Goal: Answer question/provide support: Share knowledge or assist other users

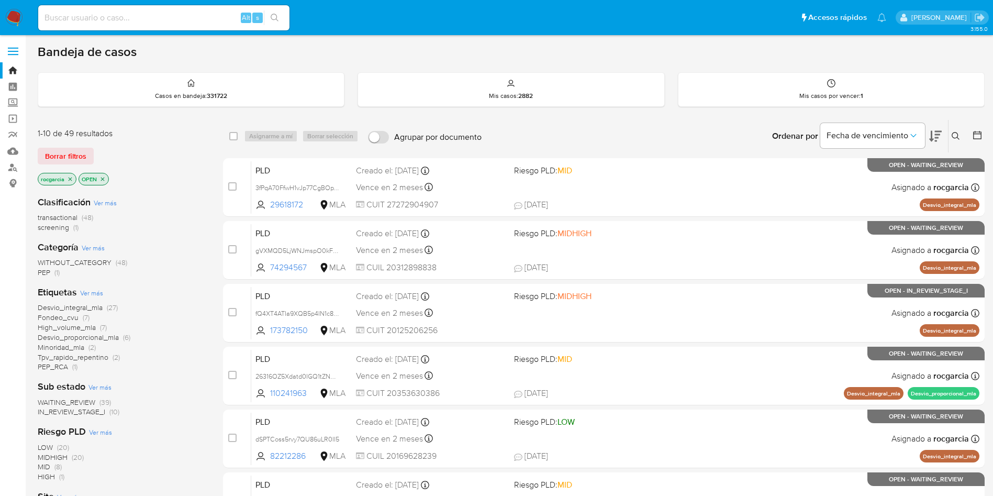
click at [0, 328] on aside "Bandeja Tablero Screening Búsqueda en Listas Watchlist Herramientas Operaciones…" at bounding box center [13, 413] width 26 height 827
click at [958, 135] on icon at bounding box center [956, 136] width 8 height 8
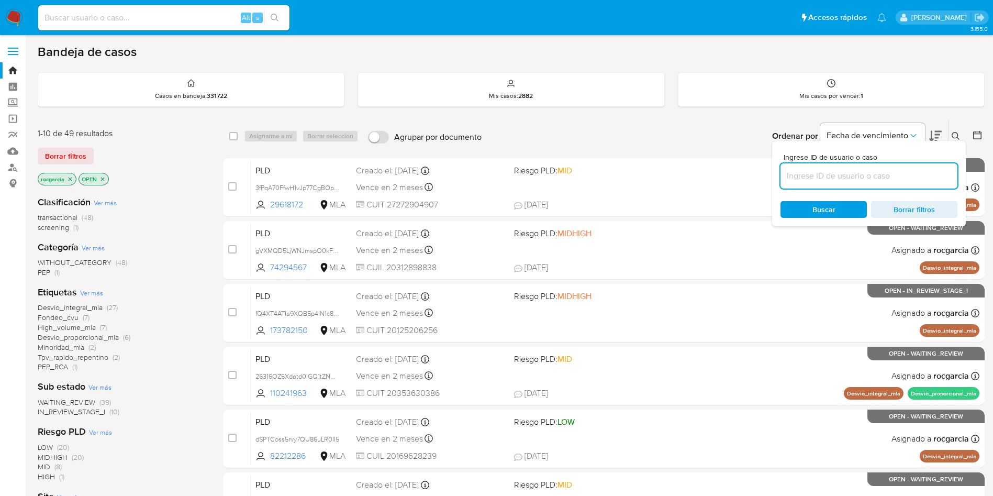
click at [850, 169] on input at bounding box center [869, 176] width 177 height 14
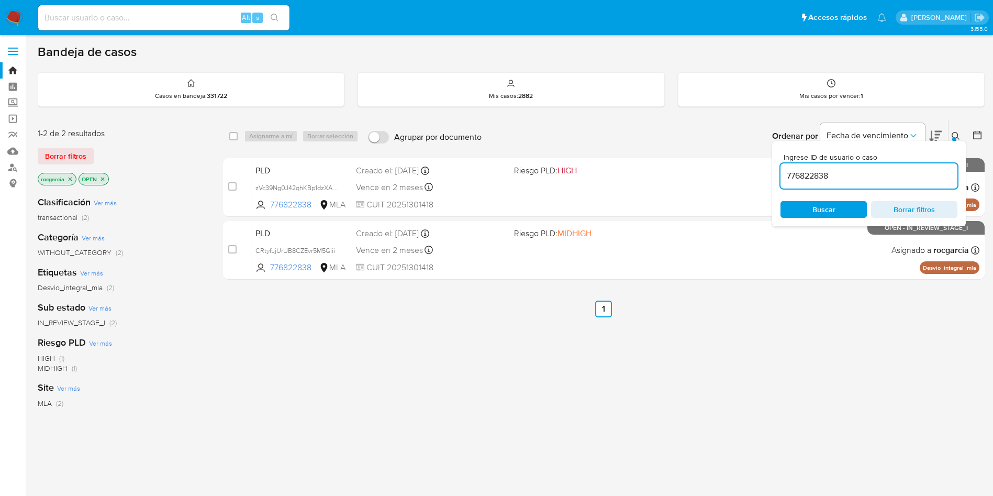
click at [958, 134] on icon at bounding box center [956, 136] width 8 height 8
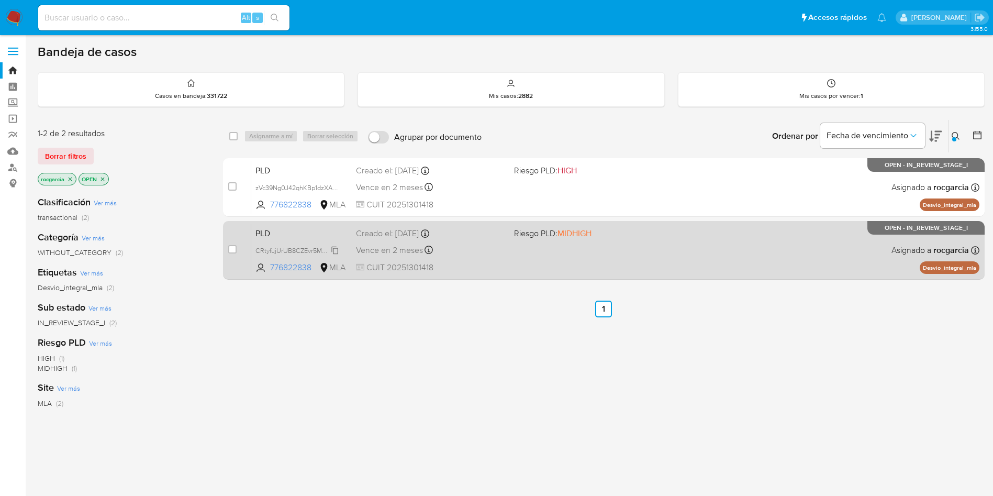
click at [336, 251] on icon at bounding box center [335, 250] width 8 height 8
click at [336, 249] on icon at bounding box center [335, 250] width 8 height 8
click at [490, 245] on div "Vence en 2 meses Vence el 10/10/2025 03:26:10" at bounding box center [431, 250] width 150 height 14
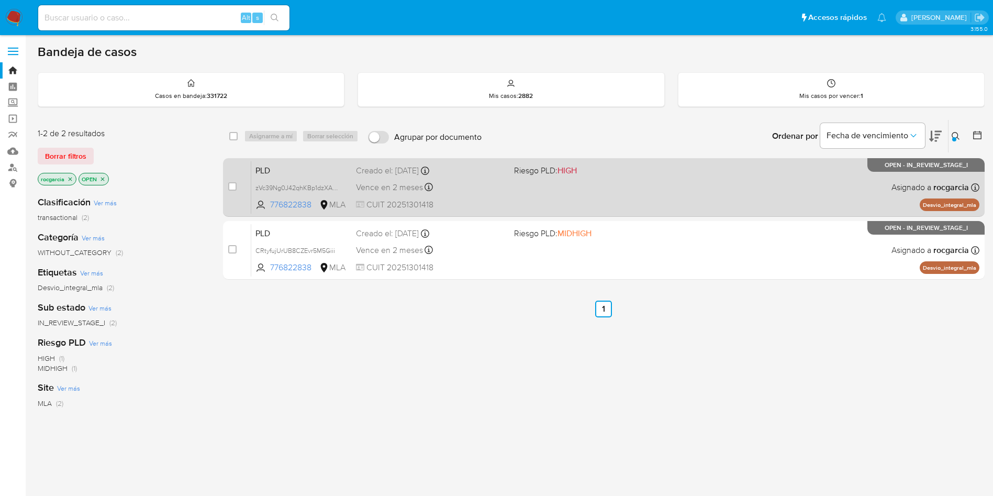
click at [625, 194] on div "PLD zVc39Ng0J42qhKBp1dzXA9uY 776822838 MLA Riesgo PLD: HIGH Creado el: 12/08/20…" at bounding box center [615, 187] width 728 height 53
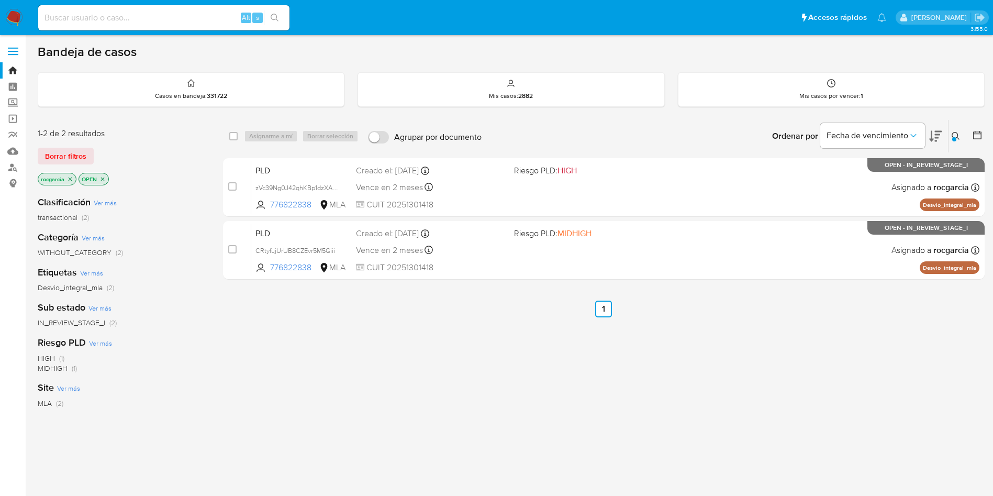
click at [953, 140] on div at bounding box center [954, 139] width 4 height 4
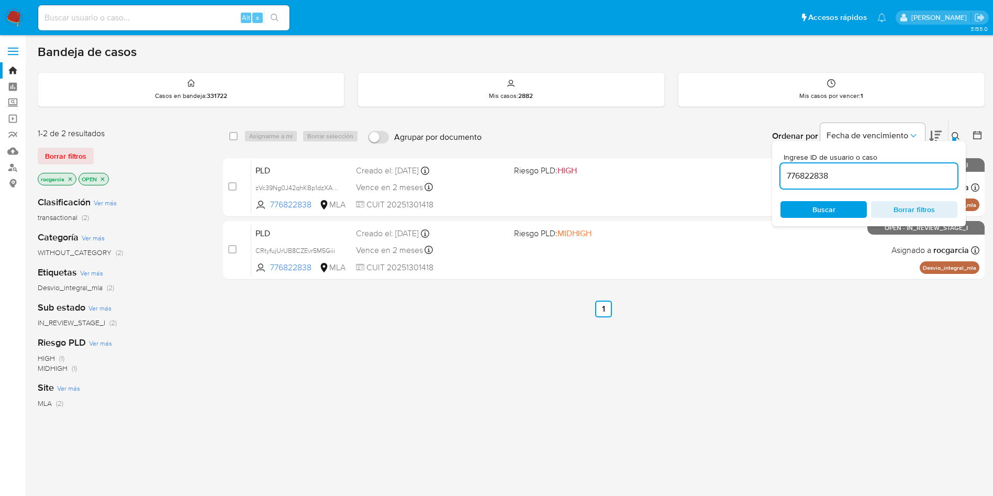
click at [829, 172] on input "776822838" at bounding box center [869, 176] width 177 height 14
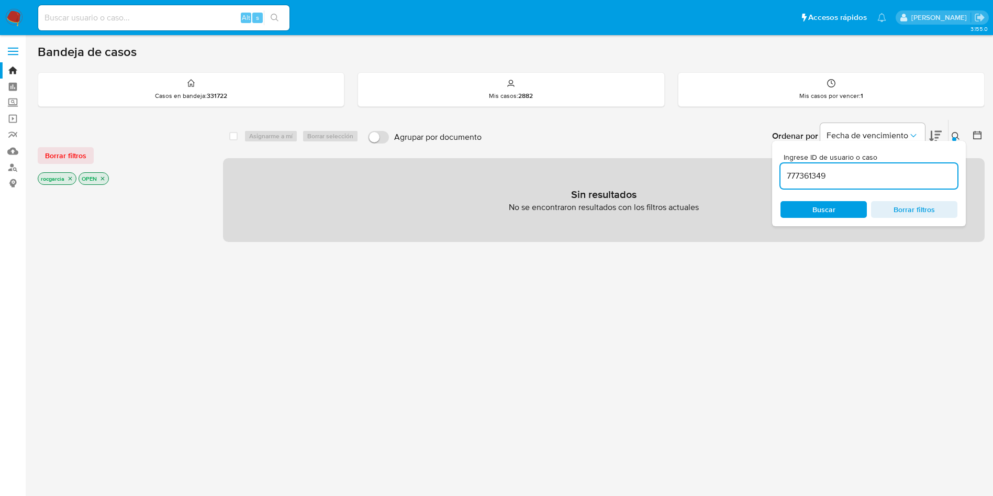
click at [804, 180] on input "777361349" at bounding box center [869, 176] width 177 height 14
paste input "1871699857"
click at [959, 137] on icon at bounding box center [956, 136] width 8 height 8
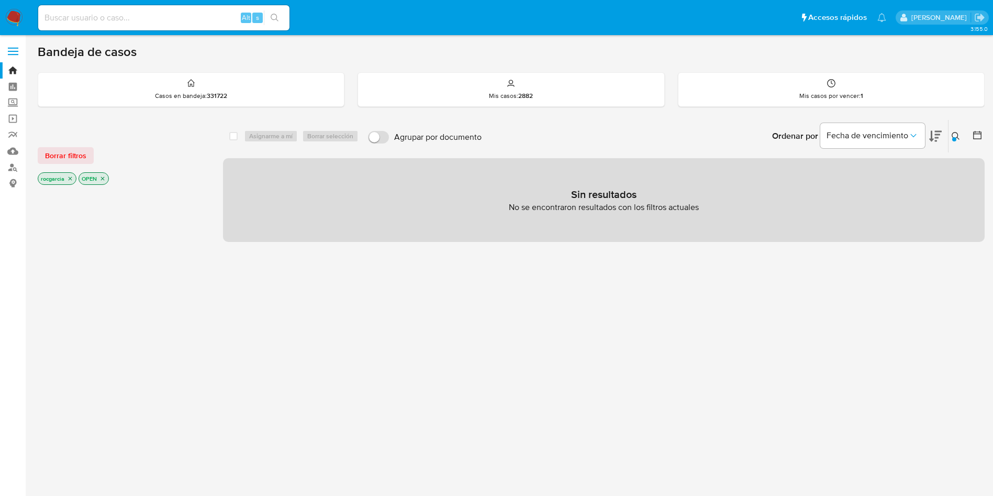
click at [957, 139] on icon at bounding box center [956, 136] width 8 height 8
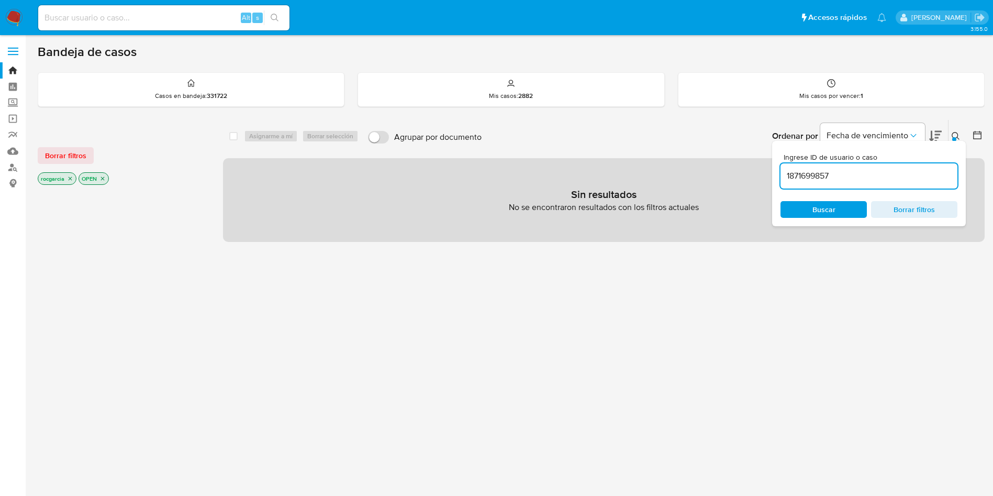
click at [861, 175] on input "1871699857" at bounding box center [869, 176] width 177 height 14
type input "81299794"
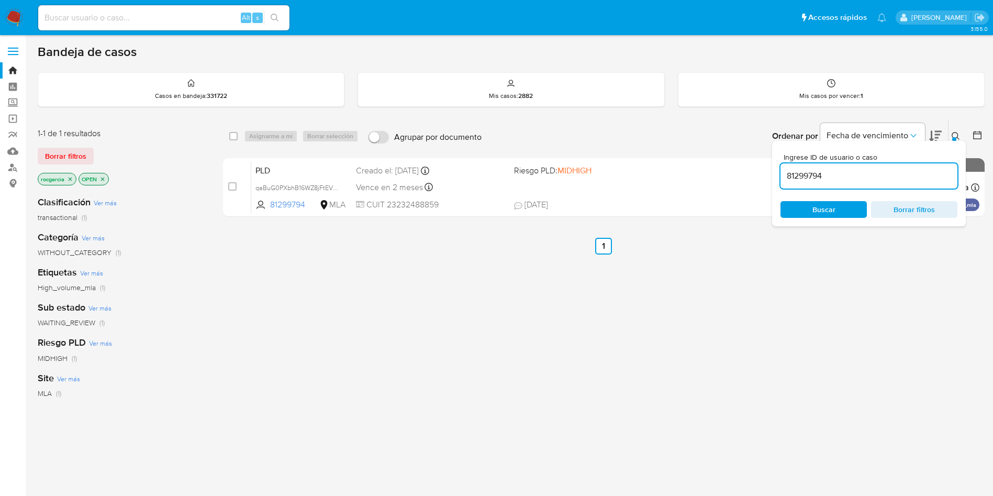
click at [960, 130] on button at bounding box center [957, 136] width 17 height 13
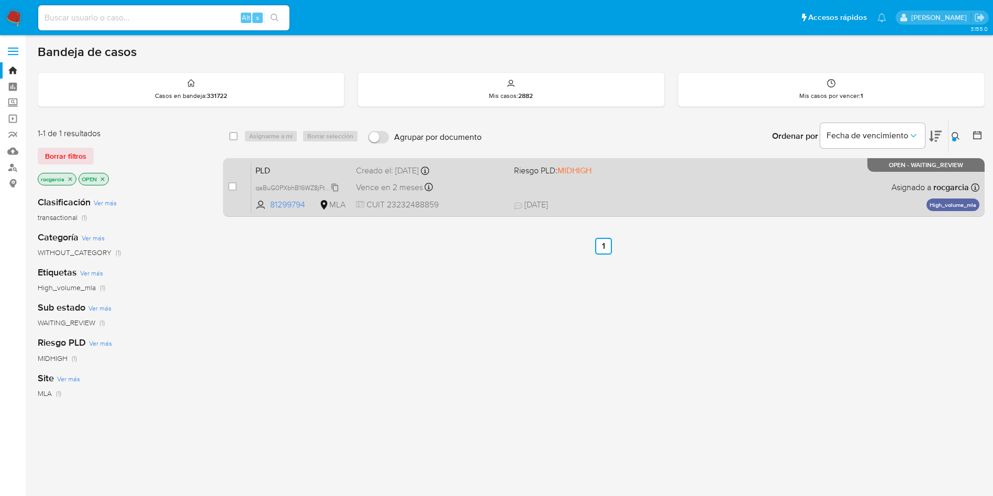
click at [335, 190] on span "qaBuG0PXbhB16WZ8jFtEV113" at bounding box center [298, 187] width 85 height 12
click at [234, 186] on input "checkbox" at bounding box center [232, 186] width 8 height 8
checkbox input "true"
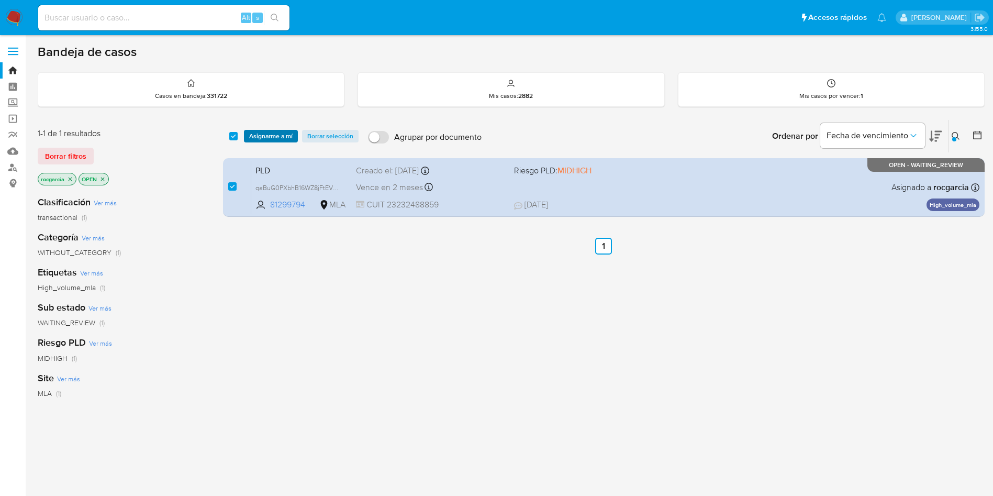
click at [271, 137] on span "Asignarme a mí" at bounding box center [270, 136] width 43 height 10
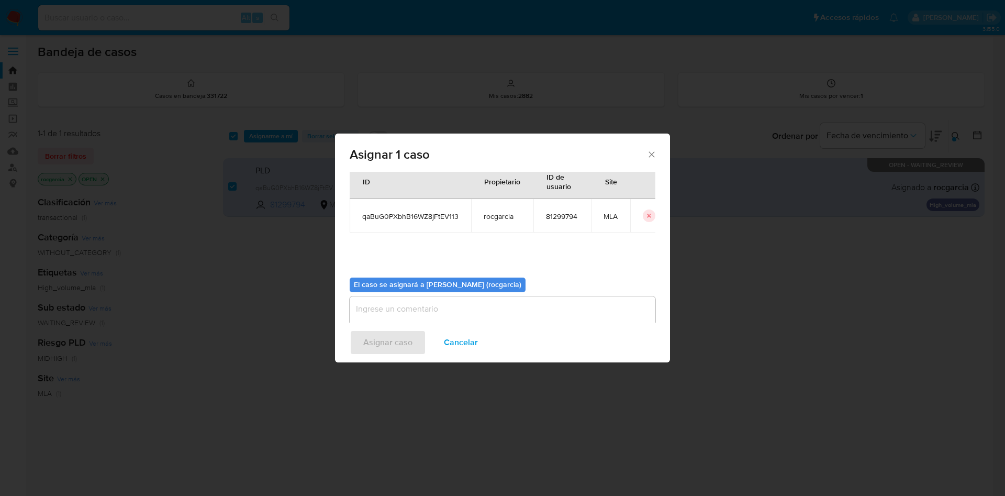
scroll to position [54, 0]
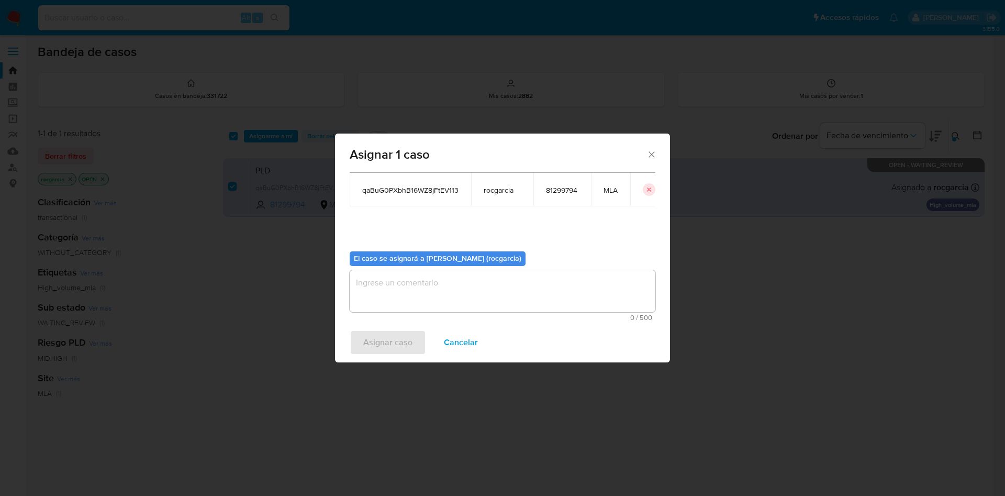
click at [418, 287] on textarea "assign-modal" at bounding box center [503, 291] width 306 height 42
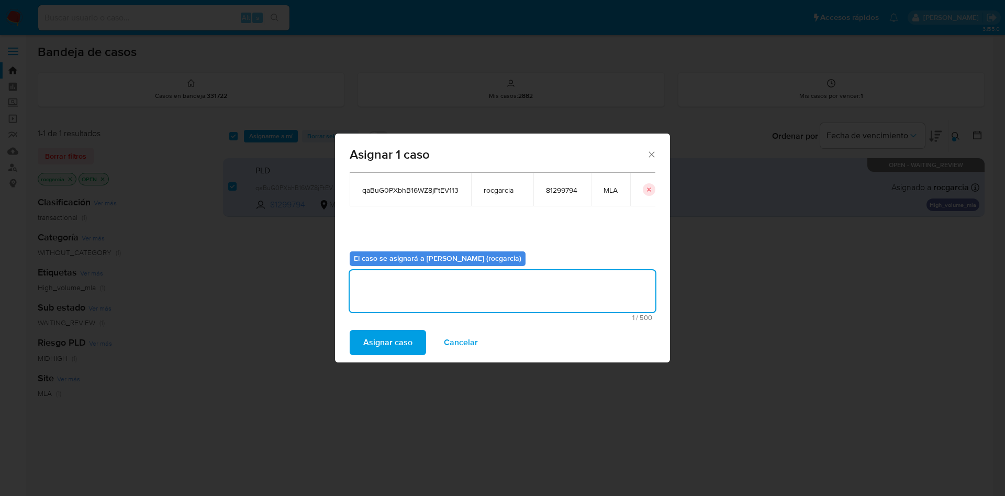
click at [400, 337] on span "Asignar caso" at bounding box center [387, 342] width 49 height 23
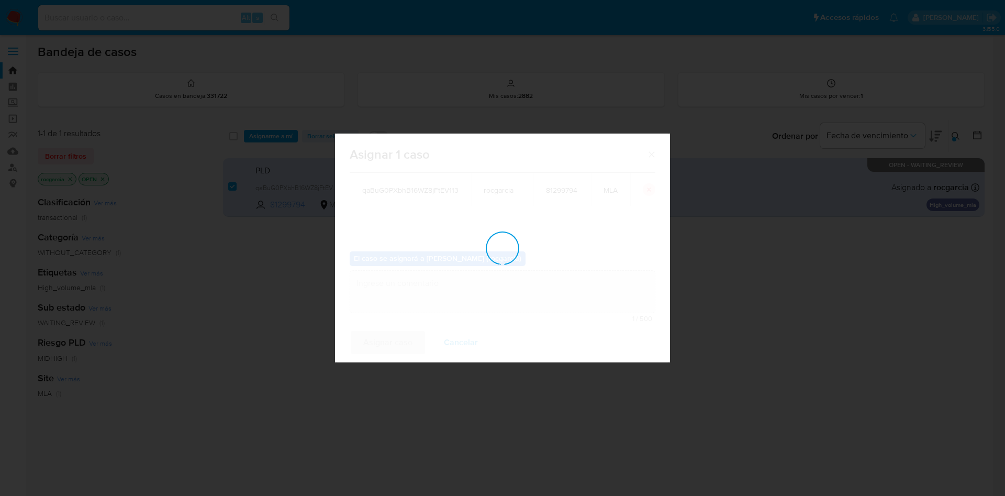
checkbox input "false"
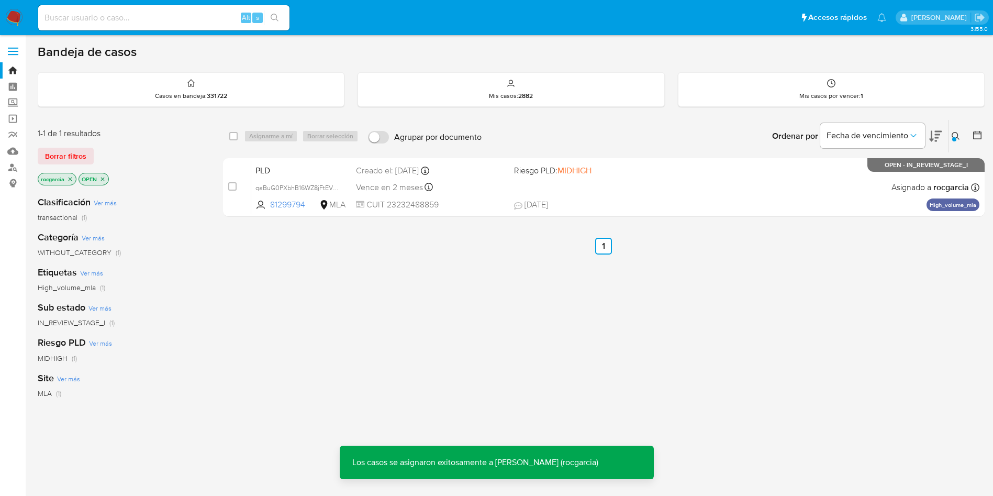
click at [603, 191] on div "PLD qaBuG0PXbhB16WZ8jFtEV113 81299794 MLA Riesgo PLD: MIDHIGH Creado el: 12/08/…" at bounding box center [615, 187] width 728 height 53
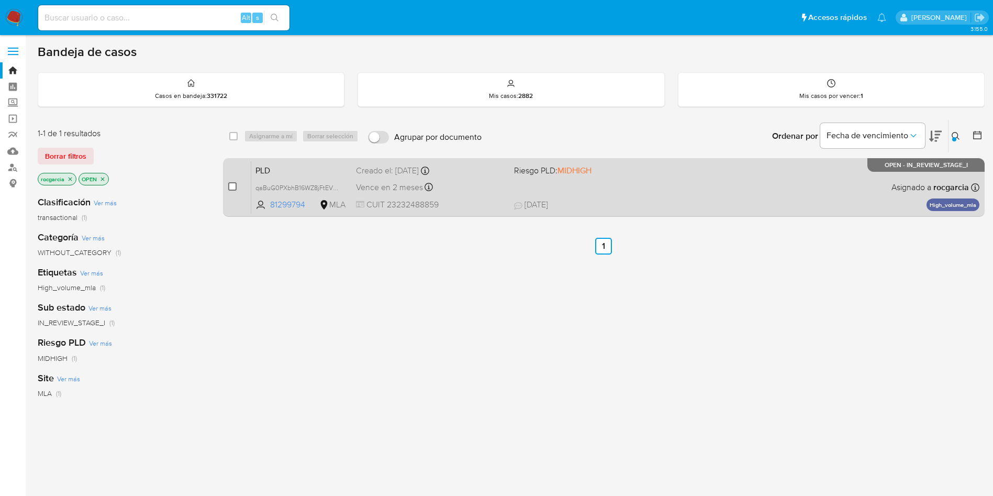
click at [233, 184] on input "checkbox" at bounding box center [232, 186] width 8 height 8
checkbox input "true"
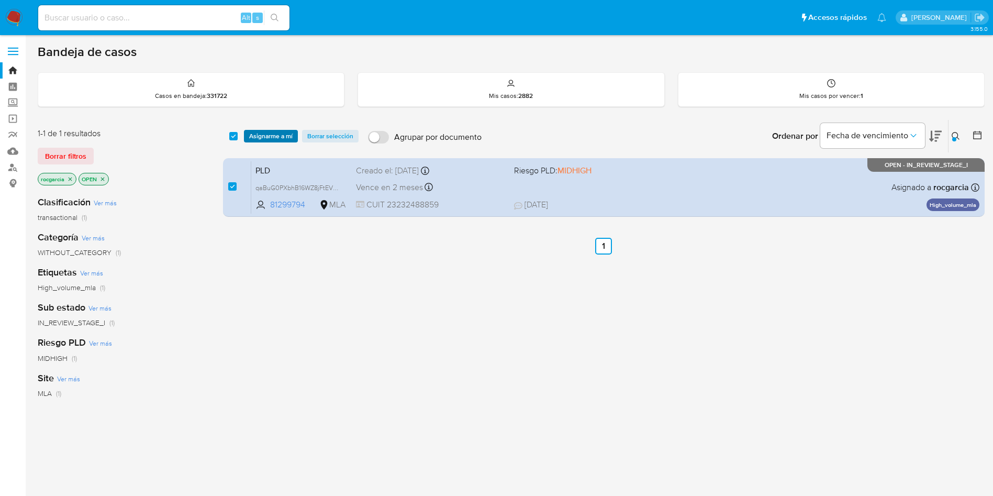
click at [266, 137] on span "Asignarme a mí" at bounding box center [270, 136] width 43 height 10
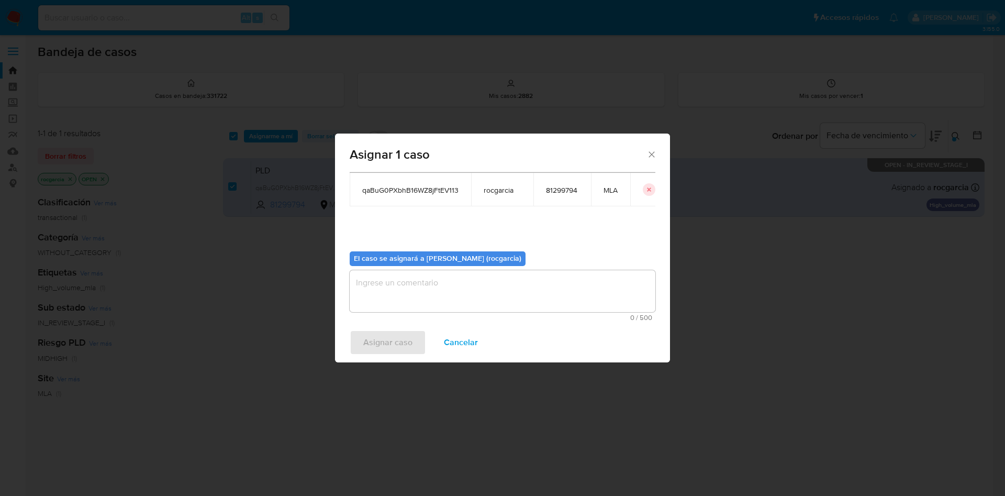
click at [421, 312] on div "0 / 500 500 caracteres restantes" at bounding box center [503, 295] width 306 height 51
click at [414, 296] on textarea "assign-modal" at bounding box center [503, 291] width 306 height 42
click at [394, 342] on span "Asignar caso" at bounding box center [387, 342] width 49 height 23
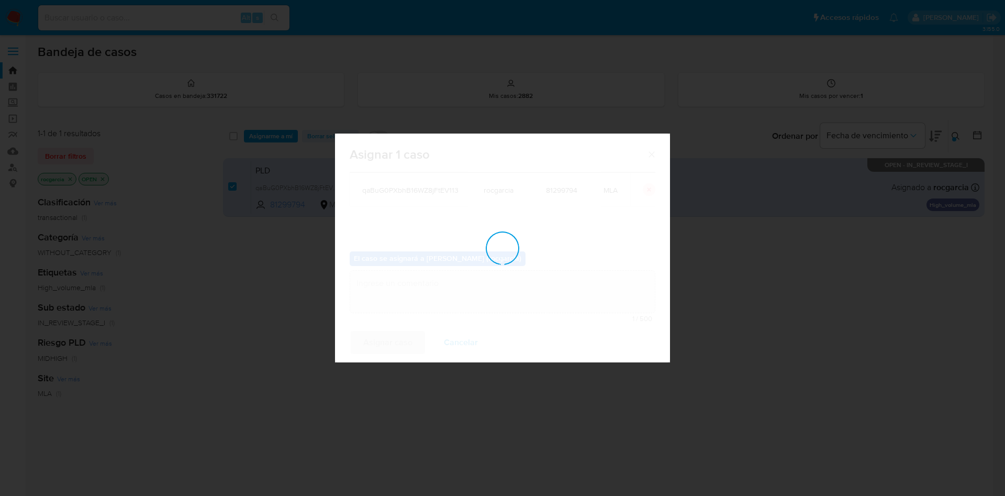
checkbox input "false"
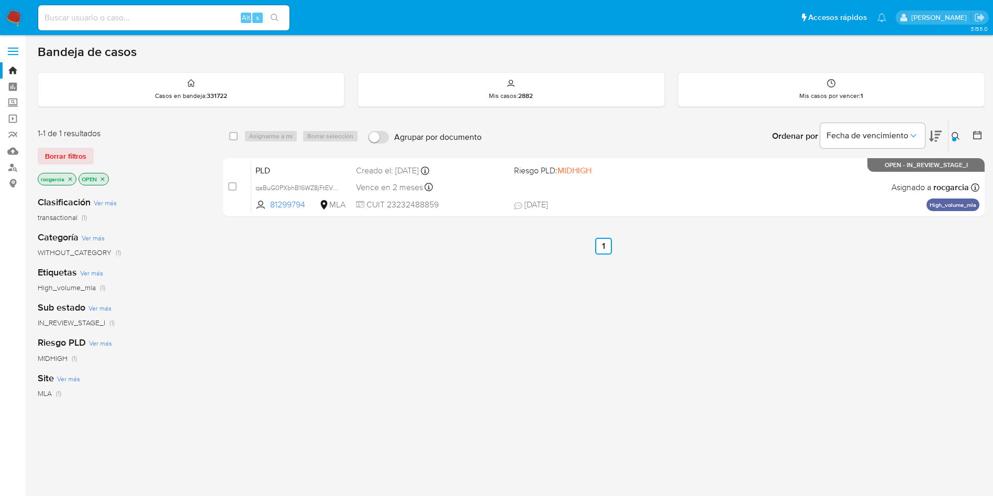
click at [953, 138] on div at bounding box center [954, 139] width 4 height 4
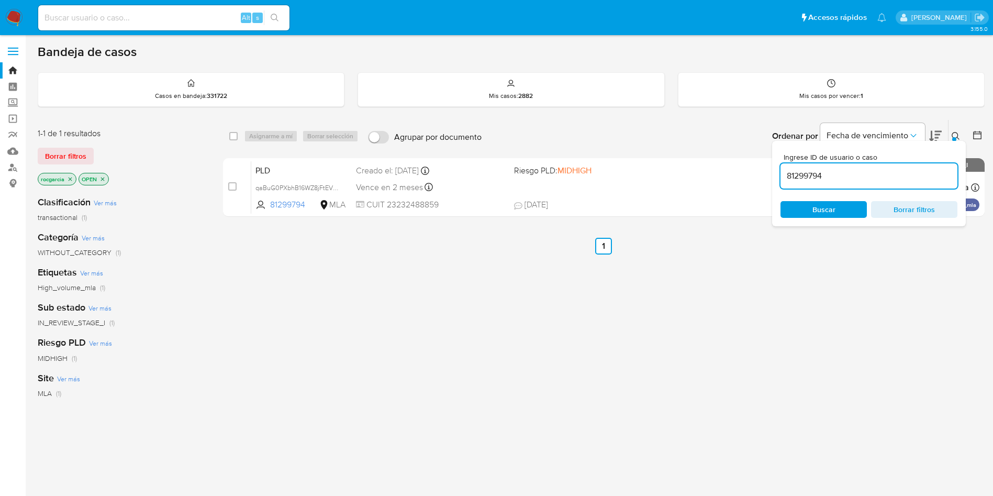
click at [846, 175] on input "81299794" at bounding box center [869, 176] width 177 height 14
click at [956, 133] on icon at bounding box center [956, 136] width 8 height 8
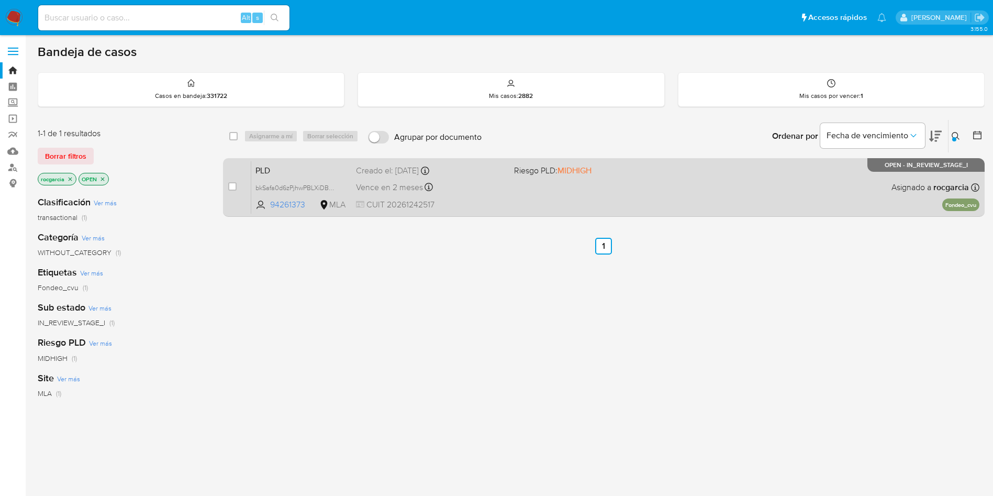
click at [634, 192] on div "PLD bkSafa0d6zPjhwPBLXiDBM3V 94261373 MLA Riesgo PLD: MIDHIGH Creado el: 12/08/…" at bounding box center [615, 187] width 728 height 53
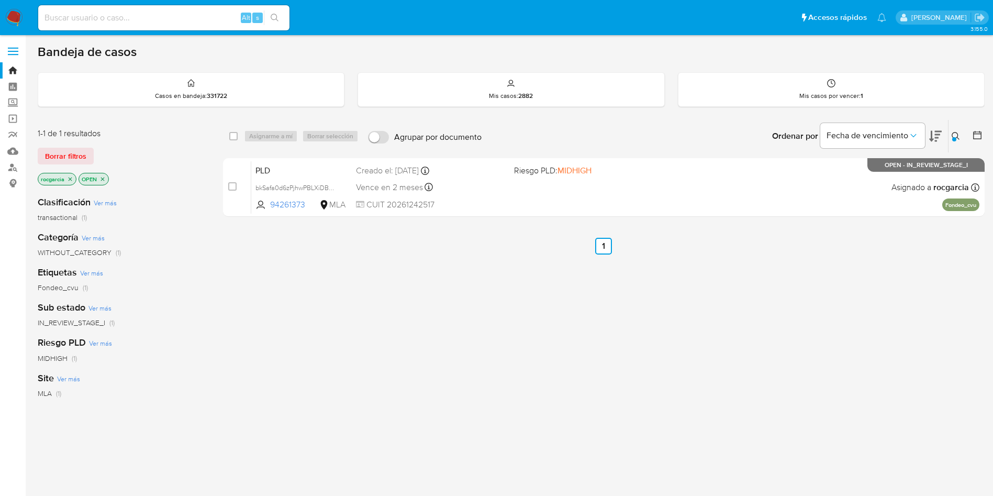
click at [953, 138] on div at bounding box center [954, 139] width 4 height 4
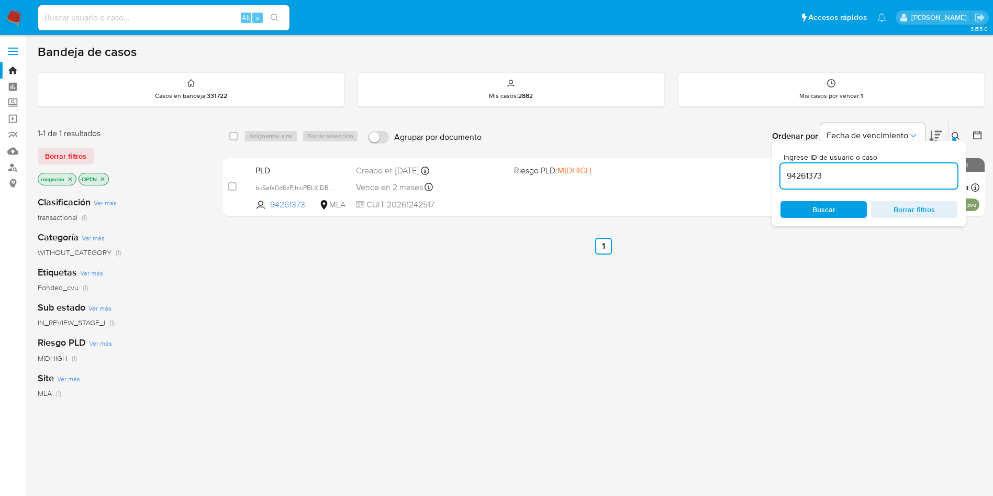
click at [813, 181] on input "94261373" at bounding box center [869, 176] width 177 height 14
type input "83437462"
click at [957, 130] on button at bounding box center [957, 136] width 17 height 13
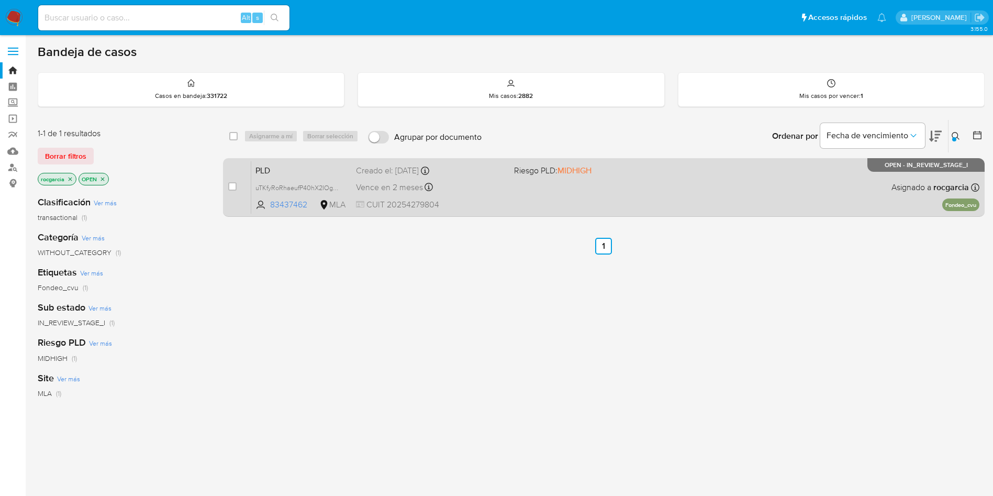
click at [630, 197] on div "PLD uTKfyRoRhaeufP40hX2IOgMH 83437462 MLA Riesgo PLD: MIDHIGH Creado el: 12/08/…" at bounding box center [615, 187] width 728 height 53
click at [232, 185] on input "checkbox" at bounding box center [232, 186] width 8 height 8
checkbox input "true"
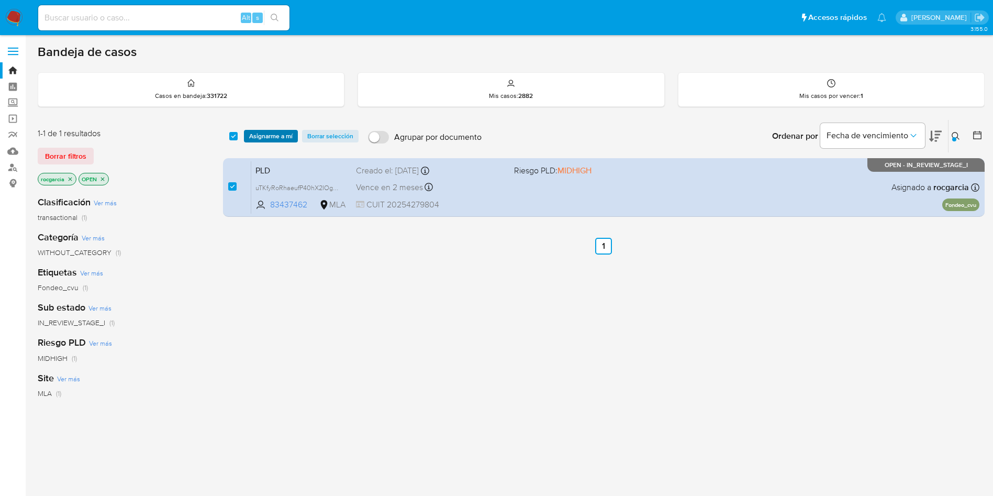
click at [278, 137] on span "Asignarme a mí" at bounding box center [270, 136] width 43 height 10
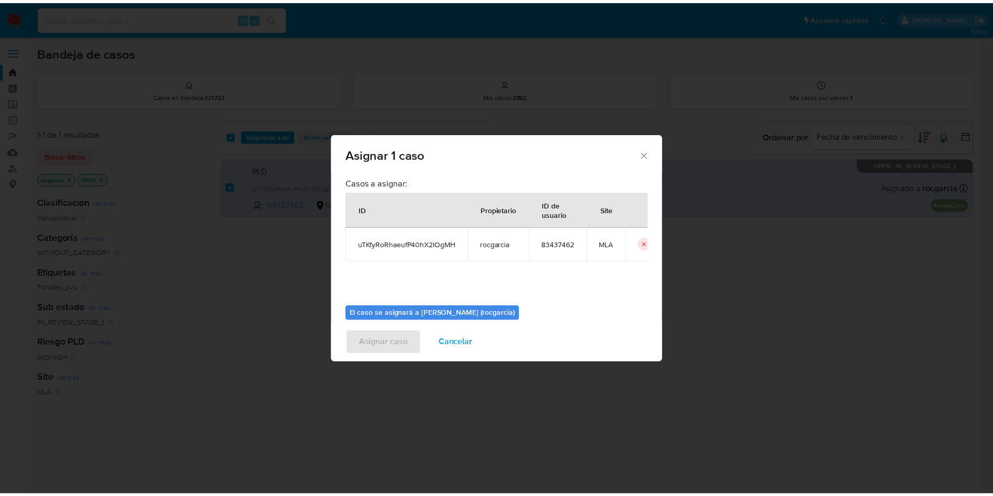
scroll to position [54, 0]
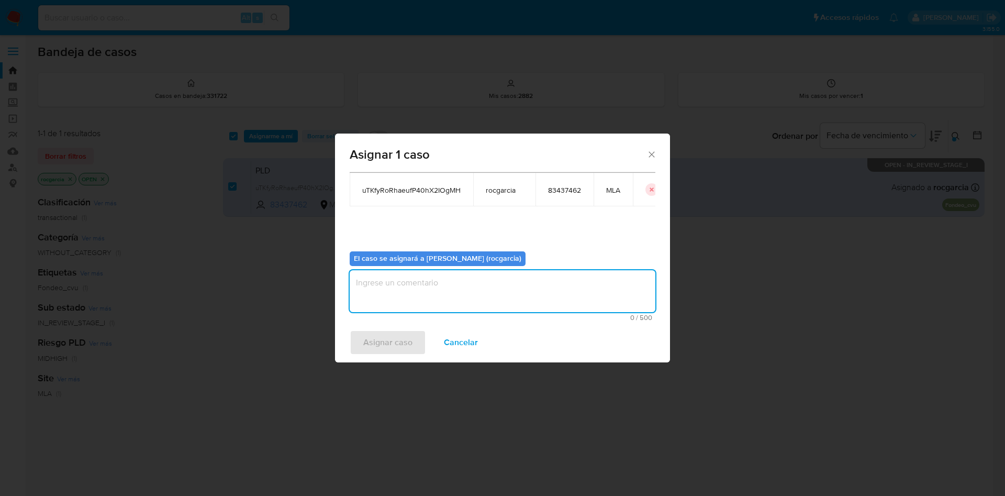
click at [409, 295] on textarea "assign-modal" at bounding box center [503, 291] width 306 height 42
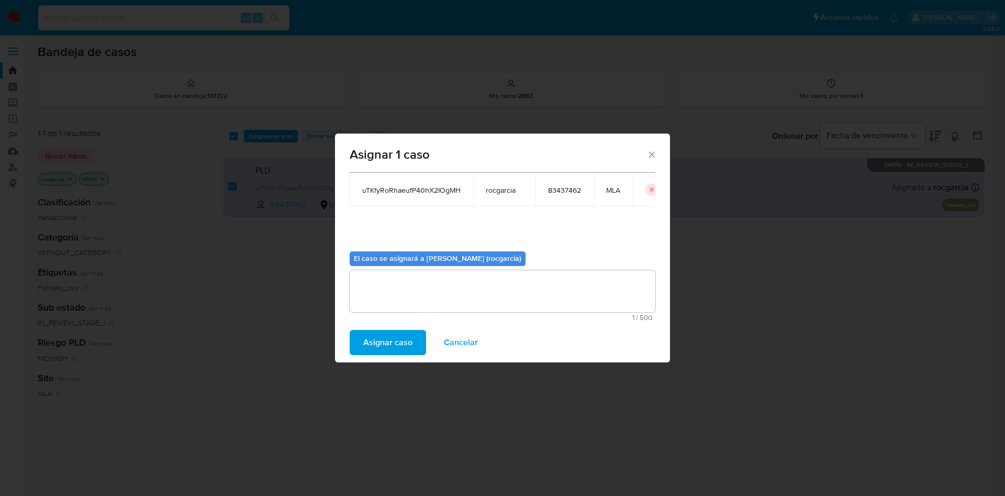
click at [397, 333] on span "Asignar caso" at bounding box center [387, 342] width 49 height 23
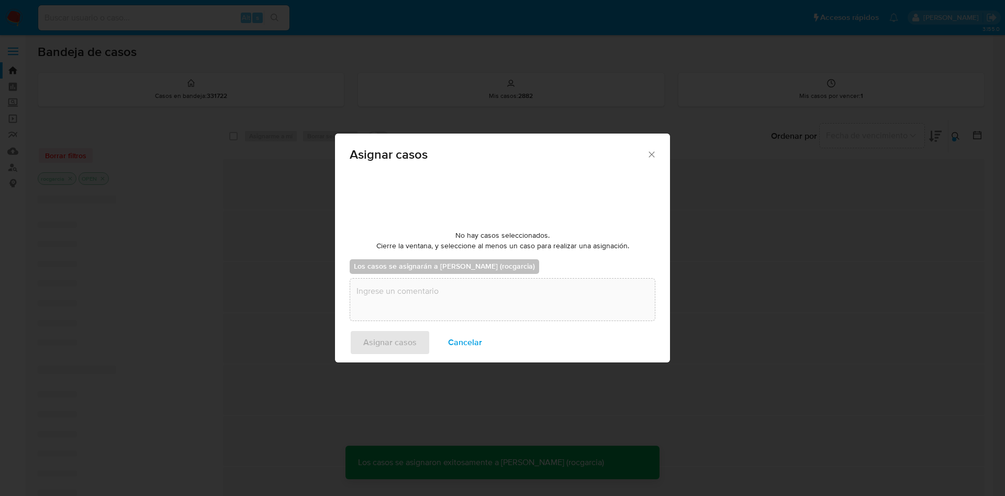
checkbox input "false"
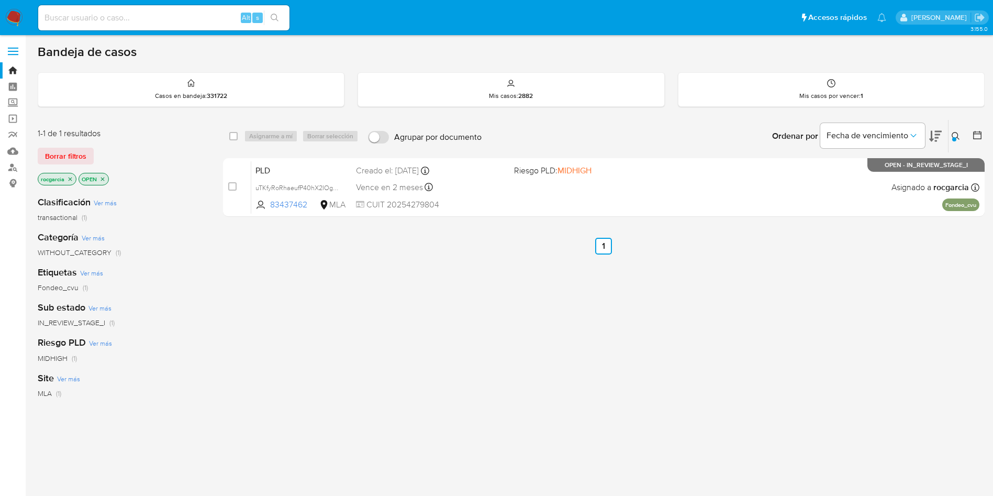
click at [955, 136] on icon at bounding box center [956, 136] width 8 height 8
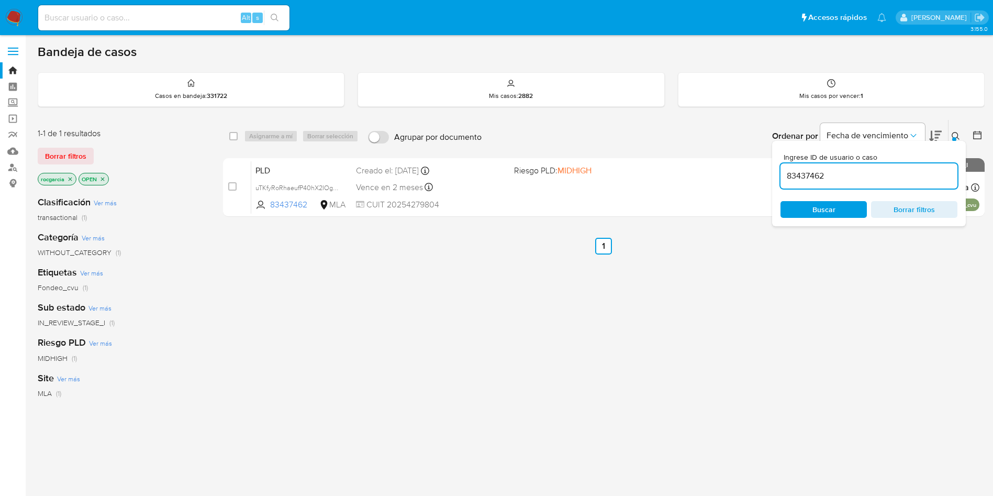
click at [848, 171] on input "83437462" at bounding box center [869, 176] width 177 height 14
type input "188827528"
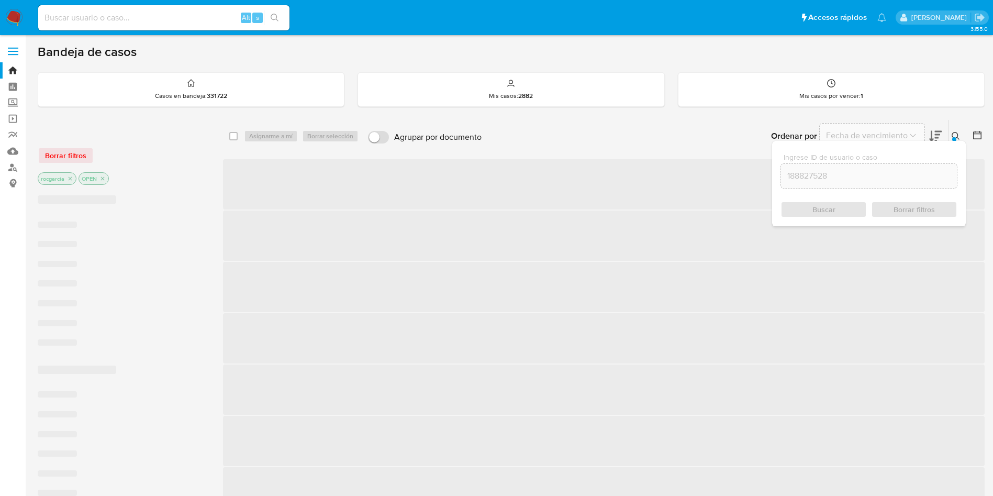
click at [950, 135] on button at bounding box center [957, 136] width 17 height 13
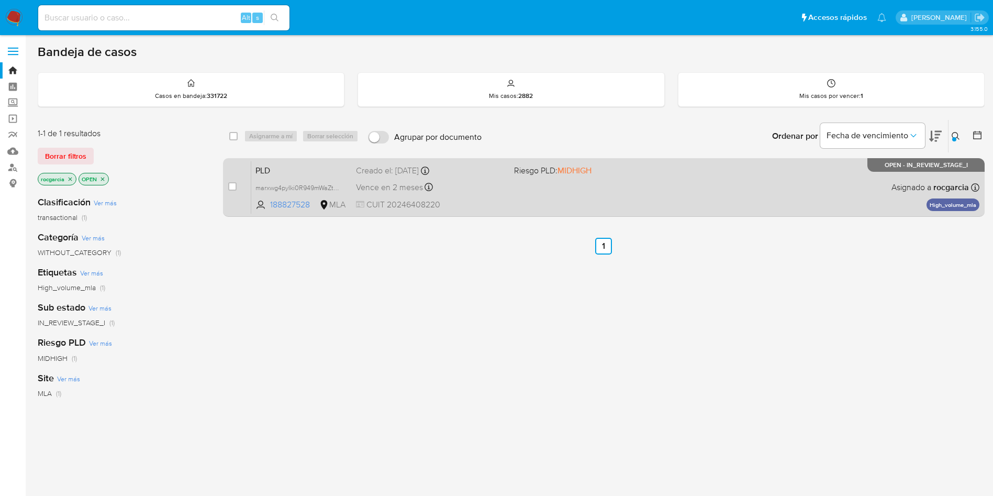
click at [554, 172] on span "Riesgo PLD: MIDHIGH" at bounding box center [552, 170] width 77 height 12
click at [334, 188] on span "marxwg4pyIki0R949mWaZtEC" at bounding box center [299, 187] width 86 height 12
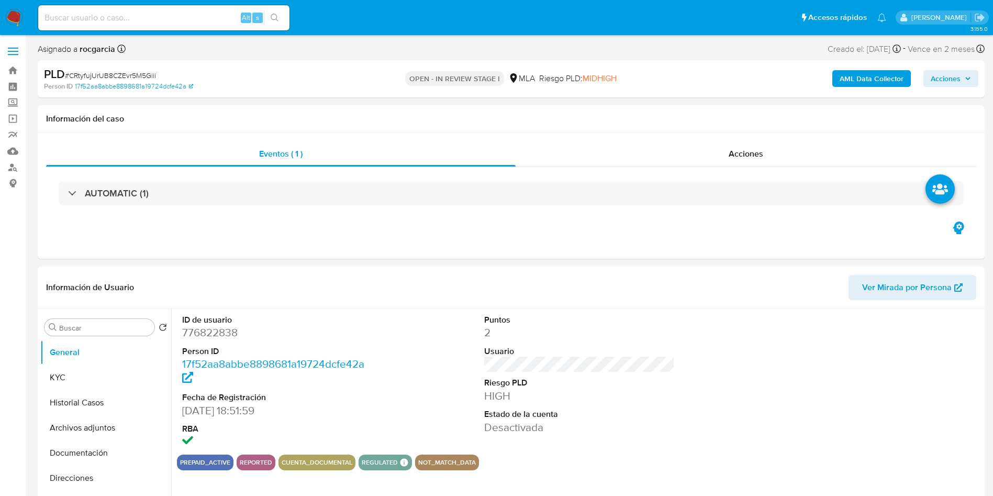
select select "10"
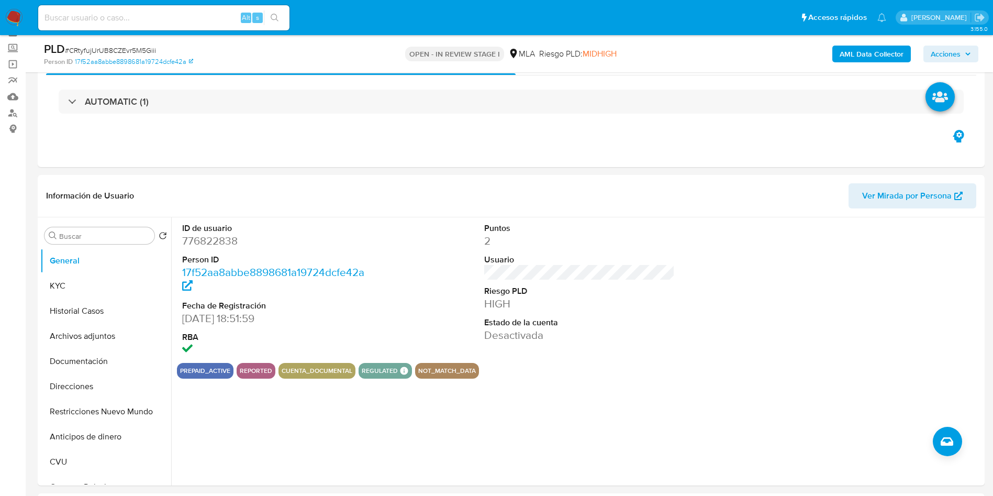
scroll to position [79, 0]
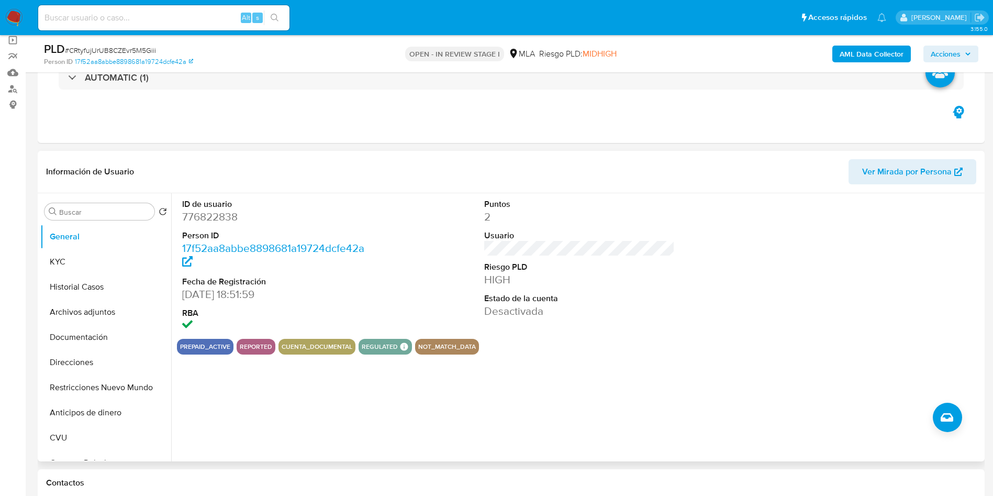
click at [225, 216] on dd "776822838" at bounding box center [277, 216] width 191 height 15
click at [225, 215] on dd "776822838" at bounding box center [277, 216] width 191 height 15
copy dd "776822838"
click at [190, 214] on dd "776822838" at bounding box center [277, 216] width 191 height 15
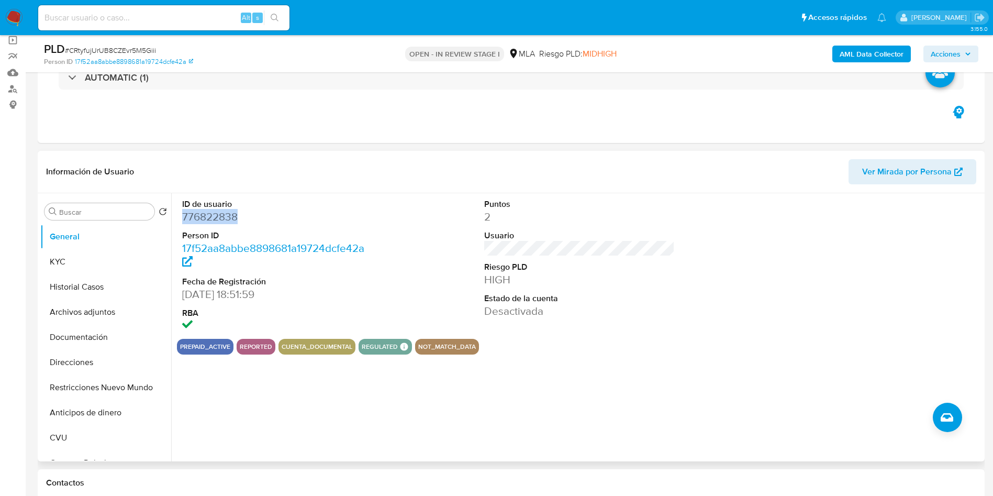
click at [209, 216] on dd "776822838" at bounding box center [277, 216] width 191 height 15
drag, startPoint x: 66, startPoint y: 309, endPoint x: 21, endPoint y: 298, distance: 46.2
click at [66, 309] on button "Archivos adjuntos" at bounding box center [105, 311] width 131 height 25
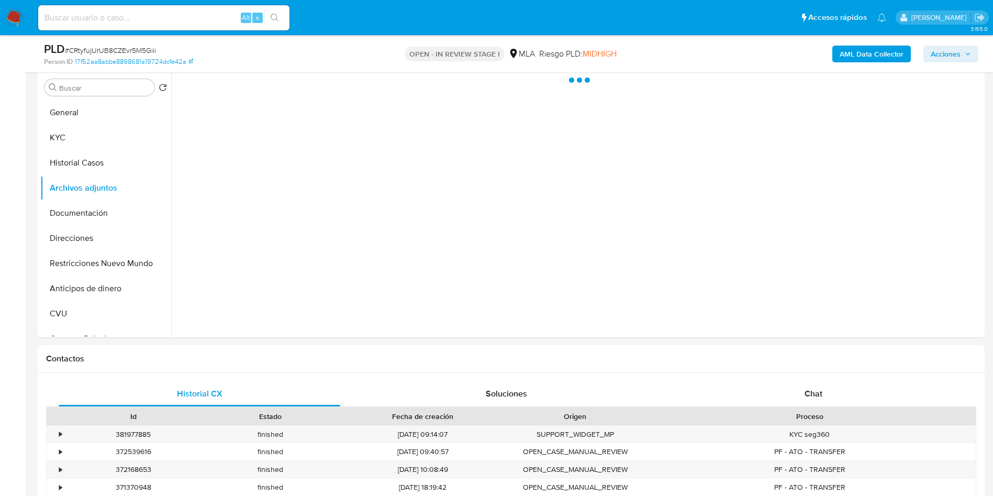
scroll to position [314, 0]
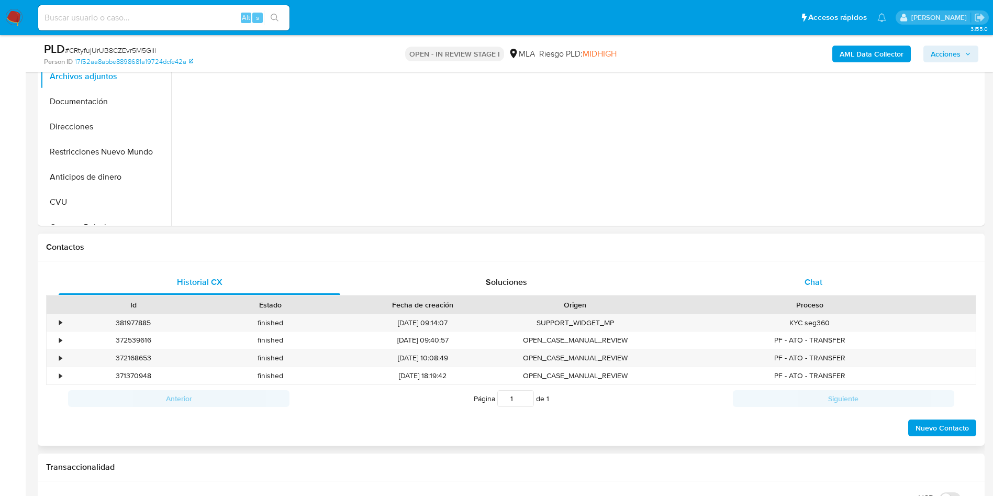
click at [818, 290] on div "Chat" at bounding box center [814, 282] width 282 height 25
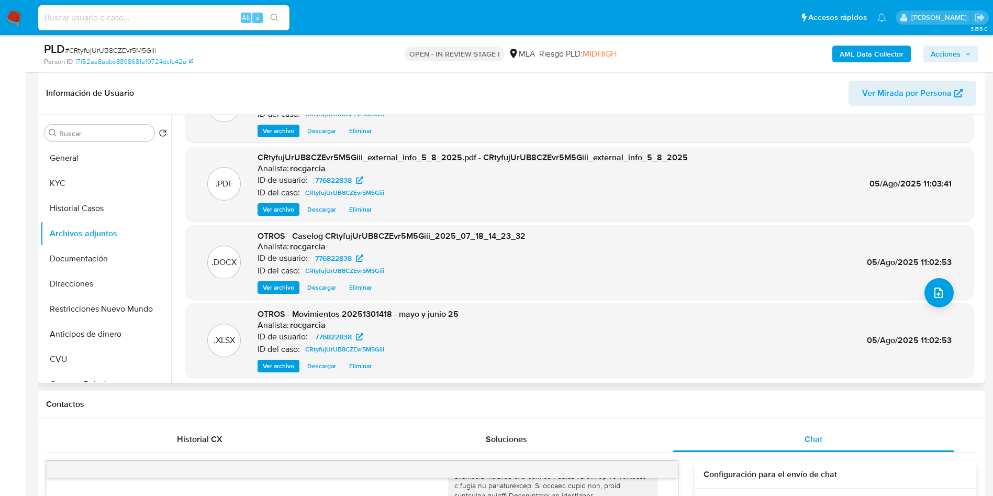
scroll to position [79, 0]
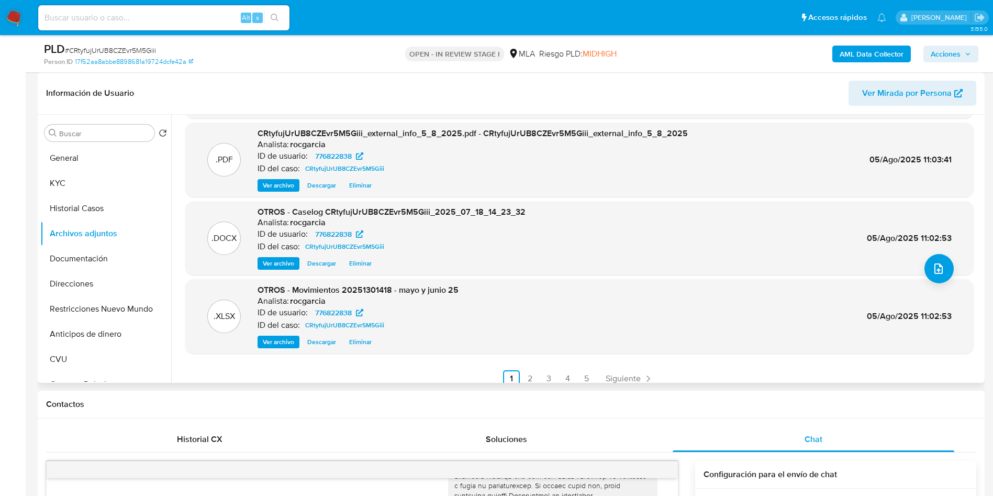
click at [365, 265] on span "Eliminar" at bounding box center [360, 263] width 23 height 10
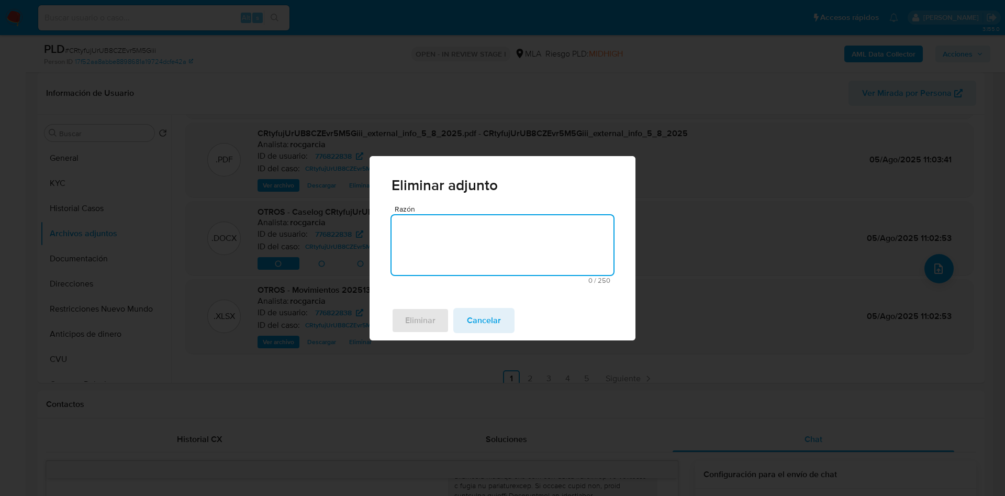
click at [451, 243] on textarea "Razón" at bounding box center [503, 245] width 222 height 60
type textarea "e"
type textarea "se extendió plazo de análisis"
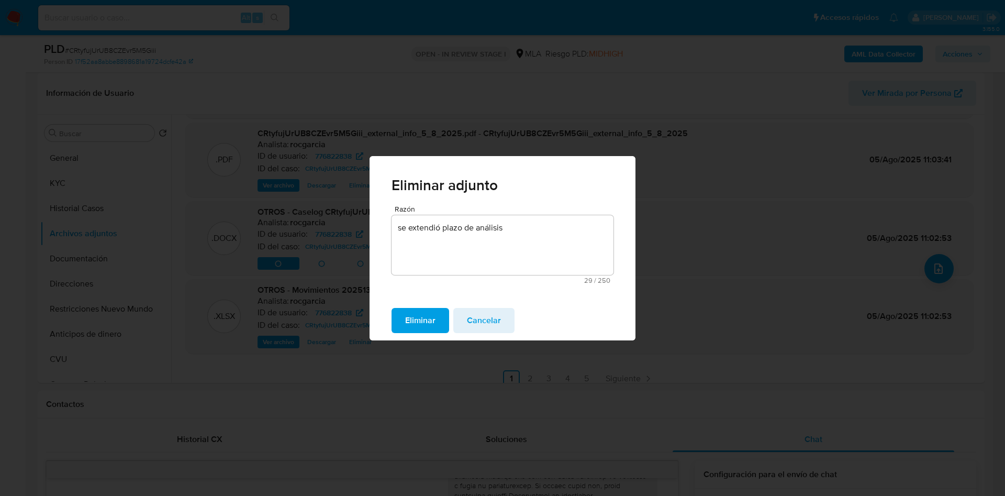
click at [420, 317] on span "Eliminar" at bounding box center [420, 320] width 30 height 23
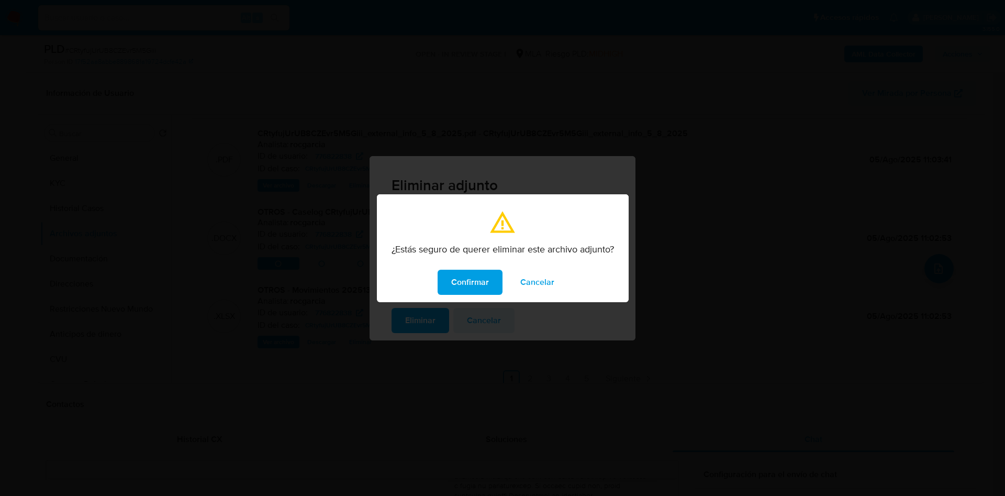
click at [458, 276] on span "Confirmar" at bounding box center [470, 282] width 38 height 23
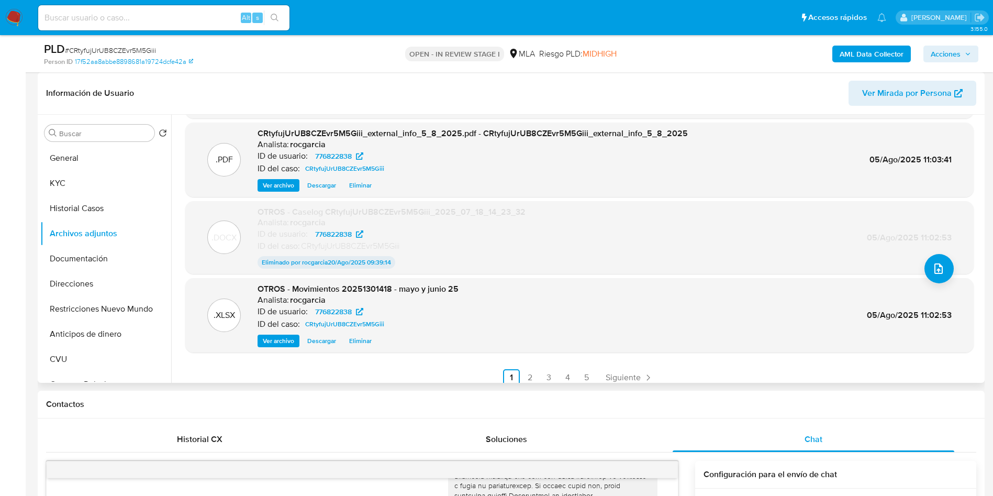
click at [360, 338] on span "Eliminar" at bounding box center [360, 341] width 23 height 10
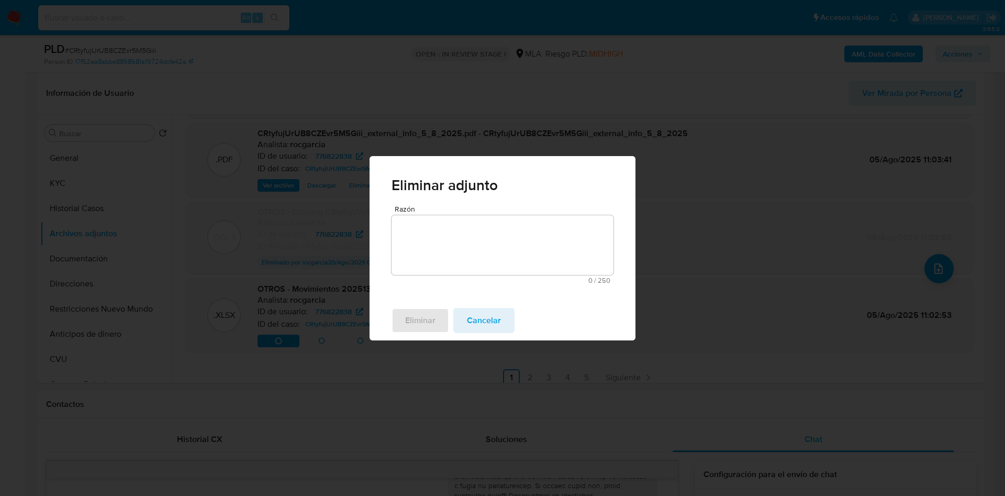
click at [411, 256] on textarea "Razón" at bounding box center [503, 245] width 222 height 60
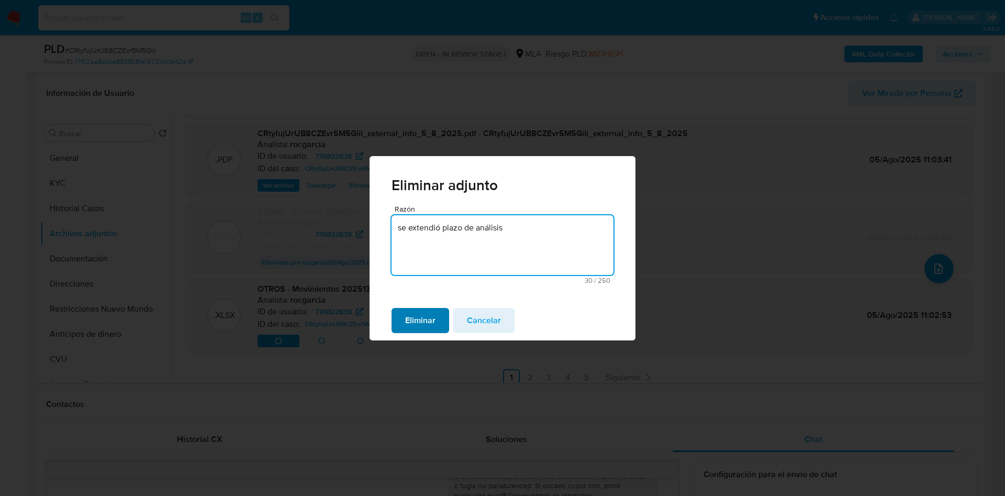
type textarea "se extendió plazo de análisis"
click at [420, 319] on span "Eliminar" at bounding box center [420, 320] width 30 height 23
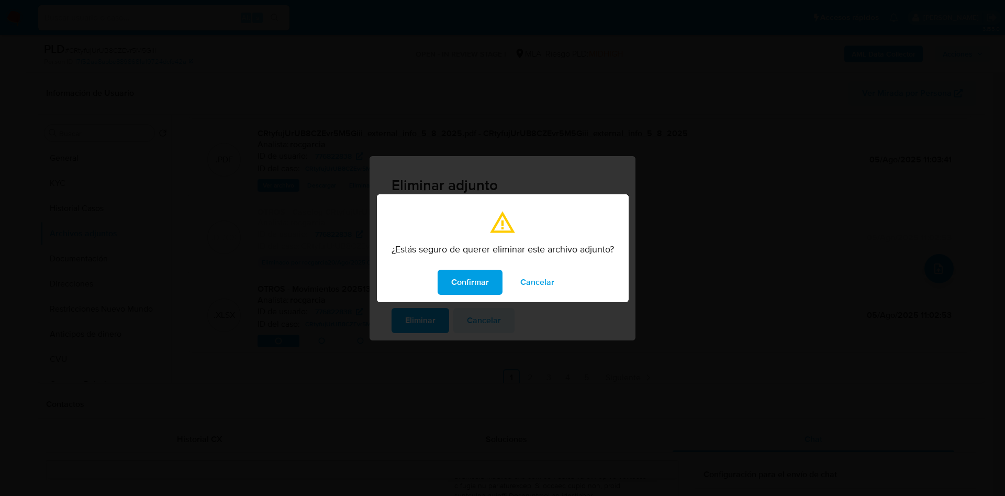
click at [446, 272] on button "Confirmar" at bounding box center [470, 282] width 65 height 25
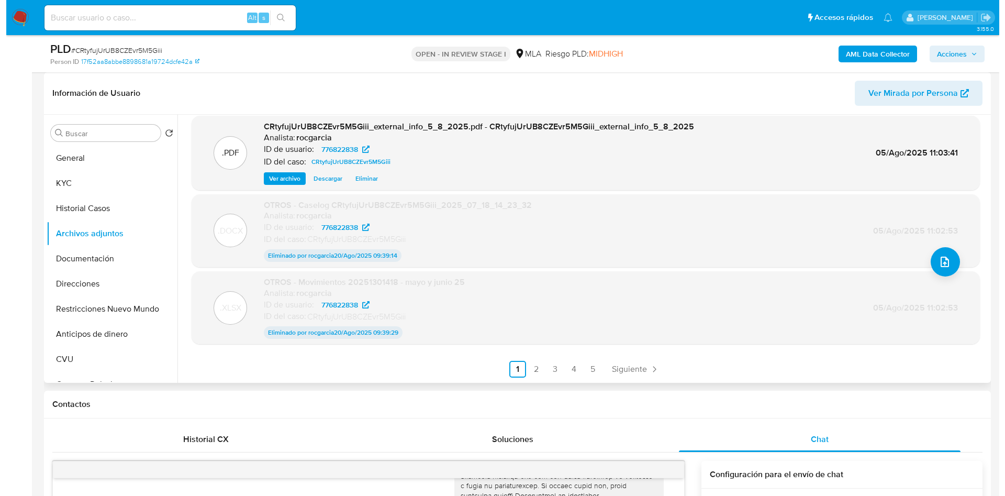
scroll to position [0, 0]
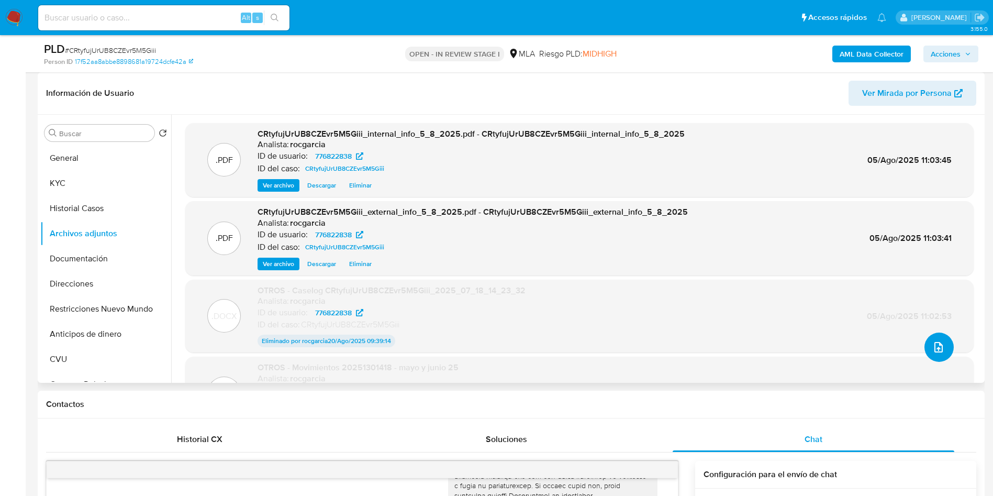
click at [938, 349] on icon "upload-file" at bounding box center [939, 347] width 8 height 10
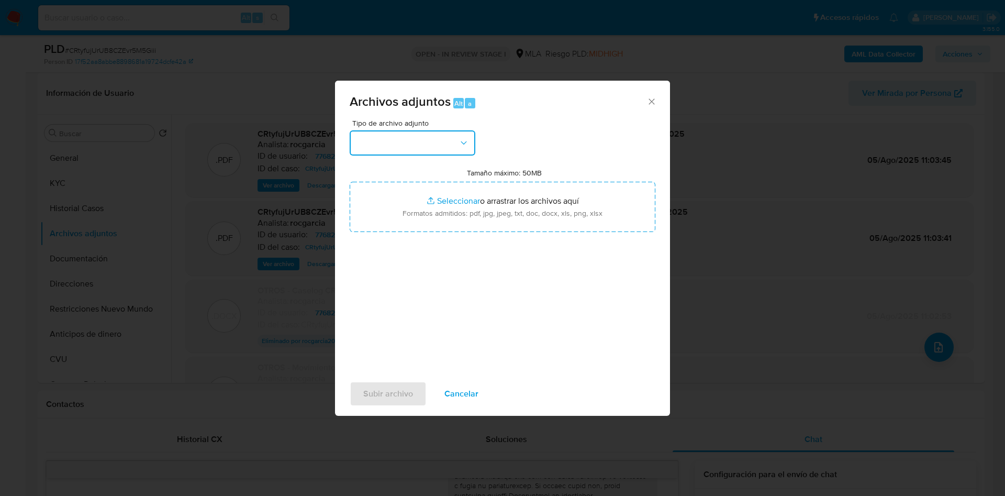
click at [393, 152] on button "button" at bounding box center [413, 142] width 126 height 25
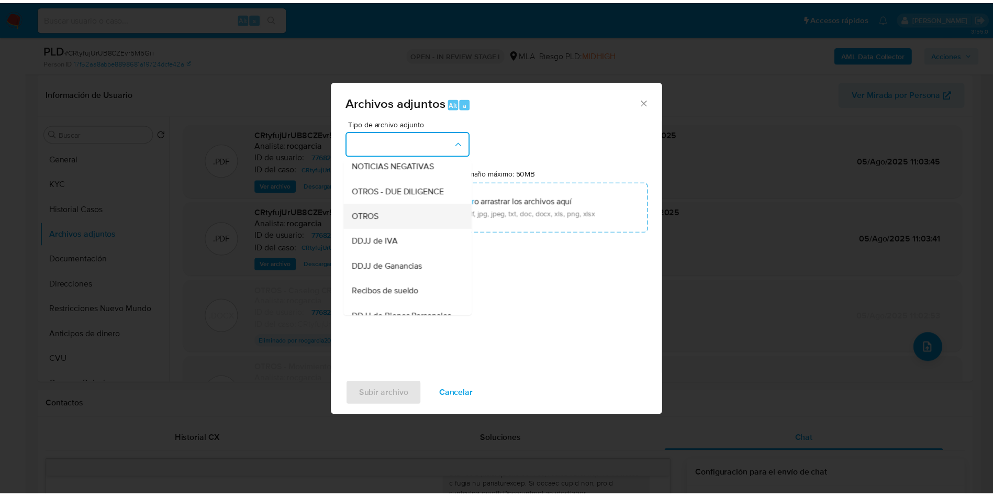
scroll to position [157, 0]
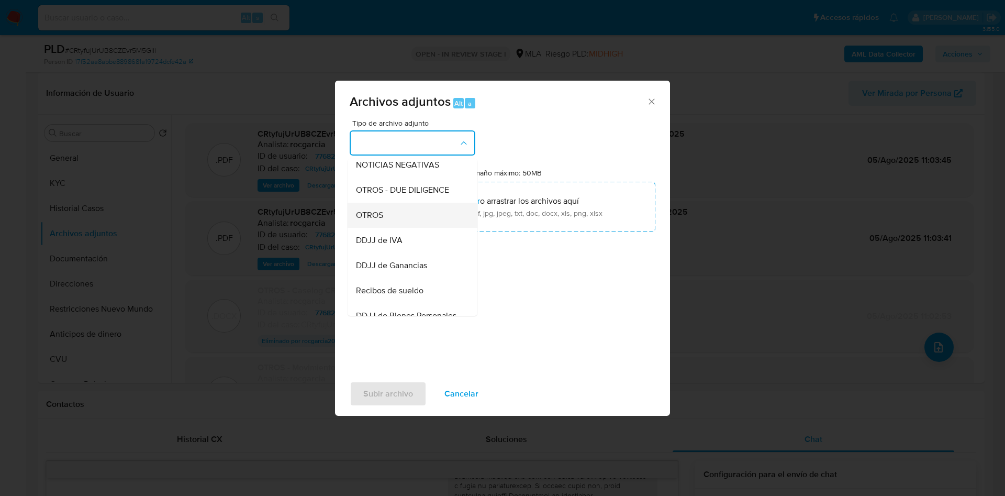
click at [386, 222] on div "OTROS" at bounding box center [409, 215] width 107 height 25
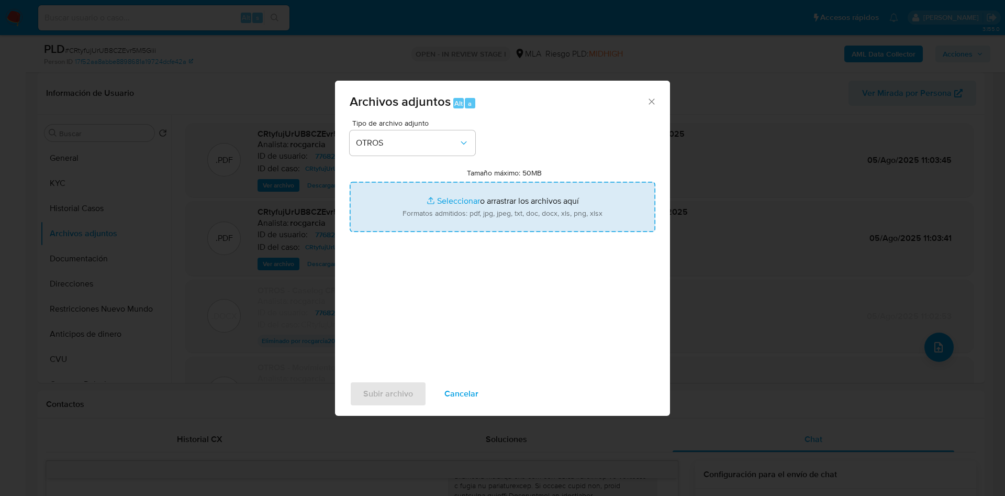
click at [439, 206] on input "Tamaño máximo: 50MB Seleccionar archivos" at bounding box center [503, 207] width 306 height 50
type input "C:\fakepath\Movimientos 776822838 mayo a julio 25.xlsx"
click at [445, 199] on input "Tamaño máximo: 50MB Seleccionar archivos" at bounding box center [503, 207] width 306 height 50
type input "C:\fakepath\Caselog zVc39Ng0J42qhKBp1dzXA9uY - CRtyfujUrUB8CZEvr5M5Giii - Mayo …"
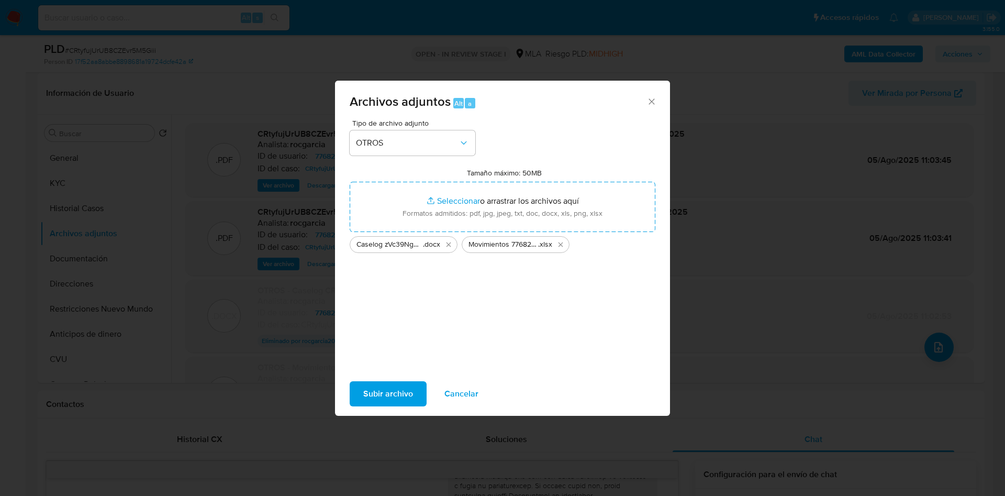
click at [374, 389] on span "Subir archivo" at bounding box center [388, 393] width 50 height 23
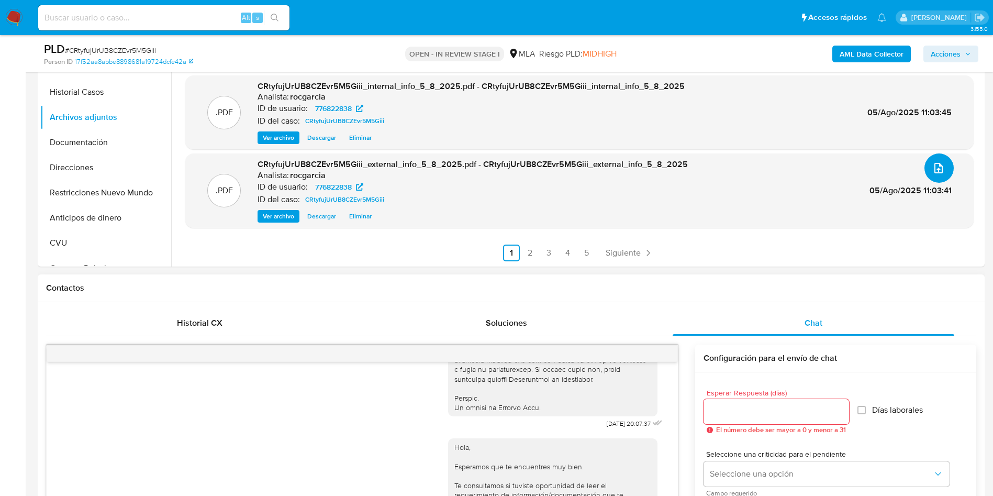
scroll to position [314, 0]
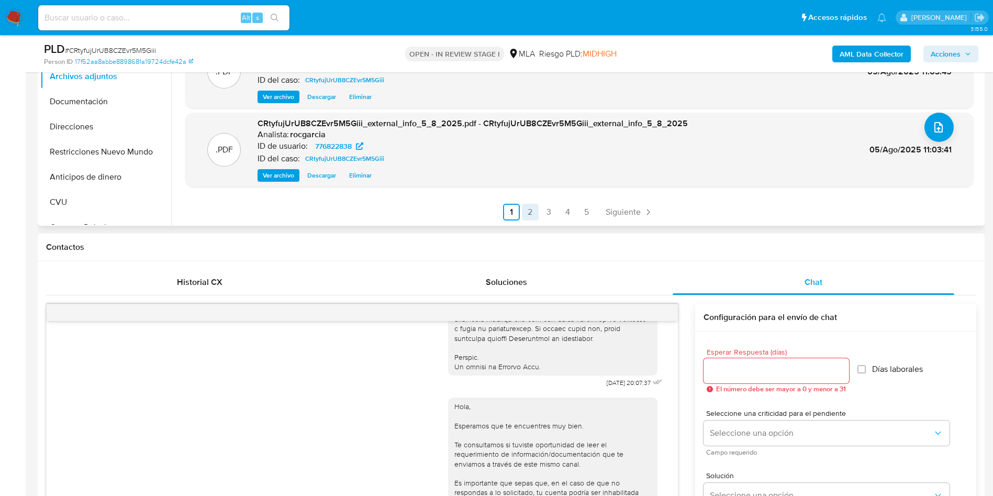
click at [527, 210] on link "2" at bounding box center [530, 212] width 17 height 17
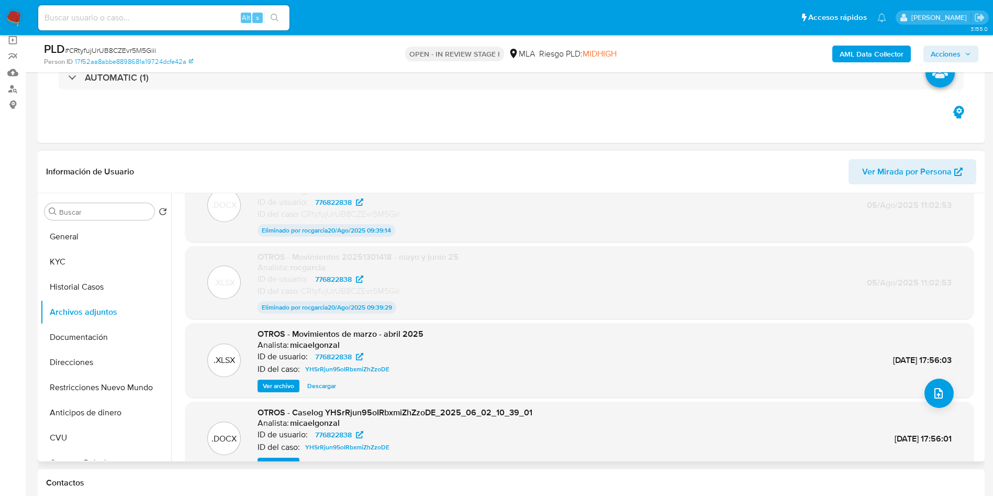
scroll to position [0, 0]
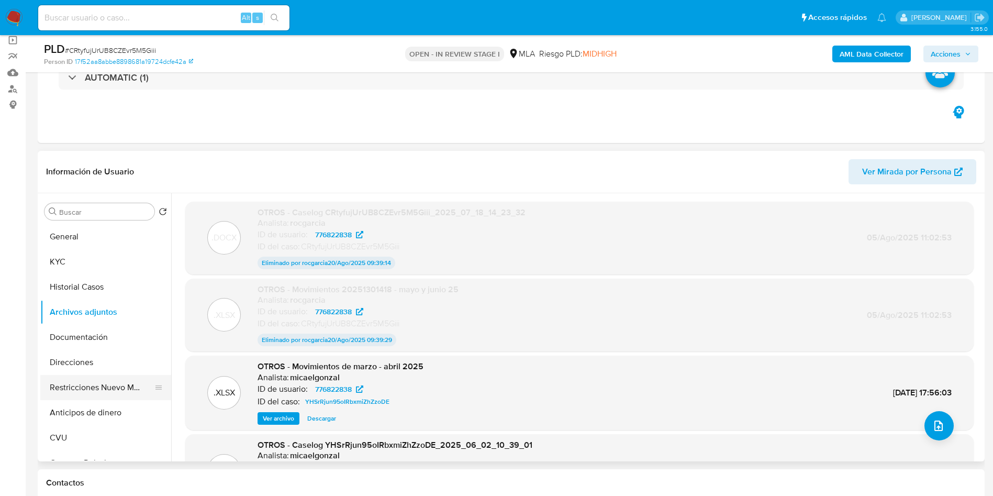
click at [57, 386] on button "Restricciones Nuevo Mundo" at bounding box center [101, 387] width 123 height 25
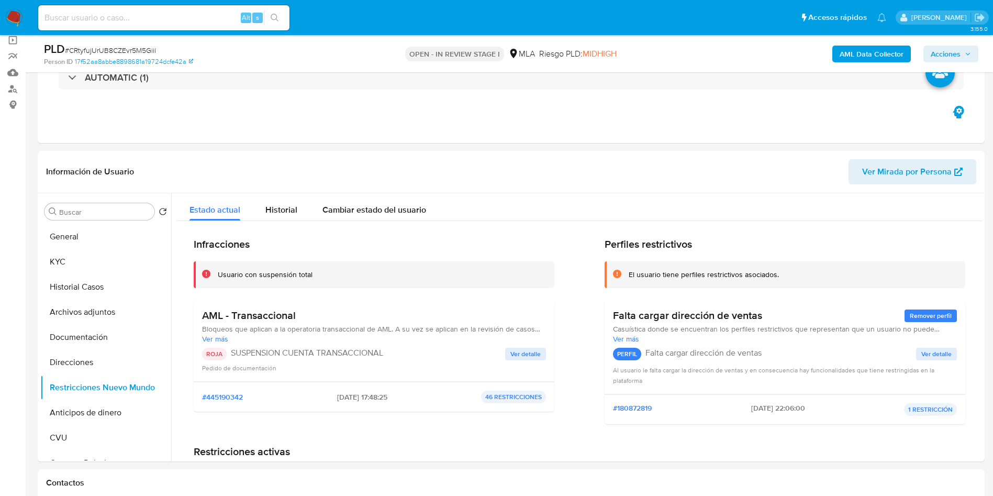
click at [953, 47] on span "Acciones" at bounding box center [946, 54] width 30 height 17
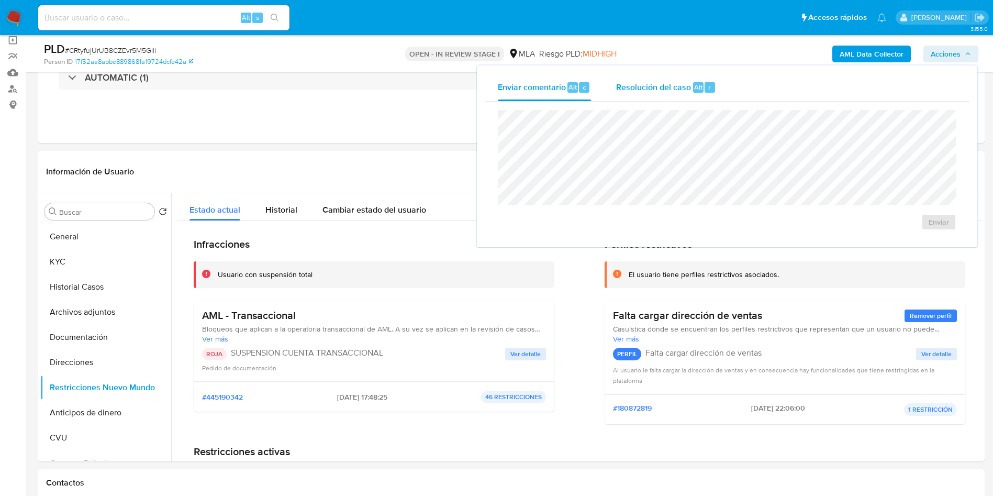
click at [664, 80] on div "Resolución del caso Alt r" at bounding box center [666, 87] width 100 height 27
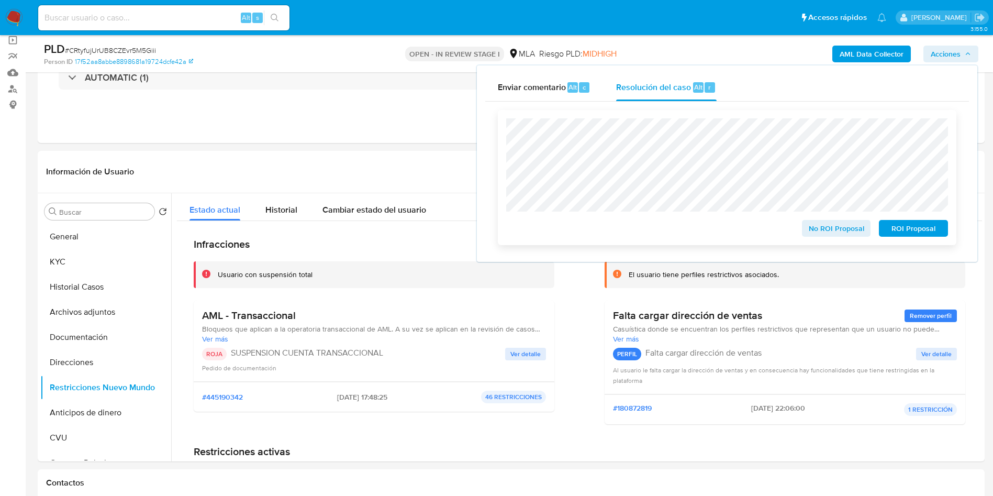
click at [694, 118] on div at bounding box center [727, 164] width 442 height 93
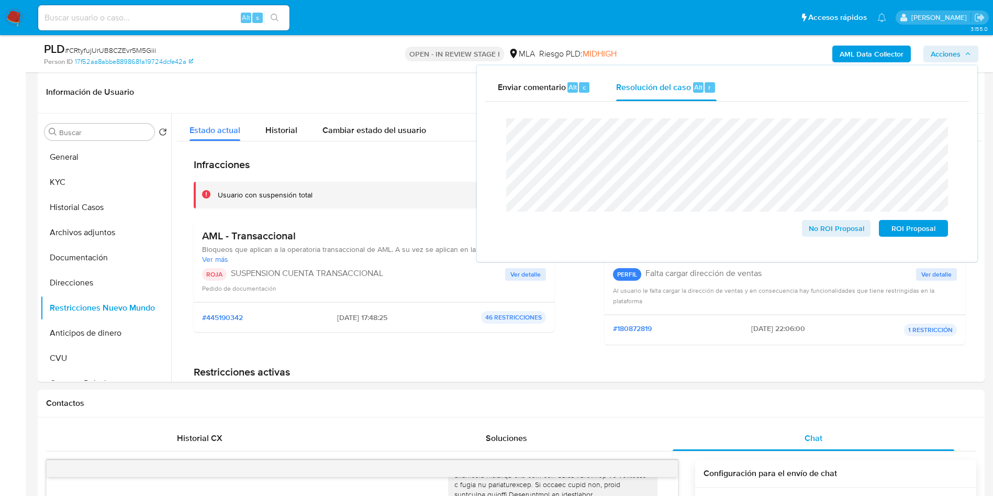
scroll to position [314, 0]
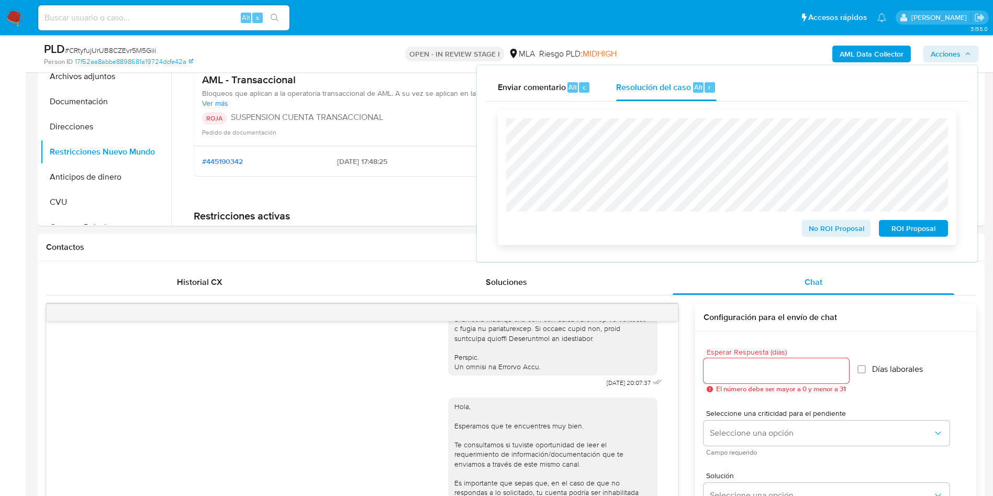
click at [904, 233] on span "ROI Proposal" at bounding box center [913, 228] width 54 height 15
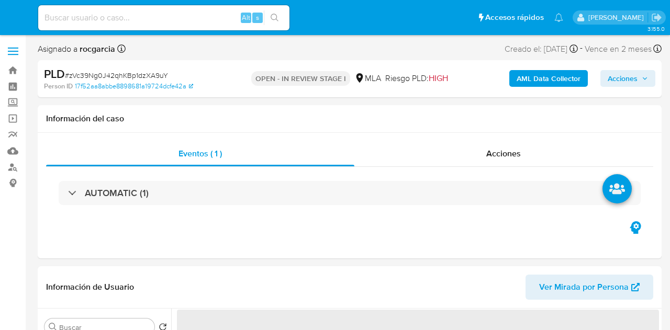
select select "10"
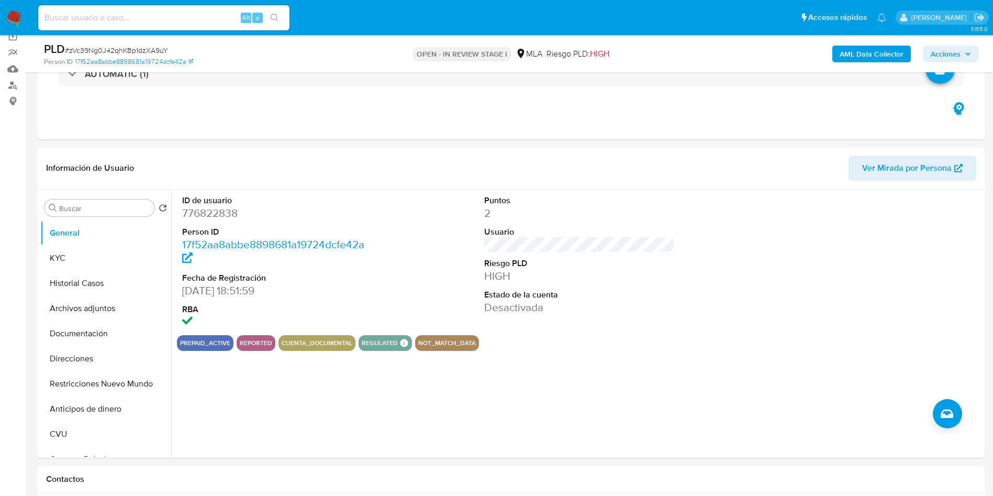
scroll to position [79, 0]
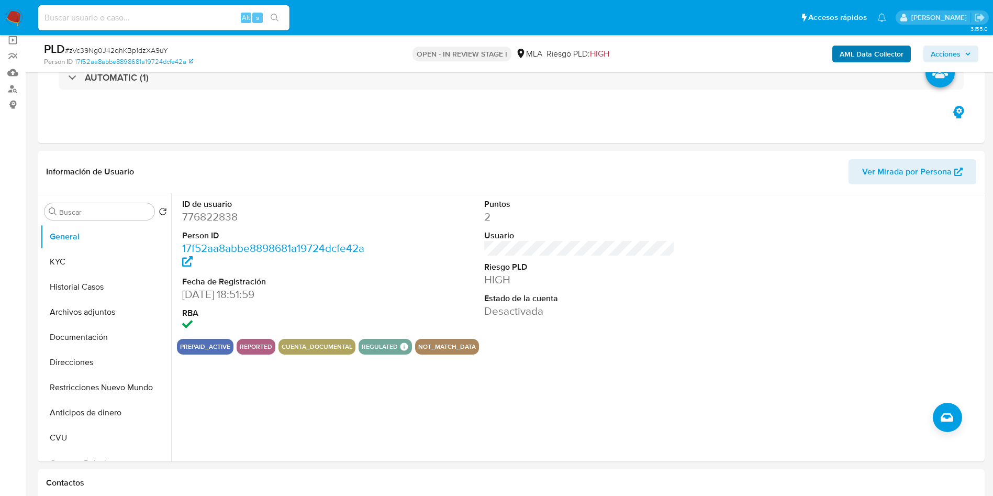
drag, startPoint x: 949, startPoint y: 55, endPoint x: 868, endPoint y: 61, distance: 81.4
click at [670, 56] on span "Acciones" at bounding box center [946, 54] width 30 height 17
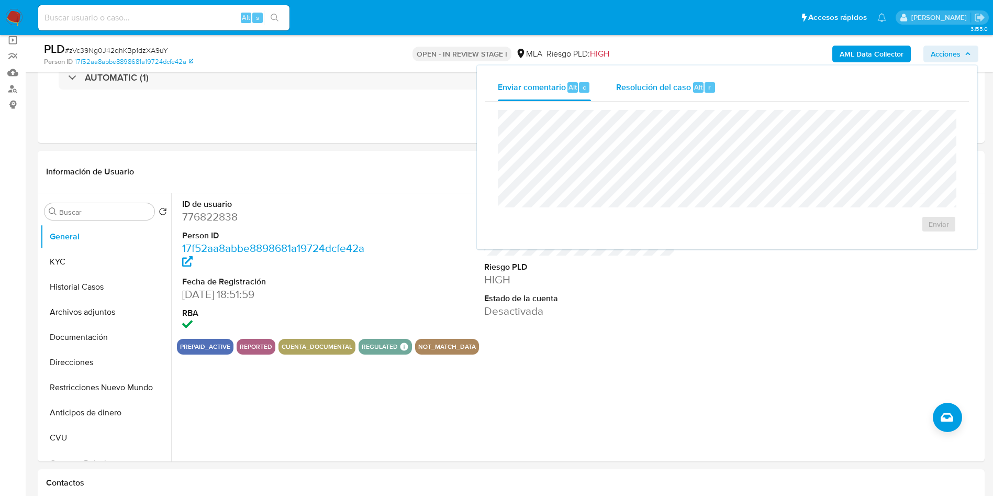
click at [667, 91] on span "Resolución del caso" at bounding box center [653, 87] width 75 height 12
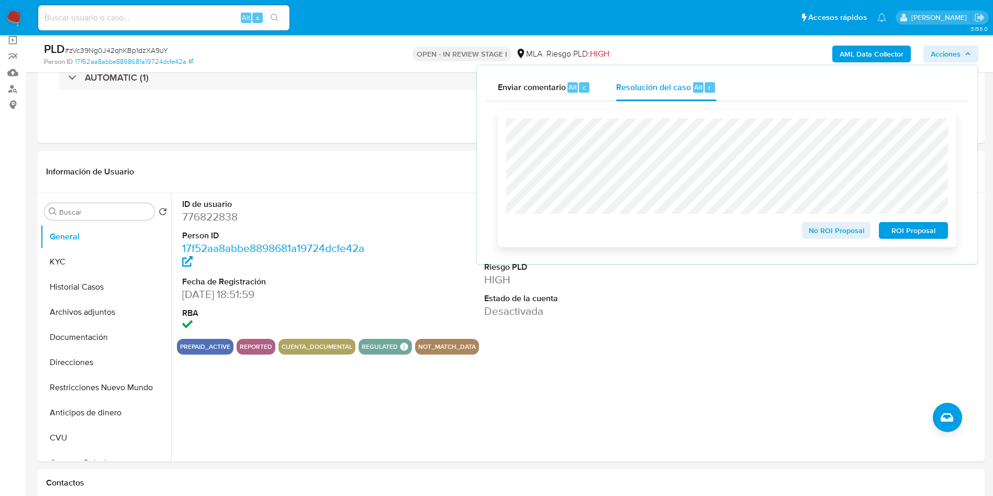
click at [670, 231] on span "ROI Proposal" at bounding box center [913, 230] width 54 height 15
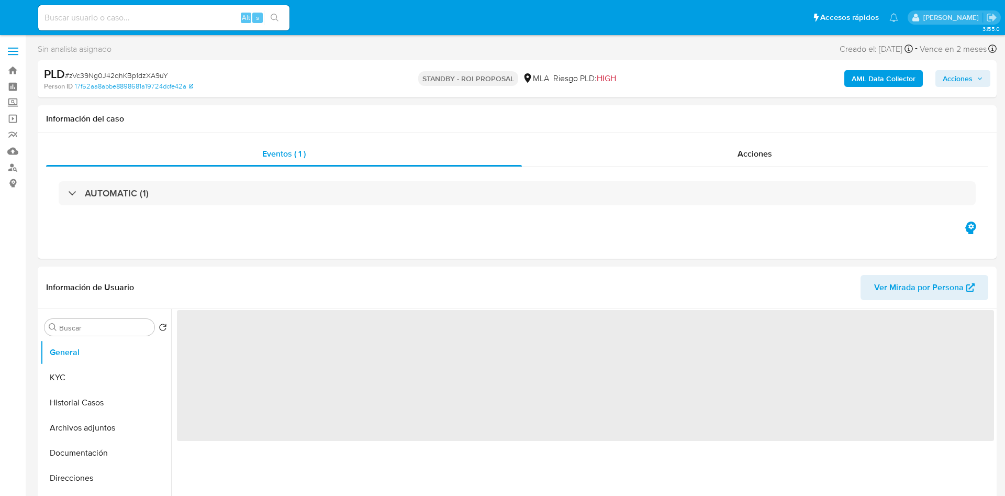
select select "10"
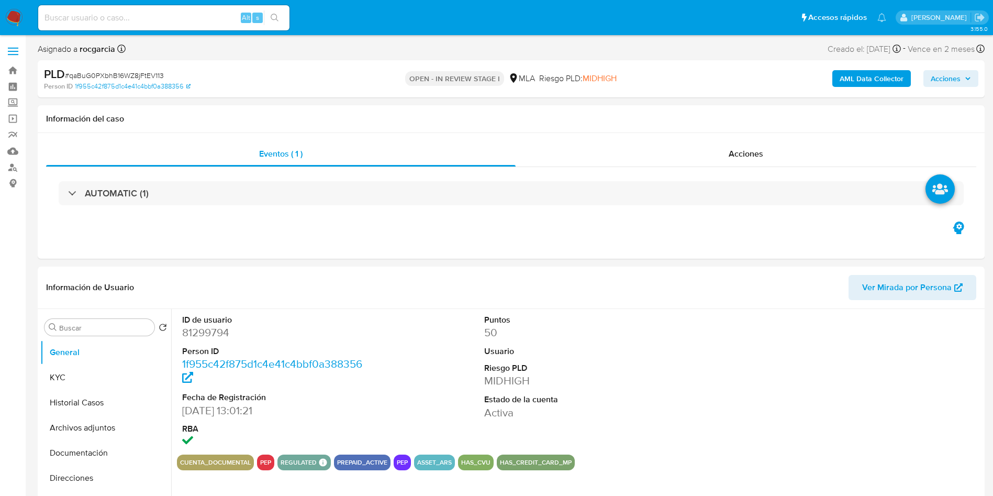
select select "10"
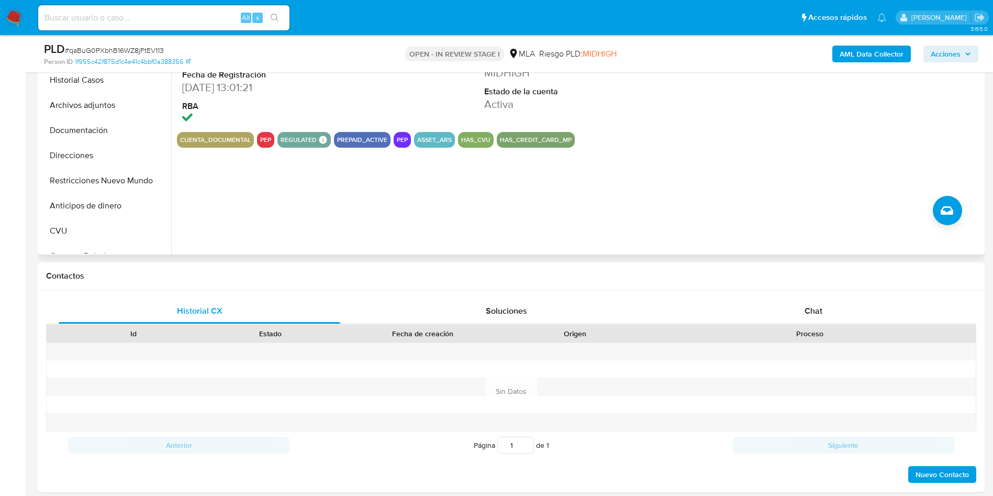
scroll to position [314, 0]
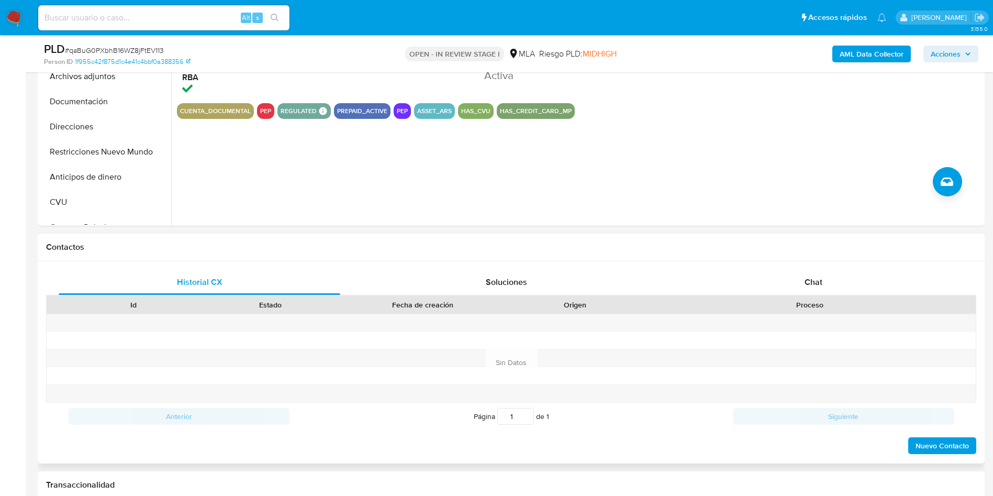
drag, startPoint x: 814, startPoint y: 284, endPoint x: 733, endPoint y: 298, distance: 82.5
click at [814, 283] on span "Chat" at bounding box center [814, 282] width 18 height 12
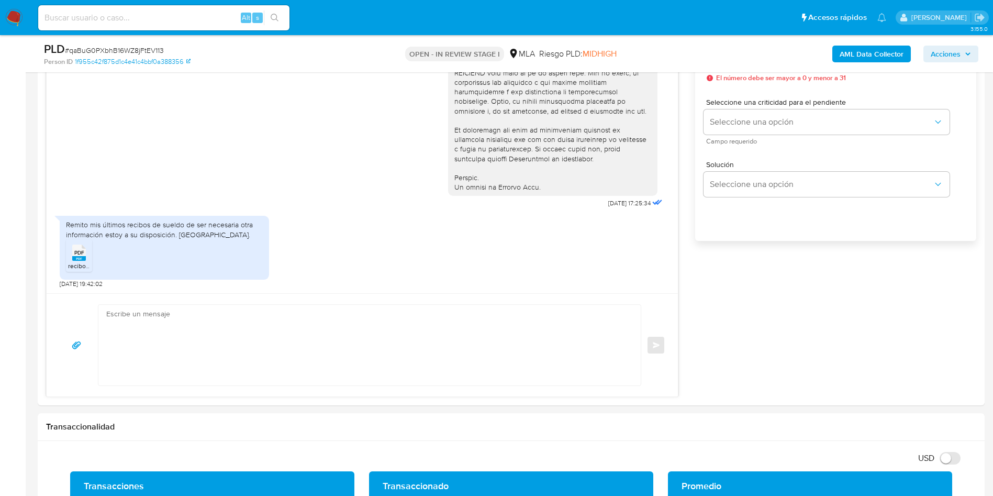
scroll to position [550, 0]
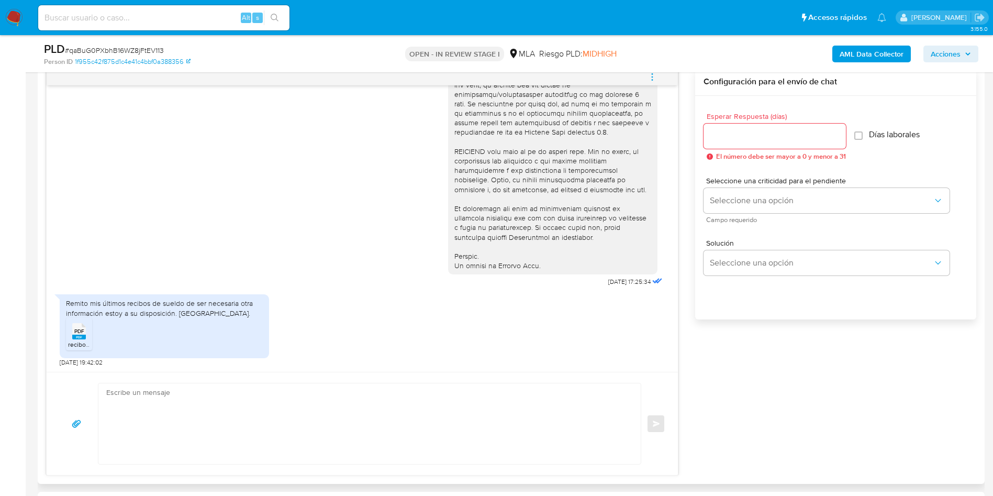
click at [75, 334] on span "PDF" at bounding box center [79, 331] width 10 height 7
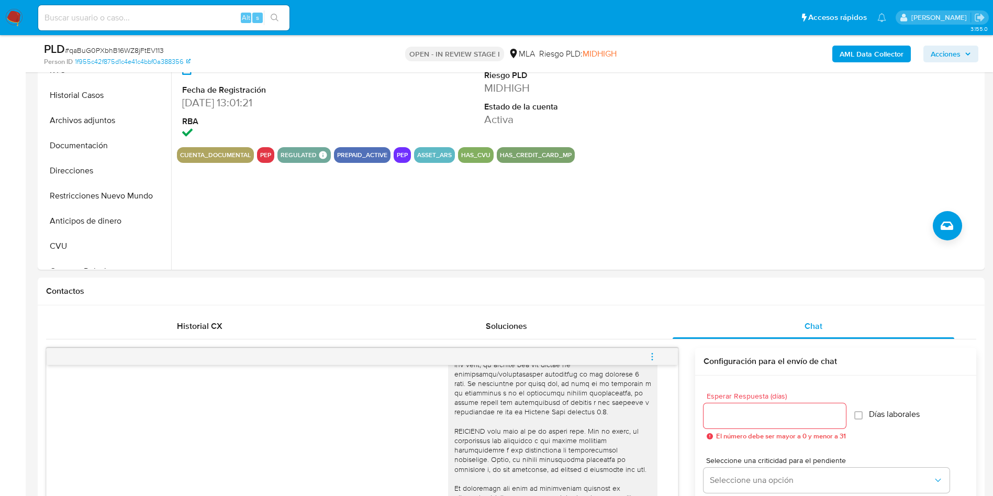
scroll to position [236, 0]
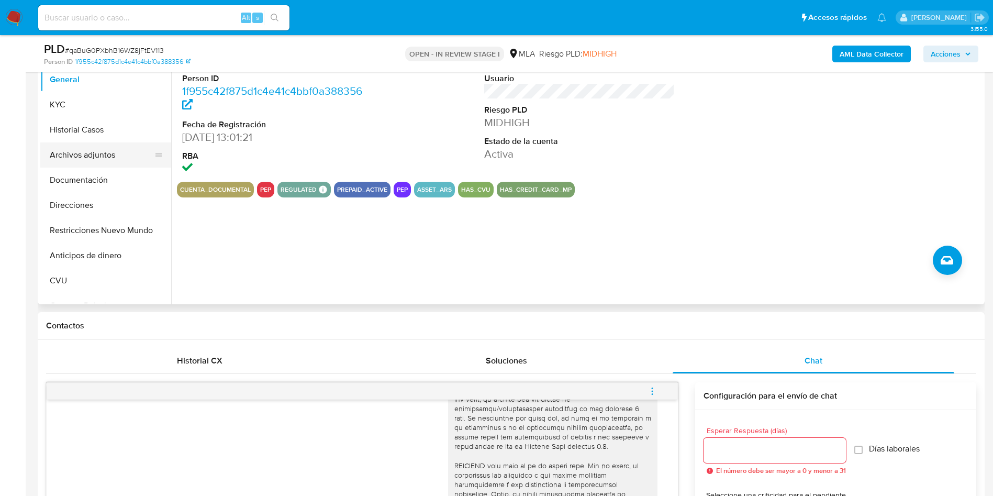
click at [64, 165] on button "Archivos adjuntos" at bounding box center [101, 154] width 123 height 25
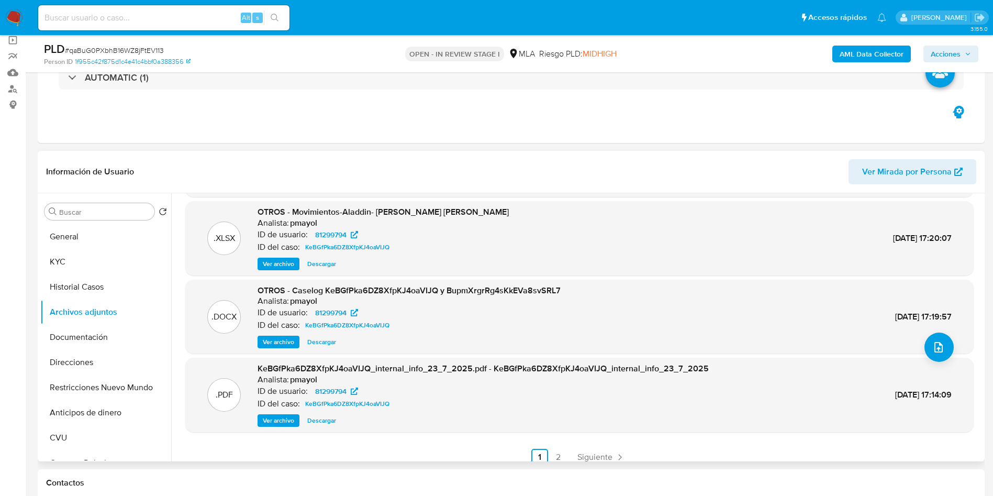
scroll to position [0, 0]
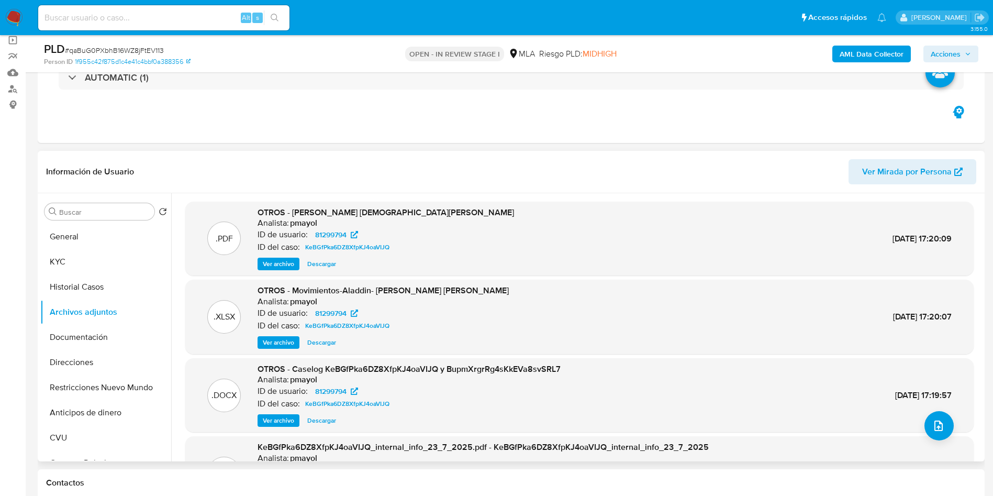
click at [280, 266] on span "Ver archivo" at bounding box center [278, 264] width 31 height 10
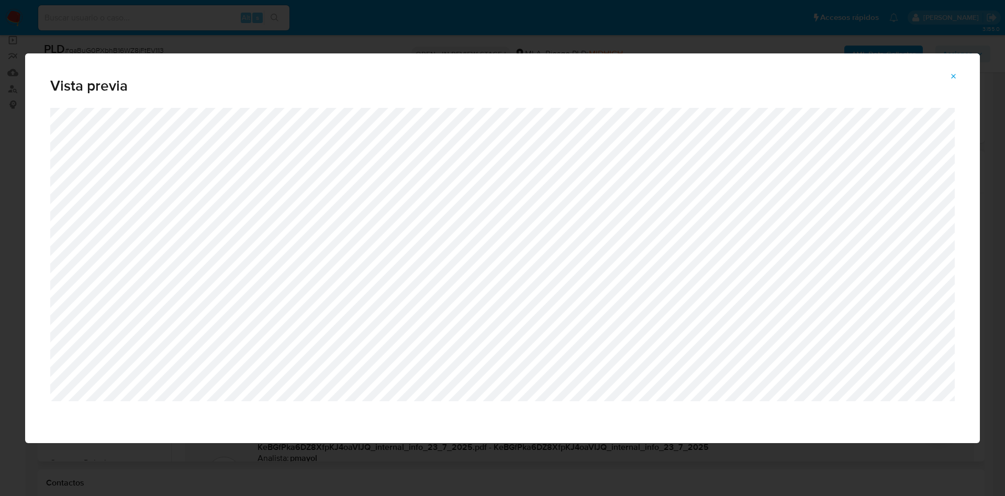
click at [951, 72] on icon "Attachment preview" at bounding box center [954, 76] width 8 height 8
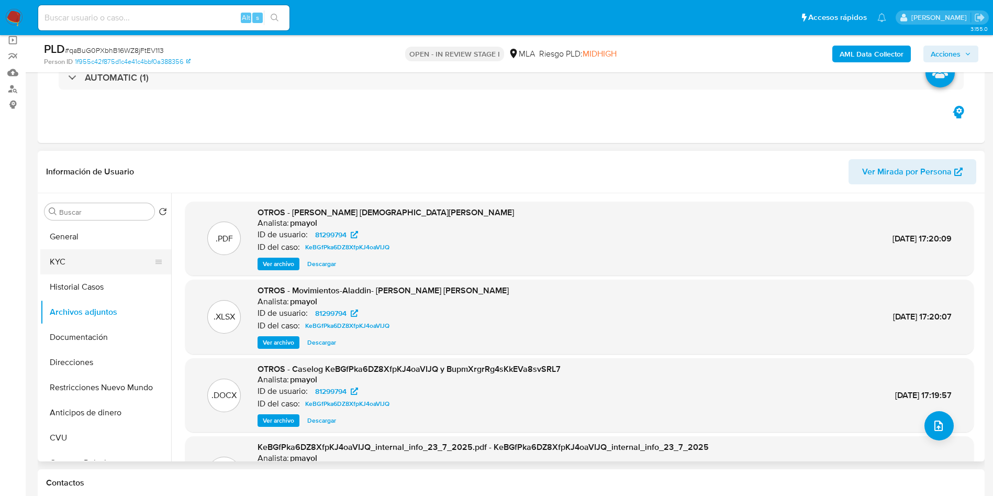
click at [82, 268] on button "KYC" at bounding box center [101, 261] width 123 height 25
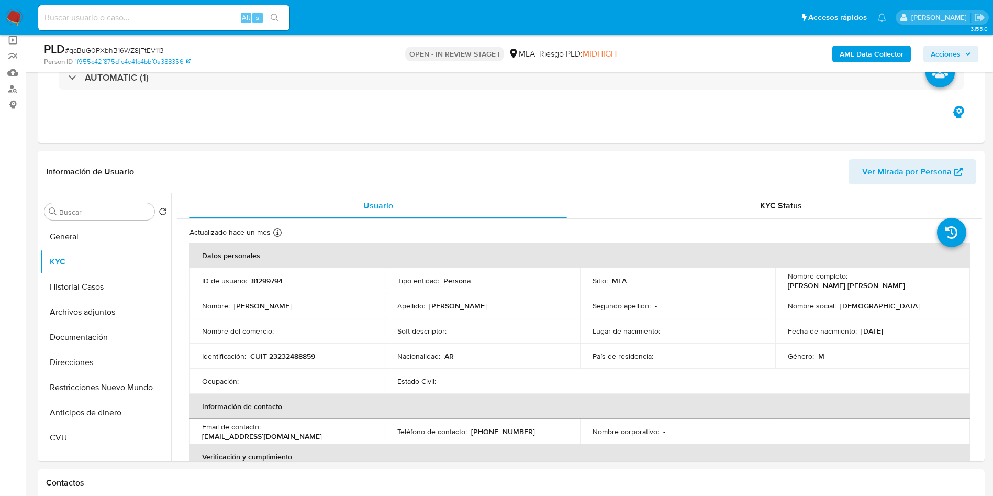
click at [291, 356] on p "CUIT 23232488859" at bounding box center [282, 355] width 65 height 9
copy p "23232488859"
drag, startPoint x: 849, startPoint y: 284, endPoint x: 948, endPoint y: 284, distance: 99.0
click at [948, 284] on div "Nombre completo : Christian Mariano Magnoni" at bounding box center [873, 280] width 170 height 19
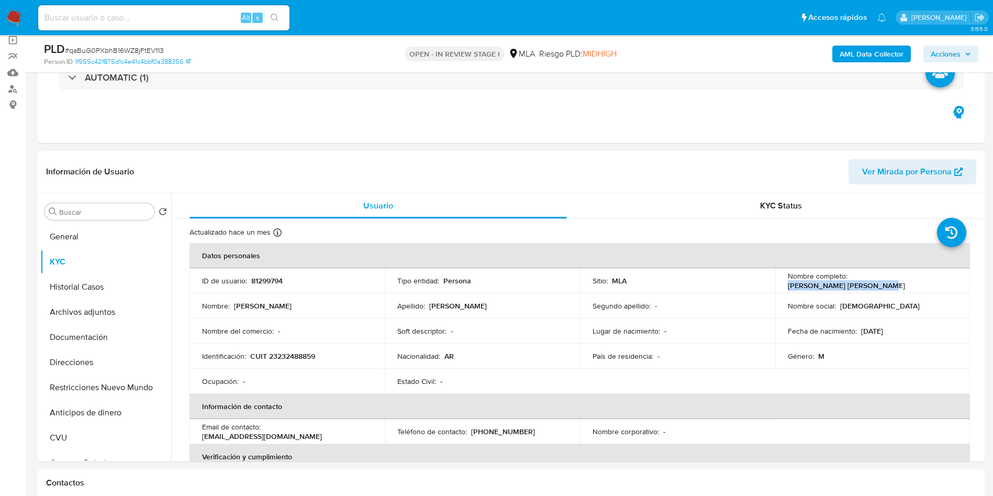
copy p "[PERSON_NAME] [PERSON_NAME]"
click at [102, 280] on button "Historial Casos" at bounding box center [101, 286] width 123 height 25
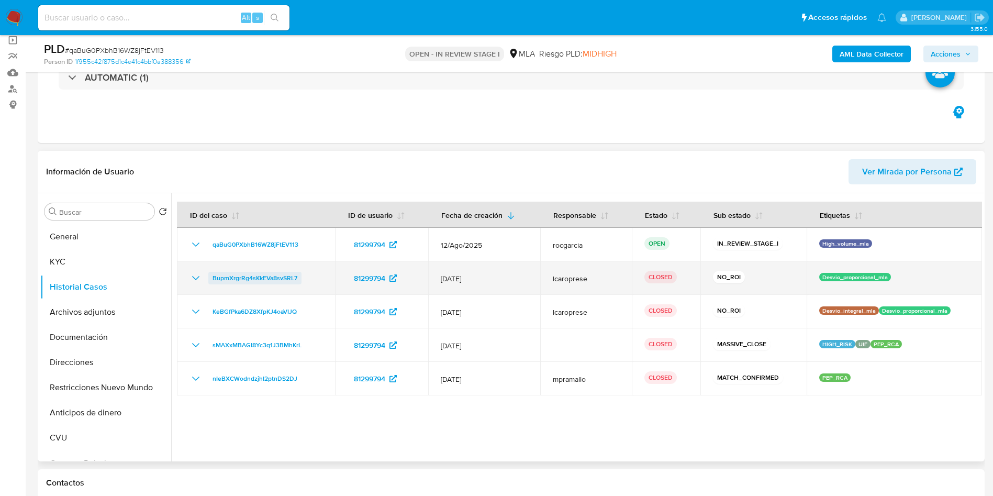
click at [234, 280] on span "BupmXrgrRg4sKkEVa8svSRL7" at bounding box center [255, 278] width 85 height 13
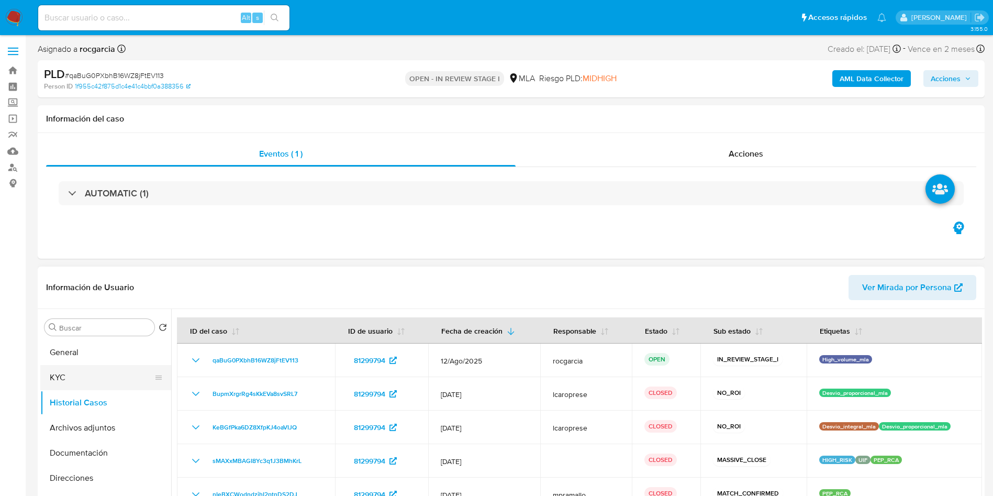
click at [62, 372] on button "KYC" at bounding box center [101, 377] width 123 height 25
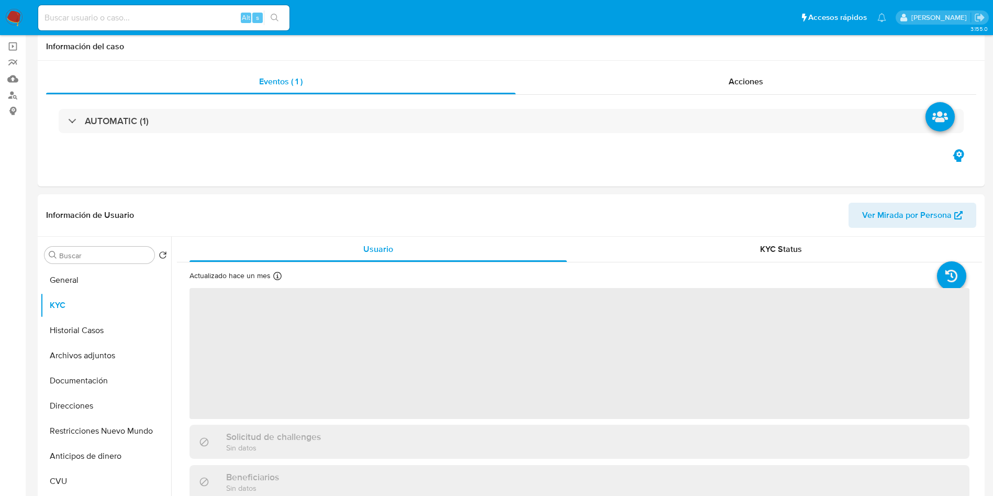
scroll to position [157, 0]
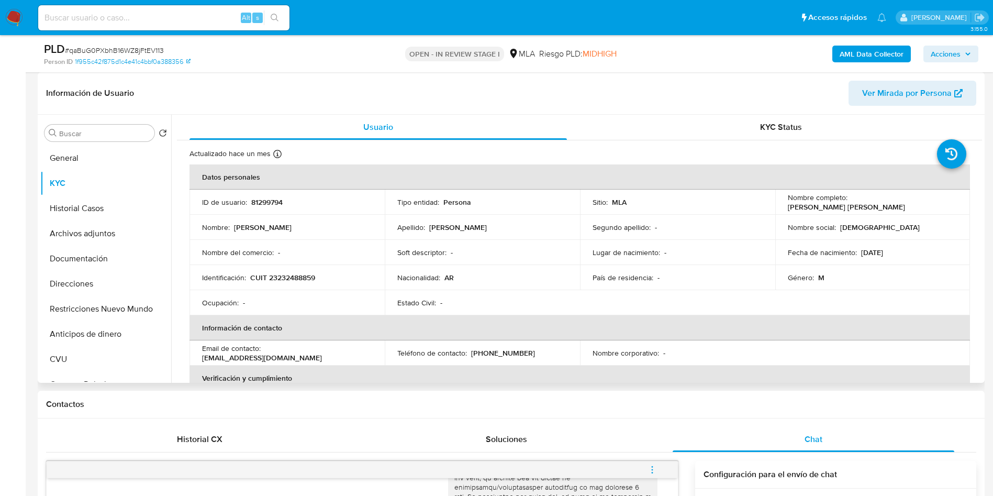
click at [314, 279] on p "CUIT 23232488859" at bounding box center [282, 277] width 65 height 9
click at [292, 276] on p "CUIT 23232488859" at bounding box center [282, 277] width 65 height 9
copy p "23232488859"
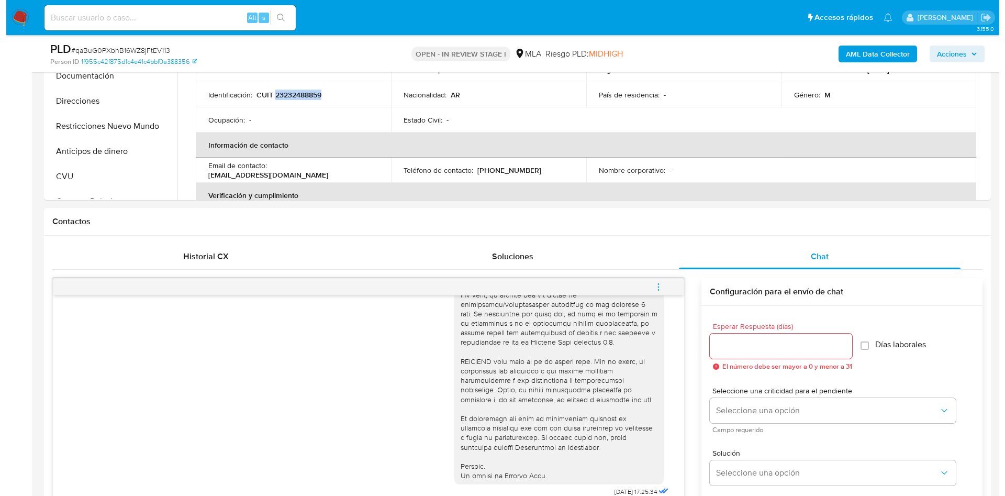
scroll to position [550, 0]
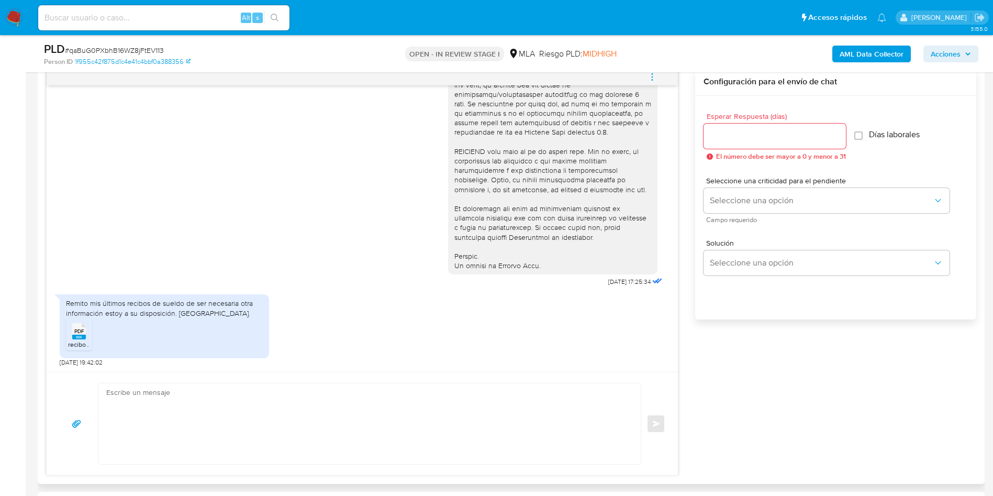
click at [656, 76] on icon "menu-action" at bounding box center [652, 76] width 9 height 9
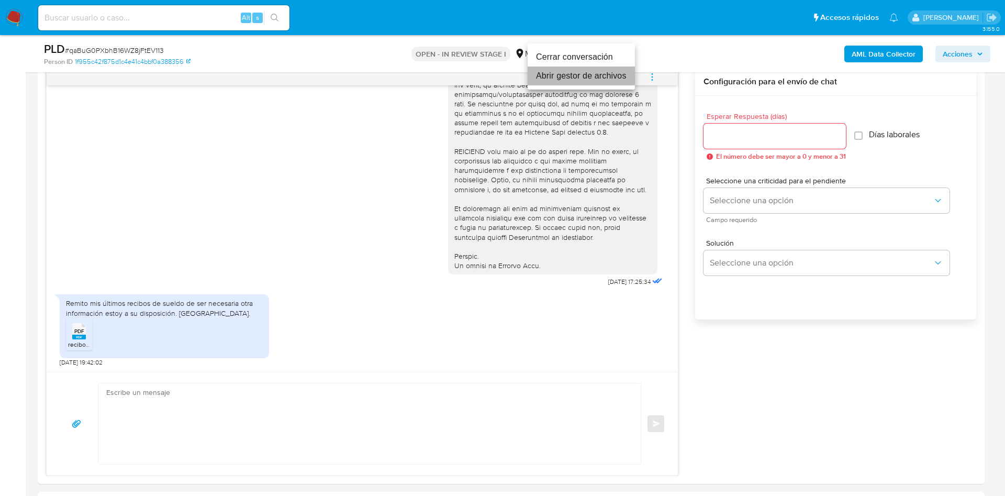
click at [604, 75] on li "Abrir gestor de archivos" at bounding box center [581, 75] width 107 height 19
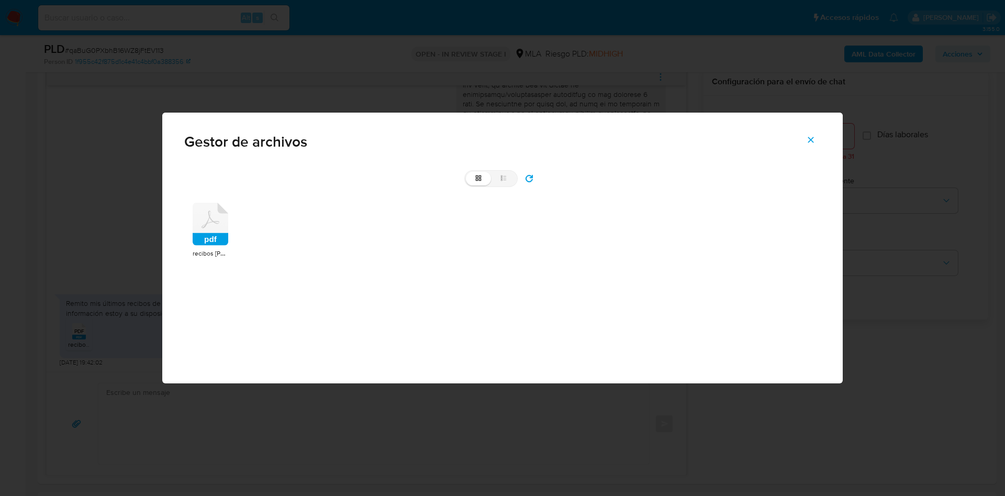
click at [209, 216] on icon at bounding box center [211, 224] width 36 height 43
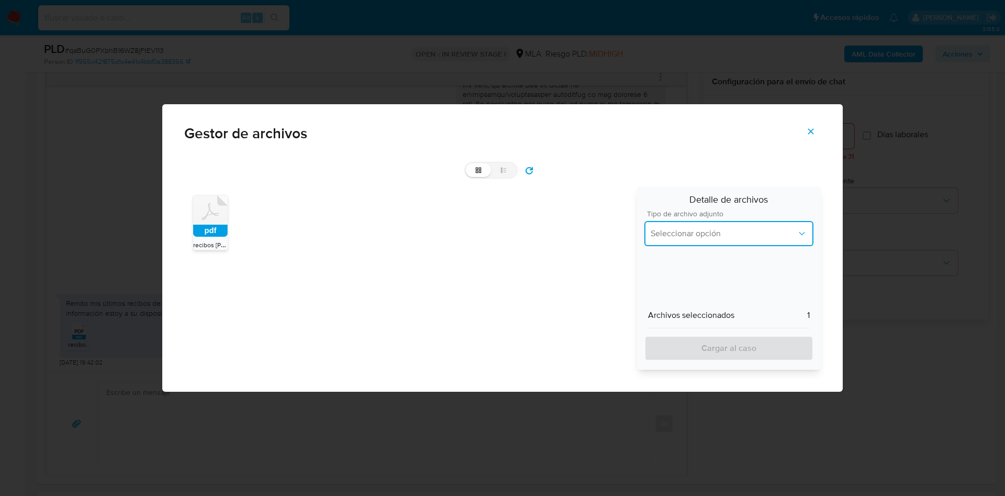
click at [672, 228] on span "Seleccionar opción" at bounding box center [724, 233] width 146 height 10
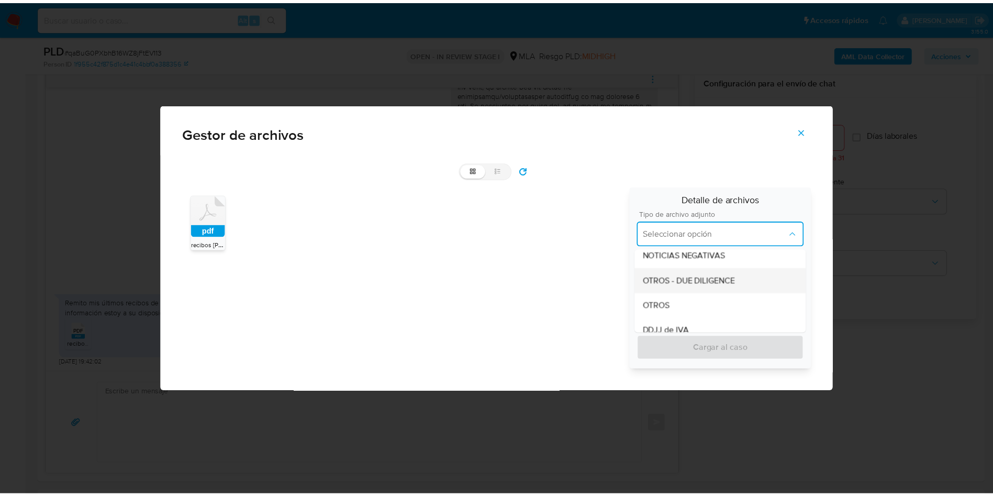
scroll to position [236, 0]
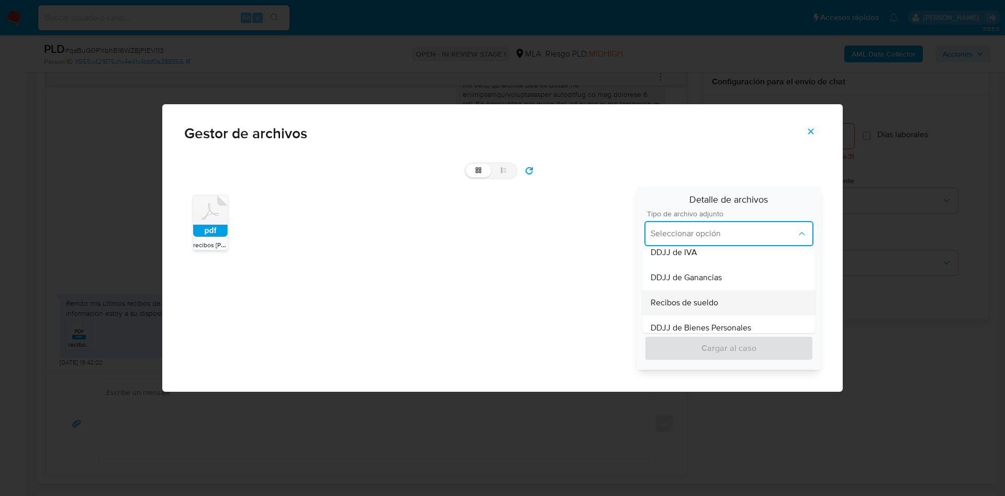
click at [725, 296] on div "Recibos de sueldo" at bounding box center [729, 302] width 157 height 25
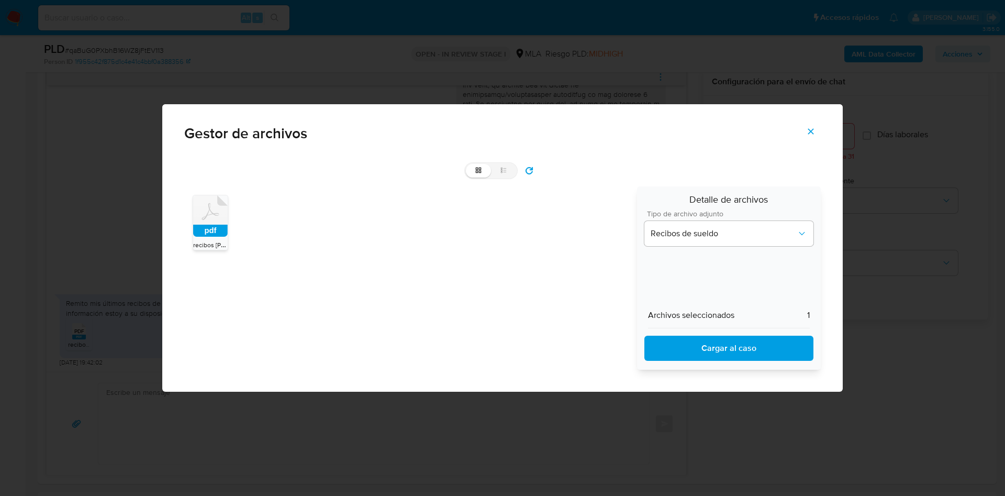
click at [729, 342] on span "Cargar al caso" at bounding box center [729, 348] width 142 height 23
drag, startPoint x: 811, startPoint y: 136, endPoint x: 600, endPoint y: 196, distance: 218.8
click at [808, 136] on icon "Cerrar" at bounding box center [810, 131] width 9 height 9
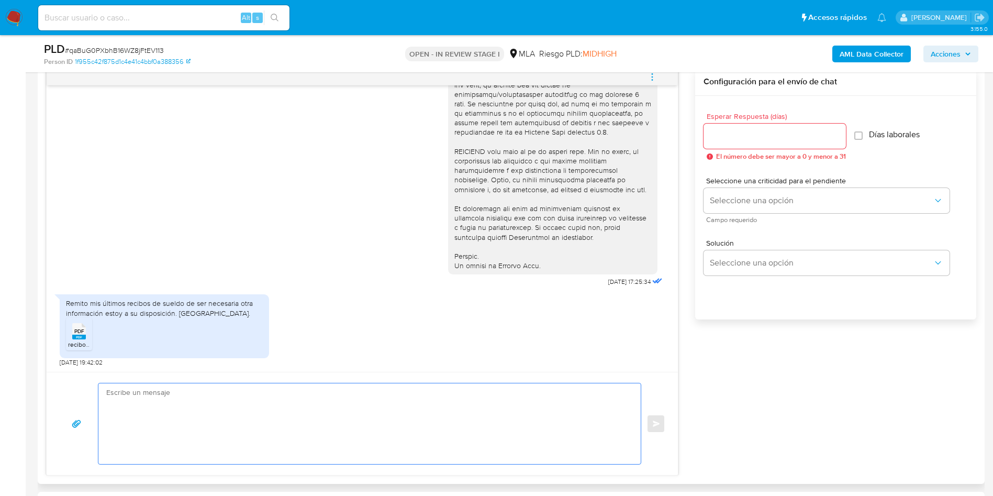
click at [233, 438] on textarea at bounding box center [367, 423] width 522 height 81
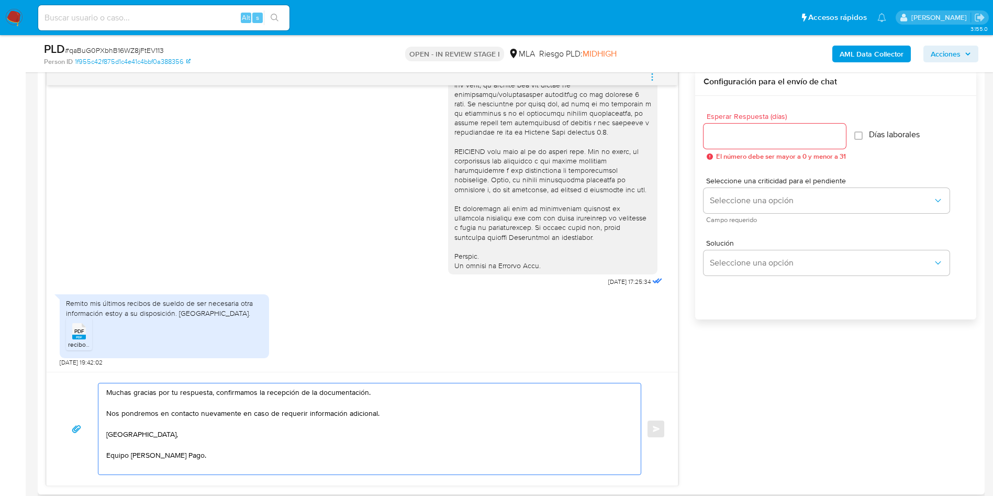
type textarea "Muchas gracias por tu respuesta, confirmamos la recepción de la documentación. …"
click at [775, 148] on div at bounding box center [775, 136] width 142 height 25
click at [769, 136] on input "Esperar Respuesta (días)" at bounding box center [775, 136] width 142 height 14
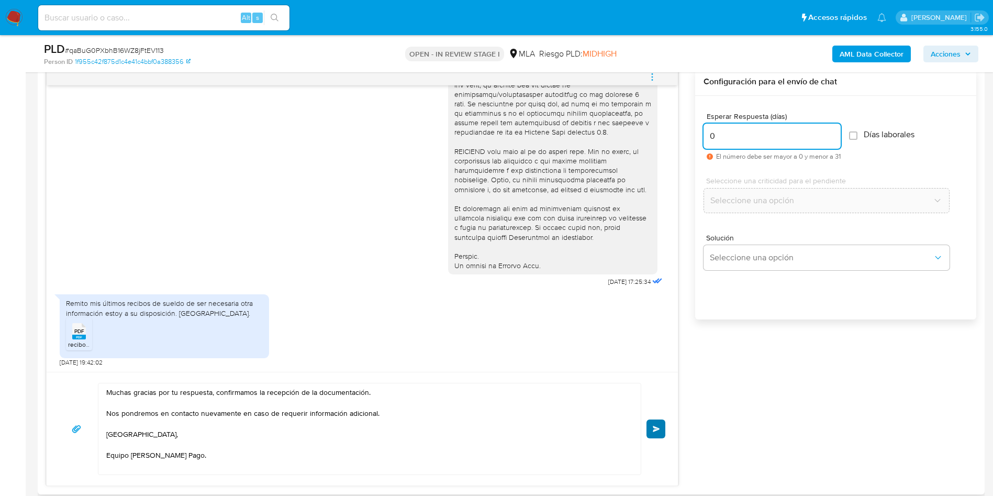
type input "0"
click at [654, 421] on button "Enviar" at bounding box center [656, 428] width 19 height 19
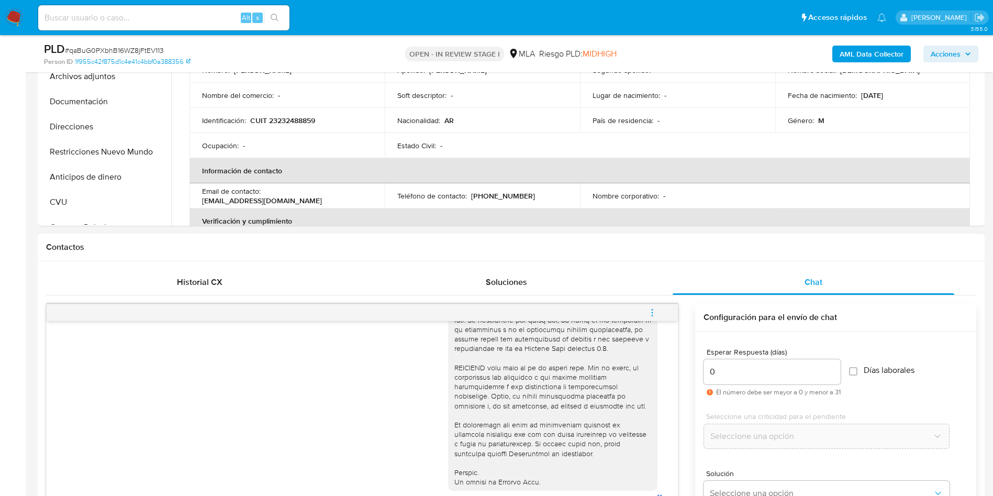
scroll to position [510, 0]
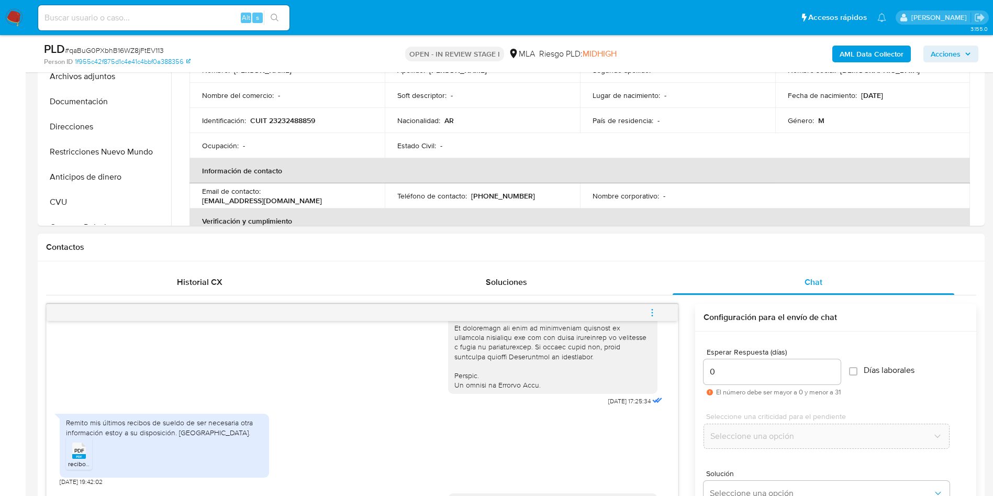
click at [657, 310] on icon "menu-action" at bounding box center [652, 312] width 9 height 9
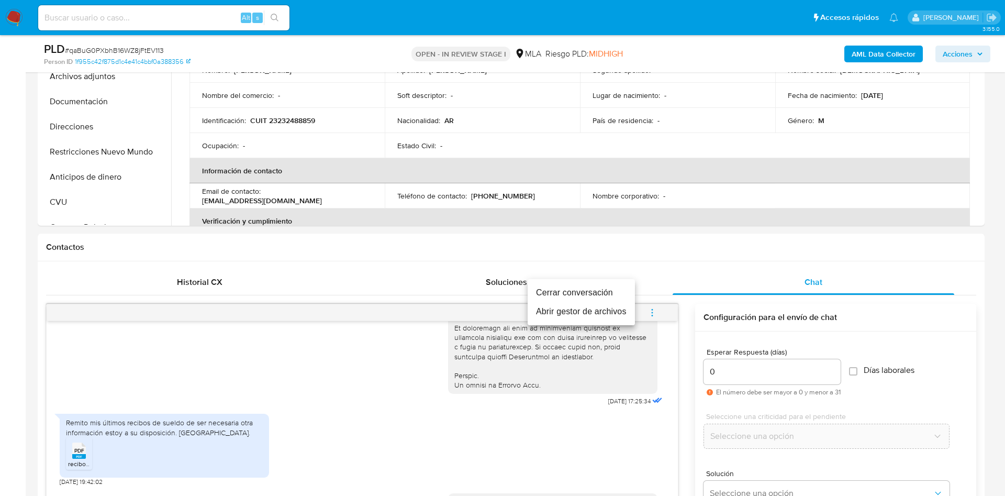
click at [574, 291] on li "Cerrar conversación" at bounding box center [581, 292] width 107 height 19
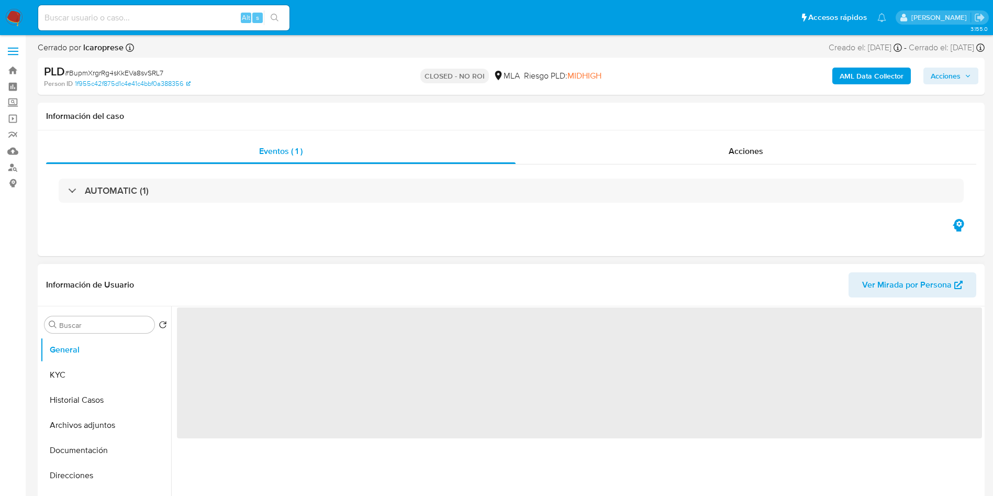
scroll to position [236, 0]
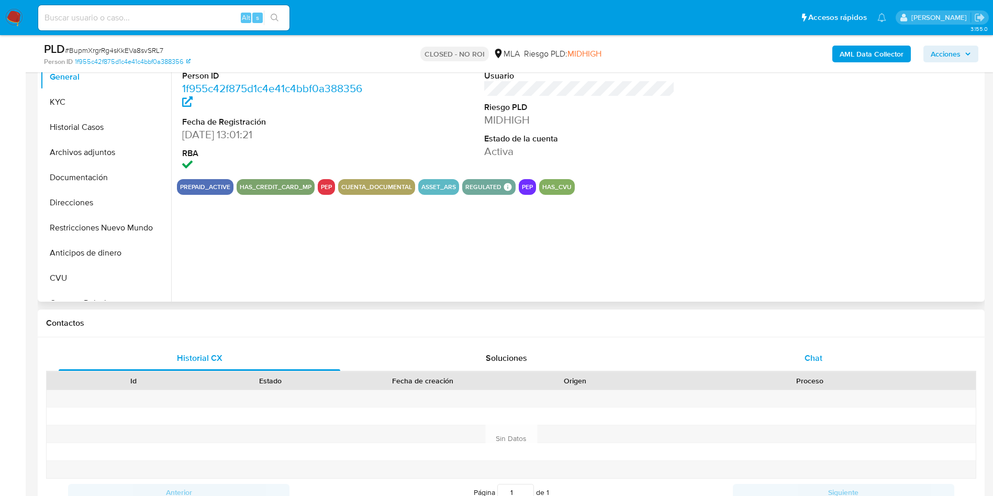
click at [816, 357] on span "Chat" at bounding box center [814, 358] width 18 height 12
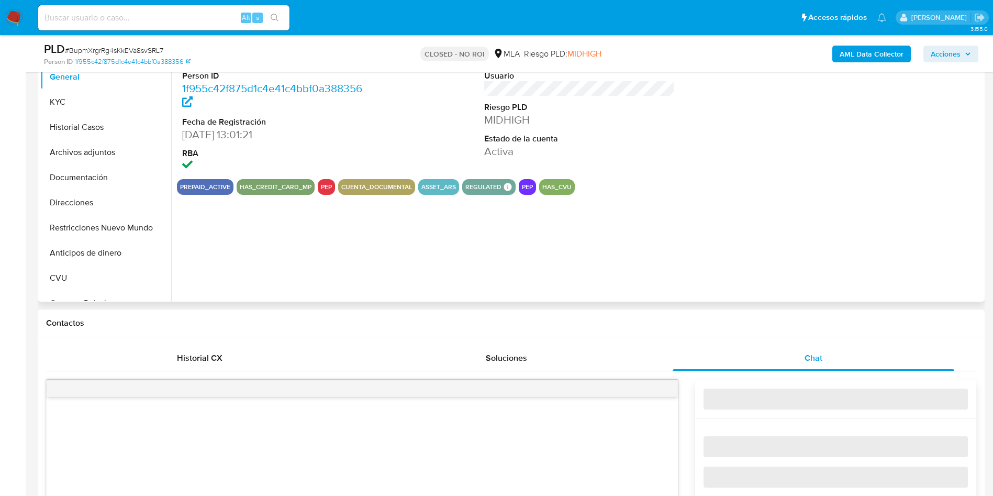
select select "10"
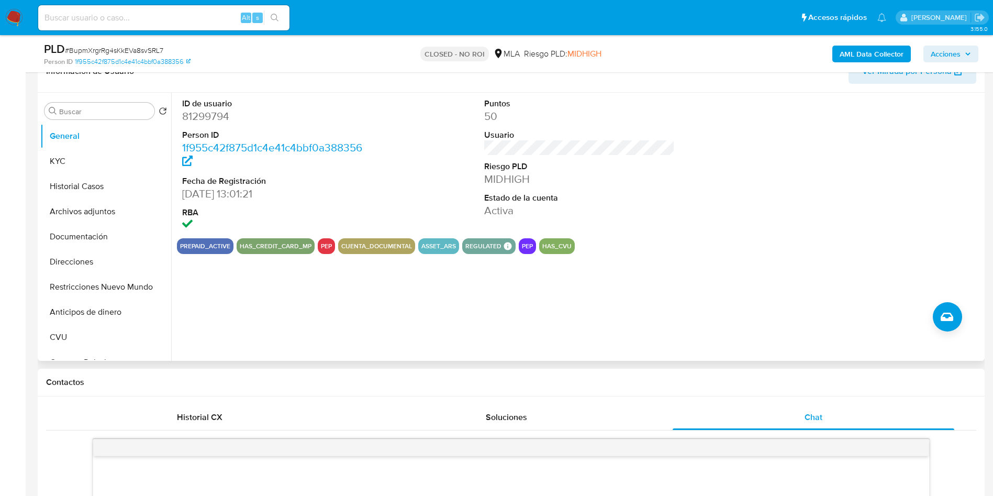
scroll to position [157, 0]
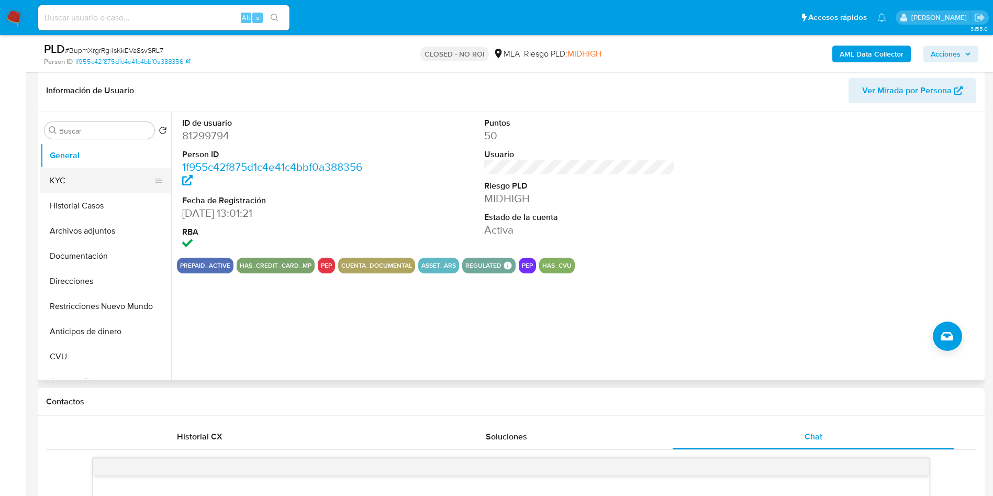
click at [88, 187] on button "KYC" at bounding box center [101, 180] width 123 height 25
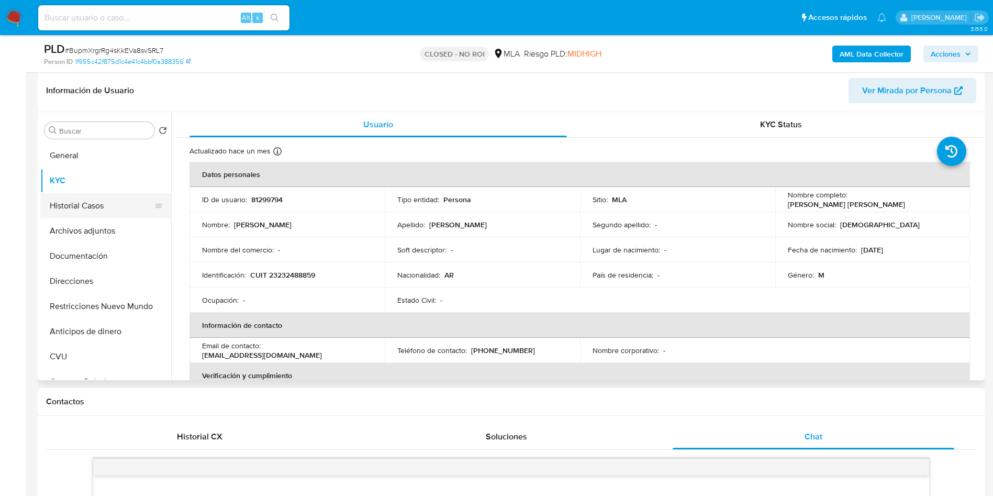
click at [86, 203] on button "Historial Casos" at bounding box center [101, 205] width 123 height 25
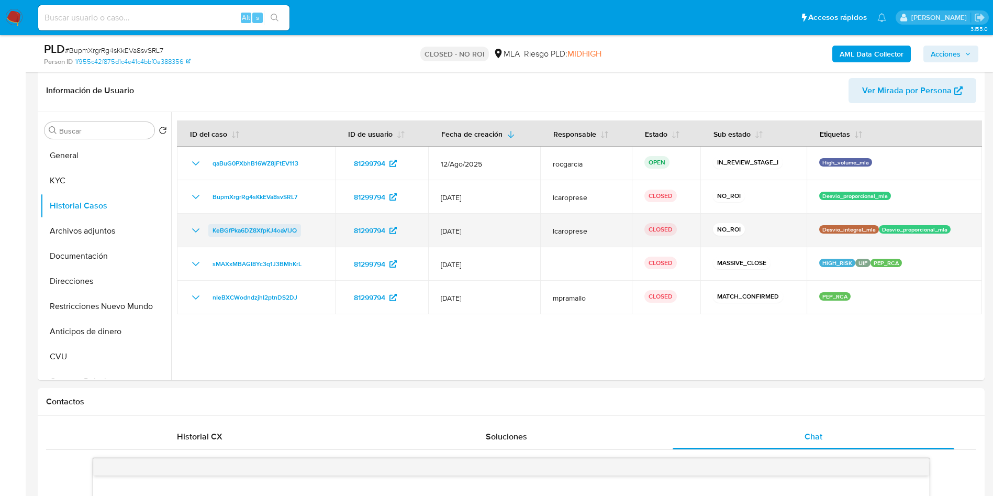
click at [242, 235] on span "KeBGfPka6DZ8XfpKJ4oaVIJQ" at bounding box center [255, 230] width 84 height 13
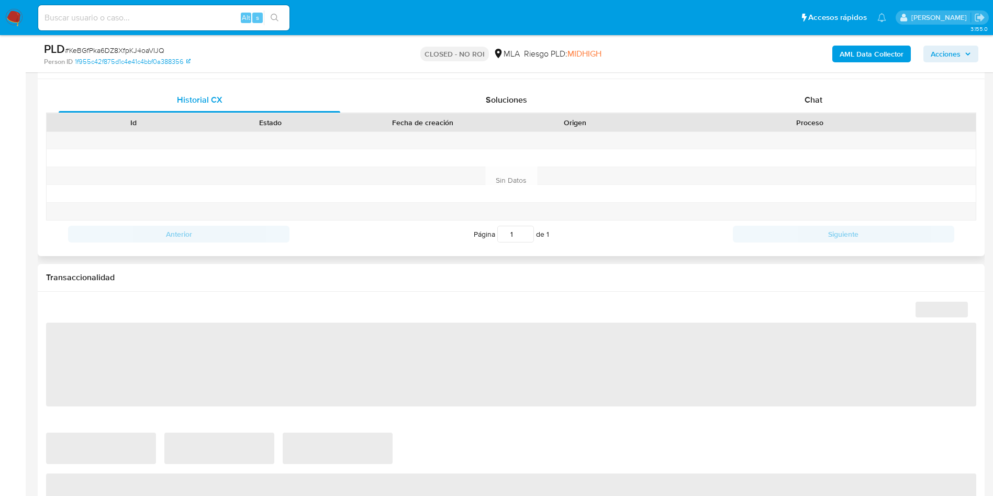
scroll to position [393, 0]
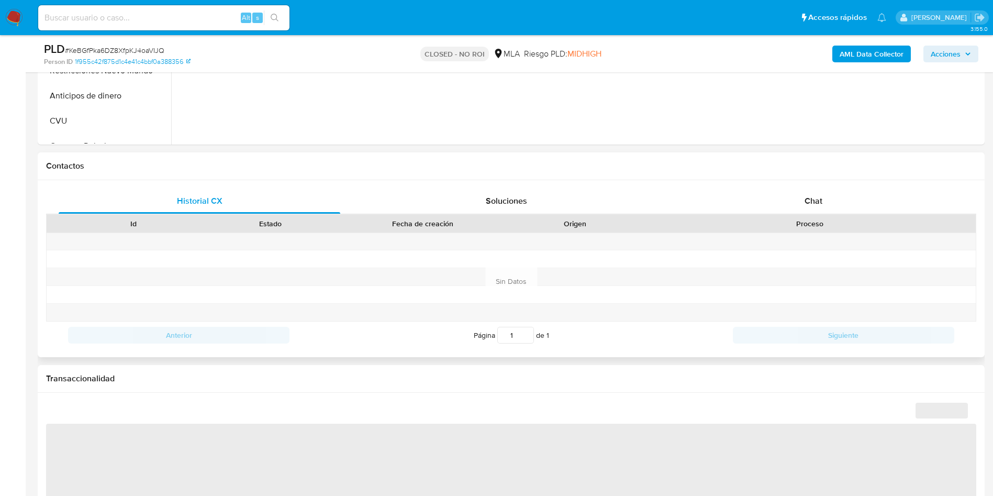
select select "10"
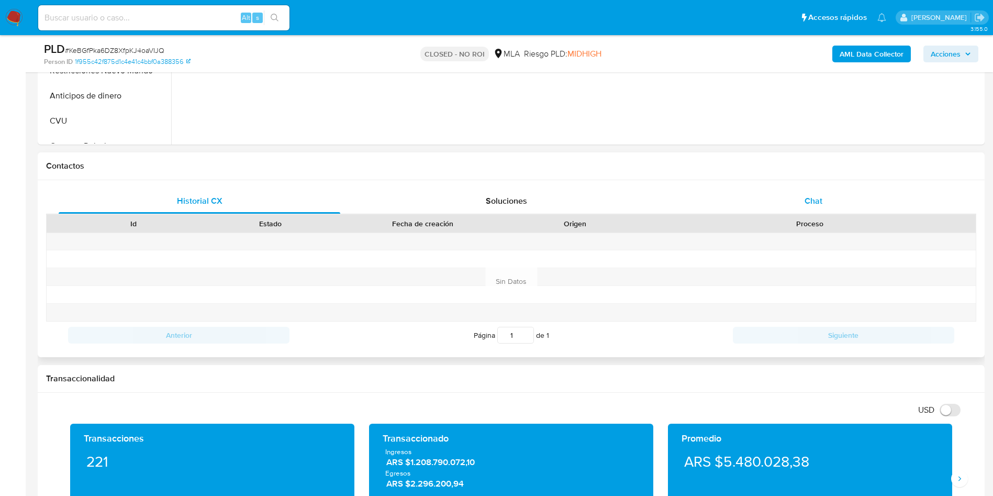
click at [812, 196] on span "Chat" at bounding box center [814, 201] width 18 height 12
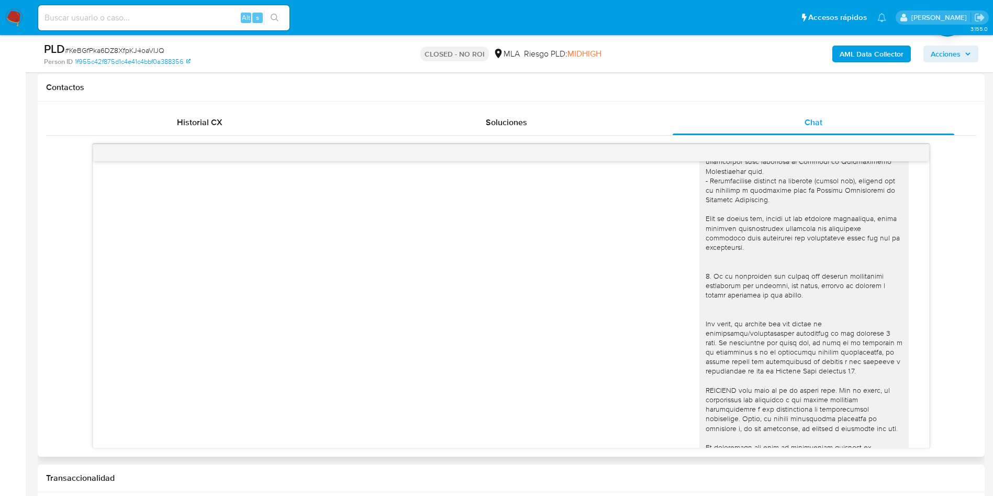
scroll to position [546, 0]
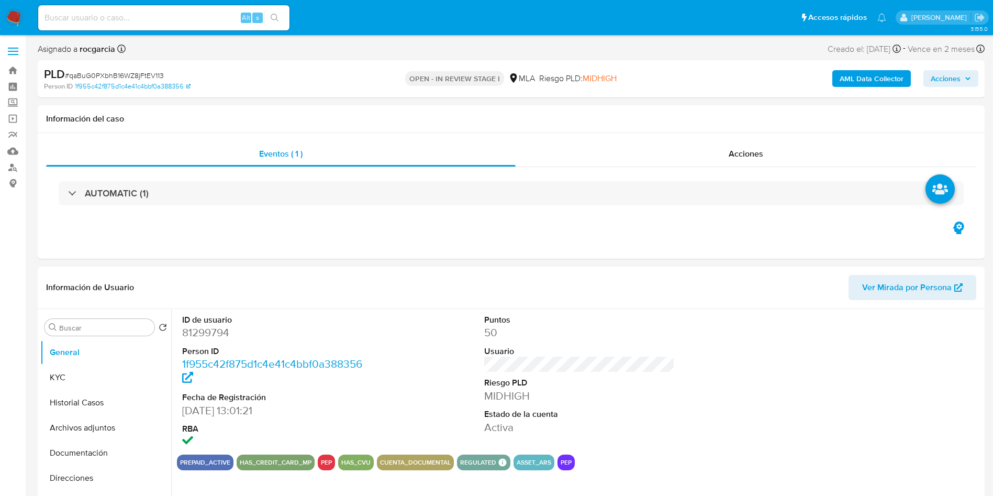
select select "10"
click at [63, 423] on button "Archivos adjuntos" at bounding box center [101, 427] width 123 height 25
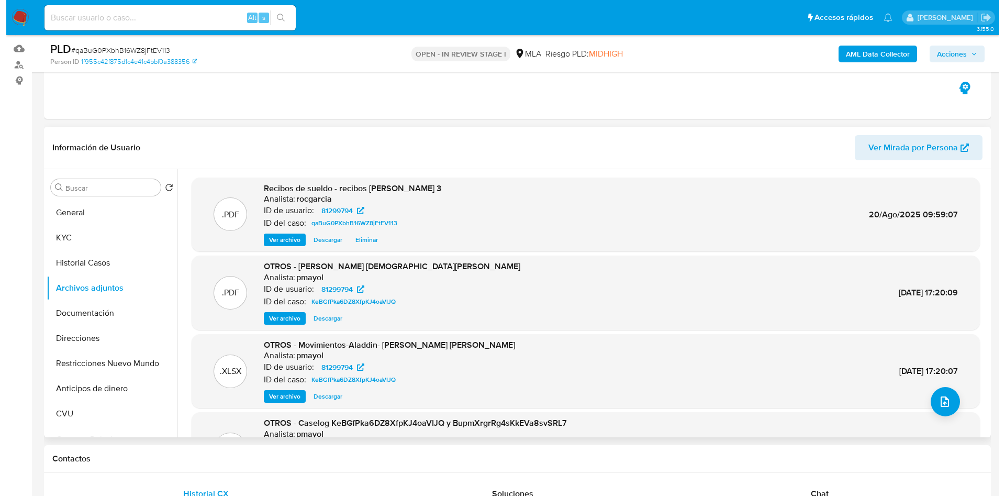
scroll to position [79, 0]
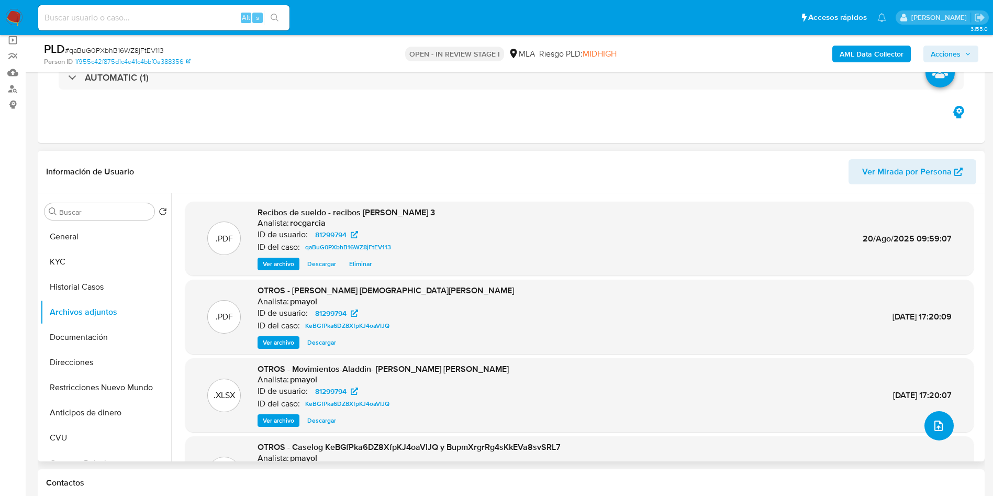
click at [934, 424] on icon "upload-file" at bounding box center [939, 425] width 13 height 13
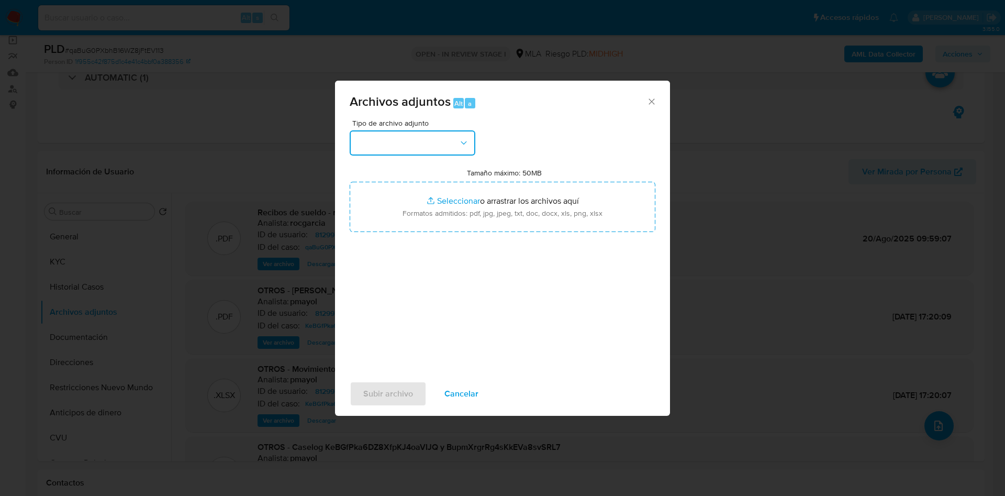
click at [456, 135] on button "button" at bounding box center [413, 142] width 126 height 25
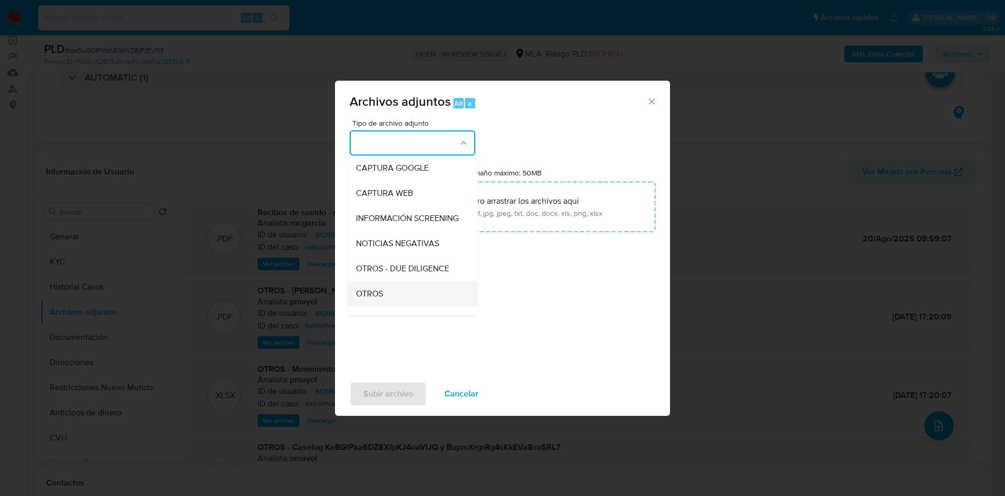
click at [370, 299] on span "OTROS" at bounding box center [369, 294] width 27 height 10
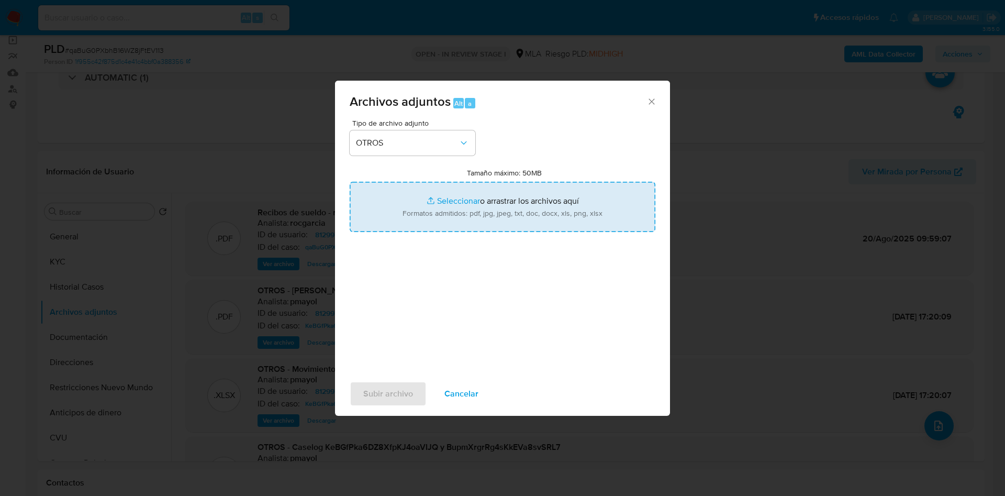
click at [449, 219] on input "Tamaño máximo: 50MB Seleccionar archivos" at bounding box center [503, 207] width 306 height 50
type input "C:\fakepath\Caselog qaBuG0PXbhB16WZ8jFtEV113 [PERSON_NAME] 25.docx"
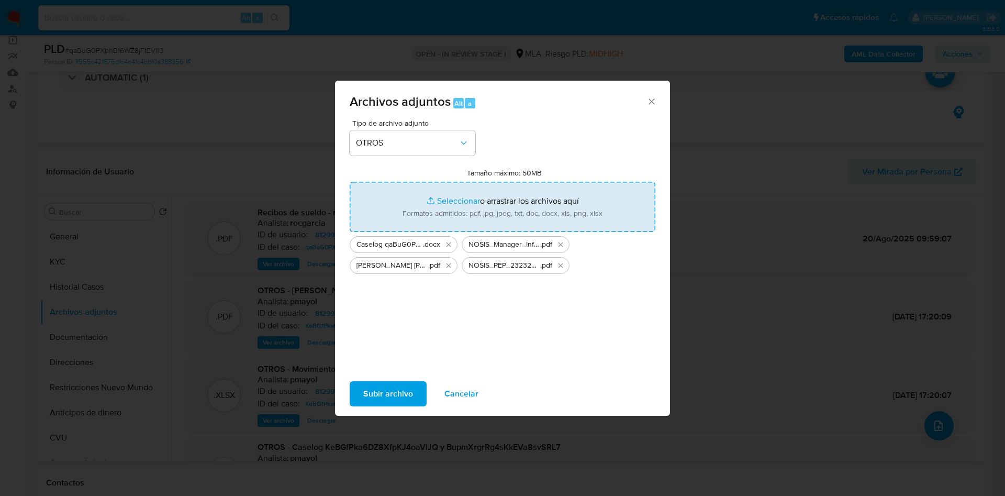
click at [438, 200] on input "Tamaño máximo: 50MB Seleccionar archivos" at bounding box center [503, 207] width 306 height 50
click at [437, 209] on input "Tamaño máximo: 50MB Seleccionar archivos" at bounding box center [503, 207] width 306 height 50
type input "C:\fakepath\Movimientos 81299794.xlsx"
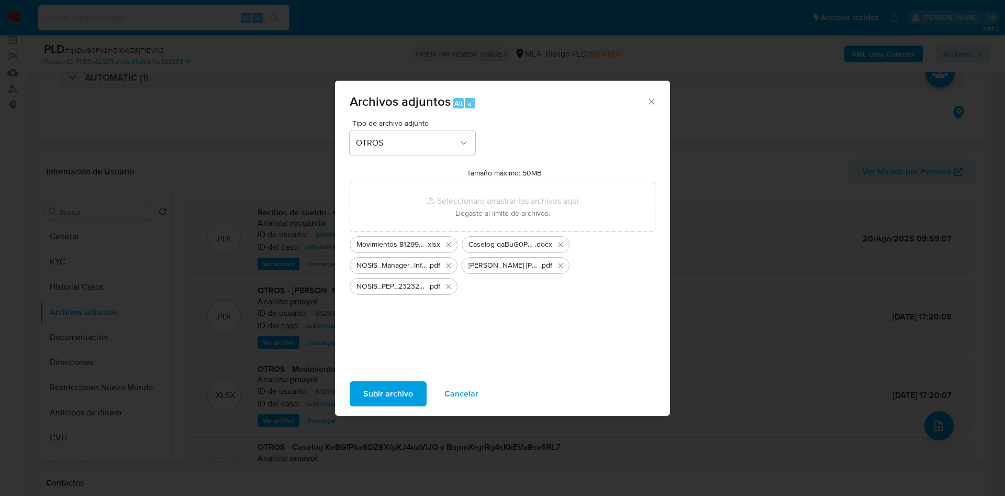
click at [395, 398] on span "Subir archivo" at bounding box center [388, 393] width 50 height 23
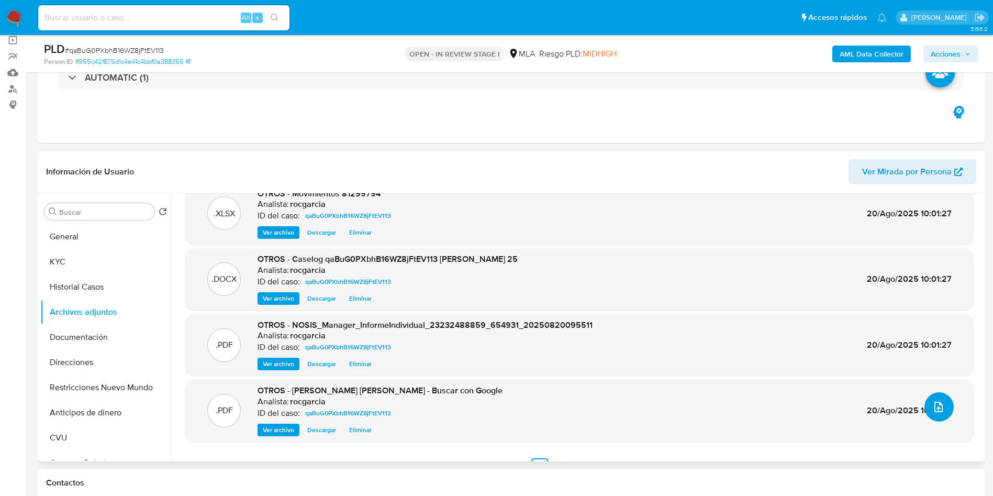
scroll to position [38, 0]
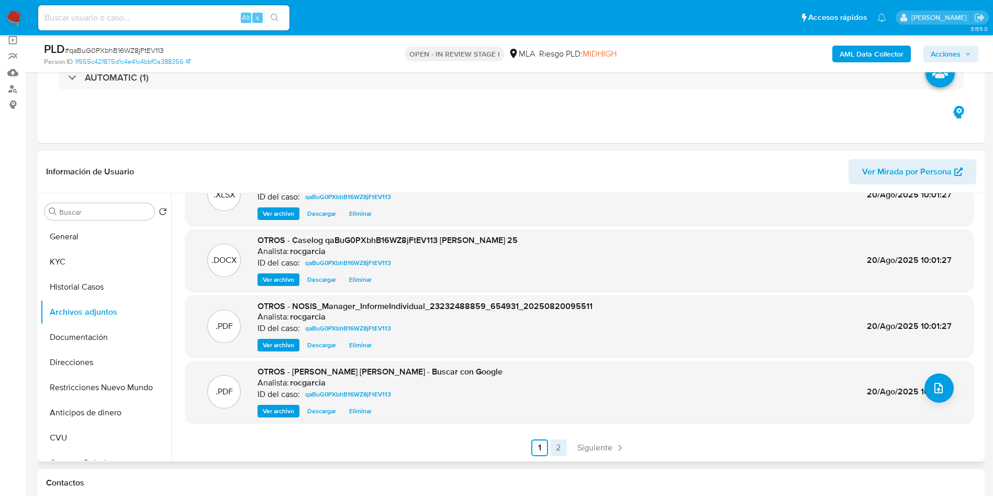
click at [554, 446] on link "2" at bounding box center [558, 447] width 17 height 17
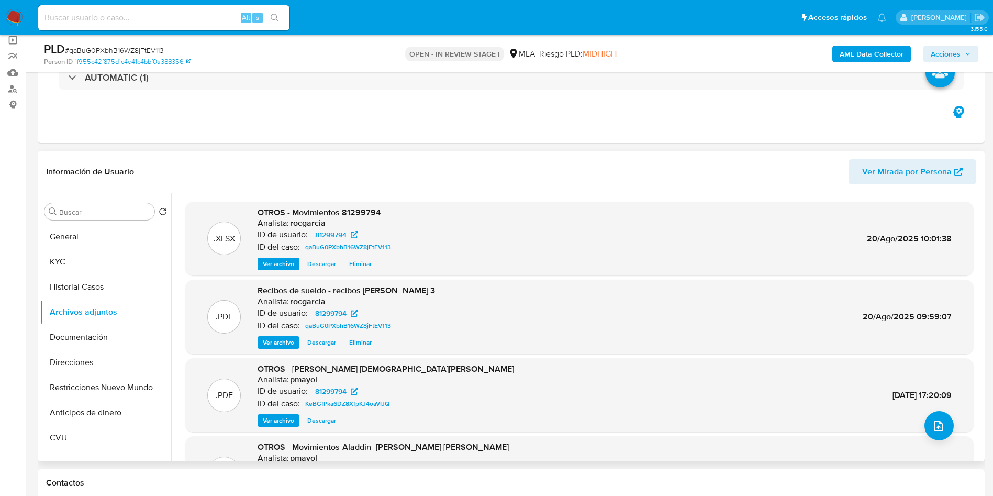
scroll to position [79, 0]
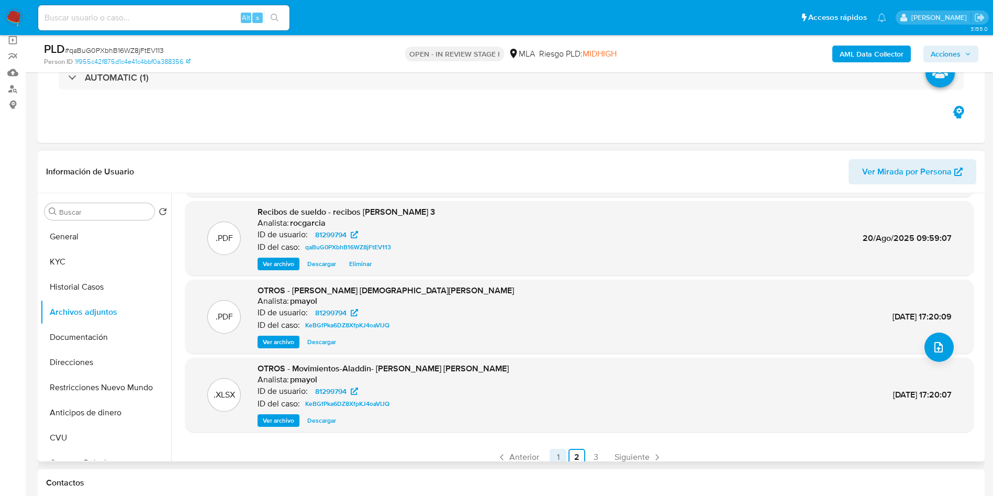
click at [560, 452] on link "1" at bounding box center [558, 457] width 17 height 17
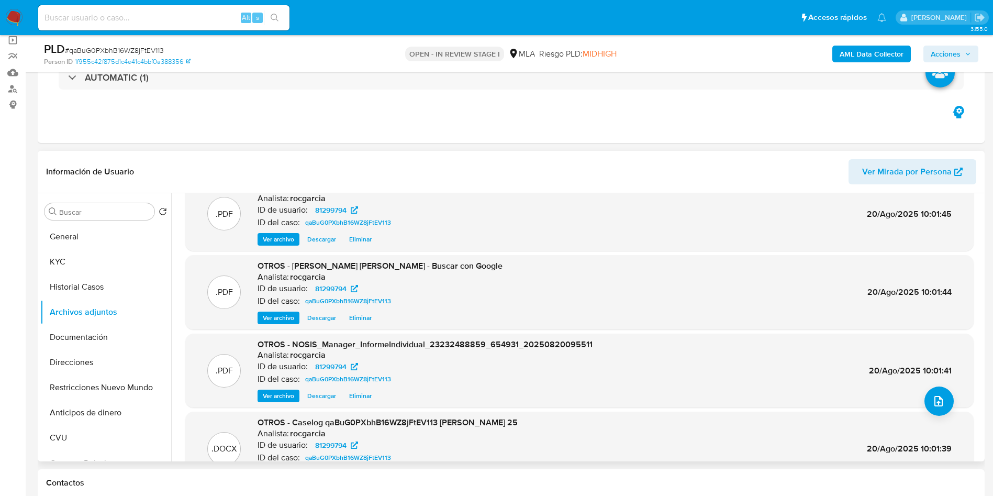
scroll to position [0, 0]
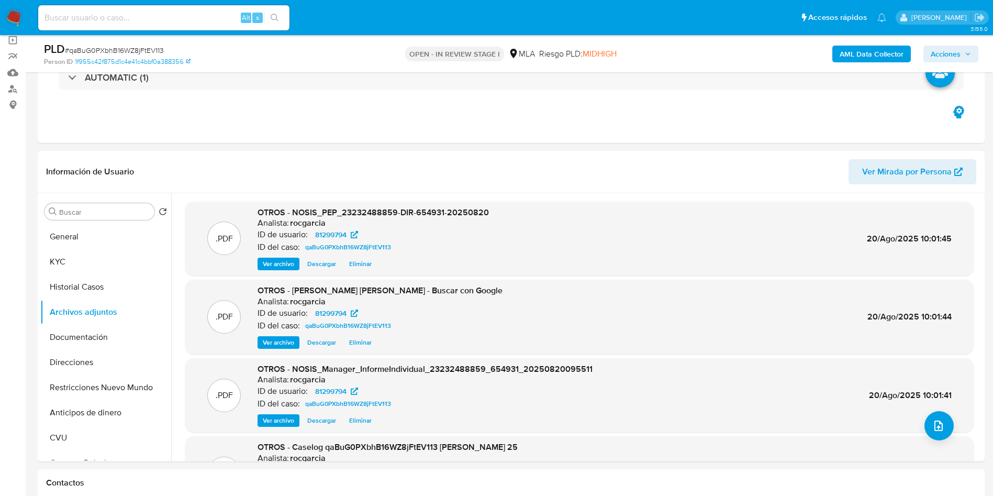
click at [948, 51] on span "Acciones" at bounding box center [946, 54] width 30 height 17
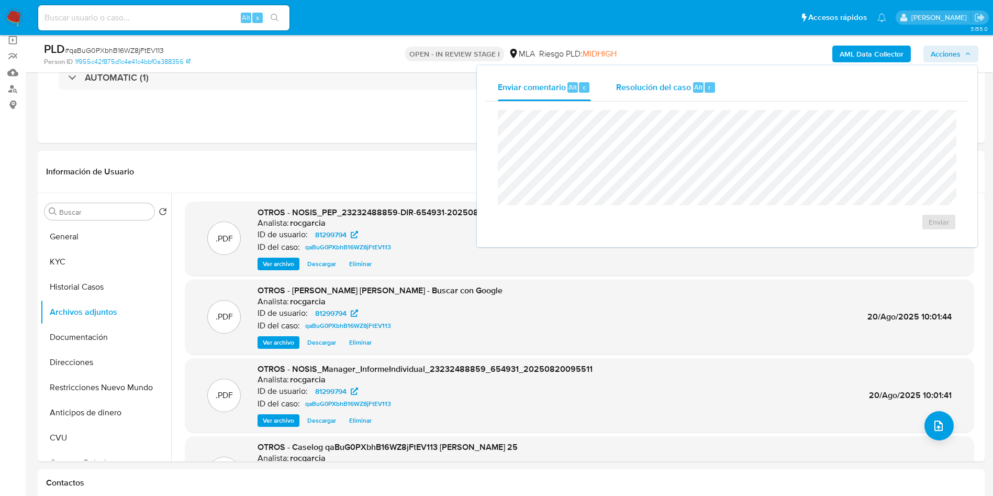
click at [637, 75] on div "Resolución del caso Alt r" at bounding box center [666, 87] width 100 height 27
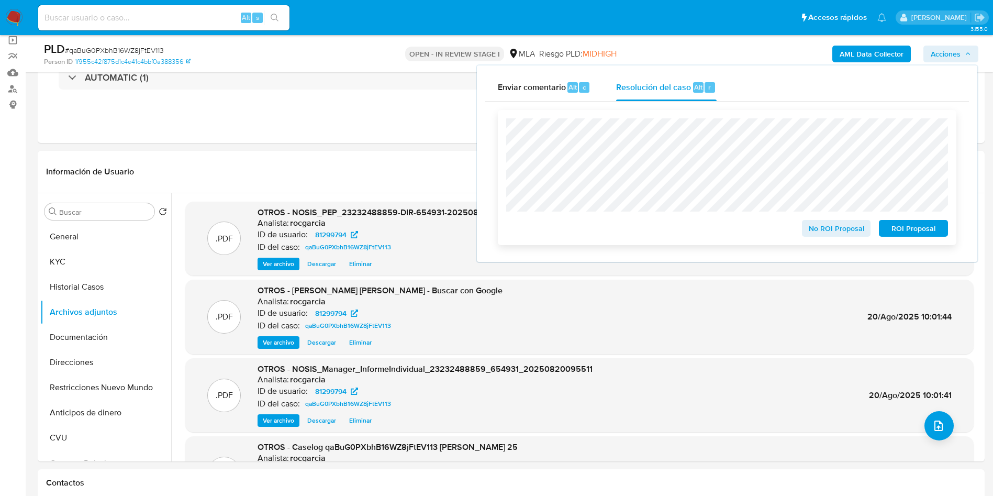
click at [825, 225] on span "No ROI Proposal" at bounding box center [836, 228] width 54 height 15
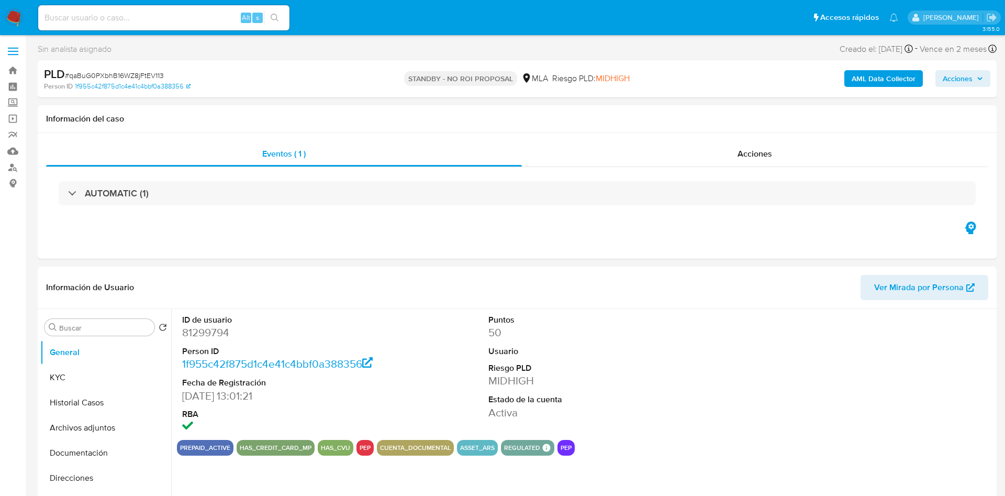
select select "10"
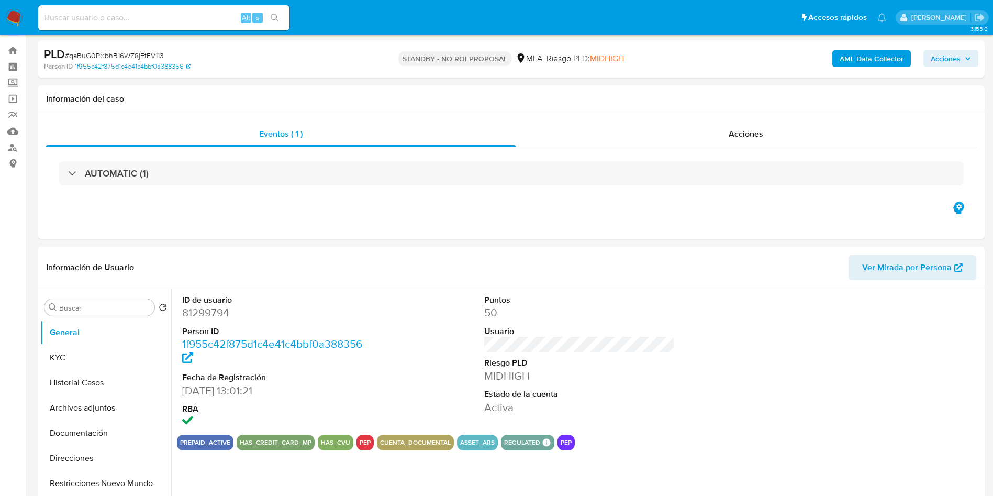
scroll to position [79, 0]
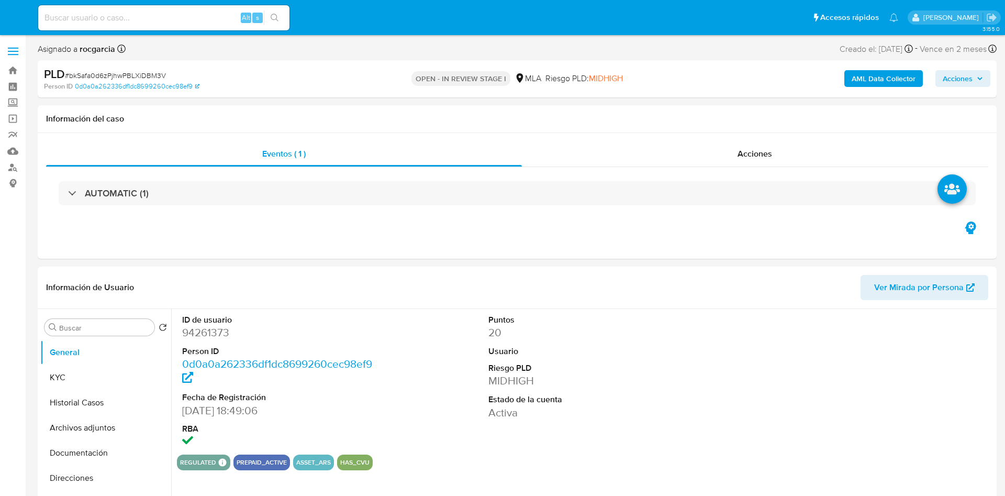
select select "10"
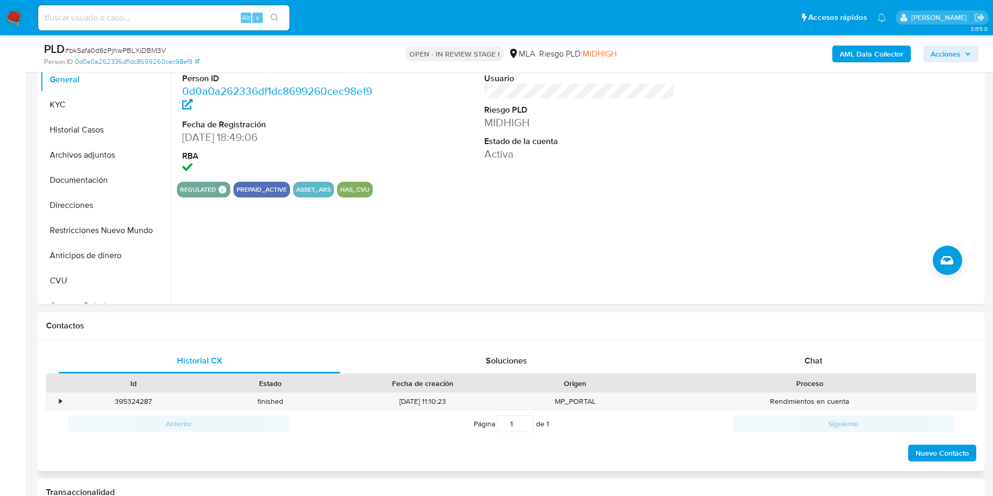
scroll to position [314, 0]
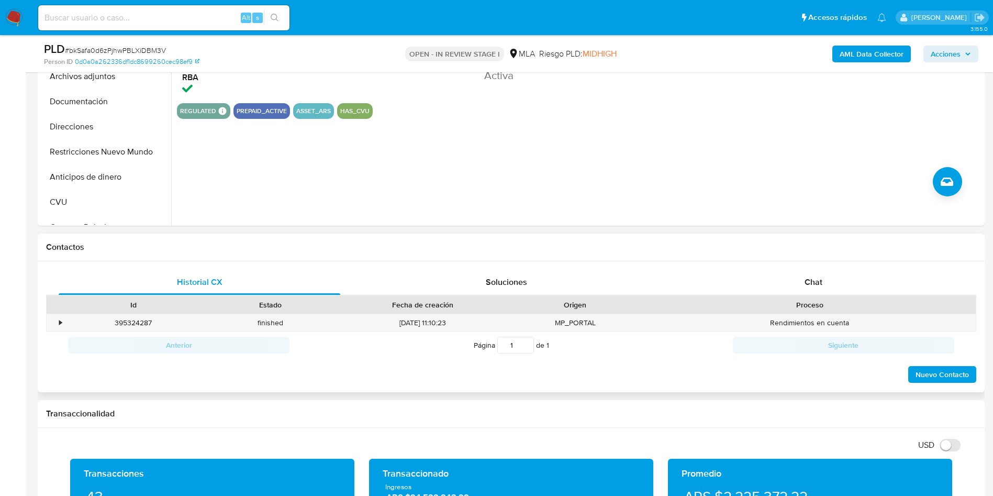
click at [787, 272] on div "Chat" at bounding box center [814, 282] width 282 height 25
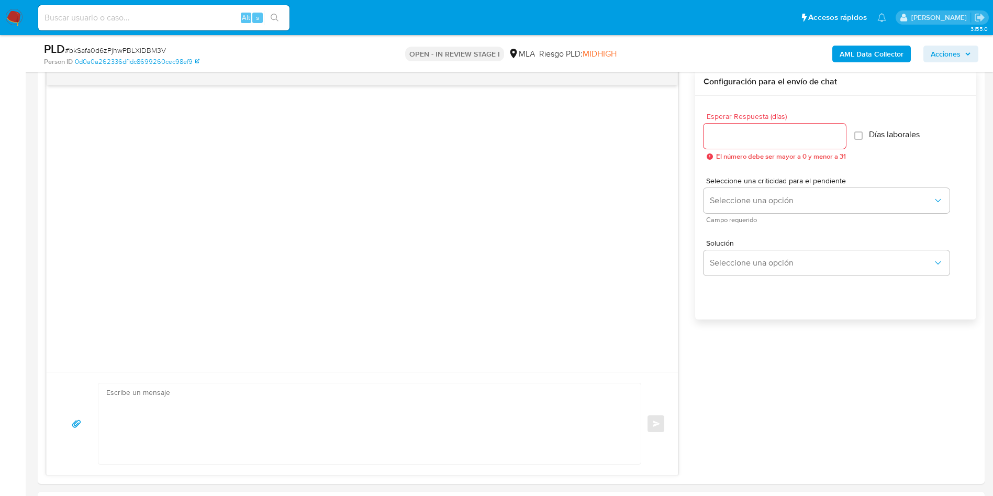
scroll to position [79, 0]
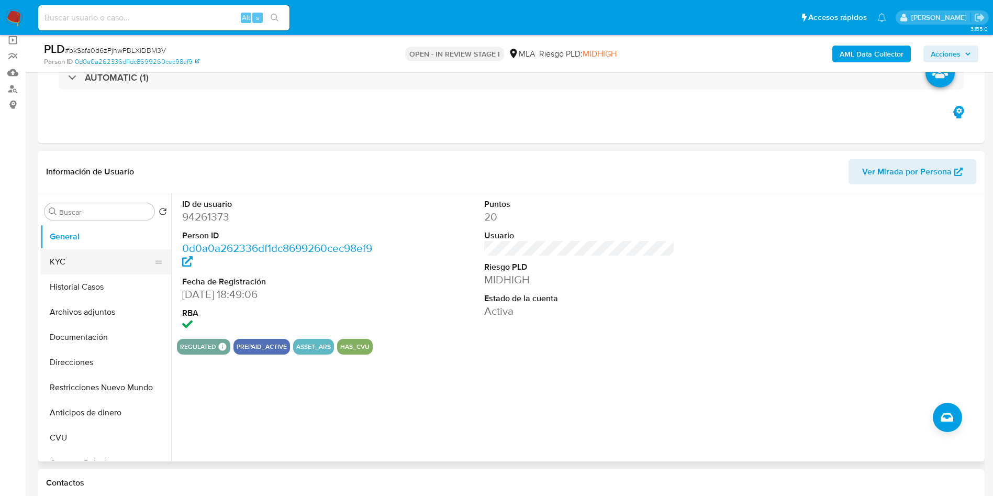
click at [96, 261] on button "KYC" at bounding box center [101, 261] width 123 height 25
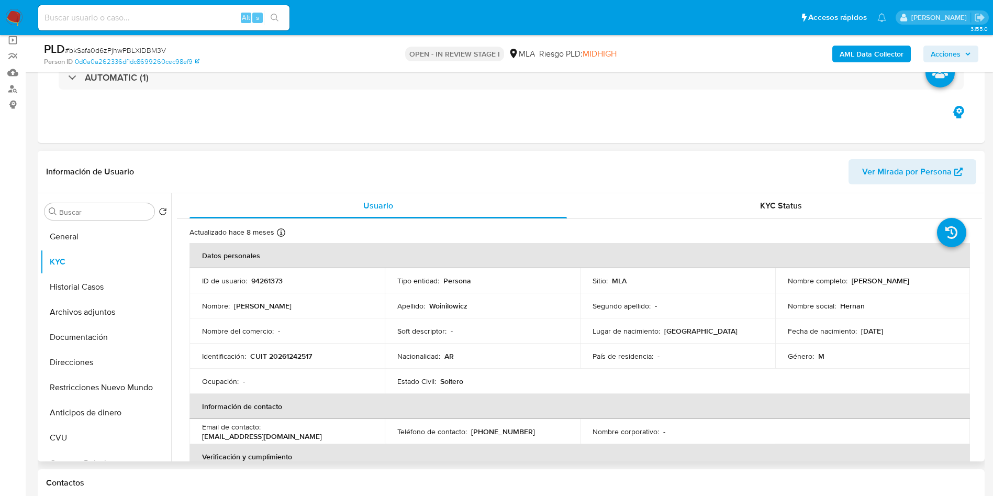
drag, startPoint x: 849, startPoint y: 284, endPoint x: 956, endPoint y: 269, distance: 108.0
click at [956, 269] on td "Nombre completo : [PERSON_NAME]" at bounding box center [872, 280] width 195 height 25
copy p "[PERSON_NAME]"
click at [264, 282] on p "94261373" at bounding box center [266, 280] width 31 height 9
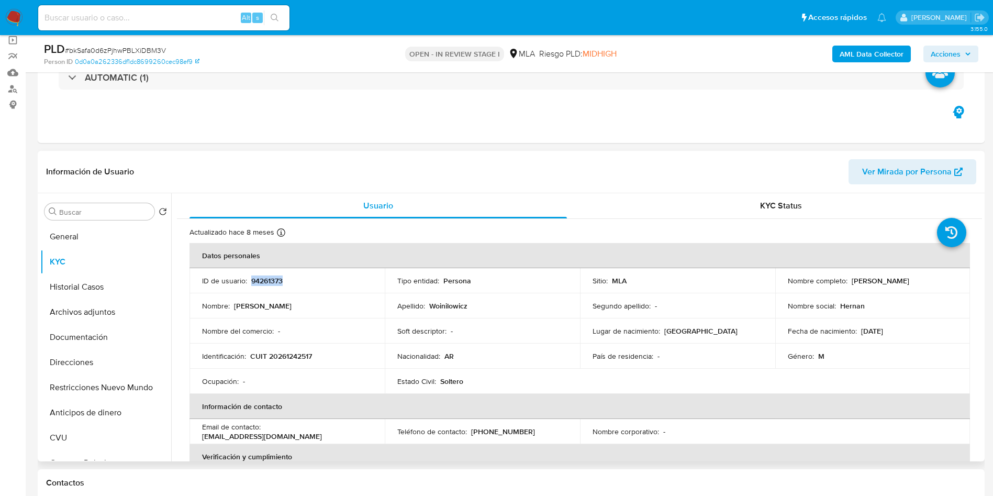
copy p "94261373"
click at [81, 318] on button "Archivos adjuntos" at bounding box center [101, 311] width 123 height 25
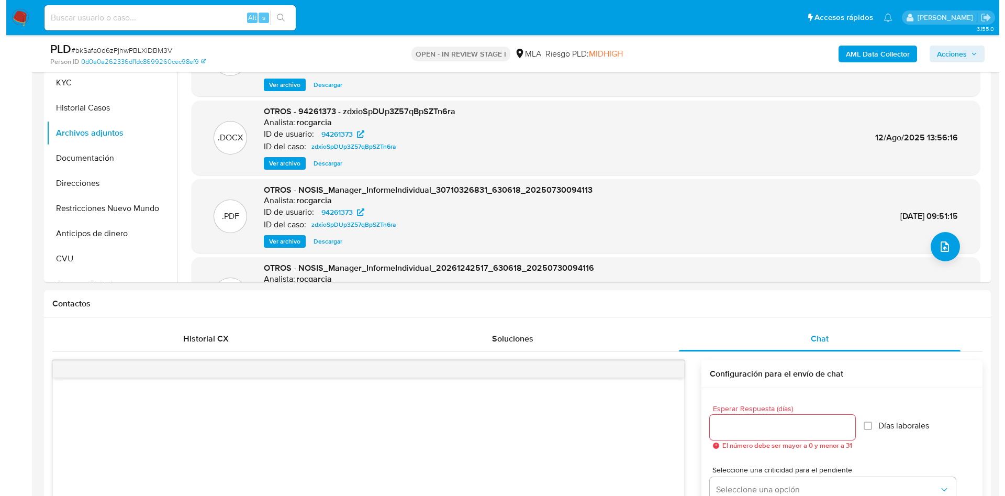
scroll to position [157, 0]
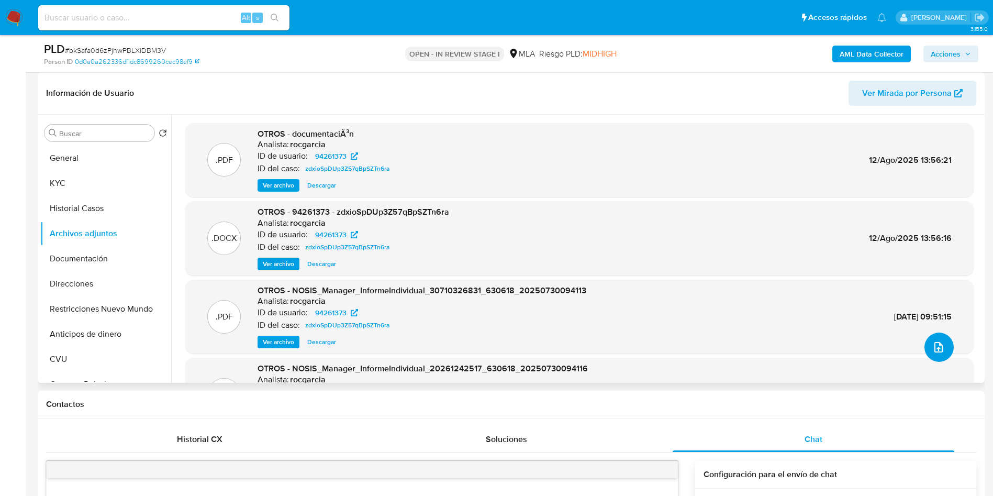
click at [929, 340] on button "upload-file" at bounding box center [939, 346] width 29 height 29
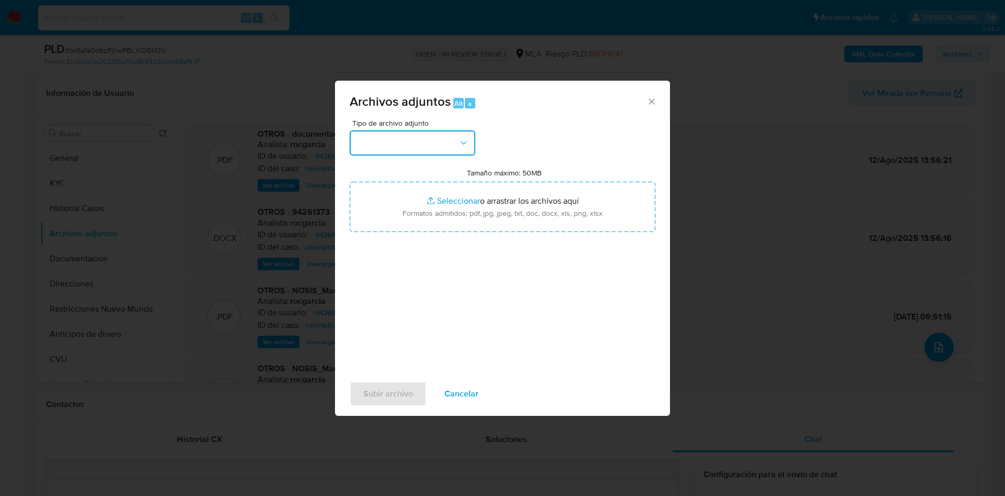
click at [434, 135] on button "button" at bounding box center [413, 142] width 126 height 25
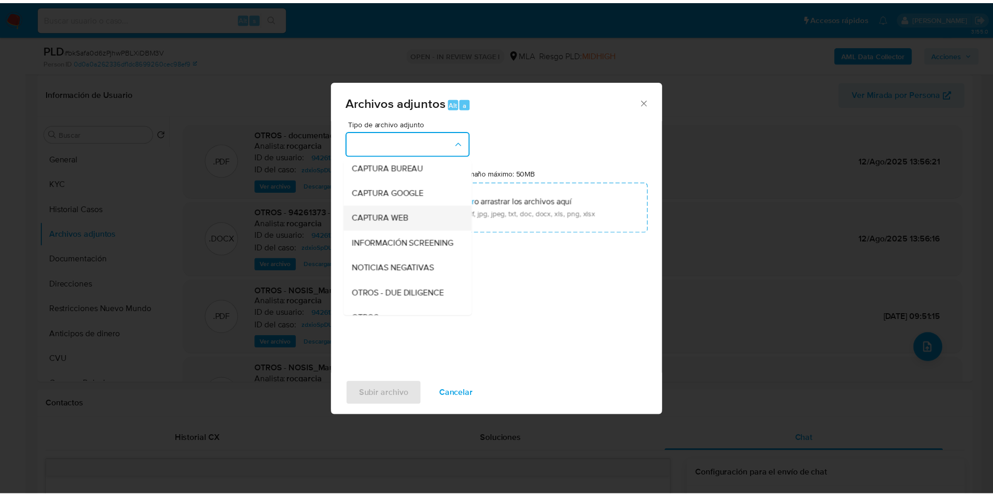
scroll to position [79, 0]
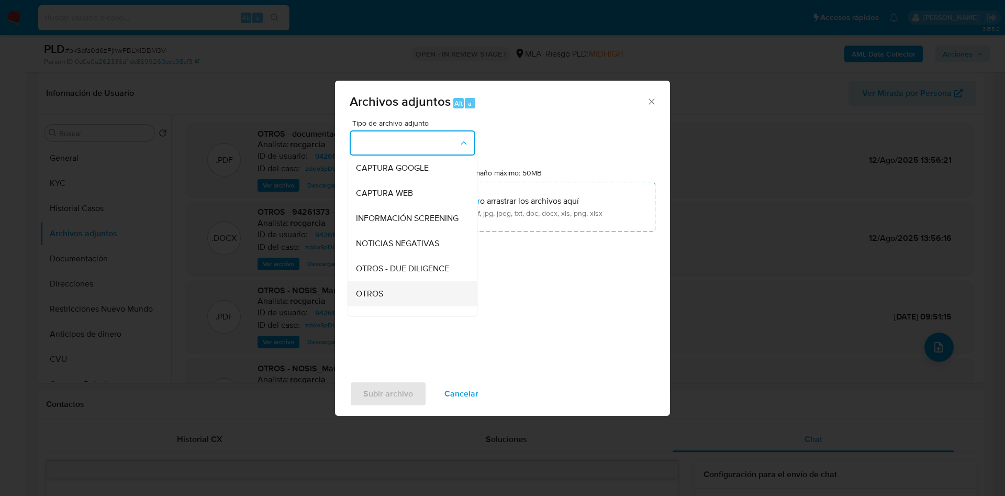
click at [392, 306] on div "OTROS" at bounding box center [409, 293] width 107 height 25
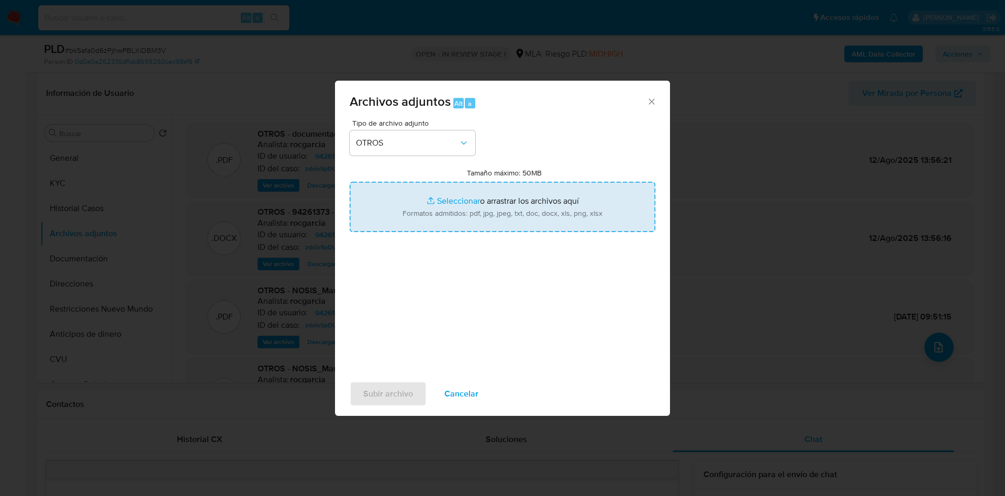
click at [431, 201] on input "Tamaño máximo: 50MB Seleccionar archivos" at bounding box center [503, 207] width 306 height 50
type input "C:\fakepath\Movimientos 94261373 julio 25.xlsx"
click at [466, 218] on input "Tamaño máximo: 50MB Seleccionar archivos" at bounding box center [503, 207] width 306 height 50
type input "C:\fakepath\Caselog bkSafa0d6zPjhwPBLXiDBM3V julio 25.docx"
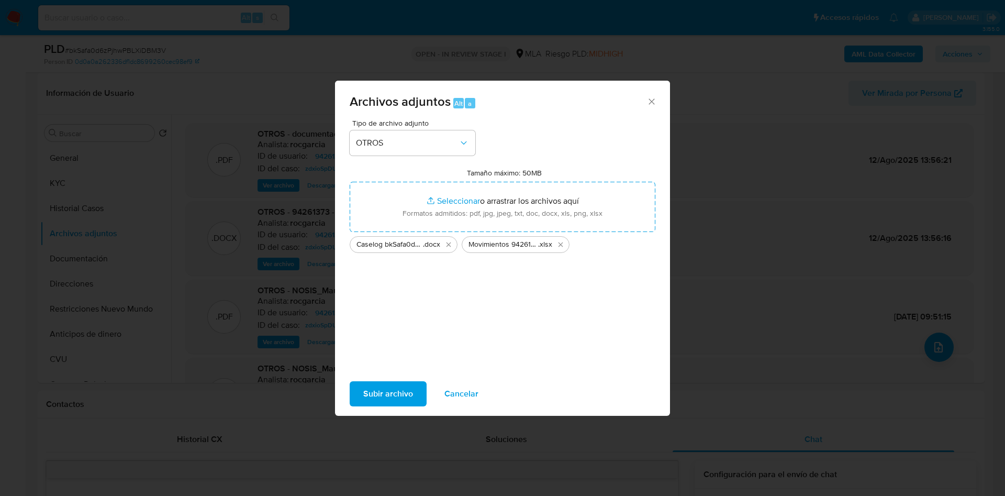
click at [380, 387] on span "Subir archivo" at bounding box center [388, 393] width 50 height 23
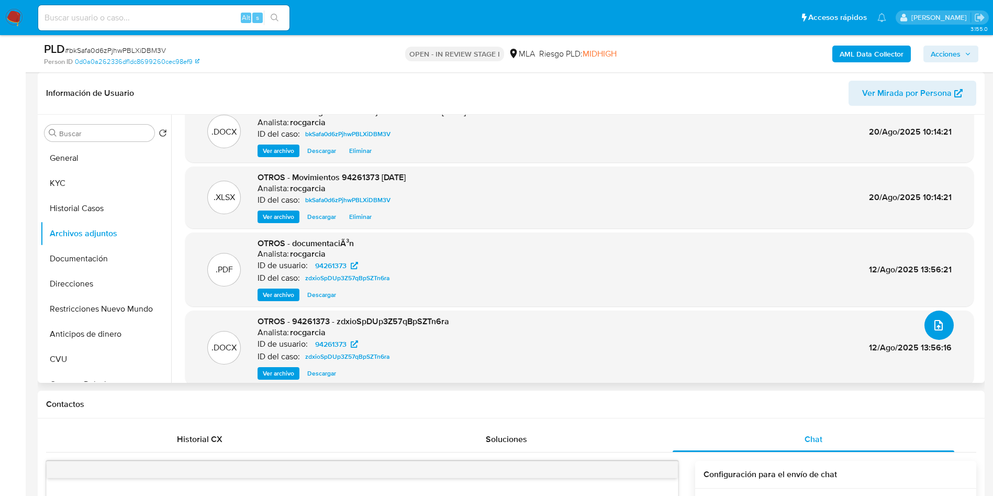
scroll to position [0, 0]
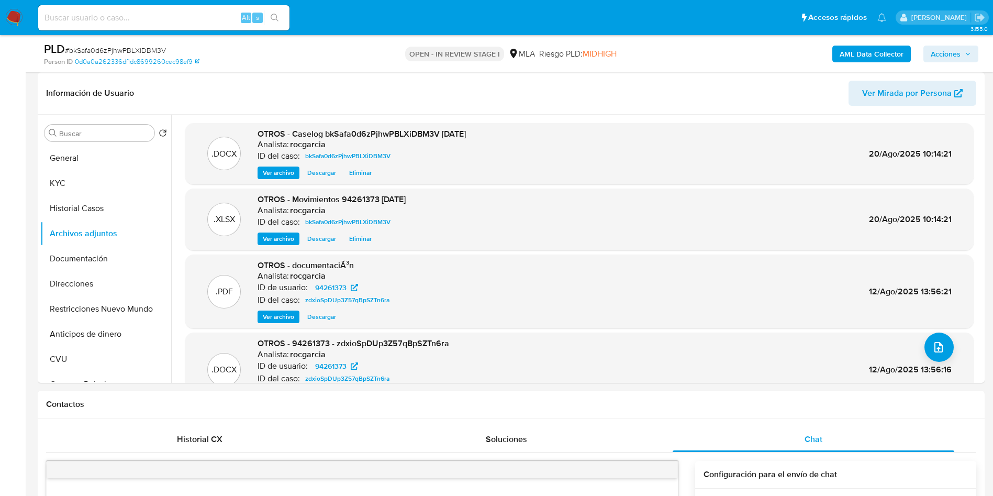
click at [946, 49] on span "Acciones" at bounding box center [946, 54] width 30 height 17
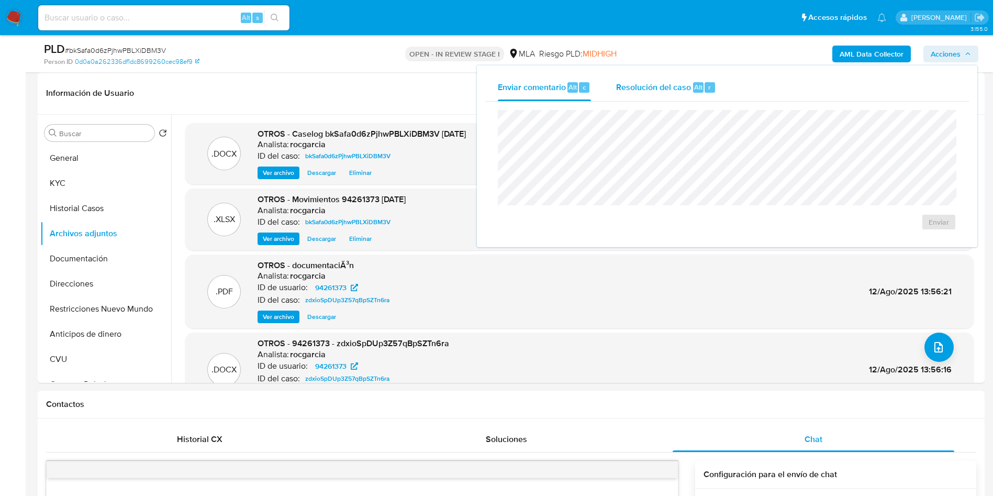
drag, startPoint x: 700, startPoint y: 80, endPoint x: 700, endPoint y: 106, distance: 26.7
click at [700, 82] on div "Resolución del caso Alt r" at bounding box center [666, 87] width 100 height 27
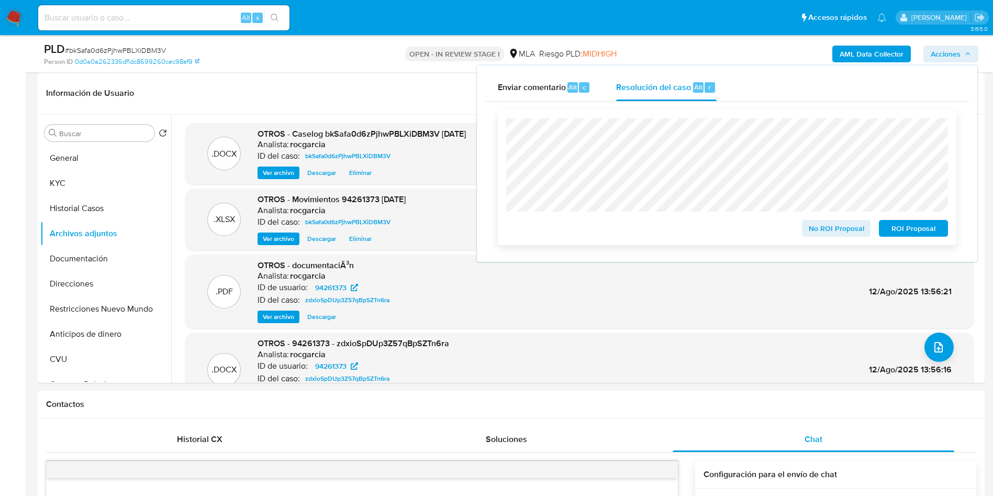
click at [828, 235] on span "No ROI Proposal" at bounding box center [836, 228] width 54 height 15
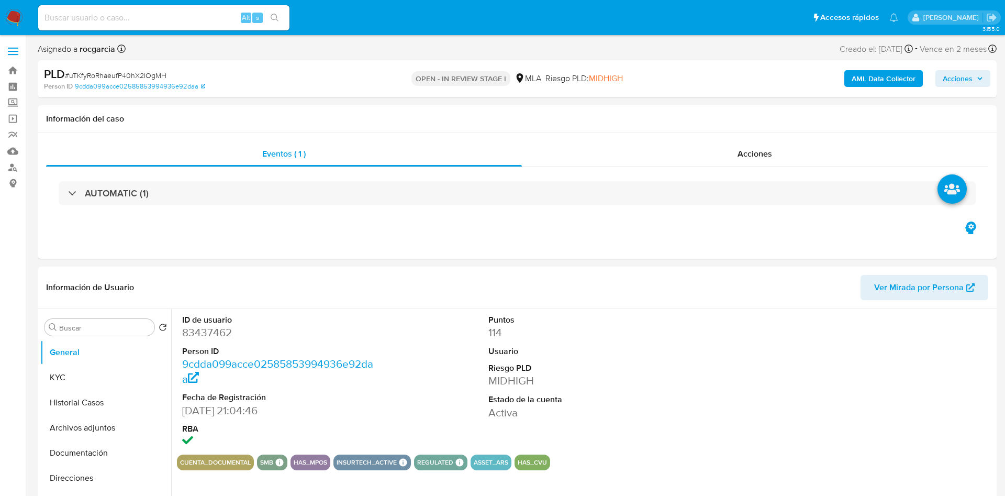
select select "10"
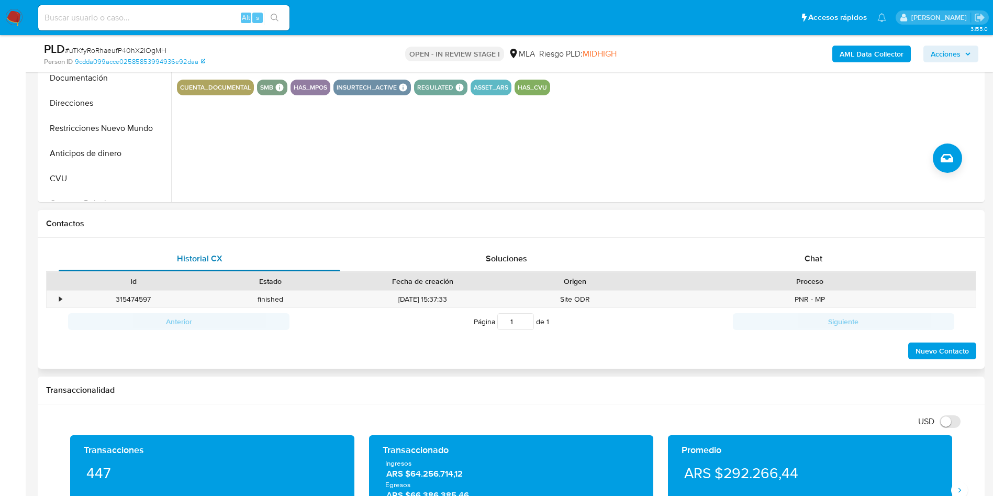
scroll to position [393, 0]
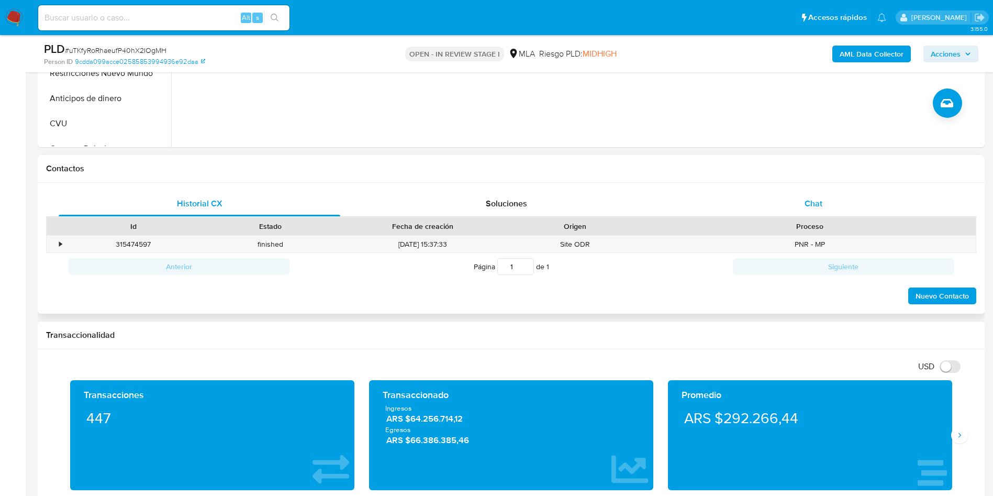
click at [825, 196] on div "Chat" at bounding box center [814, 203] width 282 height 25
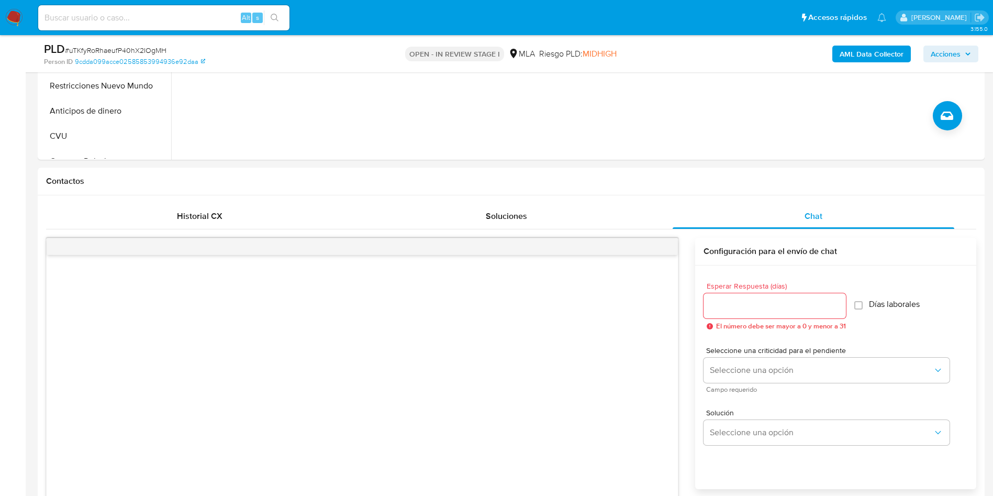
scroll to position [157, 0]
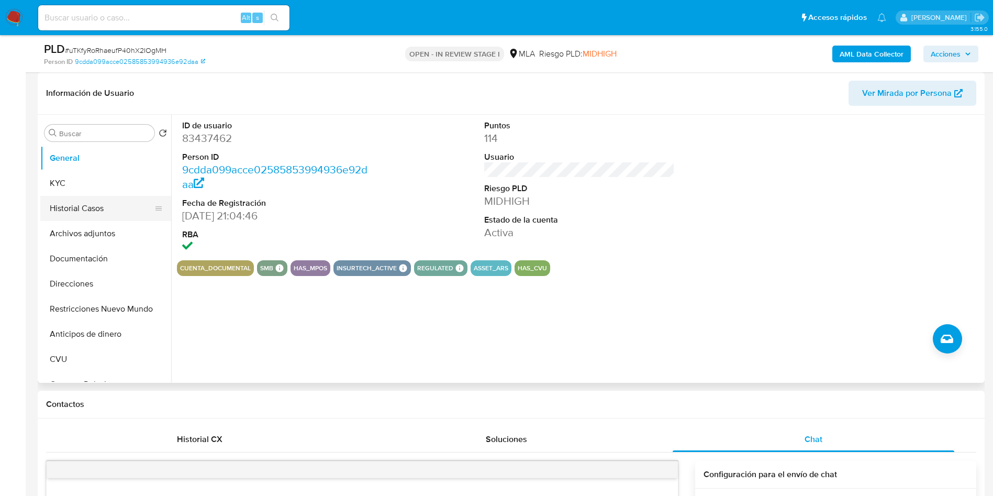
click at [86, 214] on button "Historial Casos" at bounding box center [101, 208] width 123 height 25
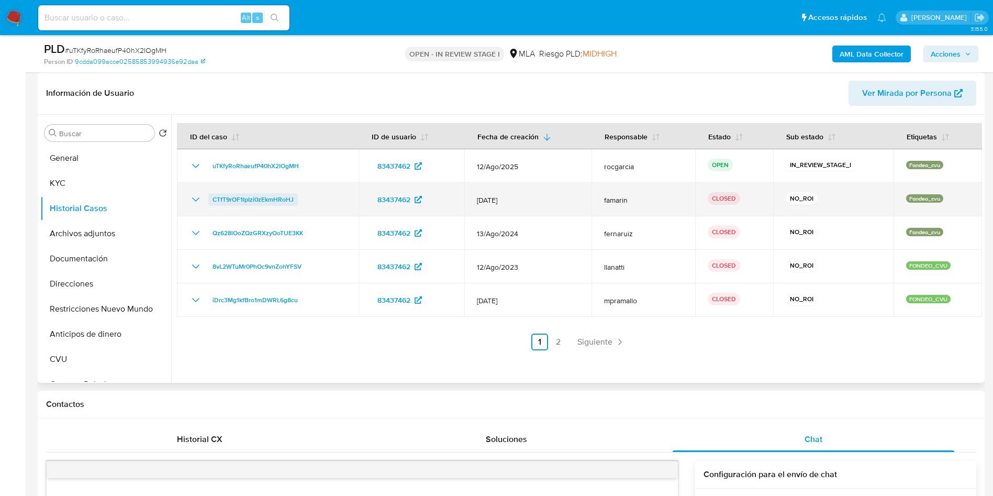
click at [223, 202] on span "CTfT9rOF1IpIzi0zEkmHRoHJ" at bounding box center [253, 199] width 81 height 13
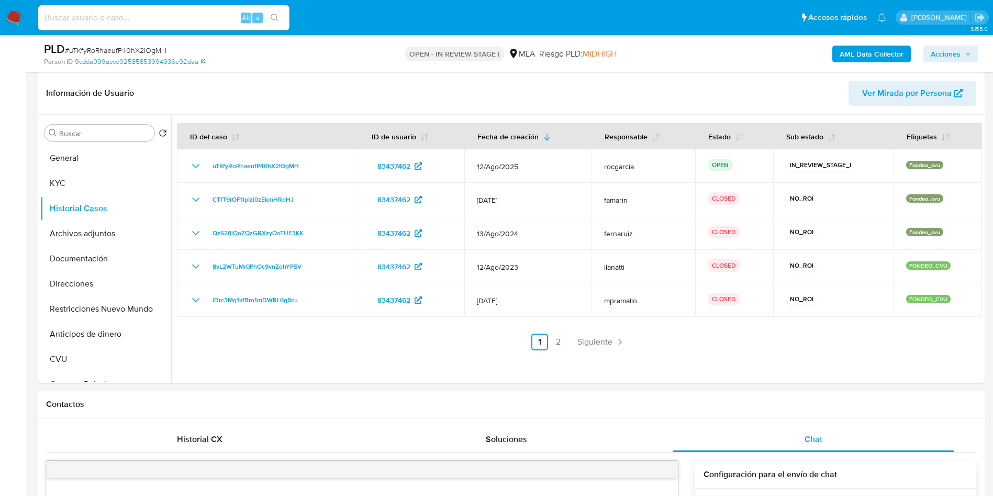
drag, startPoint x: 85, startPoint y: 178, endPoint x: 9, endPoint y: 182, distance: 76.0
click at [85, 178] on button "KYC" at bounding box center [105, 183] width 131 height 25
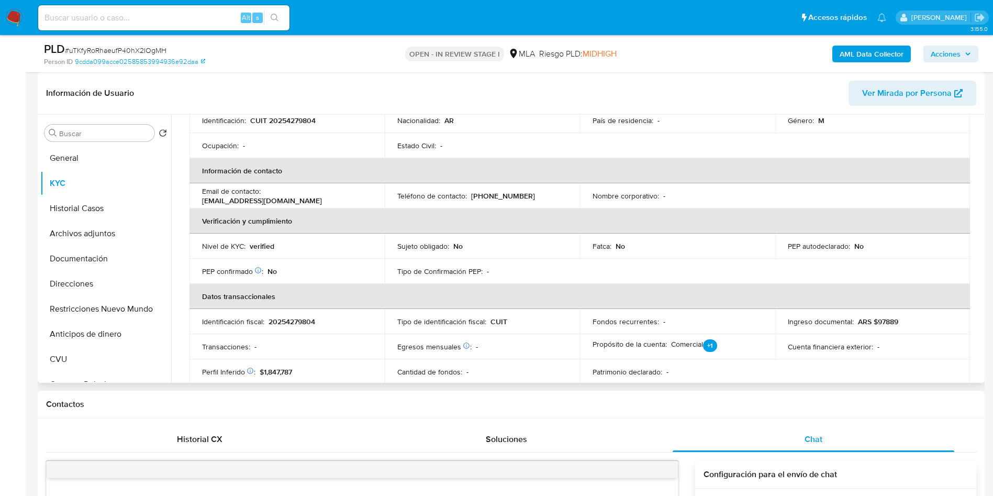
drag, startPoint x: 494, startPoint y: 195, endPoint x: 535, endPoint y: 196, distance: 40.8
click at [535, 196] on div "Teléfono de contacto : (011) 1177054099" at bounding box center [482, 195] width 170 height 9
drag, startPoint x: 492, startPoint y: 194, endPoint x: 537, endPoint y: 198, distance: 45.8
click at [537, 198] on div "Teléfono de contacto : (011) 1177054099" at bounding box center [482, 195] width 170 height 9
copy p "77054099"
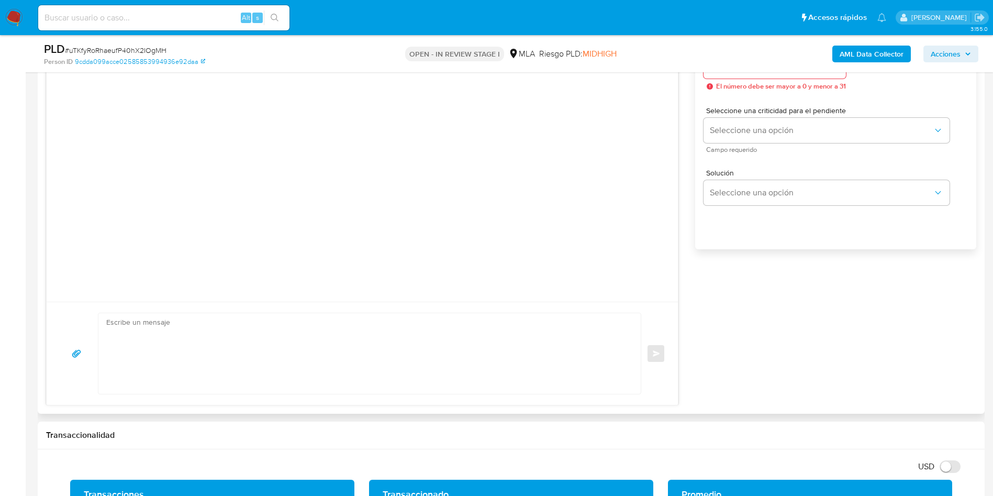
scroll to position [628, 0]
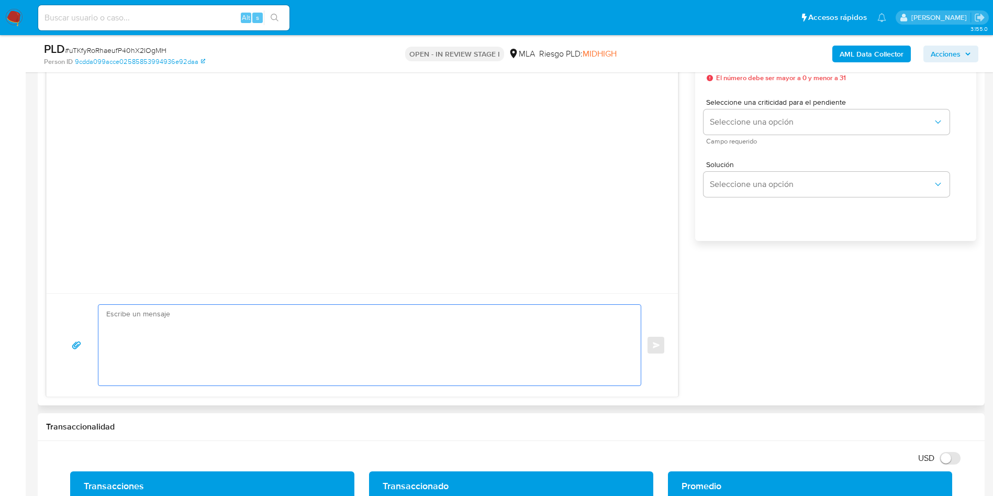
click at [175, 350] on textarea at bounding box center [367, 345] width 522 height 81
click at [108, 314] on textarea "Queremos comentarte que la cuenta es de uso personal, por lo que en caso de est…" at bounding box center [367, 345] width 522 height 81
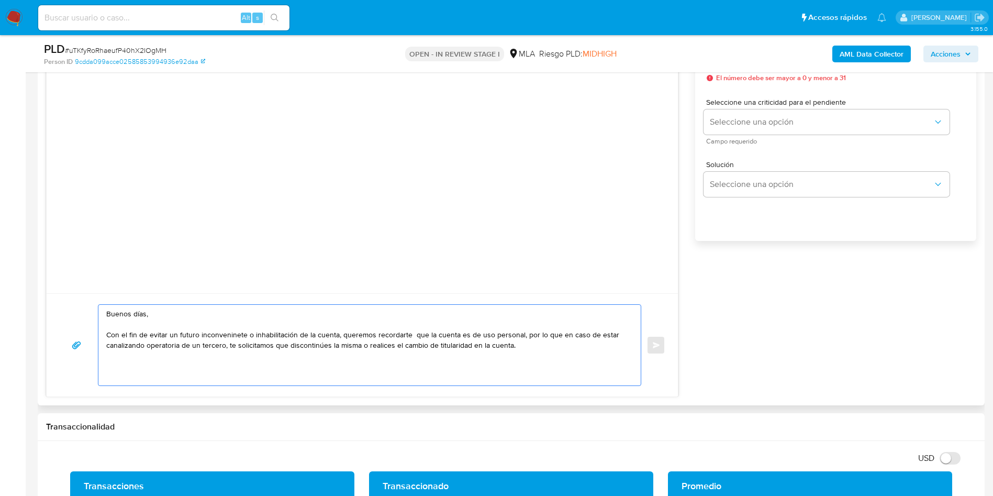
click at [184, 334] on textarea "Buenos días, Con el fin de evitar un futuro inconveninete o inhabilitación de l…" at bounding box center [367, 345] width 522 height 81
click at [0, 0] on lt-span "futuro ," at bounding box center [0, 0] width 0 height 0
click at [227, 334] on textarea "Buenos días, Con el fin de evitar un futuro, inconveninete o inhabilitación de …" at bounding box center [367, 345] width 522 height 81
click at [239, 340] on textarea "Buenos días, Con el fin de evitar un futuro, inconveninete o inhabilitación de …" at bounding box center [367, 345] width 522 height 81
click at [234, 335] on textarea "Buenos días, Con el fin de evitar un futuro, inconveninete o inhabilitación de …" at bounding box center [367, 345] width 522 height 81
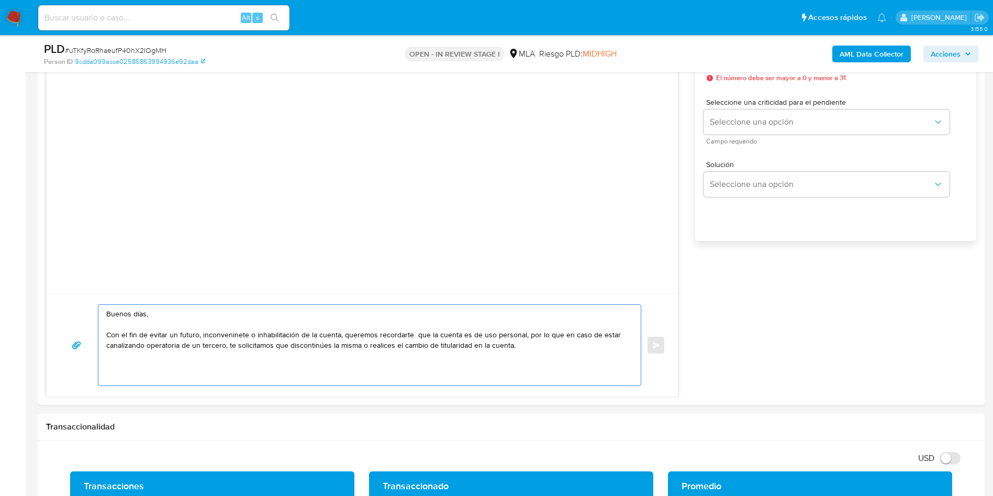
click at [0, 0] on lt-span "inconveni en te" at bounding box center [0, 0] width 0 height 0
click at [202, 335] on textarea "Buenos días, Con el fin de evitar un futuro, inconveniente o inhabilitación de …" at bounding box center [367, 345] width 522 height 81
drag, startPoint x: 155, startPoint y: 330, endPoint x: 254, endPoint y: 336, distance: 99.7
click at [254, 336] on textarea "Buenos días, Con el fin de evitar un futuro inconveniente o inhabilitación de l…" at bounding box center [367, 345] width 522 height 81
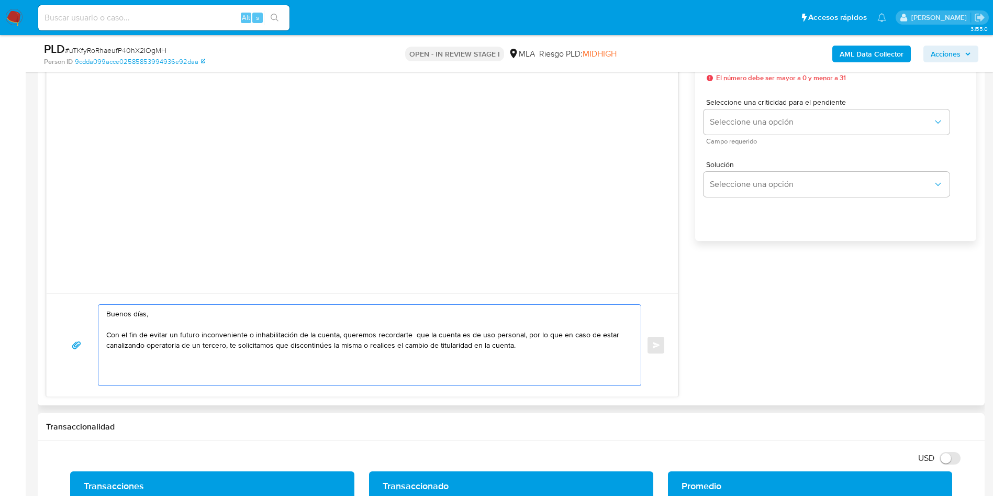
drag, startPoint x: 289, startPoint y: 332, endPoint x: 364, endPoint y: 337, distance: 75.0
click at [364, 337] on textarea "Buenos días, Con el fin de evitar un futuro inconveniente o inhabilitación de l…" at bounding box center [367, 345] width 522 height 81
click at [411, 337] on textarea "Buenos días, Con el fin de evitar un futuro inconveniente o inhabilitación de l…" at bounding box center [367, 345] width 522 height 81
click at [0, 0] on lt-span "Eliminar espacios dobles" at bounding box center [0, 0] width 0 height 0
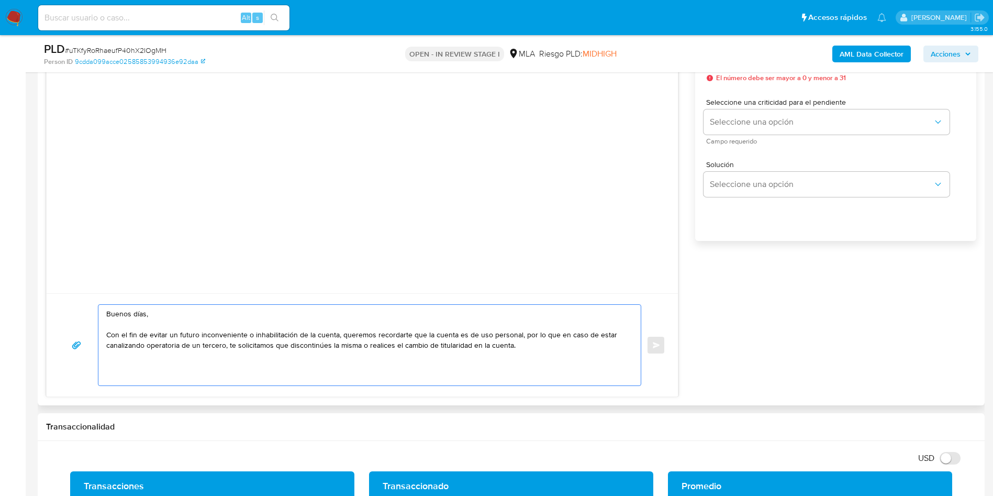
drag, startPoint x: 192, startPoint y: 348, endPoint x: 225, endPoint y: 348, distance: 33.0
click at [225, 348] on textarea "Buenos días, Con el fin de evitar un futuro inconveniente o inhabilitación de l…" at bounding box center [367, 345] width 522 height 81
paste textarea "LOUZAN DARIO ANDRES LOUZAN RODRIGO MANUEL SH"
paste textarea "33-71277260-9"
click at [249, 361] on textarea "Buenos días, Con el fin de evitar un futuro inconveniente o inhabilitación de l…" at bounding box center [367, 345] width 522 height 81
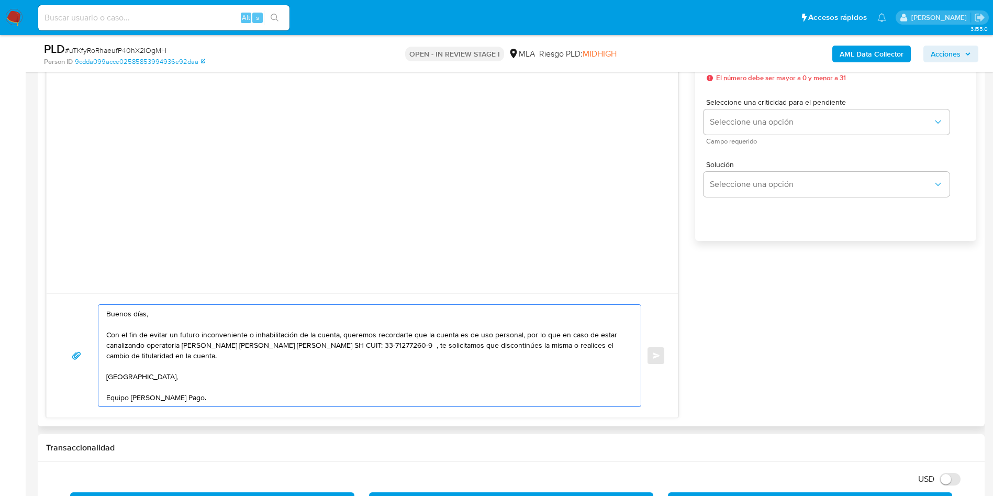
click at [456, 345] on textarea "Buenos días, Con el fin de evitar un futuro inconveniente o inhabilitación de l…" at bounding box center [367, 356] width 522 height 102
click at [0, 0] on lt-span "," at bounding box center [0, 0] width 0 height 0
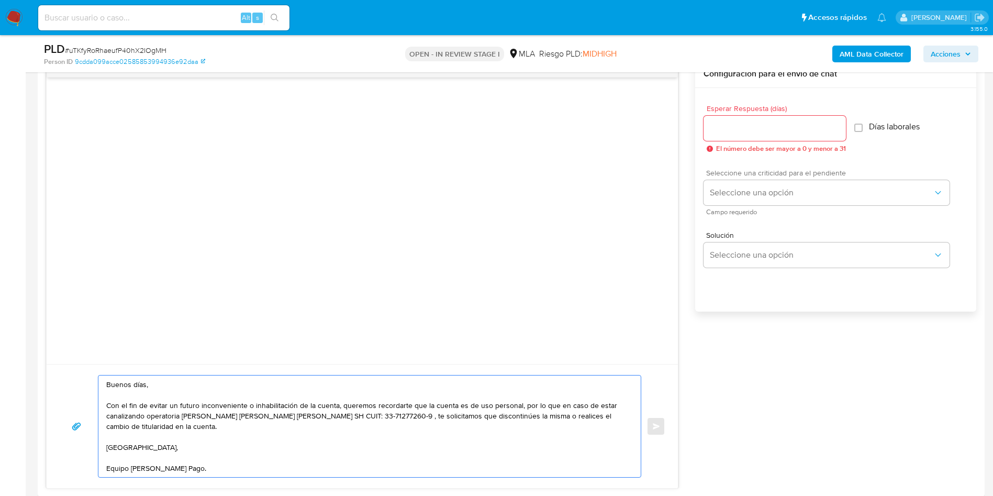
scroll to position [471, 0]
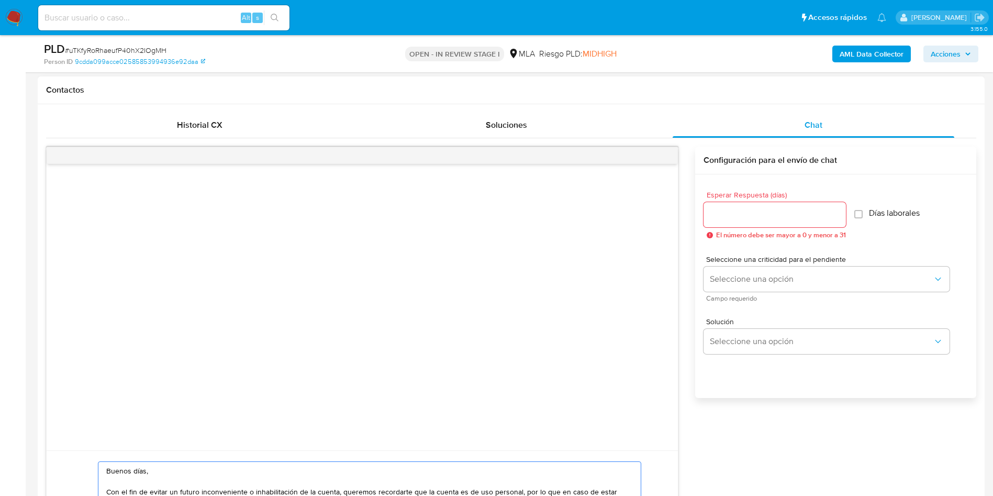
type textarea "Buenos días, Con el fin de evitar un futuro inconveniente o inhabilitación de l…"
click at [758, 224] on div at bounding box center [775, 214] width 142 height 25
click at [752, 212] on input "Esperar Respuesta (días)" at bounding box center [775, 215] width 142 height 14
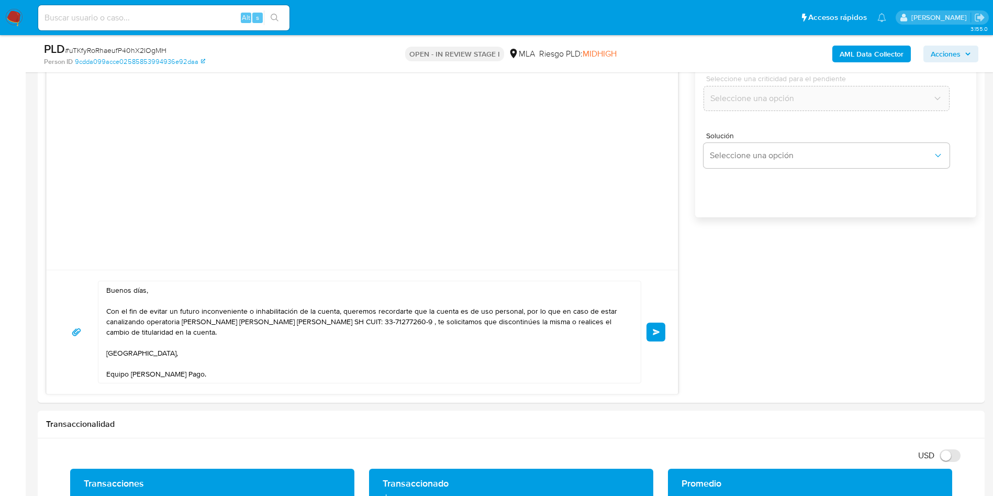
scroll to position [628, 0]
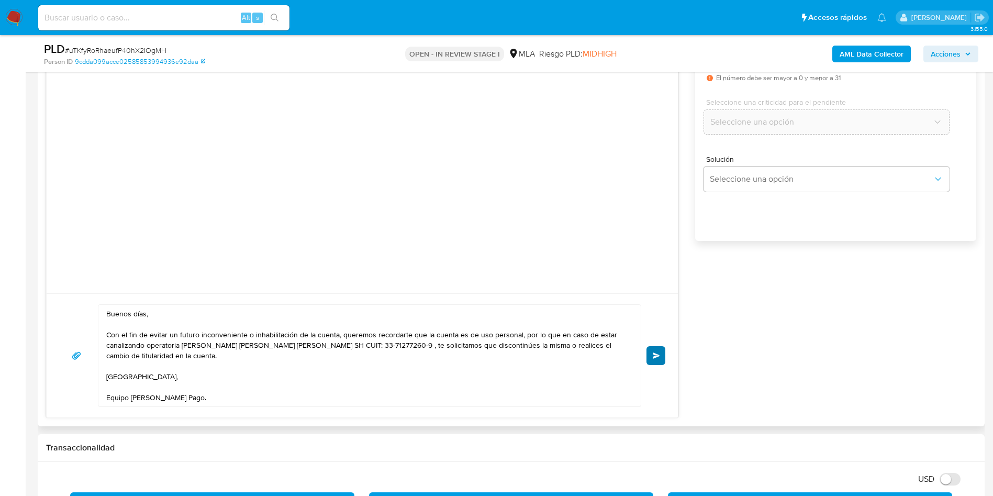
type input "0"
click at [652, 349] on button "Enviar" at bounding box center [656, 355] width 19 height 19
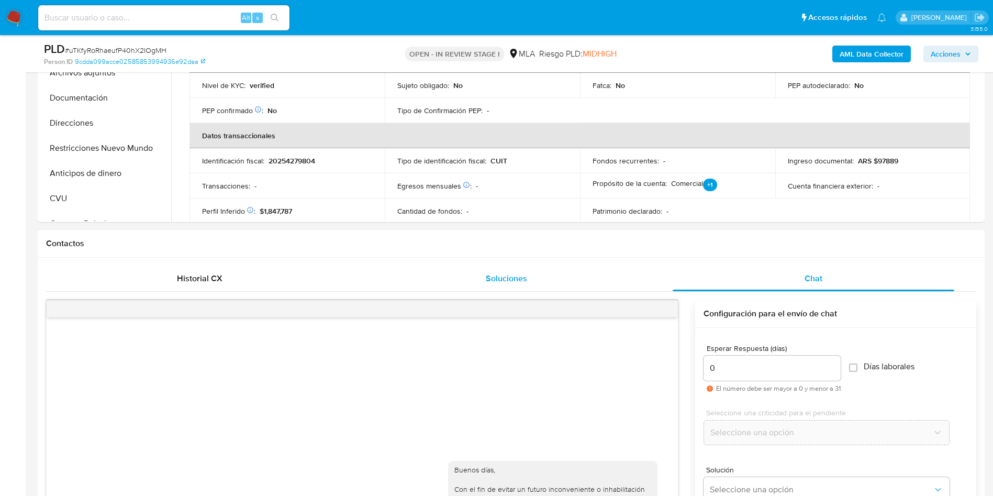
scroll to position [314, 0]
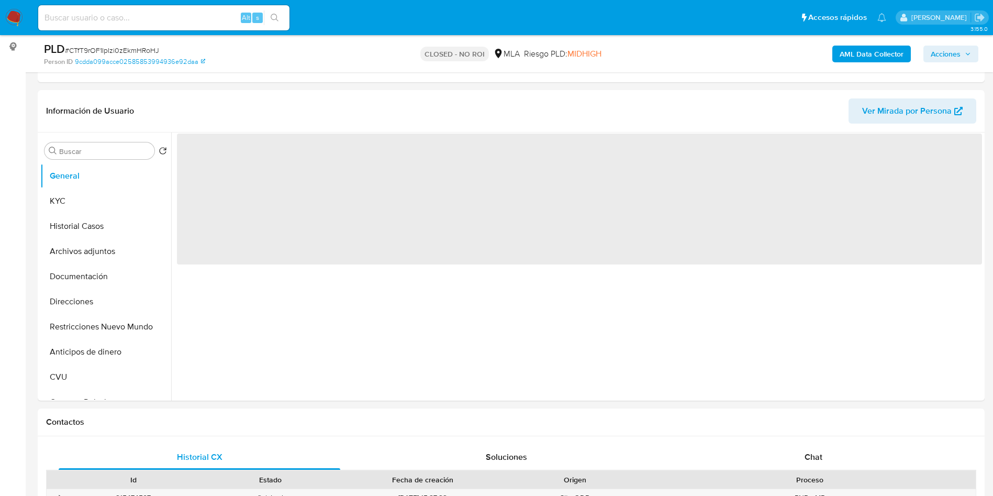
scroll to position [314, 0]
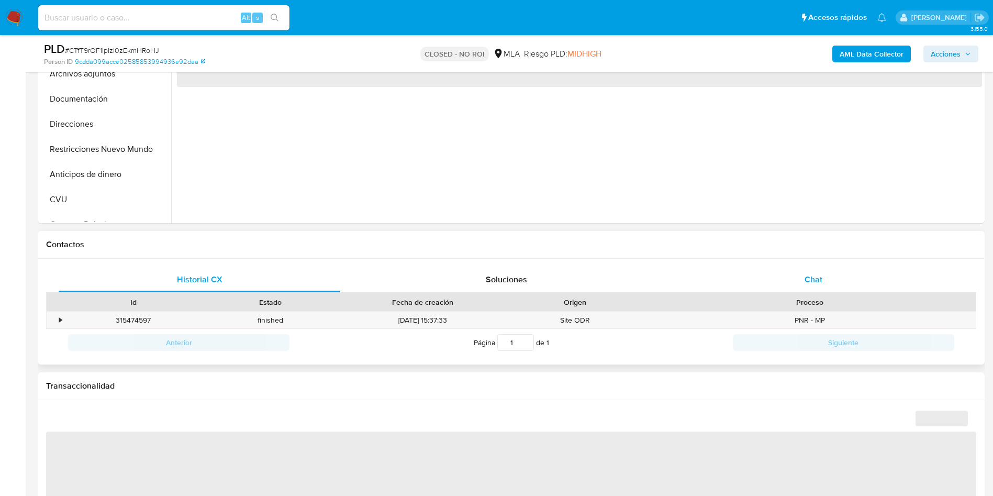
click at [820, 282] on span "Chat" at bounding box center [814, 279] width 18 height 12
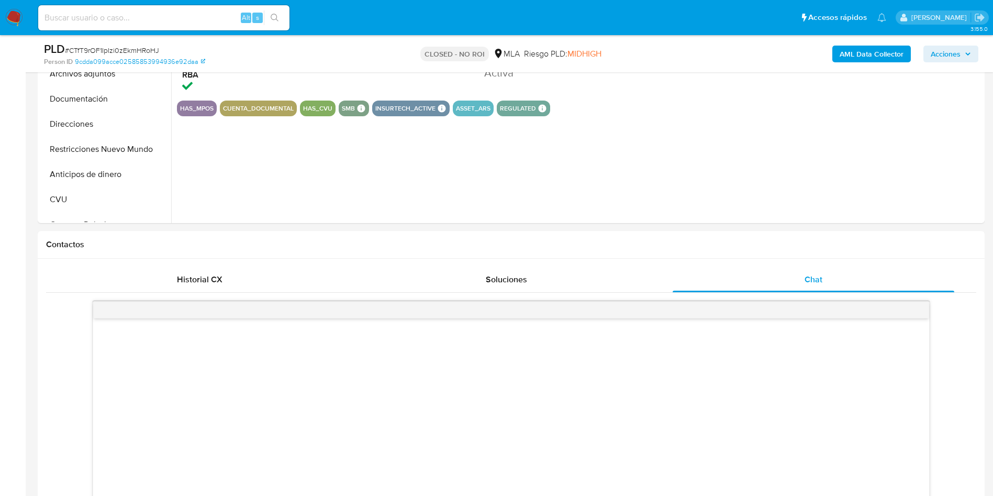
scroll to position [471, 0]
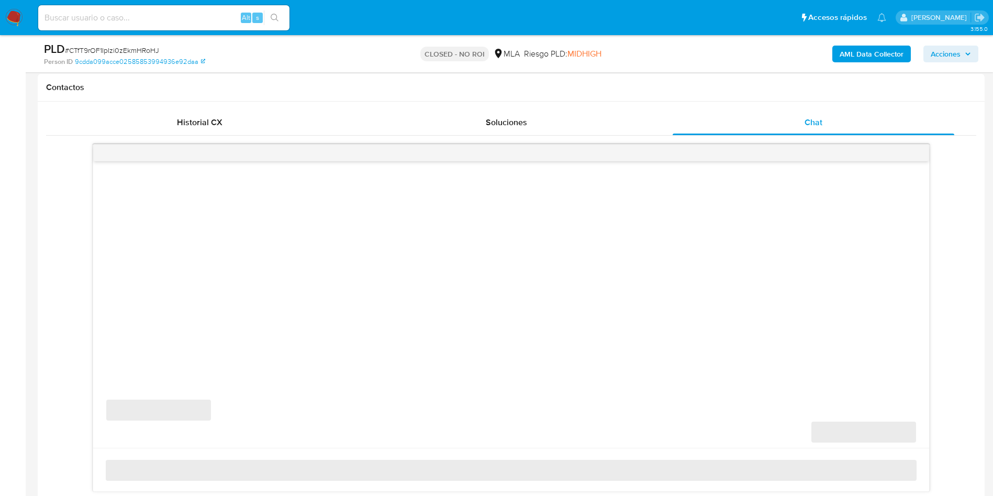
select select "10"
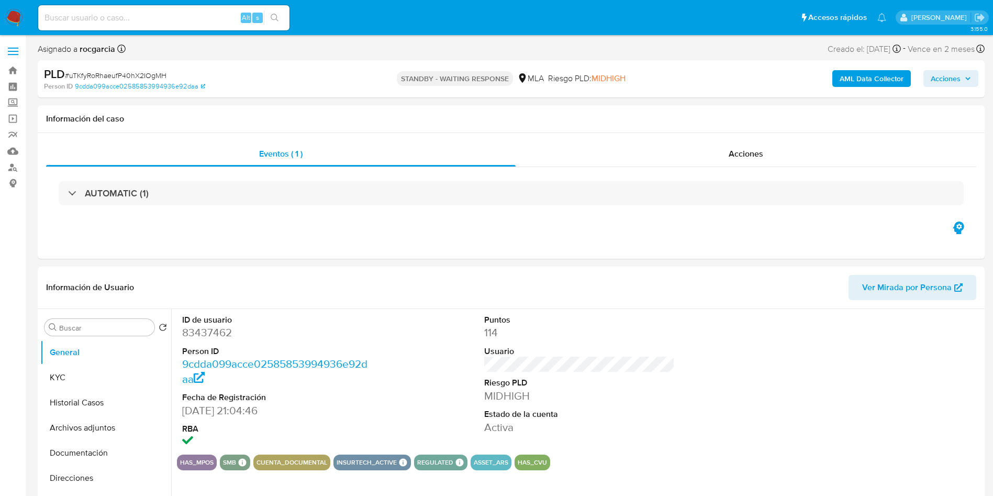
select select "10"
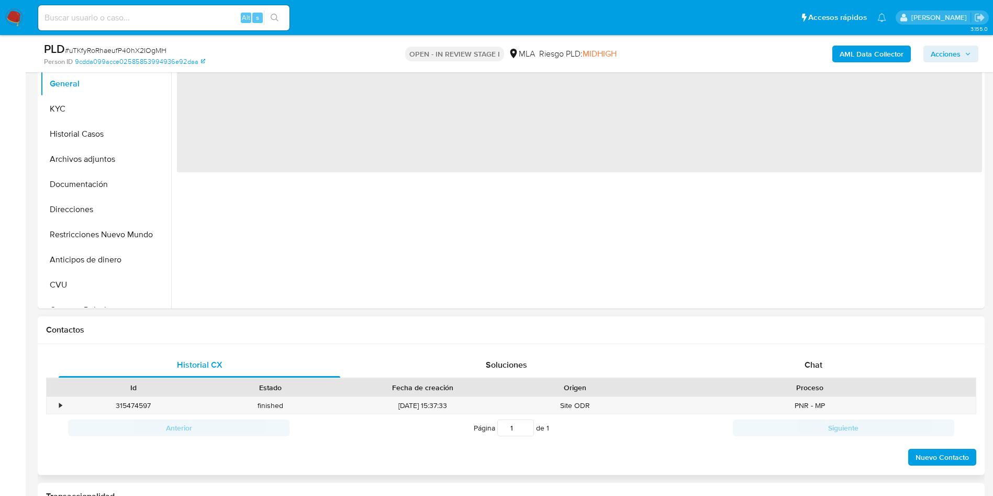
scroll to position [236, 0]
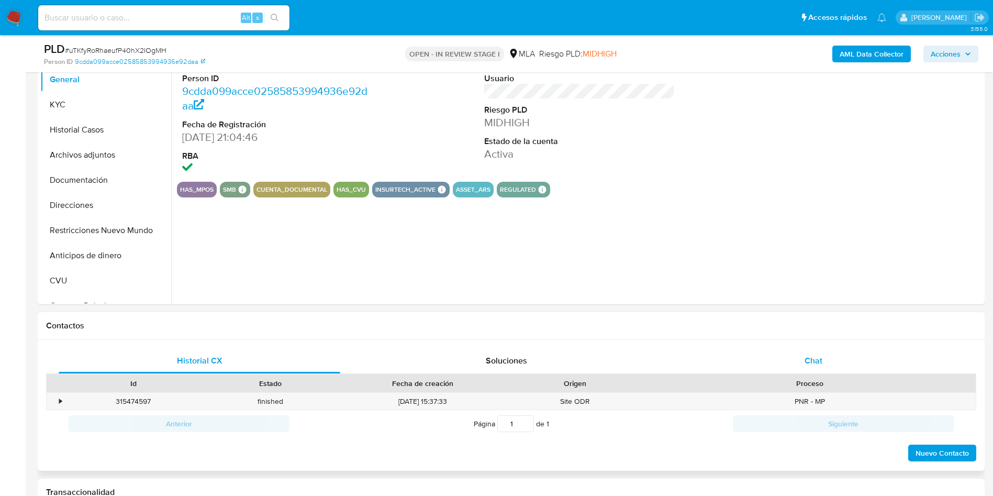
click at [792, 359] on div "Chat" at bounding box center [814, 360] width 282 height 25
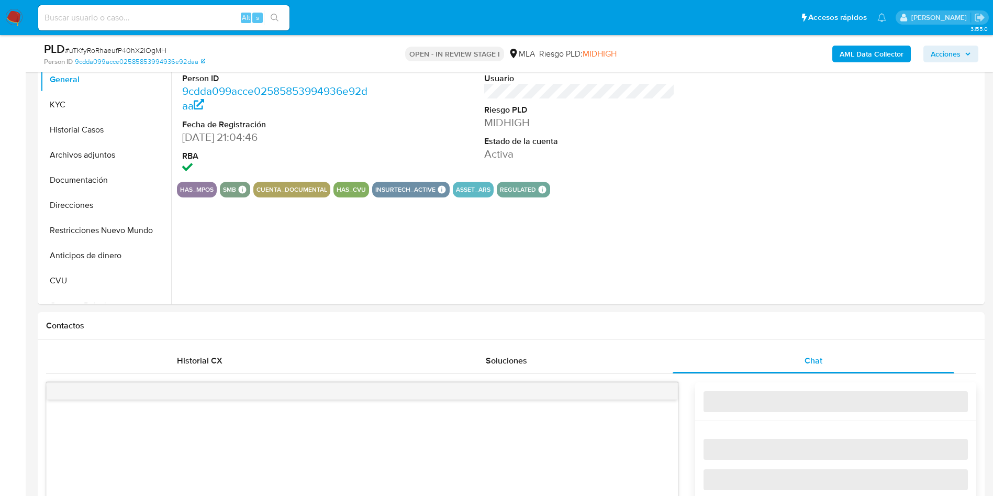
select select "10"
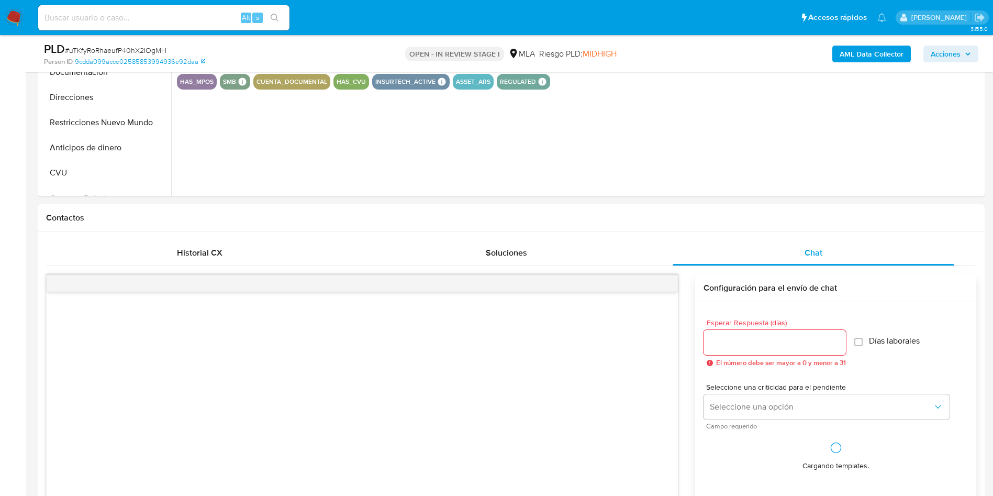
scroll to position [471, 0]
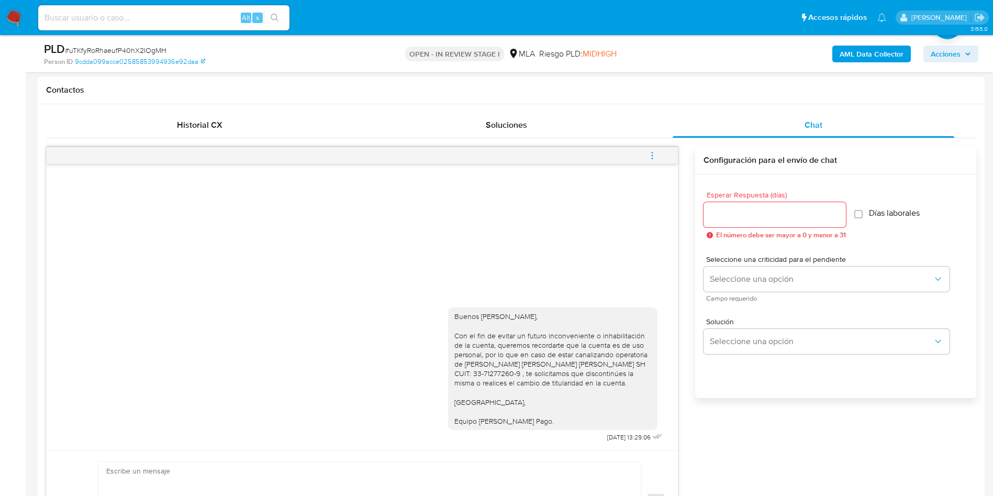
click at [656, 159] on icon "menu-action" at bounding box center [652, 155] width 9 height 9
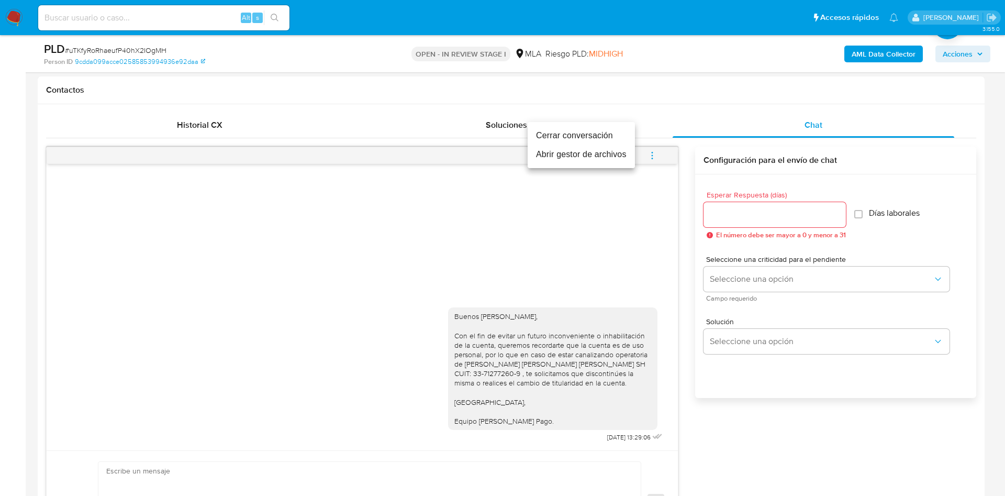
click at [589, 132] on li "Cerrar conversación" at bounding box center [581, 135] width 107 height 19
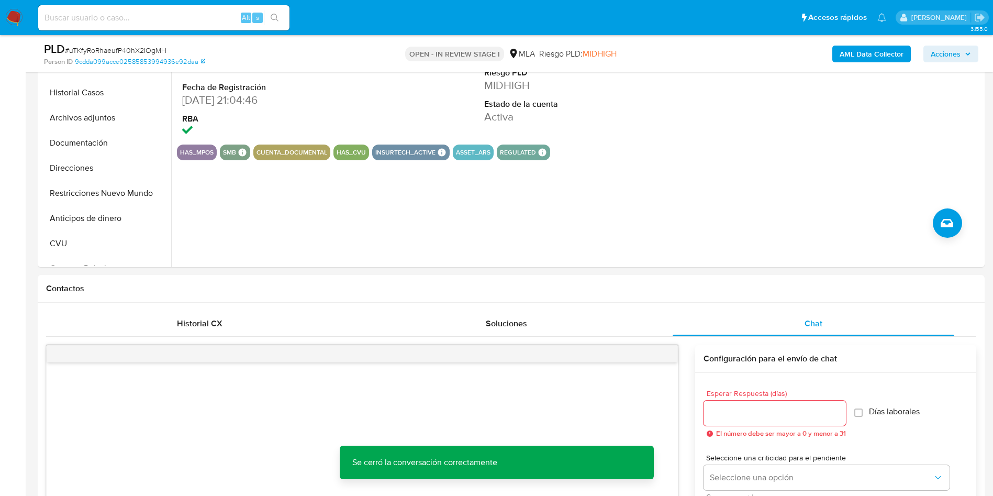
scroll to position [236, 0]
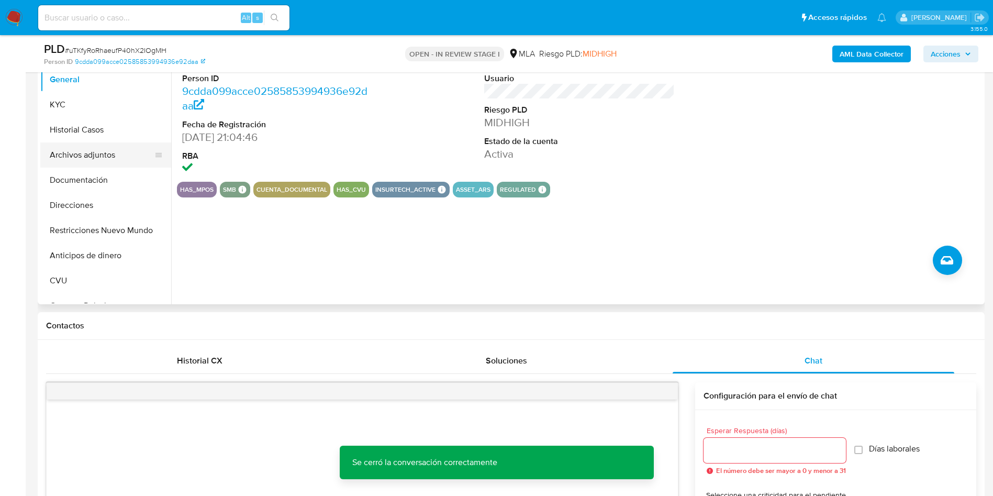
click at [84, 143] on button "Archivos adjuntos" at bounding box center [101, 154] width 123 height 25
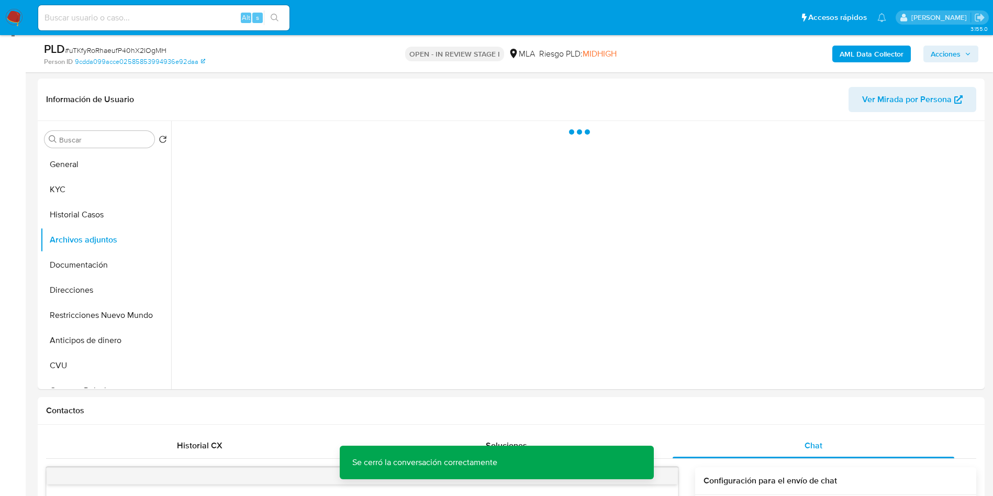
scroll to position [79, 0]
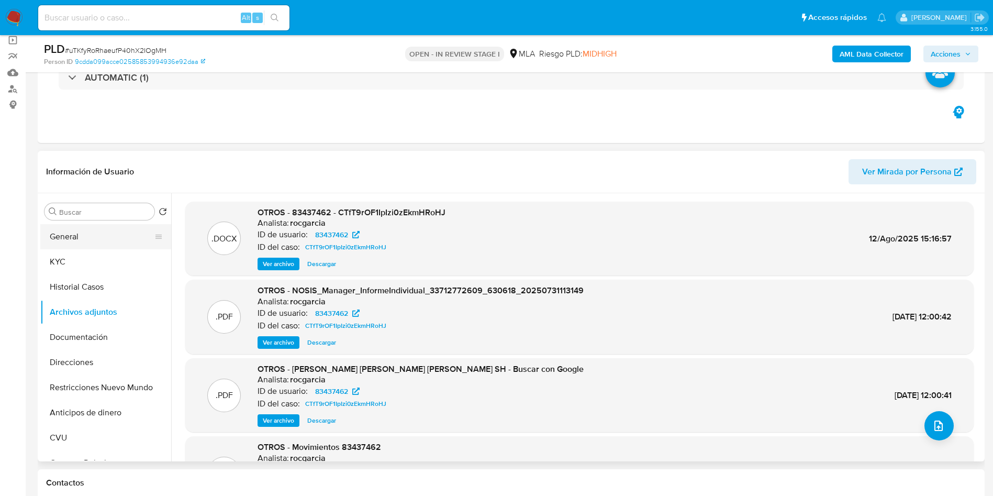
click at [58, 245] on button "General" at bounding box center [101, 236] width 123 height 25
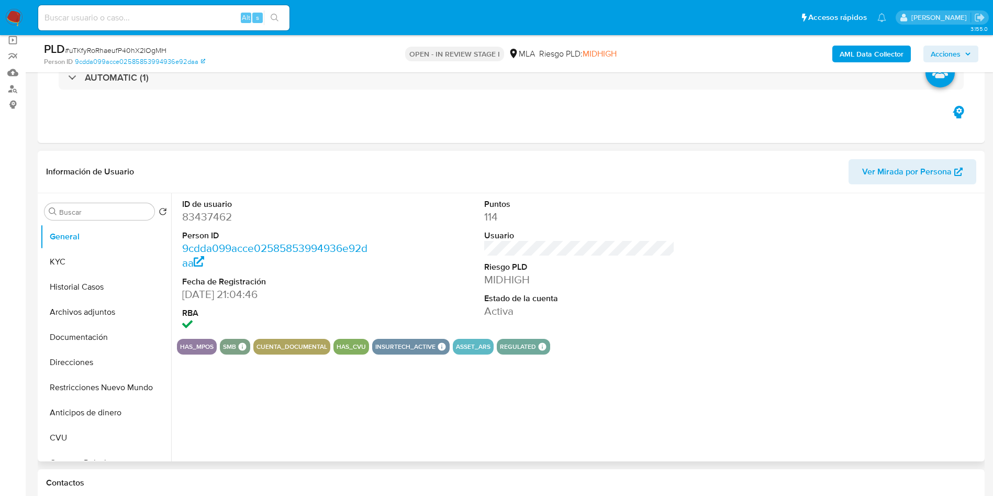
click at [210, 220] on dd "83437462" at bounding box center [277, 216] width 191 height 15
copy dd "83437462"
click at [64, 306] on button "Archivos adjuntos" at bounding box center [101, 311] width 123 height 25
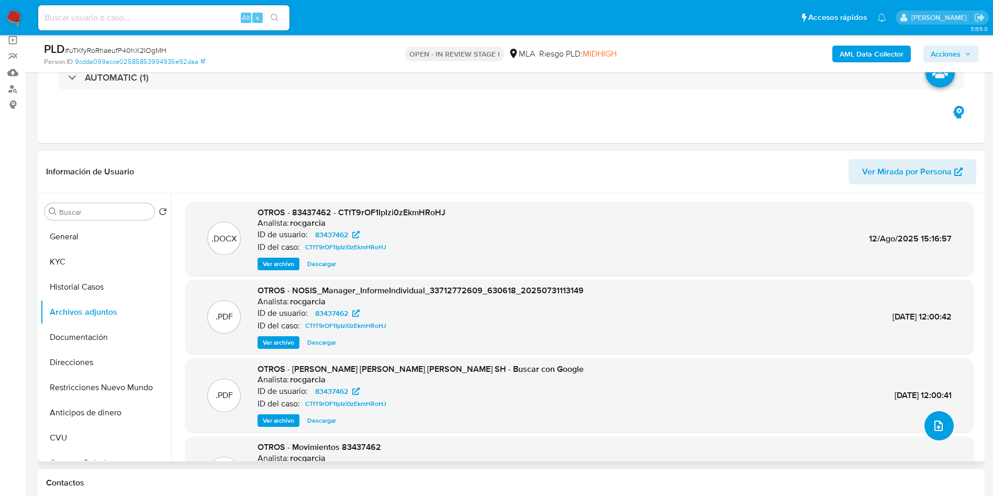
click at [933, 427] on icon "upload-file" at bounding box center [939, 425] width 13 height 13
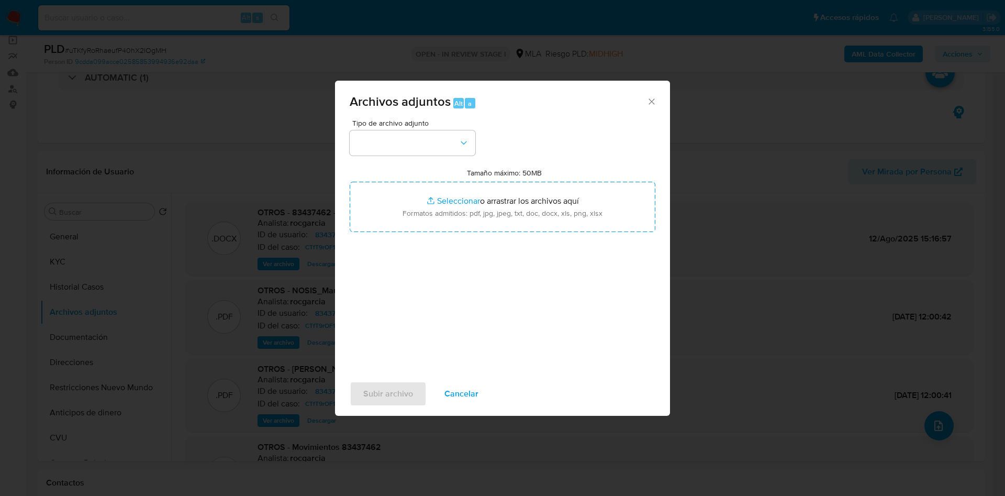
click at [459, 389] on span "Cancelar" at bounding box center [462, 393] width 34 height 23
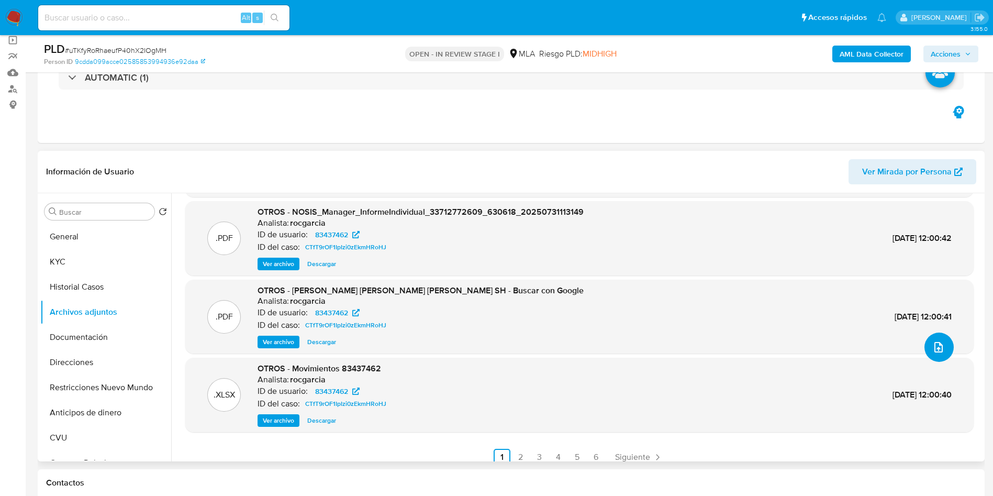
click at [936, 351] on icon "upload-file" at bounding box center [939, 347] width 13 height 13
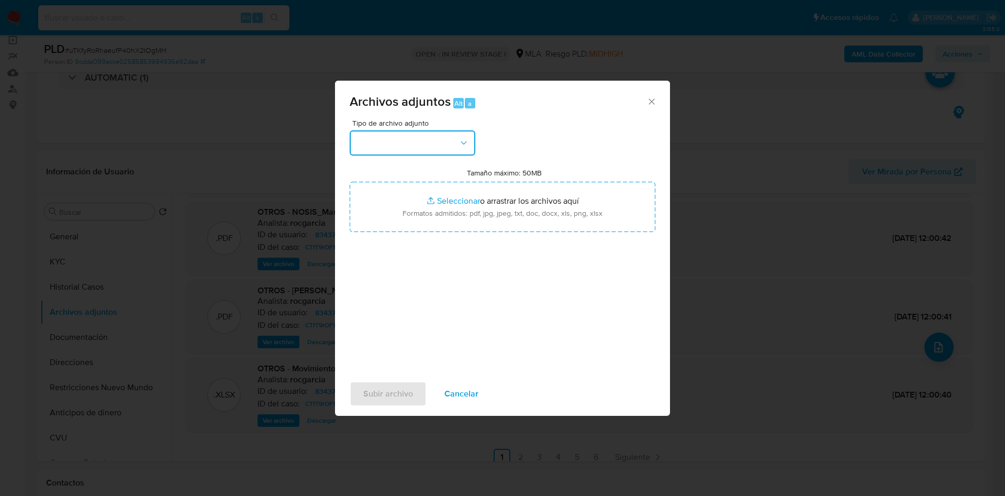
click at [396, 140] on button "button" at bounding box center [413, 142] width 126 height 25
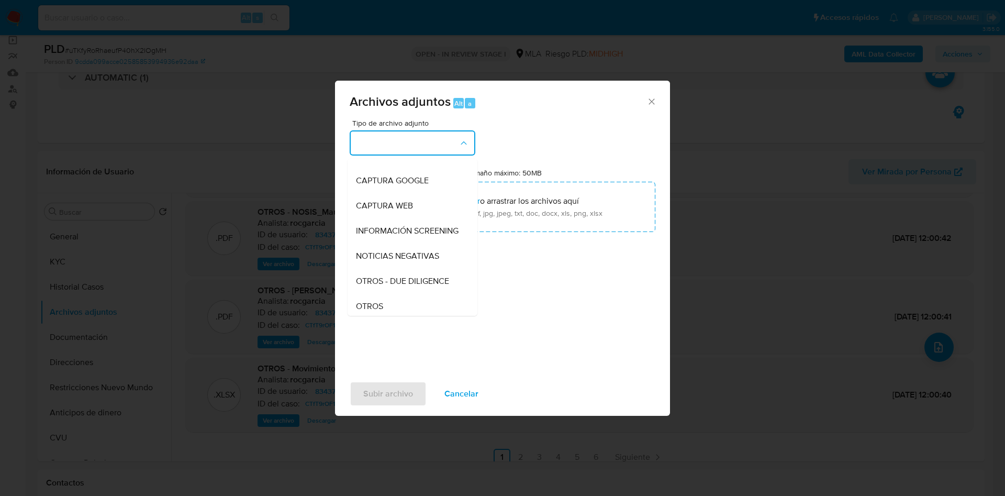
scroll to position [157, 0]
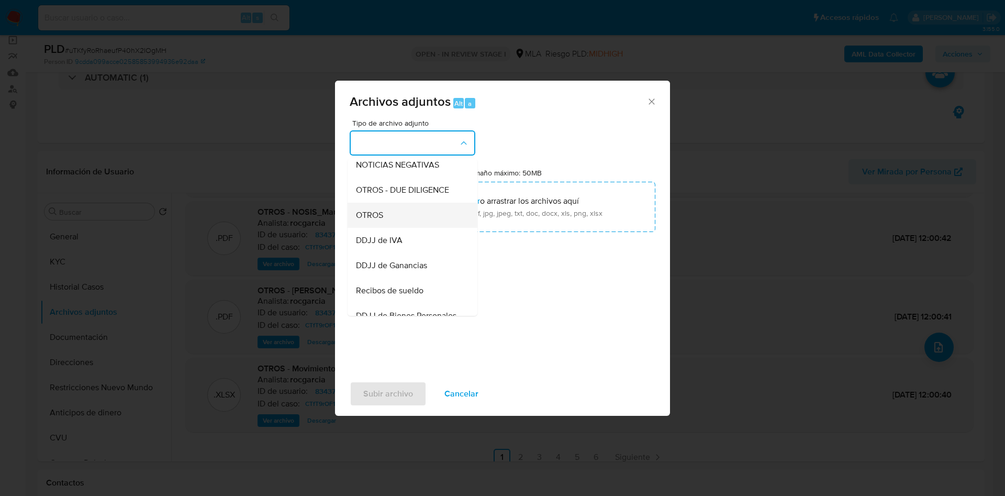
click at [403, 220] on div "OTROS" at bounding box center [409, 215] width 107 height 25
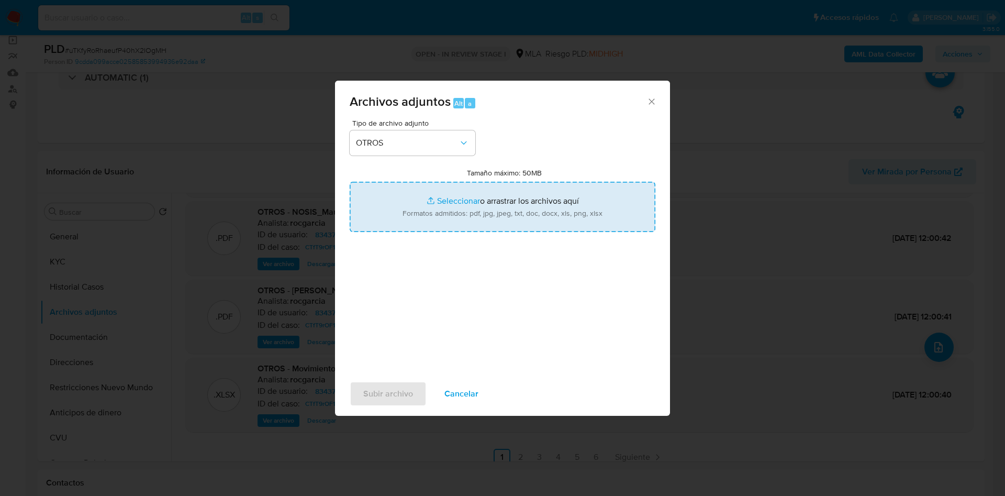
click at [437, 193] on input "Tamaño máximo: 50MB Seleccionar archivos" at bounding box center [503, 207] width 306 height 50
type input "C:\fakepath\Caselog uTKfyRoRhaeufP40hX2IOgMH julio 25.docx"
click at [434, 200] on input "Tamaño máximo: 50MB Seleccionar archivos" at bounding box center [503, 207] width 306 height 50
type input "C:\fakepath\Movimientos 83437462 julio 25.xlsx"
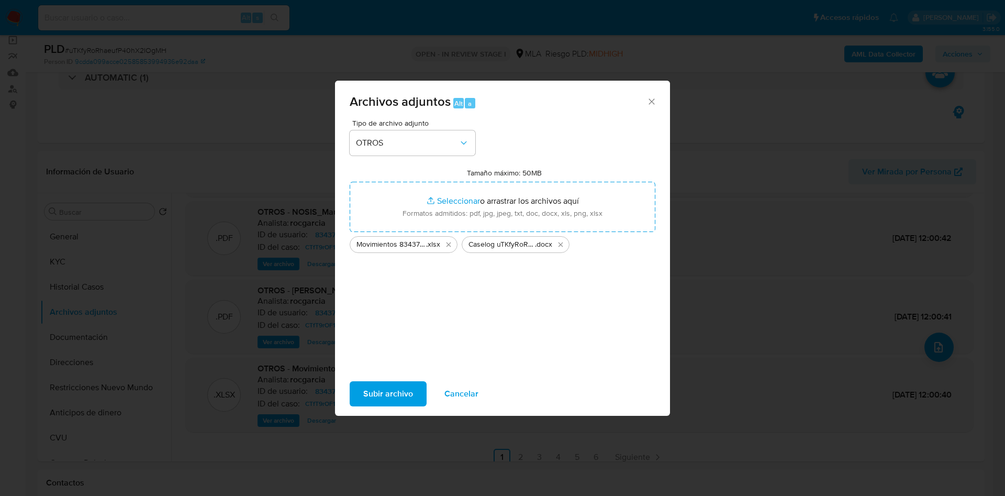
click at [384, 393] on span "Subir archivo" at bounding box center [388, 393] width 50 height 23
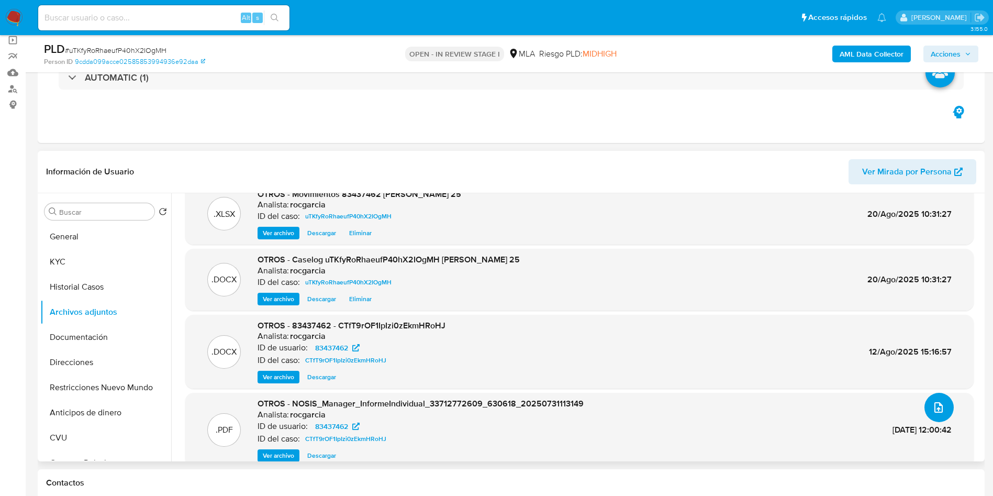
scroll to position [0, 0]
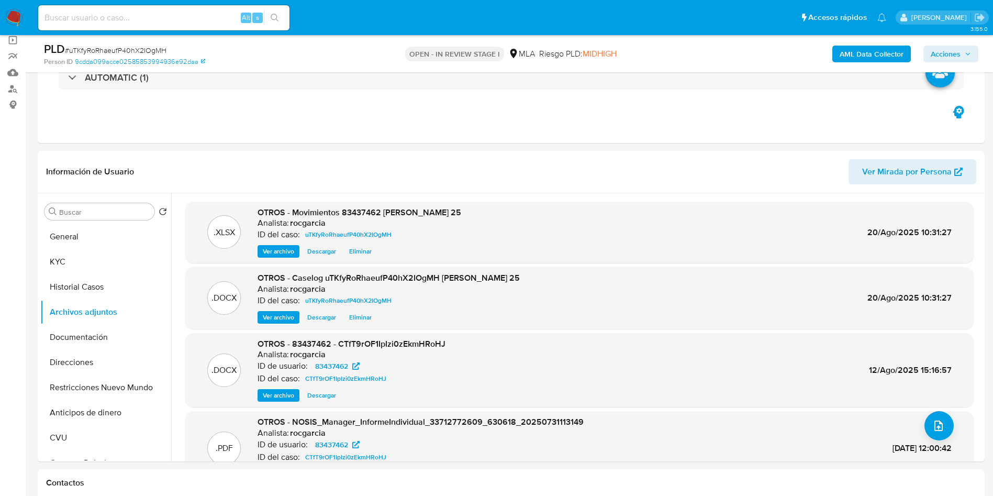
click at [950, 57] on span "Acciones" at bounding box center [946, 54] width 30 height 17
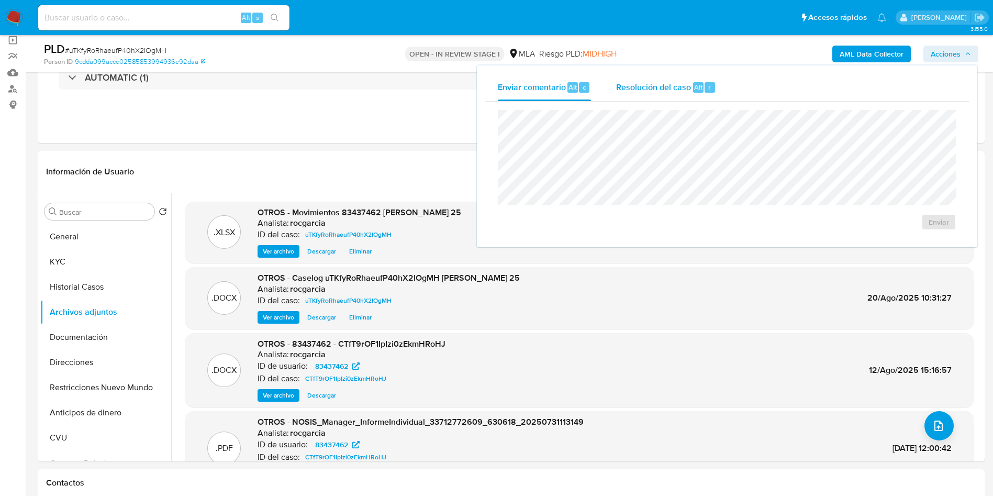
click at [673, 84] on span "Resolución del caso" at bounding box center [653, 87] width 75 height 12
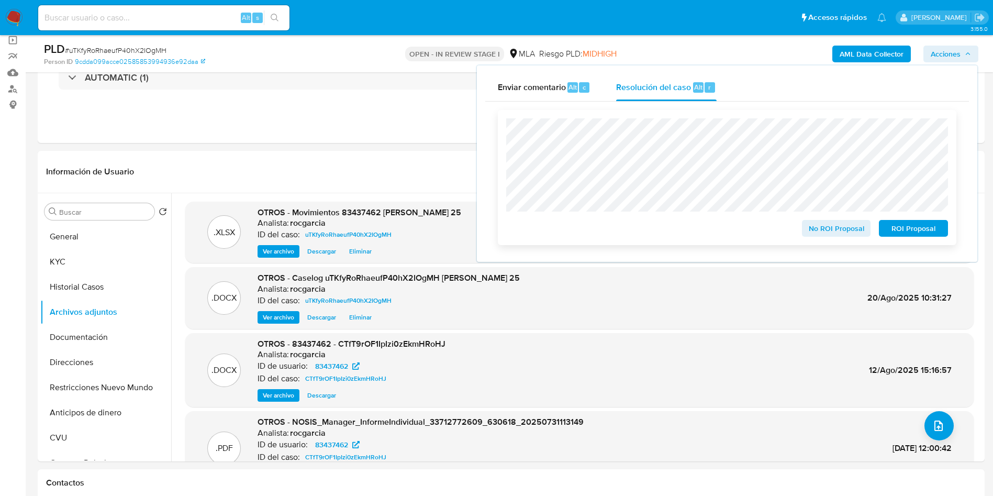
click at [820, 245] on div "No ROI Proposal ROI Proposal" at bounding box center [727, 177] width 459 height 135
click at [822, 232] on span "No ROI Proposal" at bounding box center [836, 228] width 54 height 15
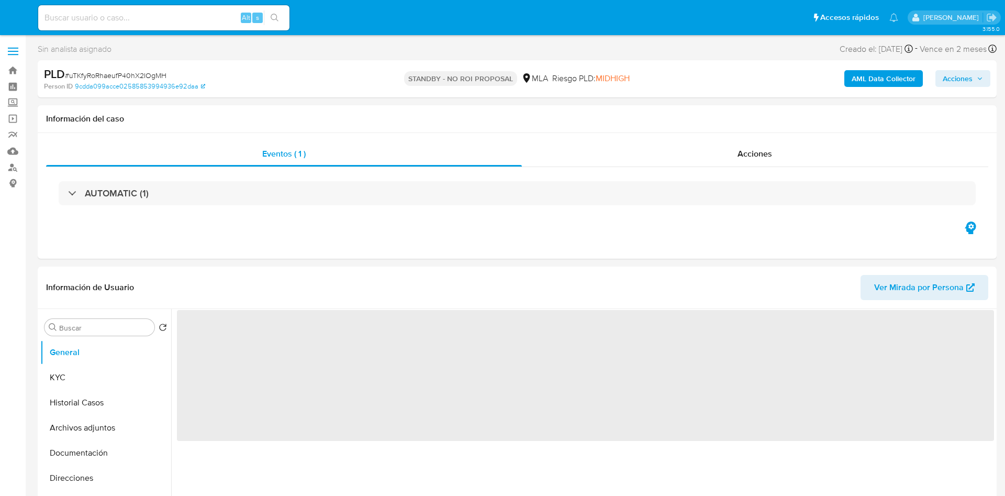
select select "10"
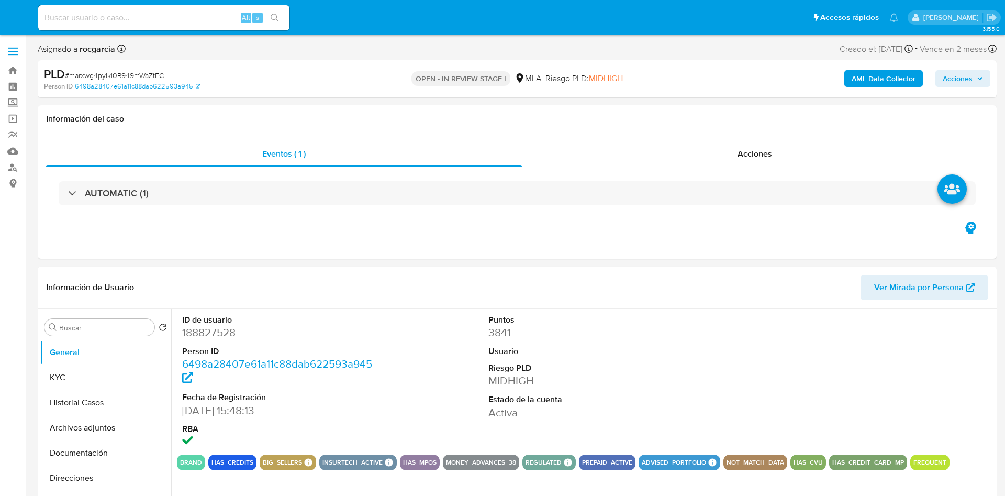
select select "10"
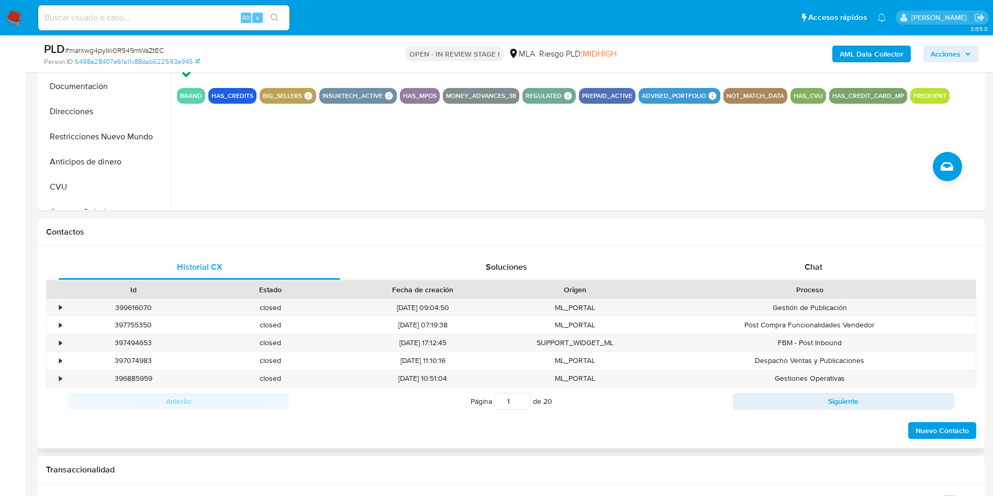
scroll to position [393, 0]
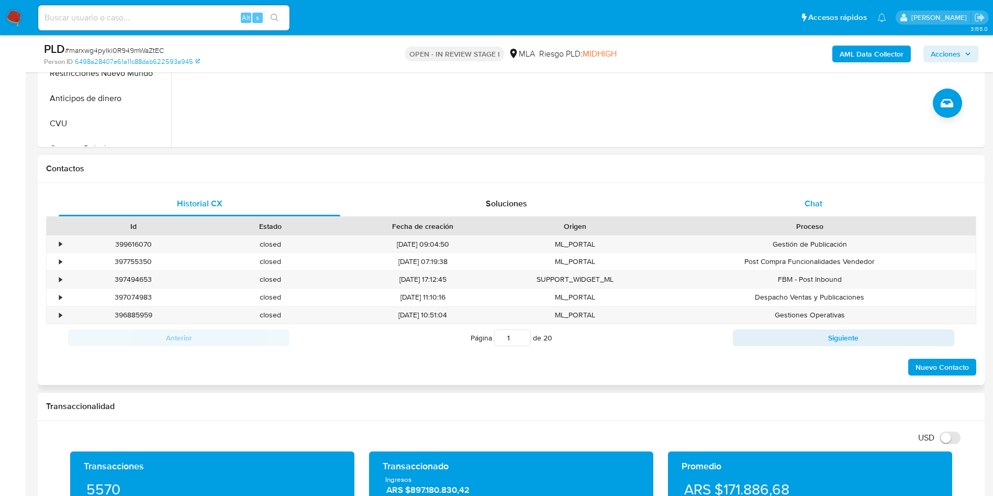
click at [809, 204] on span "Chat" at bounding box center [814, 203] width 18 height 12
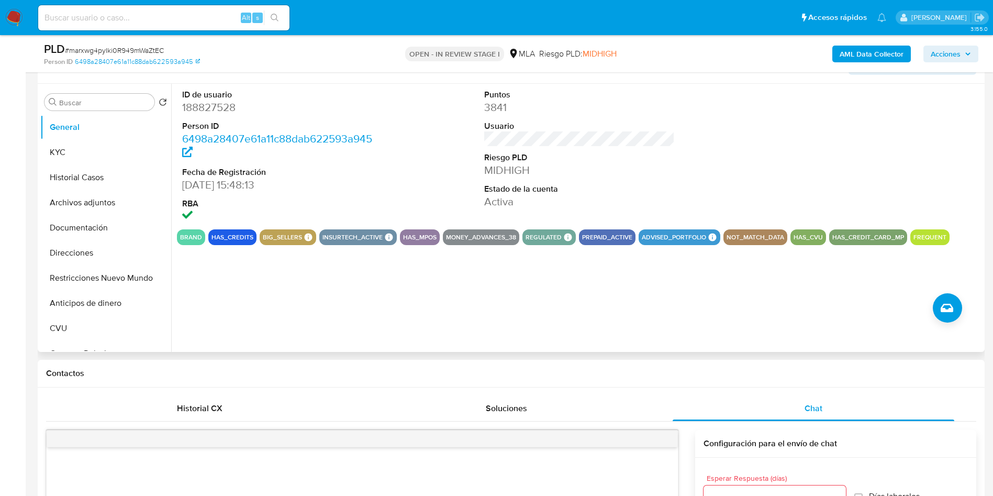
scroll to position [157, 0]
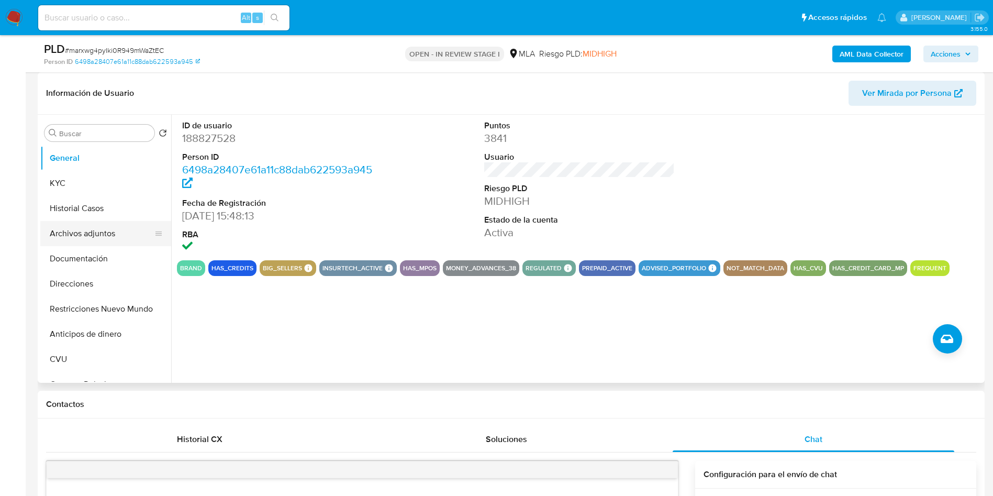
click at [68, 236] on button "Archivos adjuntos" at bounding box center [101, 233] width 123 height 25
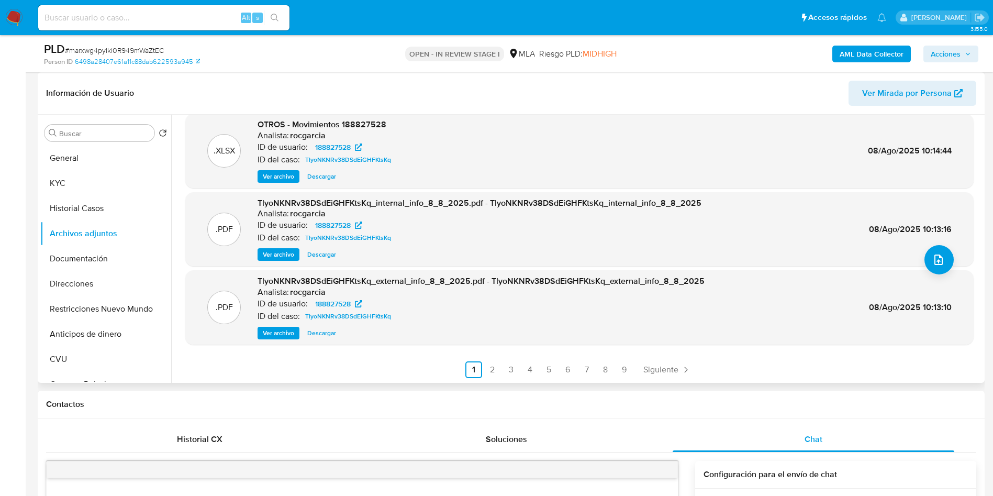
scroll to position [88, 0]
click at [492, 371] on link "2" at bounding box center [492, 369] width 17 height 17
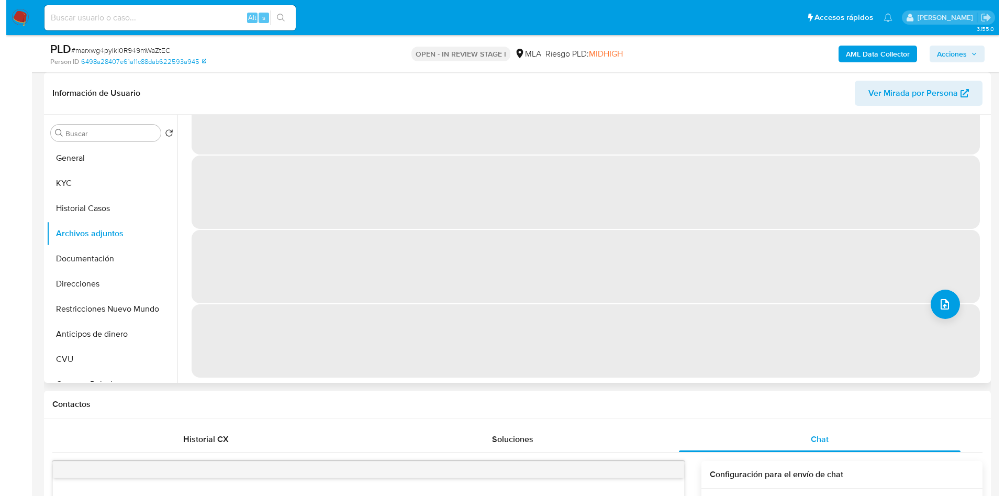
scroll to position [0, 0]
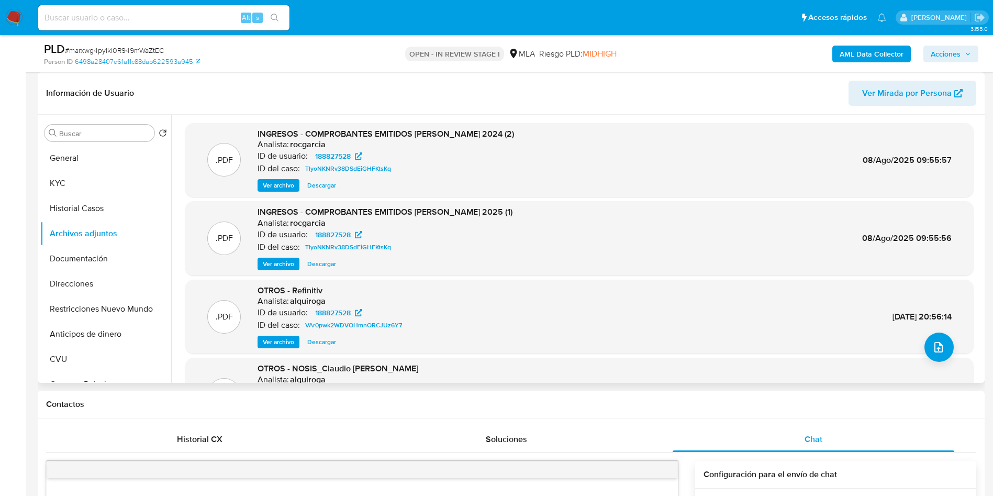
click at [273, 262] on span "Ver archivo" at bounding box center [278, 264] width 31 height 10
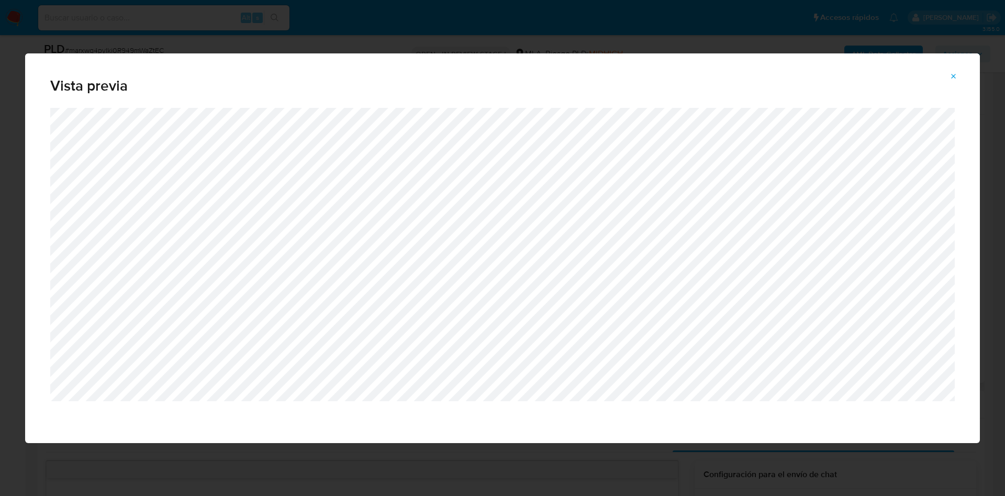
click at [953, 72] on span "Attachment preview" at bounding box center [954, 76] width 8 height 15
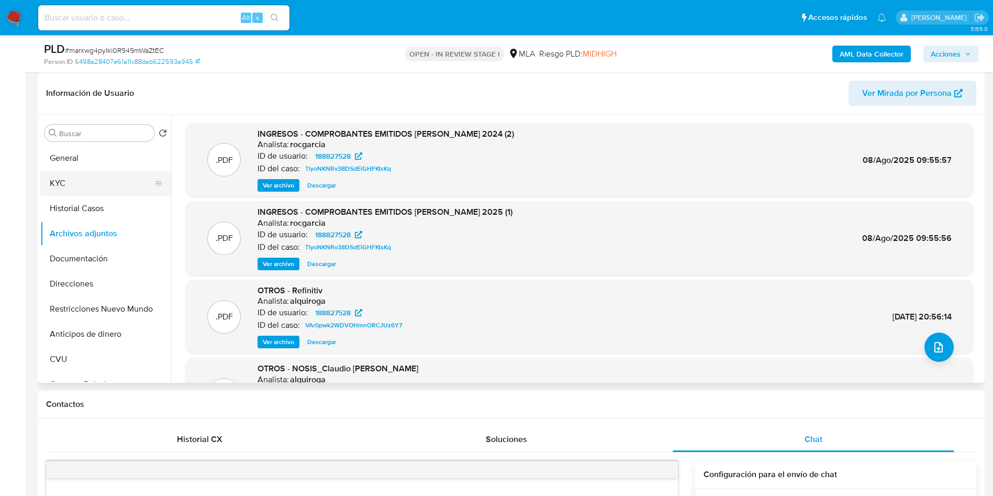
click at [117, 179] on button "KYC" at bounding box center [101, 183] width 123 height 25
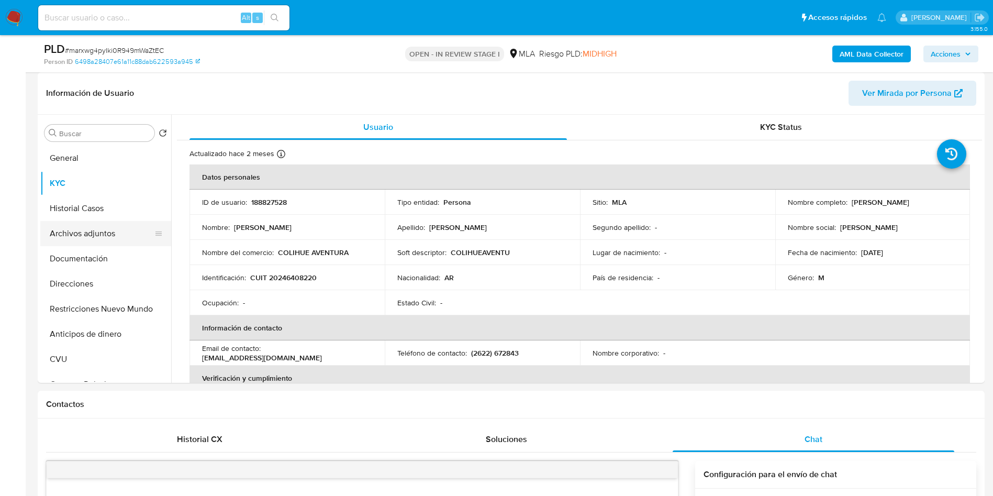
click at [72, 232] on button "Archivos adjuntos" at bounding box center [101, 233] width 123 height 25
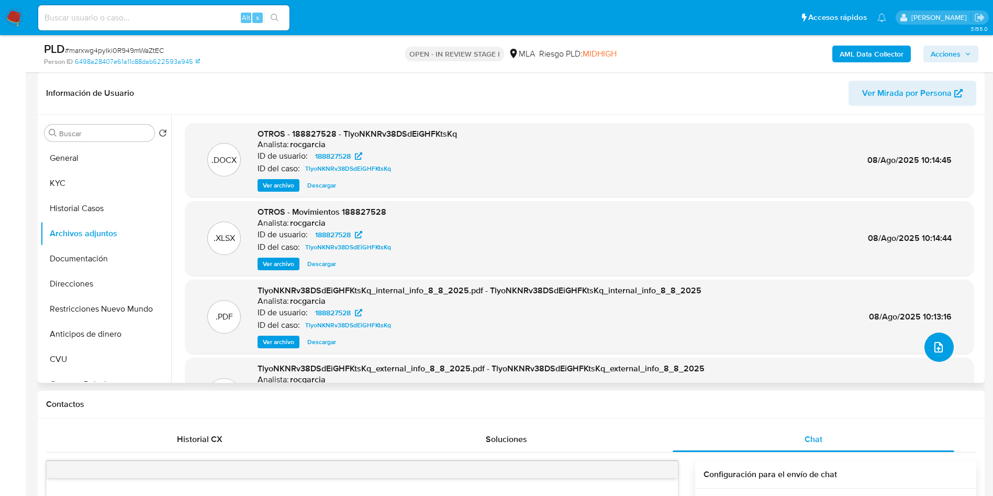
click at [946, 351] on button "upload-file" at bounding box center [939, 346] width 29 height 29
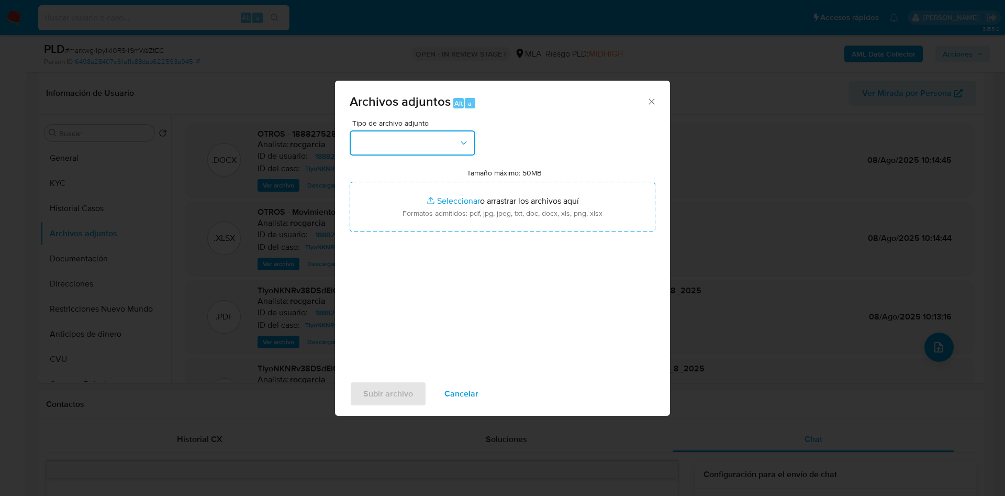
click at [426, 142] on button "button" at bounding box center [413, 142] width 126 height 25
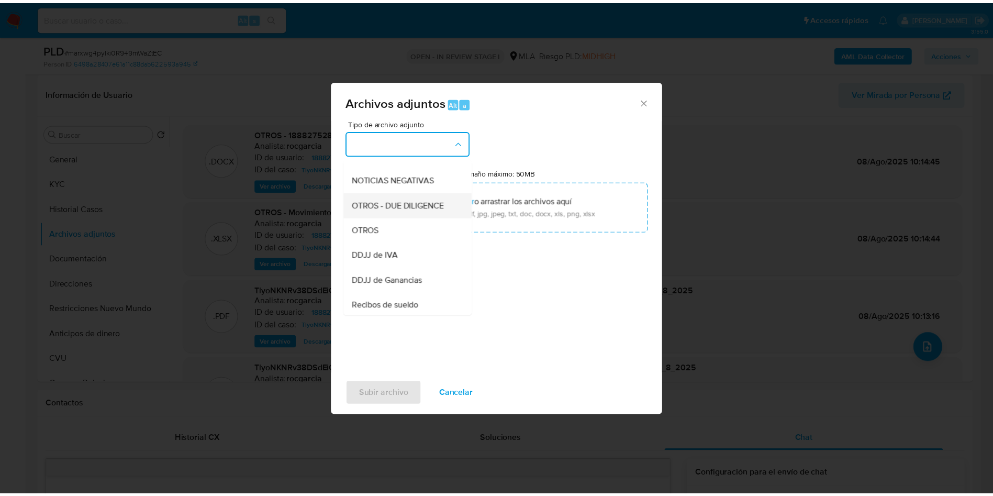
scroll to position [157, 0]
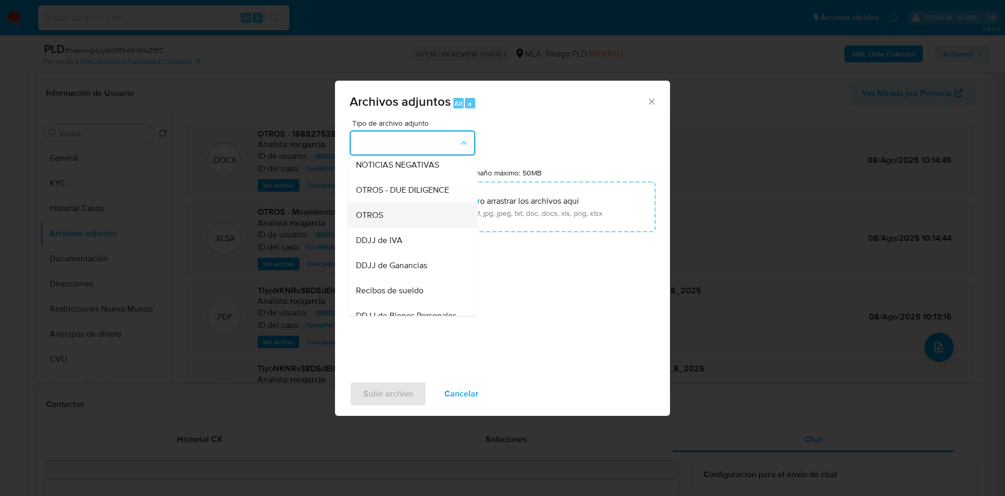
click at [417, 228] on div "OTROS" at bounding box center [409, 215] width 107 height 25
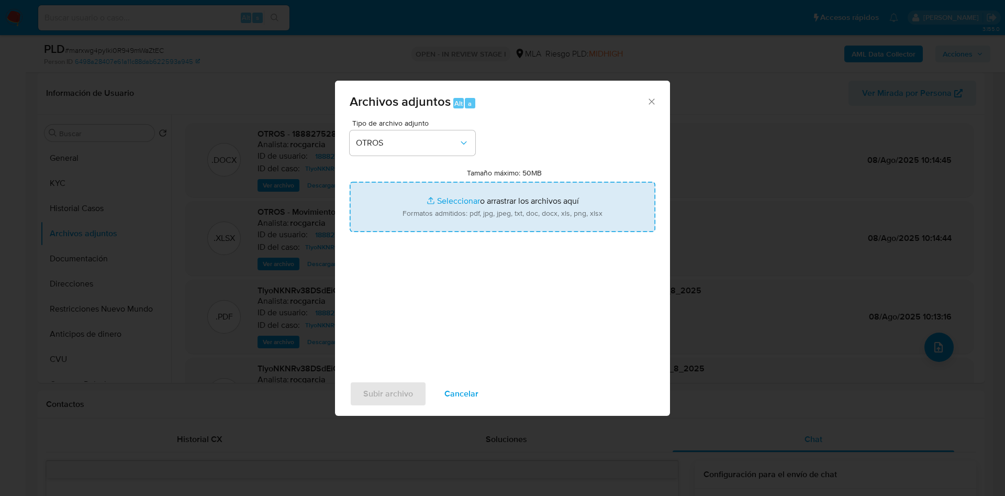
click at [427, 211] on input "Tamaño máximo: 50MB Seleccionar archivos" at bounding box center [503, 207] width 306 height 50
type input "C:\fakepath\Movimientos 188827528 julio 2025.xlsx"
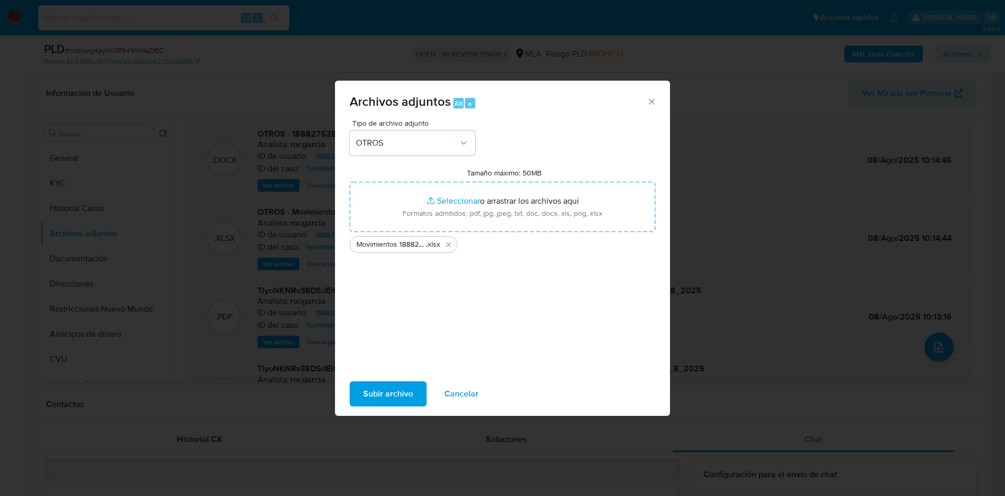
click at [400, 397] on span "Subir archivo" at bounding box center [388, 393] width 50 height 23
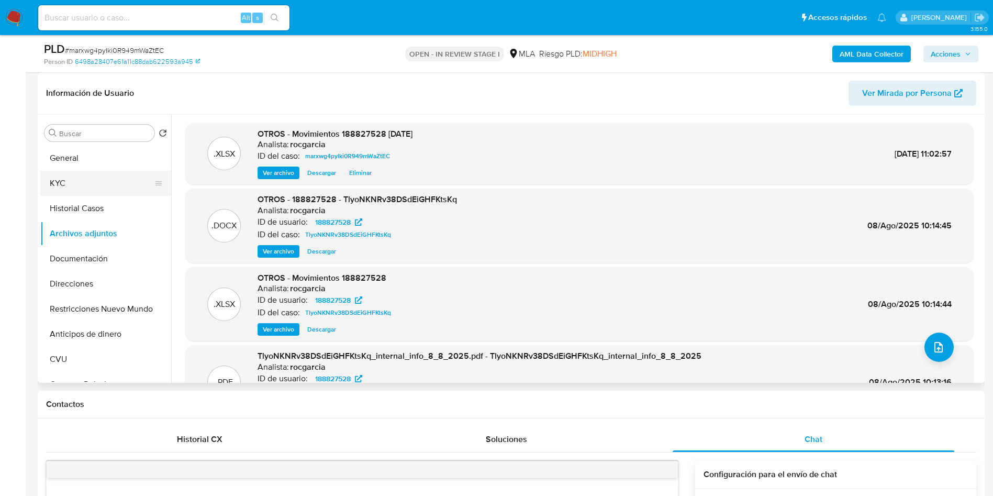
click at [70, 189] on button "KYC" at bounding box center [101, 183] width 123 height 25
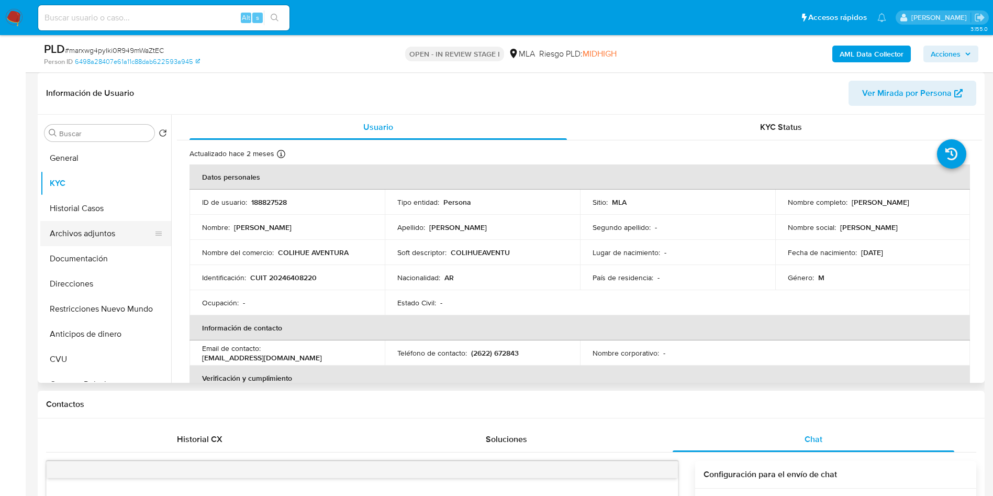
click at [85, 227] on button "Archivos adjuntos" at bounding box center [101, 233] width 123 height 25
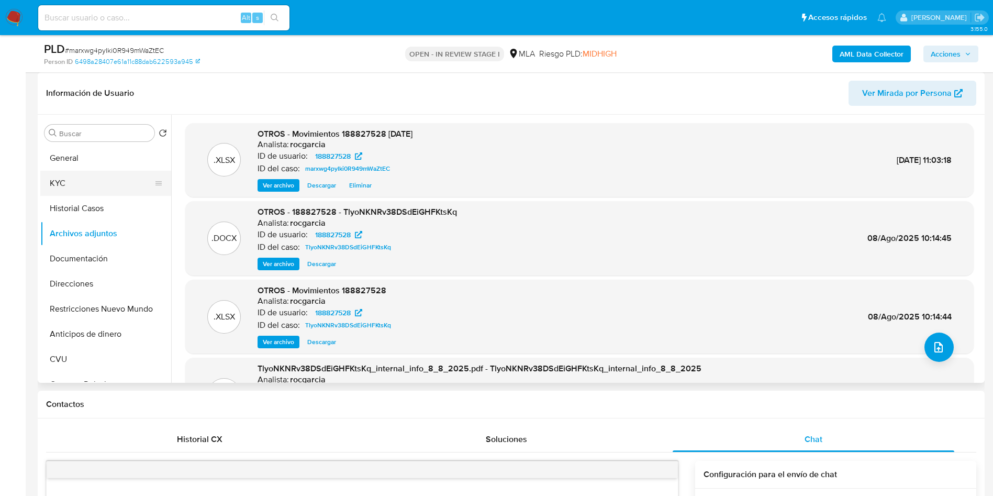
click at [81, 189] on button "KYC" at bounding box center [101, 183] width 123 height 25
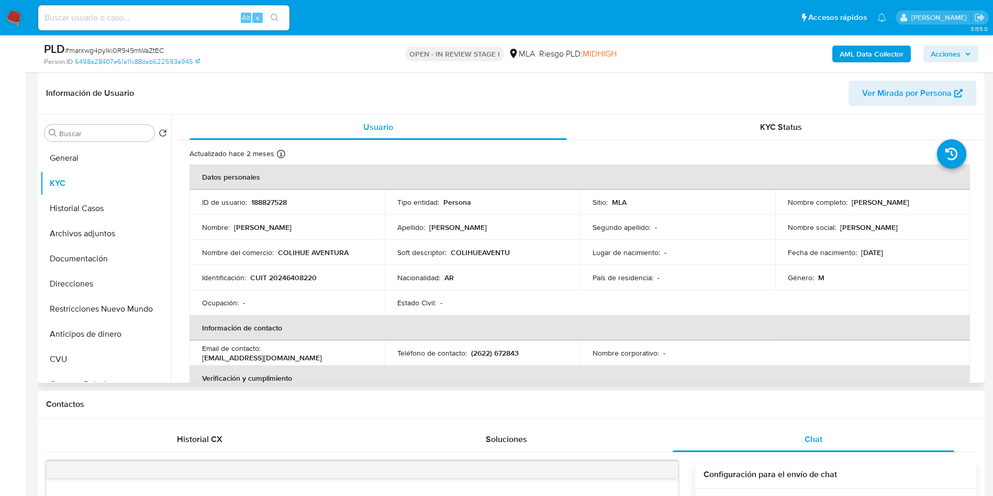
drag, startPoint x: 849, startPoint y: 203, endPoint x: 924, endPoint y: 194, distance: 74.9
click at [924, 194] on td "Nombre completo : Claudio Ariel Torres" at bounding box center [872, 202] width 195 height 25
copy p "Claudio Ariel Torres"
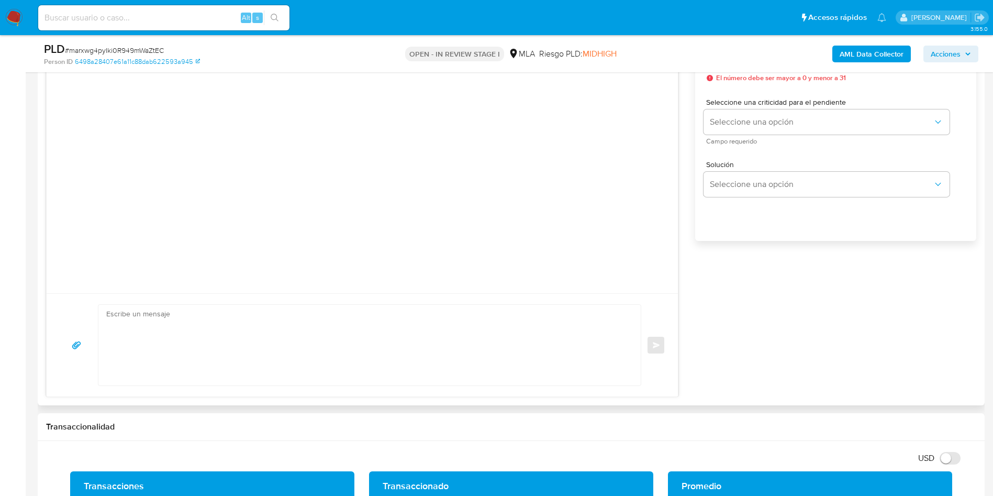
click at [186, 364] on textarea at bounding box center [367, 345] width 522 height 81
paste textarea "Claudio Ariel Torres"
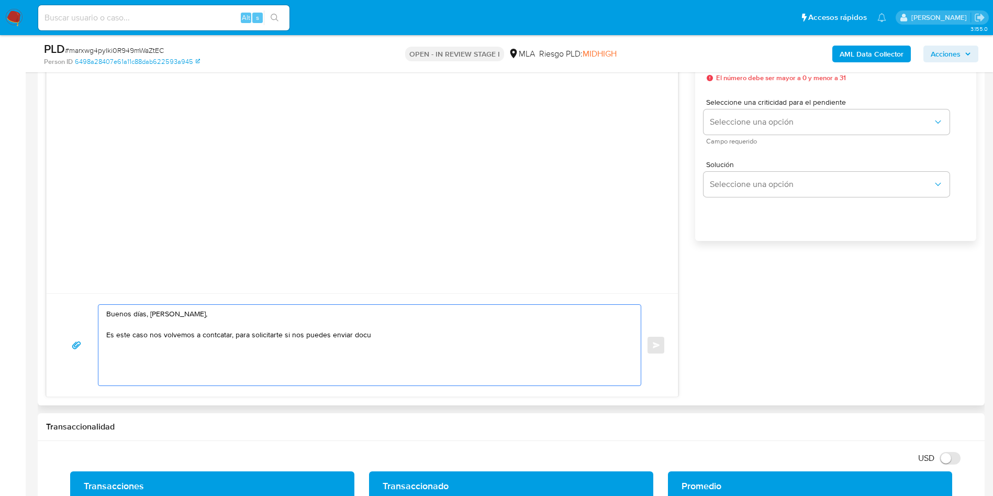
click at [216, 334] on textarea "Buenos días, Claudio Ariel Torres, Es este caso nos volvemos a contcatar, para …" at bounding box center [367, 345] width 522 height 81
click at [0, 0] on lt-span "cont ac tar" at bounding box center [0, 0] width 0 height 0
drag, startPoint x: 135, startPoint y: 332, endPoint x: 180, endPoint y: 337, distance: 45.3
click at [180, 337] on textarea "Buenos días, Claudio Ariel Torres, Es este caso nos volvemos a contactar, para …" at bounding box center [367, 345] width 522 height 81
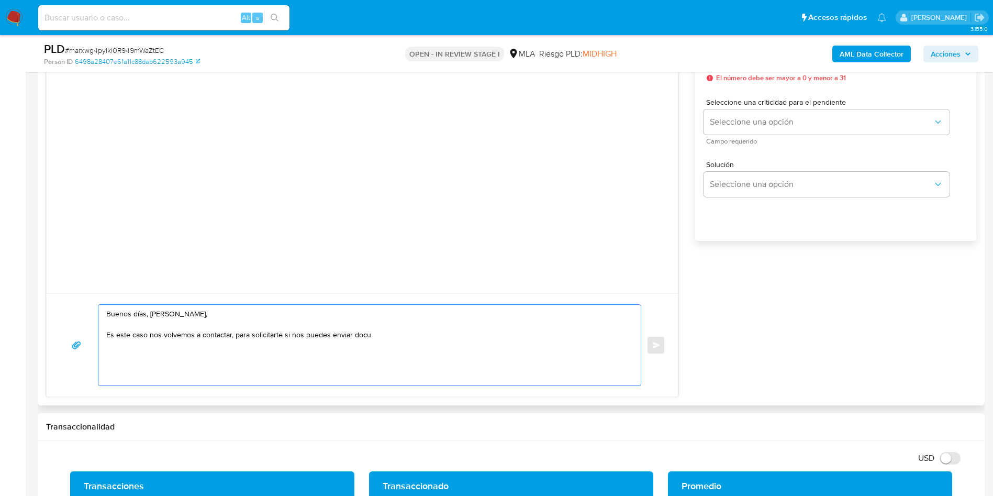
click at [296, 338] on textarea "Buenos días, Claudio Ariel Torres, Es este caso nos volvemos a contactar, para …" at bounding box center [367, 345] width 522 height 81
click at [369, 335] on textarea "Buenos días, Claudio Ariel Torres, Es este caso nos volvemos a contactar, para …" at bounding box center [367, 345] width 522 height 81
click at [350, 338] on textarea "Buenos días, Claudio Ariel Torres, Es este caso nos volvemos a contactar, para …" at bounding box center [367, 345] width 522 height 81
click at [367, 331] on textarea "Buenos días, Claudio Ariel Torres, Es este caso nos volvemos a contactar, para …" at bounding box center [367, 345] width 522 height 81
click at [353, 334] on textarea "Buenos días, Claudio Ariel Torres, Es este caso nos volvemos a contactar, para …" at bounding box center [367, 345] width 522 height 81
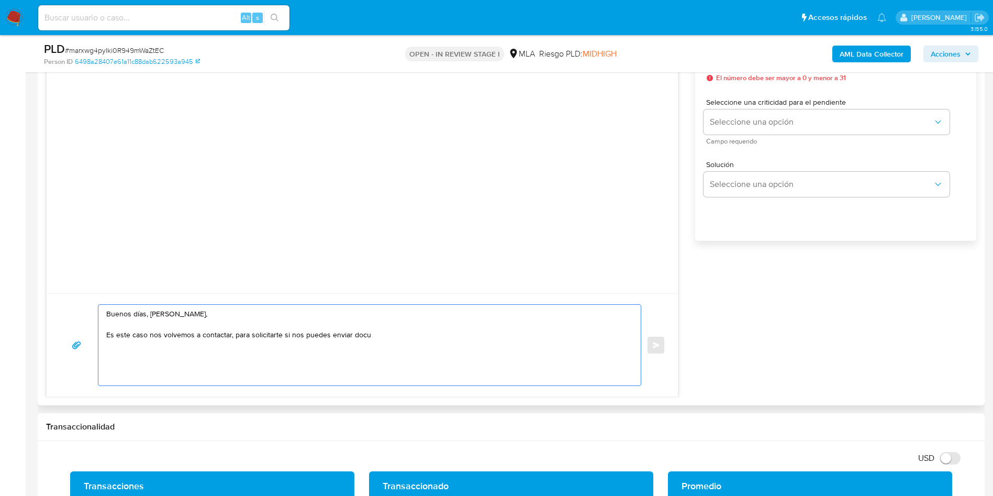
click at [353, 334] on textarea "Buenos días, Claudio Ariel Torres, Es este caso nos volvemos a contactar, para …" at bounding box center [367, 345] width 522 height 81
click at [370, 332] on textarea "Buenos días, Claudio Ariel Torres, Es este caso nos volvemos a contactar, para …" at bounding box center [367, 345] width 522 height 81
click at [0, 0] on lt-strong "en" at bounding box center [0, 0] width 0 height 0
drag, startPoint x: 402, startPoint y: 336, endPoint x: 440, endPoint y: 332, distance: 38.4
click at [440, 332] on textarea "Buenos días, Claudio Ariel Torres, Es este caso nos volvemos a contactar, para …" at bounding box center [367, 345] width 522 height 81
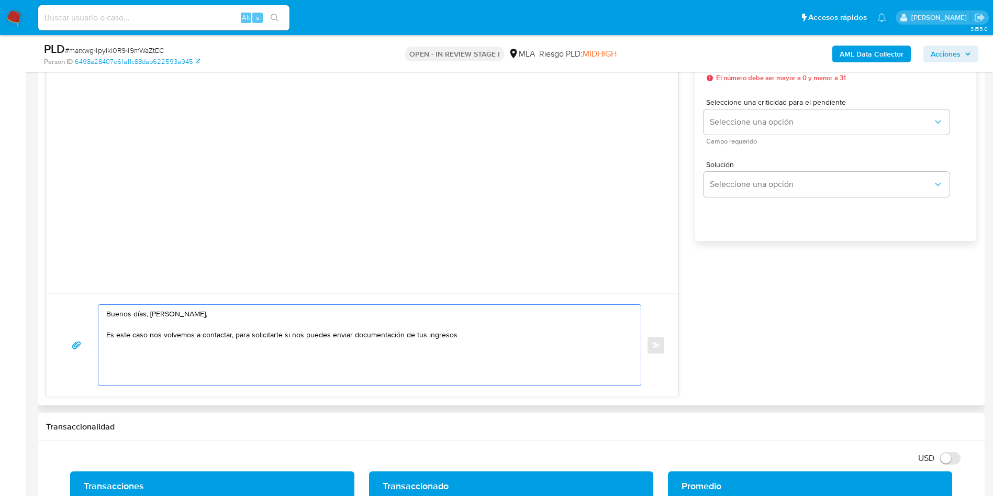
click at [461, 339] on textarea "Buenos días, Claudio Ariel Torres, Es este caso nos volvemos a contactar, para …" at bounding box center [367, 345] width 522 height 81
drag, startPoint x: 124, startPoint y: 336, endPoint x: 206, endPoint y: 341, distance: 81.8
click at [205, 341] on textarea "Buenos días, Claudio Ariel Torres, Es este caso nos volvemos a contactar, para …" at bounding box center [367, 345] width 522 height 81
click at [206, 341] on textarea "Buenos días, Claudio Ariel Torres, Es este caso nos volvemos a contactar, para …" at bounding box center [367, 345] width 522 height 81
drag, startPoint x: 112, startPoint y: 334, endPoint x: 183, endPoint y: 332, distance: 70.7
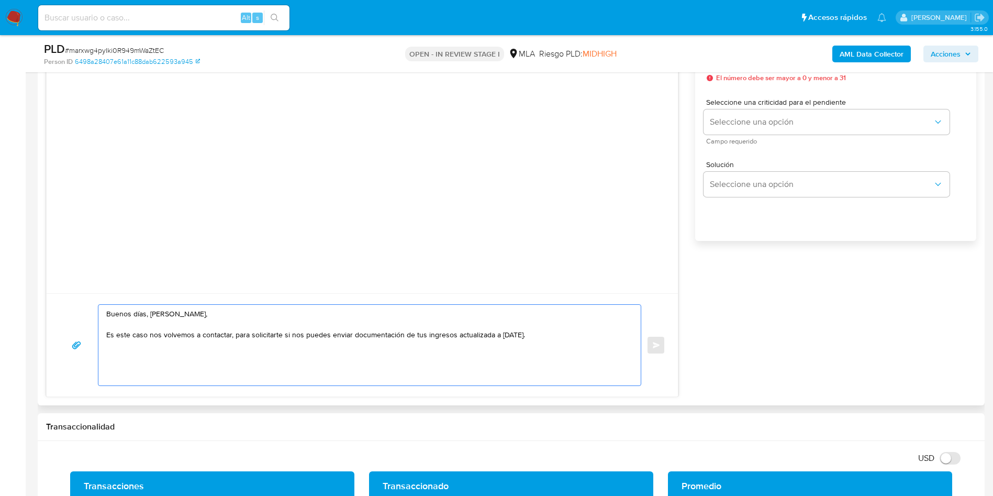
click at [183, 332] on textarea "Buenos días, Claudio Ariel Torres, Es este caso nos volvemos a contactar, para …" at bounding box center [367, 345] width 522 height 81
drag, startPoint x: 113, startPoint y: 335, endPoint x: 175, endPoint y: 335, distance: 62.3
click at [175, 335] on textarea "Buenos días, Claudio Ariel Torres, Es este caso nos volvemos a contactar, para …" at bounding box center [367, 345] width 522 height 81
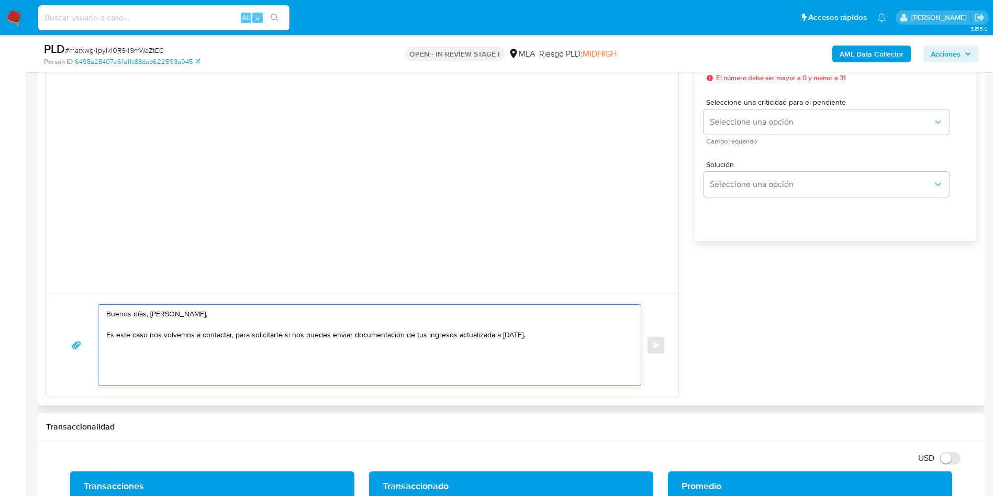
drag, startPoint x: 222, startPoint y: 335, endPoint x: 333, endPoint y: 332, distance: 111.0
click at [333, 332] on textarea "Buenos días, Claudio Ariel Torres, Es este caso nos volvemos a contactar, para …" at bounding box center [367, 345] width 522 height 81
drag, startPoint x: 333, startPoint y: 335, endPoint x: 422, endPoint y: 335, distance: 89.0
click at [422, 335] on textarea "Buenos días, Claudio Ariel Torres, Es este caso nos volvemos a contactar, para …" at bounding box center [367, 345] width 522 height 81
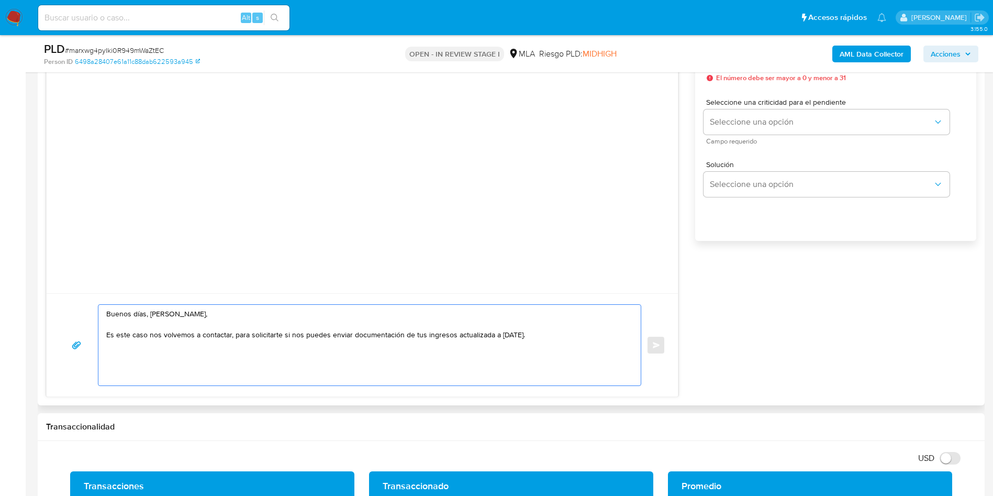
click at [422, 335] on textarea "Buenos días, Claudio Ariel Torres, Es este caso nos volvemos a contactar, para …" at bounding box center [367, 345] width 522 height 81
drag, startPoint x: 492, startPoint y: 334, endPoint x: 505, endPoint y: 334, distance: 13.6
click at [504, 334] on textarea "Buenos días, Claudio Ariel Torres, Es este caso nos volvemos a contactar, para …" at bounding box center [367, 345] width 522 height 81
click at [505, 334] on textarea "Buenos días, Claudio Ariel Torres, Es este caso nos volvemos a contactar, para …" at bounding box center [367, 345] width 522 height 81
click at [578, 328] on textarea "Buenos días, Claudio Ariel Torres, Es este caso nos volvemos a contactar, para …" at bounding box center [367, 345] width 522 height 81
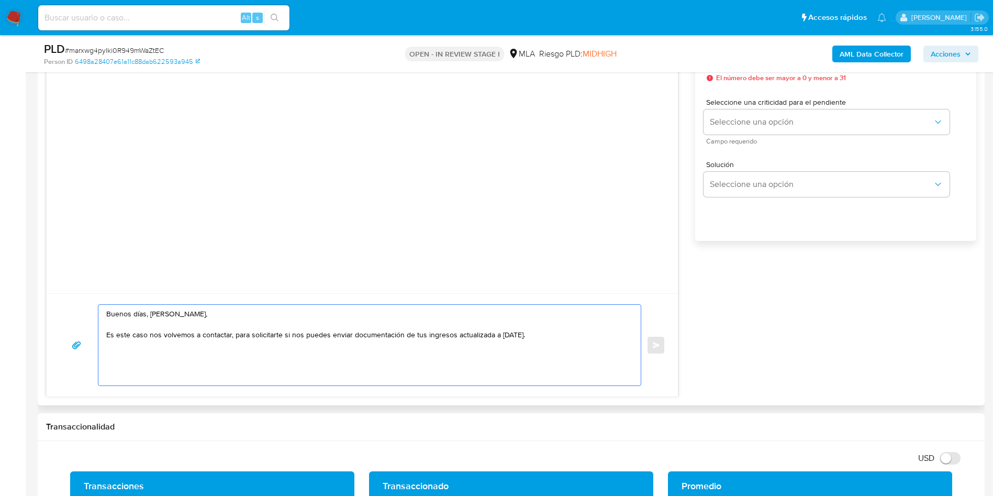
click at [543, 336] on textarea "Buenos días, Claudio Ariel Torres, Es este caso nos volvemos a contactar, para …" at bounding box center [367, 345] width 522 height 81
click at [492, 336] on textarea "Buenos días, Claudio Ariel Torres, Es este caso nos volvemos a contactar, para …" at bounding box center [367, 345] width 522 height 81
click at [546, 332] on textarea "Buenos días, Claudio Ariel Torres, Es este caso nos volvemos a contactar, para …" at bounding box center [367, 345] width 522 height 81
click at [490, 335] on textarea "Buenos días, Claudio Ariel Torres, Es este caso nos volvemos a contactar, para …" at bounding box center [367, 345] width 522 height 81
click at [496, 334] on textarea "Buenos días, Claudio Ariel Torres, Es este caso nos volvemos a contactar, para …" at bounding box center [367, 345] width 522 height 81
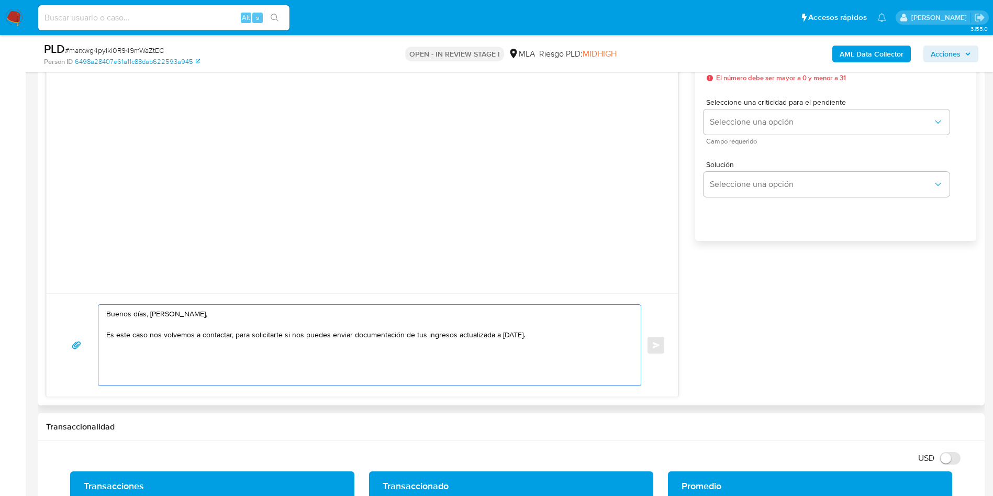
click at [545, 334] on textarea "Buenos días, Claudio Ariel Torres, Es este caso nos volvemos a contactar, para …" at bounding box center [367, 345] width 522 height 81
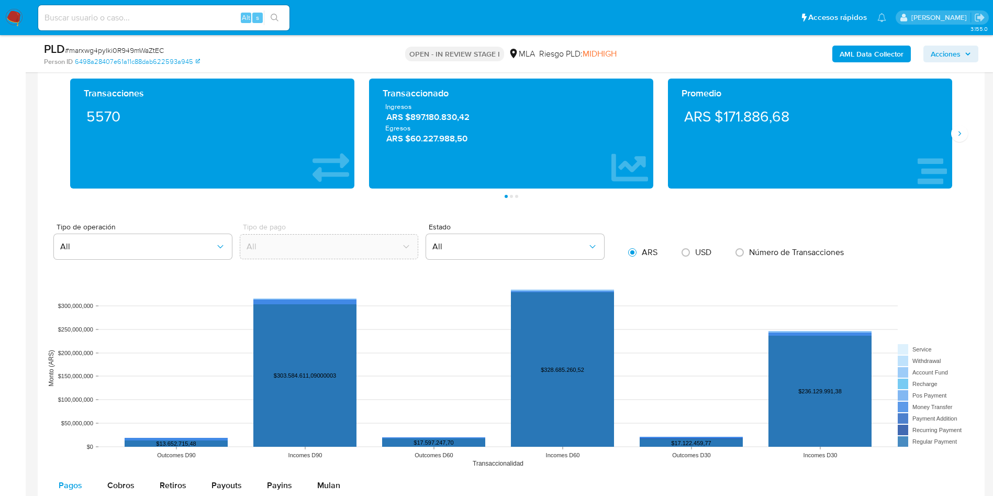
scroll to position [550, 0]
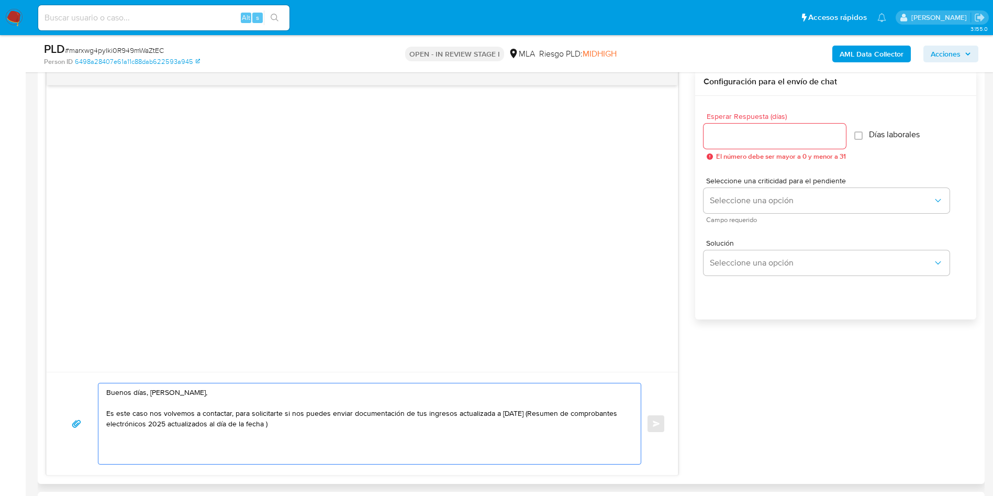
drag, startPoint x: 138, startPoint y: 415, endPoint x: 223, endPoint y: 412, distance: 84.9
click at [223, 412] on textarea "Buenos días, Claudio Ariel Torres, Es este caso nos volvemos a contactar, para …" at bounding box center [367, 423] width 522 height 81
drag, startPoint x: 272, startPoint y: 412, endPoint x: 319, endPoint y: 415, distance: 47.2
click at [319, 415] on textarea "Buenos días, Claudio Ariel Torres, Es este caso nos volvemos a contactar, para …" at bounding box center [367, 423] width 522 height 81
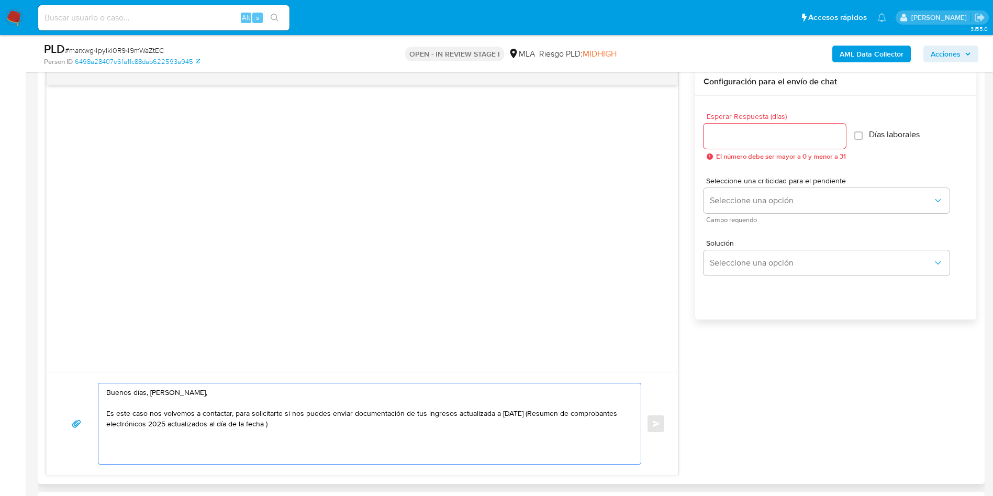
click at [319, 415] on textarea "Buenos días, Claudio Ariel Torres, Es este caso nos volvemos a contactar, para …" at bounding box center [367, 423] width 522 height 81
drag, startPoint x: 308, startPoint y: 411, endPoint x: 369, endPoint y: 416, distance: 60.9
click at [369, 416] on textarea "Buenos días, Claudio Ariel Torres, Es este caso nos volvemos a contactar, para …" at bounding box center [367, 423] width 522 height 81
drag, startPoint x: 272, startPoint y: 415, endPoint x: 428, endPoint y: 412, distance: 156.6
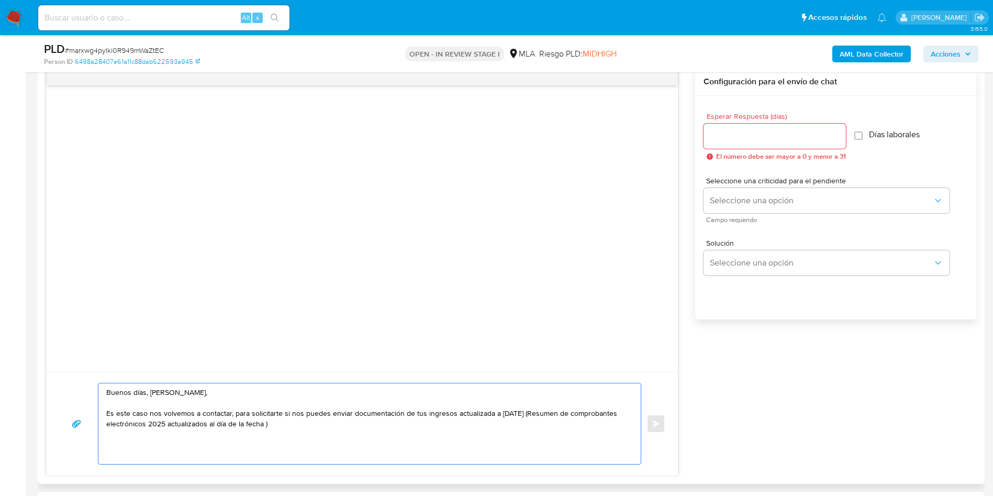
click at [428, 412] on textarea "Buenos días, Claudio Ariel Torres, Es este caso nos volvemos a contactar, para …" at bounding box center [367, 423] width 522 height 81
drag, startPoint x: 482, startPoint y: 409, endPoint x: 508, endPoint y: 412, distance: 25.8
click at [508, 412] on textarea "Buenos días, Claudio Ariel Torres, Es este caso nos volvemos a contactar, para …" at bounding box center [367, 423] width 522 height 81
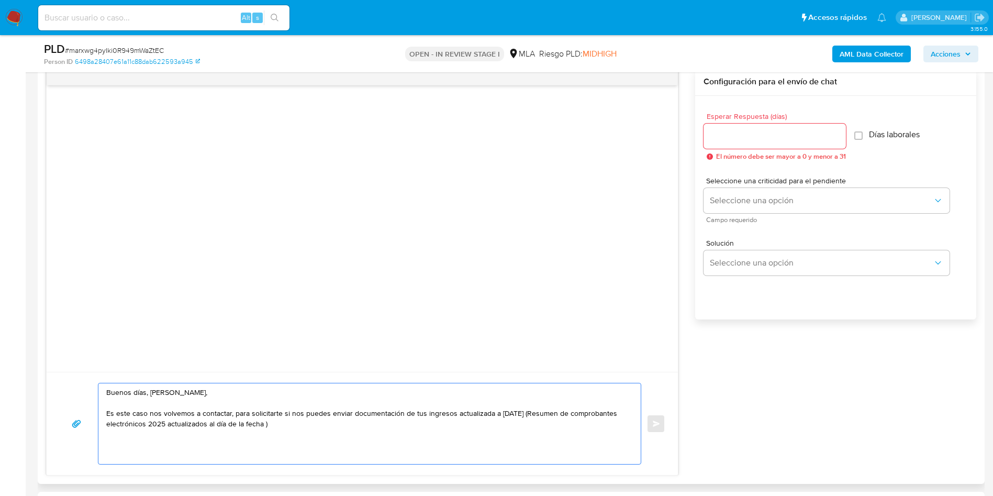
click at [530, 417] on textarea "Buenos días, Claudio Ariel Torres, Es este caso nos volvemos a contactar, para …" at bounding box center [367, 423] width 522 height 81
click at [356, 421] on textarea "Buenos días, Claudio Ariel Torres, Es este caso nos volvemos a contactar, para …" at bounding box center [367, 423] width 522 height 81
drag, startPoint x: 178, startPoint y: 424, endPoint x: 235, endPoint y: 421, distance: 57.7
click at [235, 421] on textarea "Buenos días, Claudio Ariel Torres, Es este caso nos volvemos a contactar, para …" at bounding box center [367, 423] width 522 height 81
click at [236, 421] on textarea "Buenos días, Claudio Ariel Torres, Es este caso nos volvemos a contactar, para …" at bounding box center [367, 423] width 522 height 81
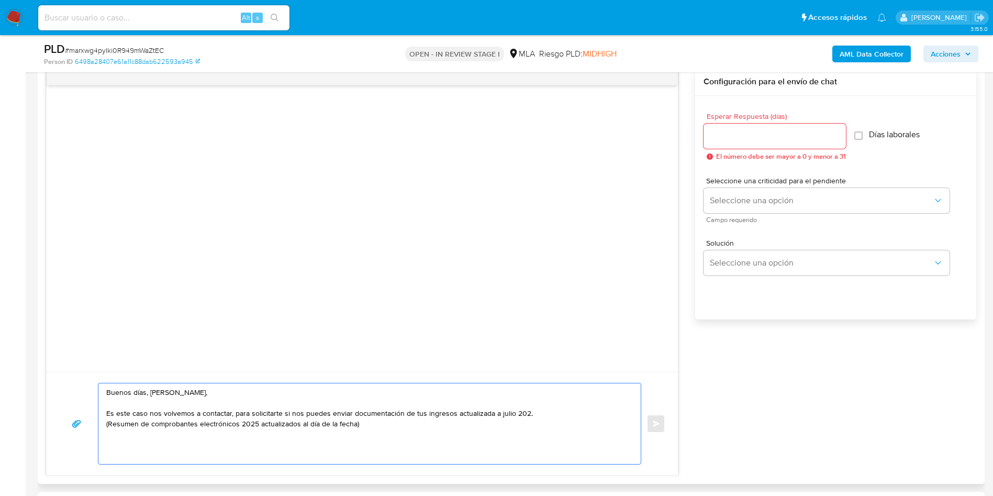
click at [413, 418] on textarea "Buenos días, Claudio Ariel Torres, Es este caso nos volvemos a contactar, para …" at bounding box center [367, 423] width 522 height 81
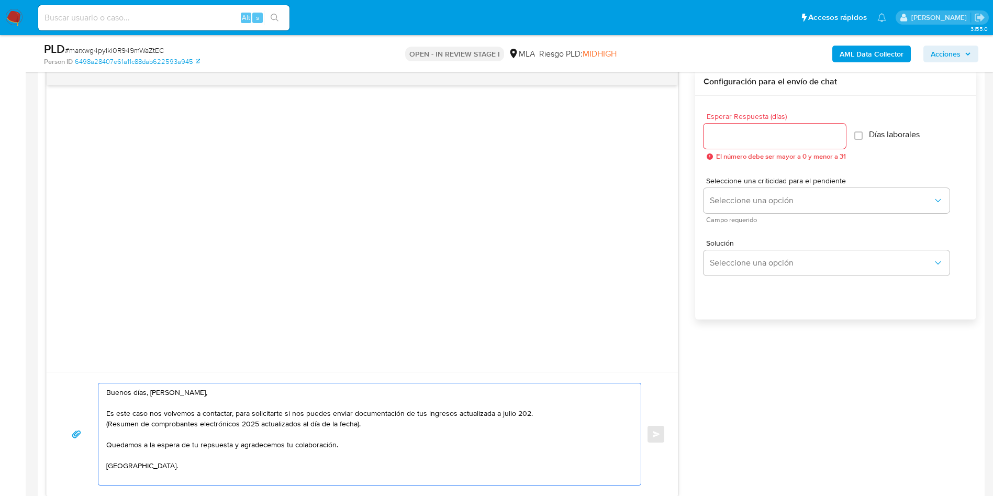
scroll to position [4, 0]
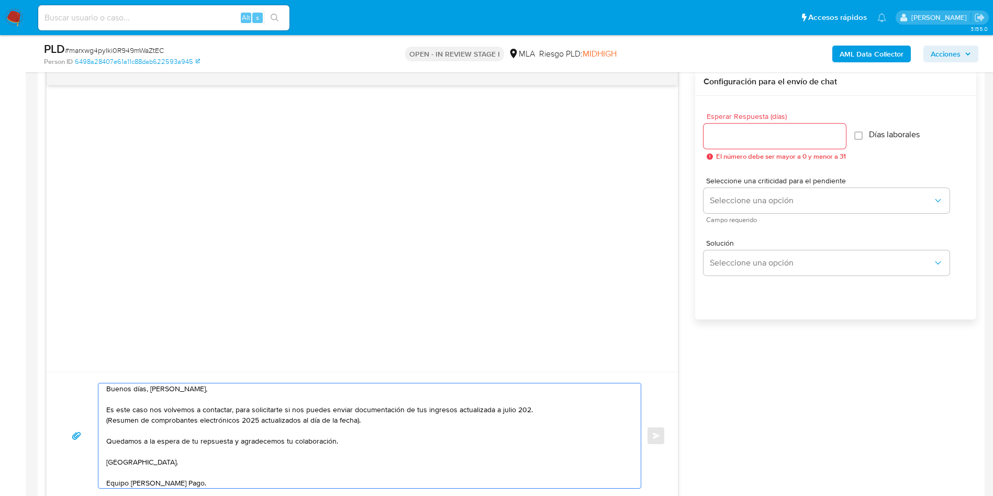
click at [223, 441] on textarea "Buenos días, Claudio Ariel Torres, Es este caso nos volvemos a contactar, para …" at bounding box center [367, 435] width 522 height 105
click at [0, 0] on lt-span "re sp uesta" at bounding box center [0, 0] width 0 height 0
click at [219, 443] on textarea "Buenos días, Claudio Ariel Torres, Es este caso nos volvemos a contactar, para …" at bounding box center [367, 435] width 522 height 105
click at [156, 459] on textarea "Buenos días, Claudio Ariel Torres, Es este caso nos volvemos a contactar, para …" at bounding box center [367, 435] width 522 height 105
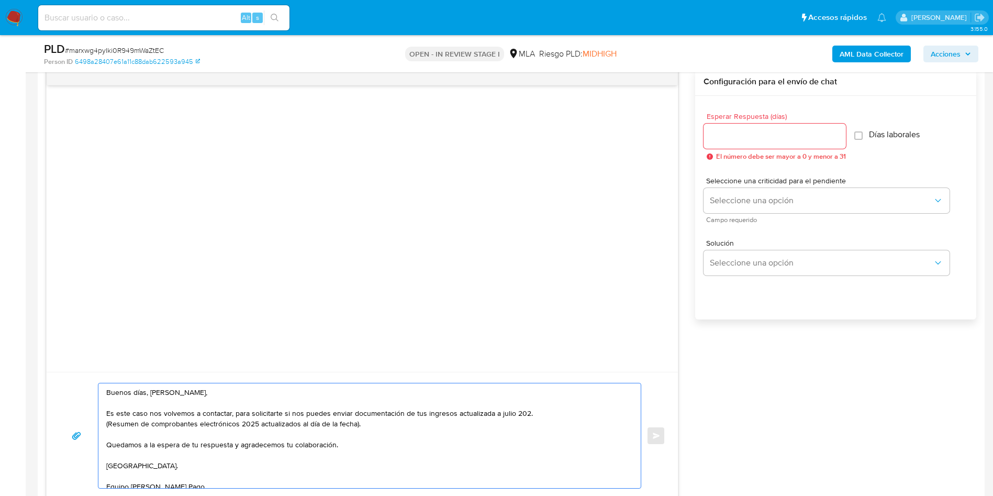
type textarea "Buenos días, Claudio Ariel Torres, Es este caso nos volvemos a contactar, para …"
click at [736, 141] on input "Esperar Respuesta (días)" at bounding box center [775, 136] width 142 height 14
type input "3"
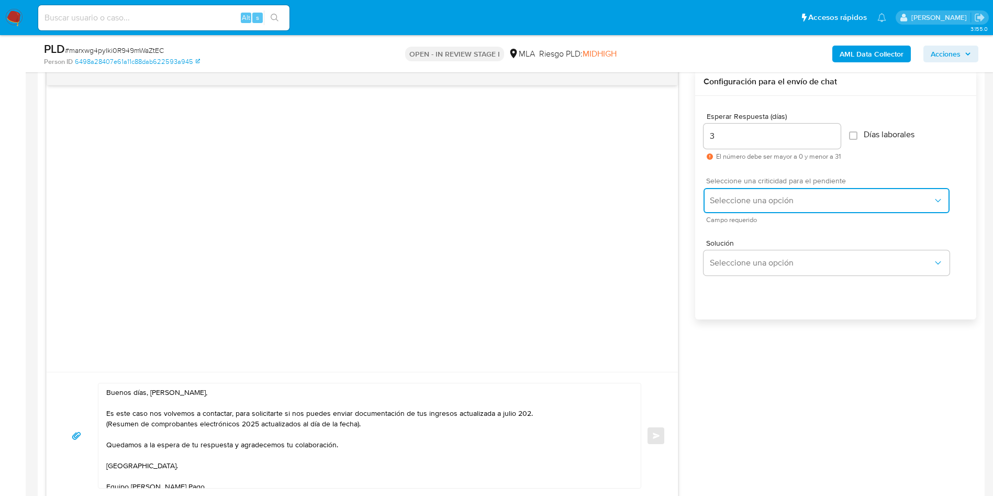
click at [725, 197] on span "Seleccione una opción" at bounding box center [821, 200] width 223 height 10
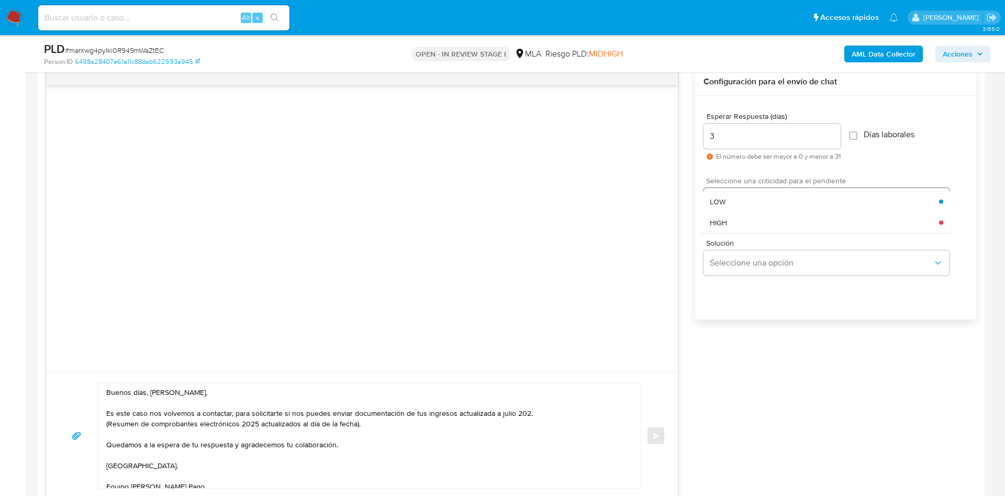
click at [740, 223] on div "HIGH" at bounding box center [824, 222] width 229 height 21
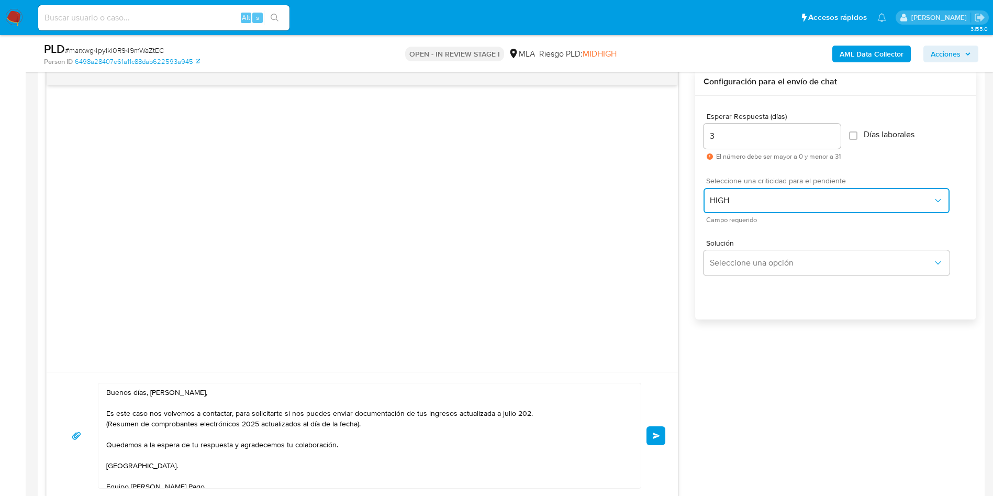
click at [735, 200] on span "HIGH" at bounding box center [821, 200] width 223 height 10
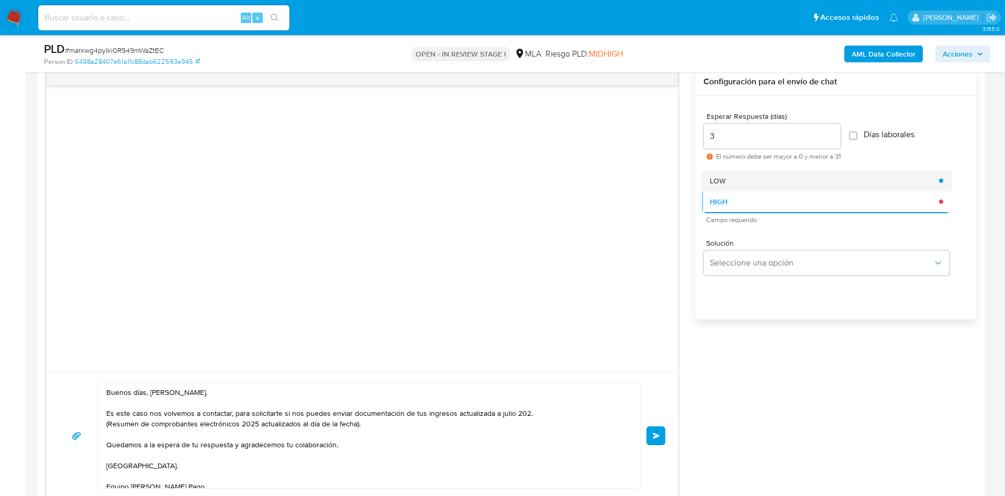
click at [727, 176] on div "LOW" at bounding box center [824, 180] width 229 height 21
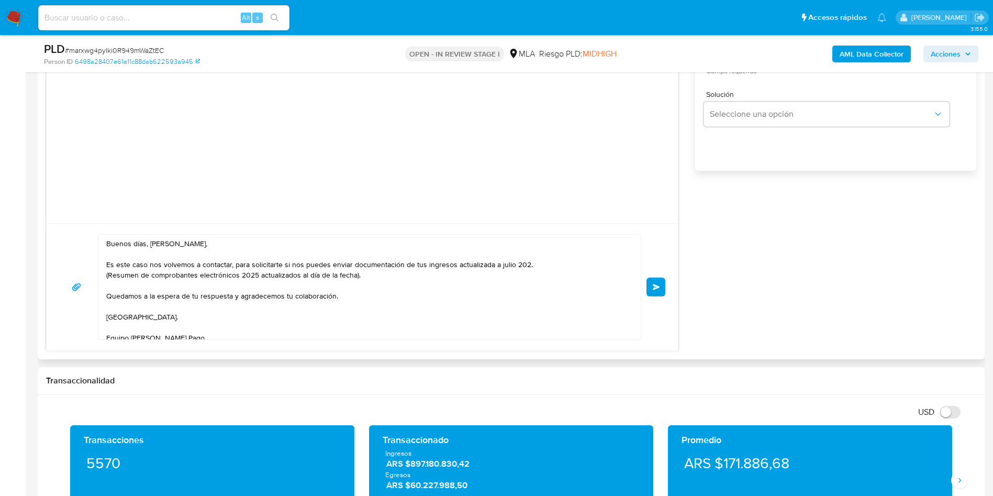
scroll to position [707, 0]
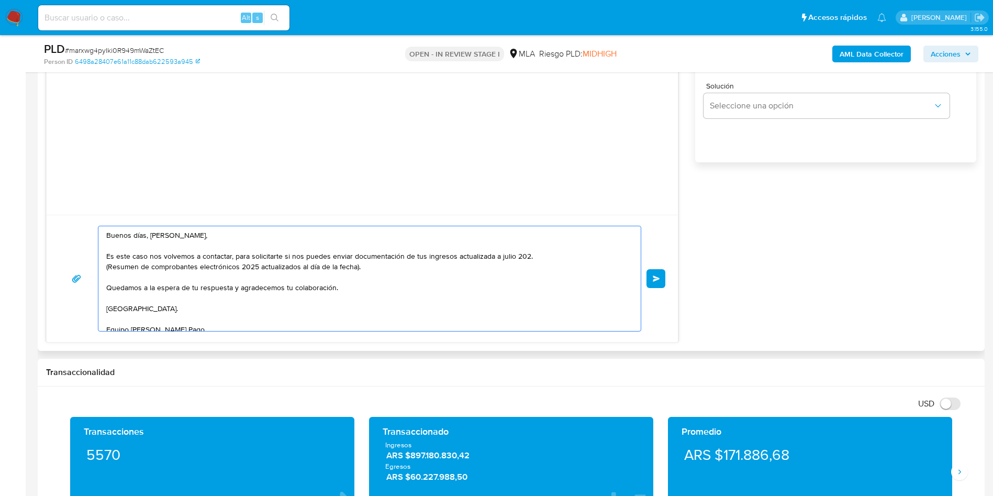
click at [523, 256] on textarea "Buenos días, Claudio Ariel Torres, Es este caso nos volvemos a contactar, para …" at bounding box center [367, 278] width 522 height 105
drag, startPoint x: 174, startPoint y: 267, endPoint x: 220, endPoint y: 267, distance: 46.1
click at [220, 267] on textarea "Buenos días, Claudio Ariel Torres, Es este caso nos volvemos a contactar, para …" at bounding box center [367, 278] width 522 height 105
type textarea "Buenos días, Claudio Ariel Torres, Es este caso nos volvemos a contactar, para …"
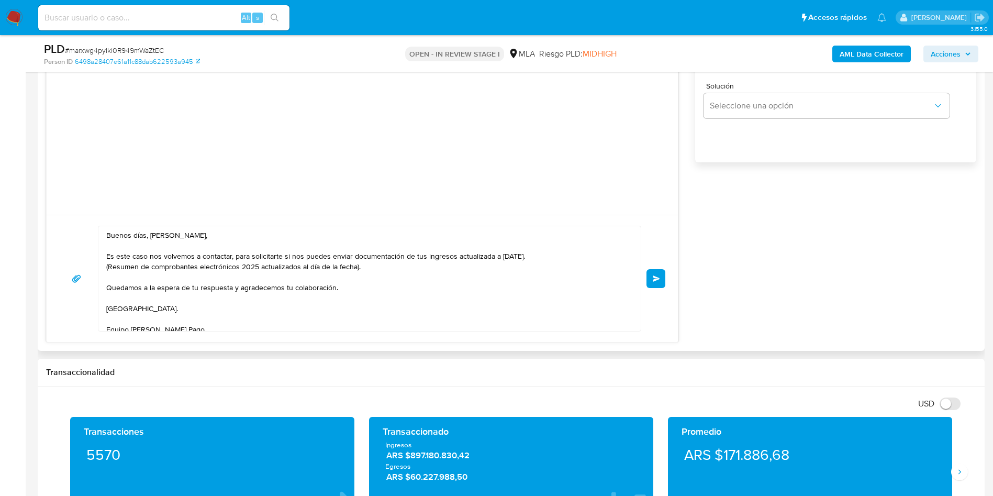
click at [654, 284] on button "Enviar" at bounding box center [656, 278] width 19 height 19
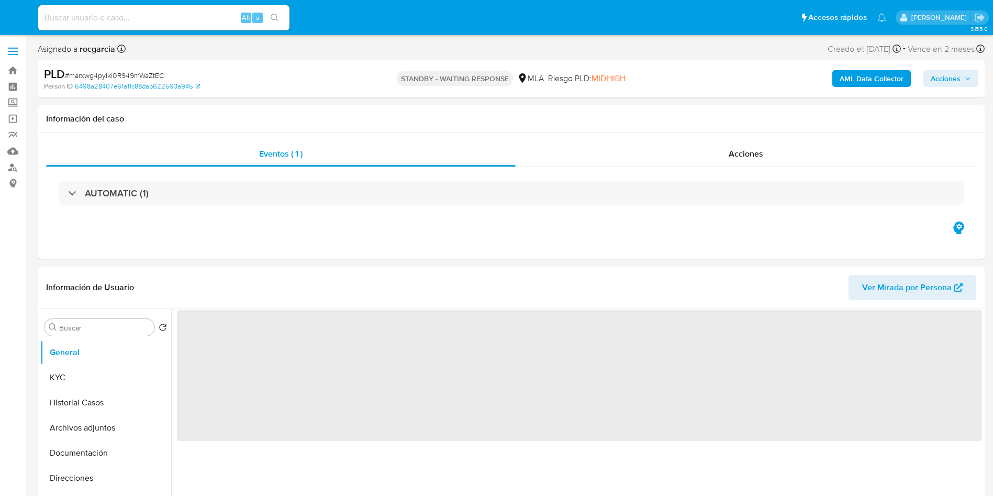
select select "10"
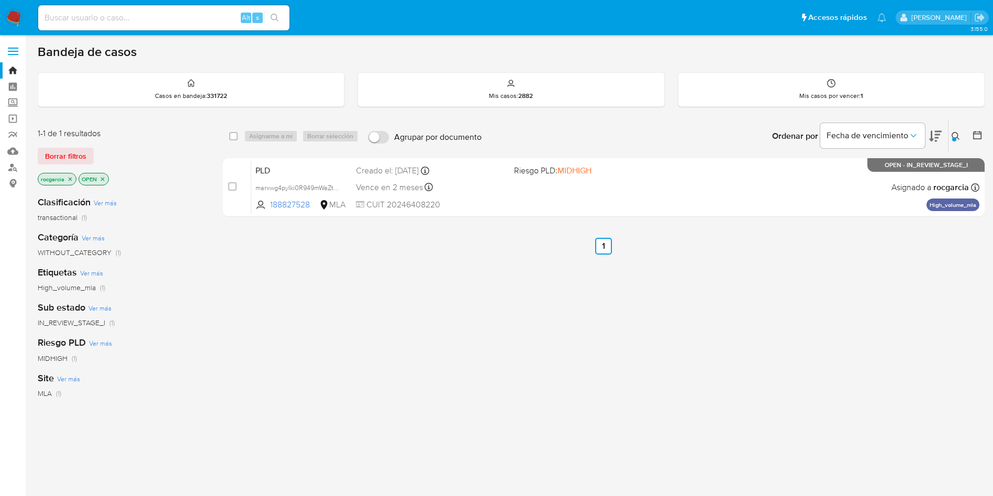
click at [952, 134] on icon at bounding box center [956, 136] width 8 height 8
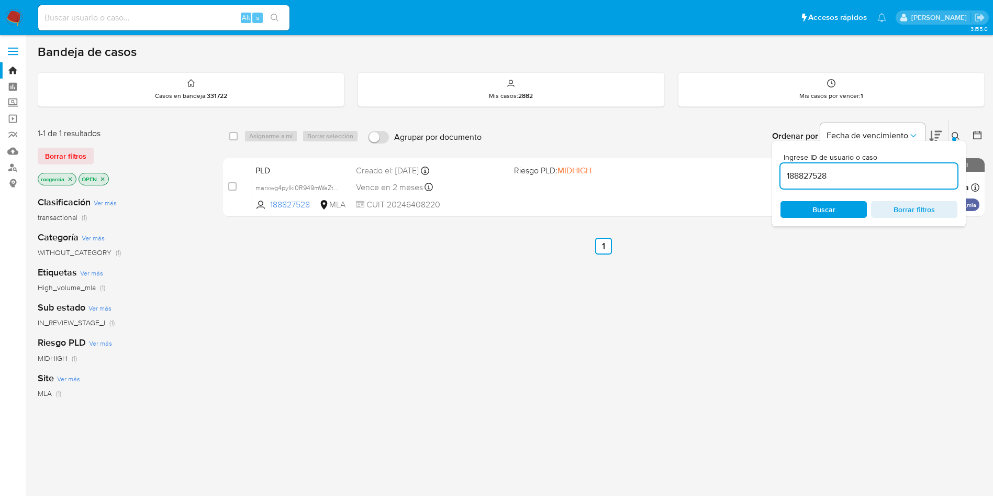
click at [803, 174] on input "188827528" at bounding box center [869, 176] width 177 height 14
click at [956, 133] on icon at bounding box center [956, 136] width 8 height 8
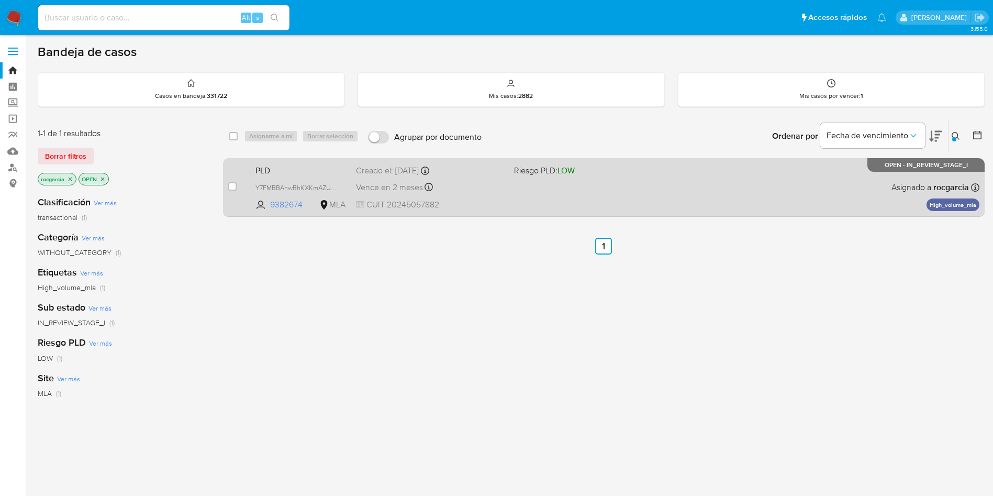
click at [530, 206] on div "PLD Y7FMBBAnwRhKXKmAZUSEiL1g 9382674 MLA Riesgo PLD: LOW Creado el: [DATE] Crea…" at bounding box center [615, 187] width 728 height 53
click at [331, 191] on span "Y7FMBBAnwRhKXKmAZUSEiL1g" at bounding box center [302, 187] width 93 height 12
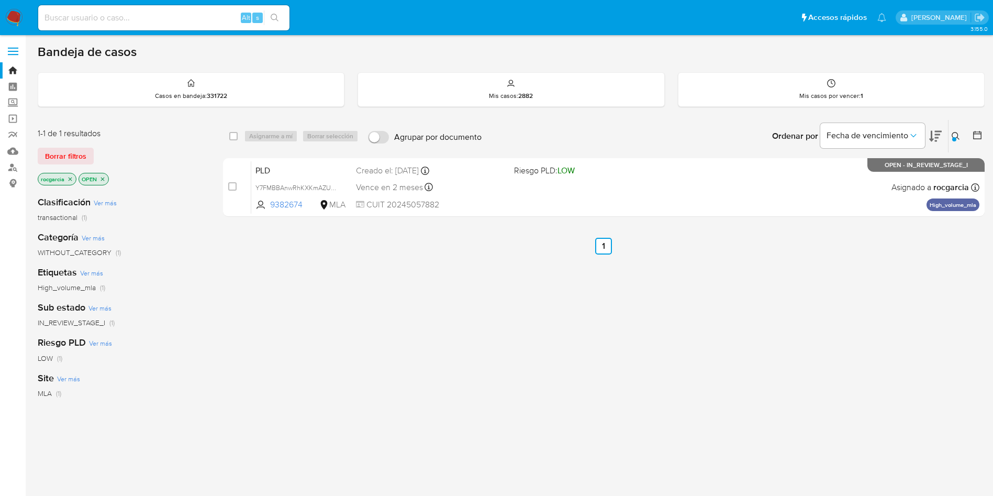
click at [956, 137] on div at bounding box center [954, 139] width 4 height 4
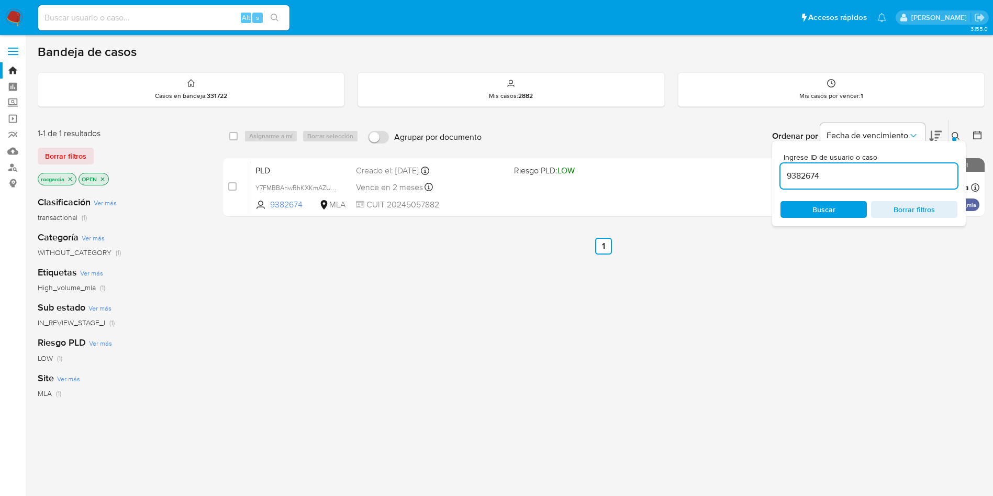
click at [803, 178] on input "9382674" at bounding box center [869, 176] width 177 height 14
type input "167921878"
click at [956, 132] on icon at bounding box center [956, 136] width 8 height 8
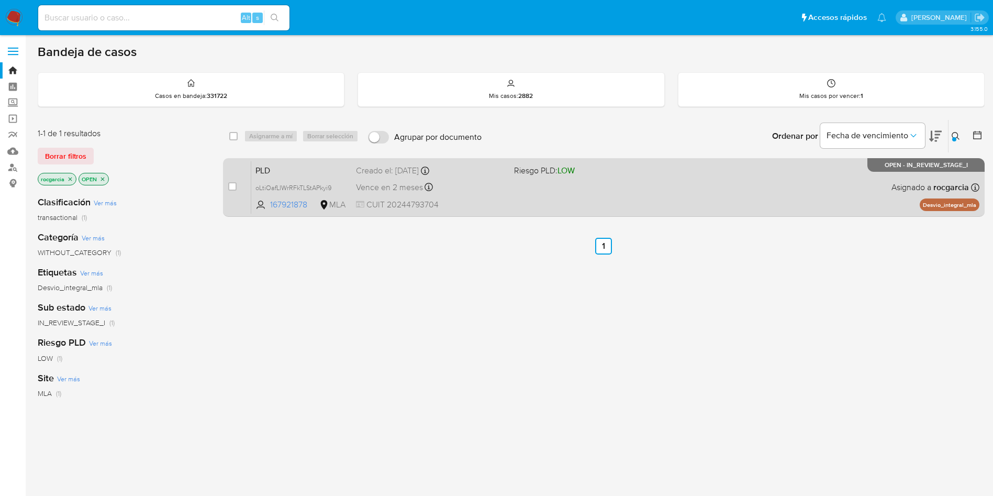
click at [582, 193] on div "PLD oLtiOafLIWrRFkTLStAPkyi9 167921878 MLA Riesgo PLD: LOW Creado el: [DATE] Cr…" at bounding box center [615, 187] width 728 height 53
click at [335, 187] on icon at bounding box center [335, 187] width 8 height 8
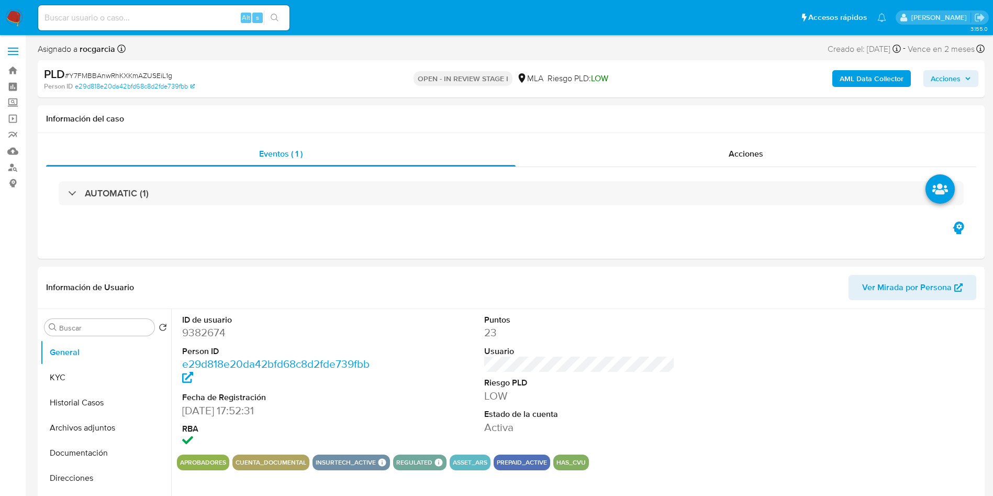
select select "10"
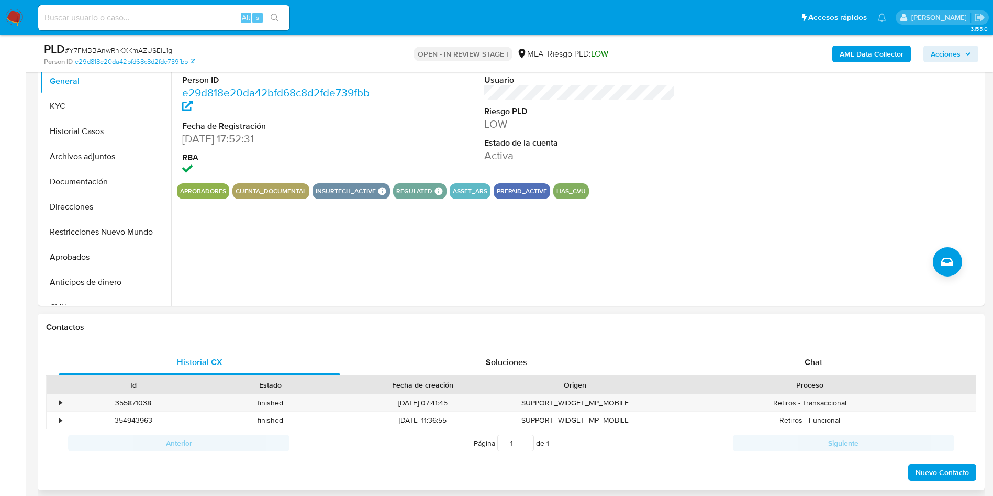
scroll to position [393, 0]
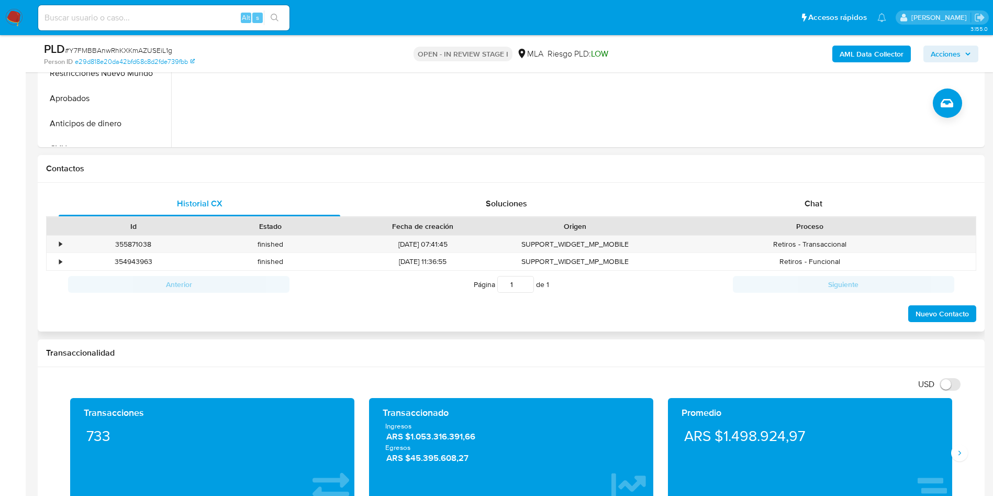
drag, startPoint x: 827, startPoint y: 203, endPoint x: 814, endPoint y: 179, distance: 27.0
click at [828, 203] on div "Chat" at bounding box center [814, 203] width 282 height 25
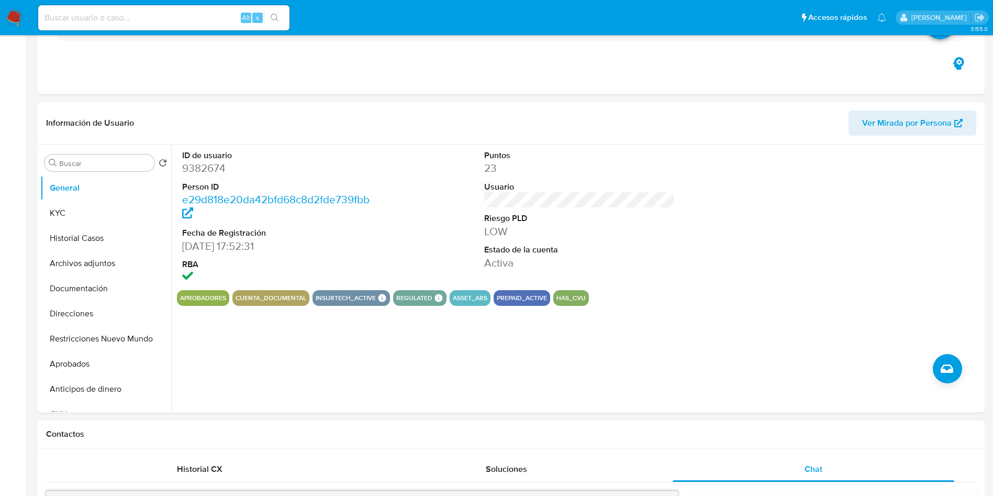
scroll to position [0, 0]
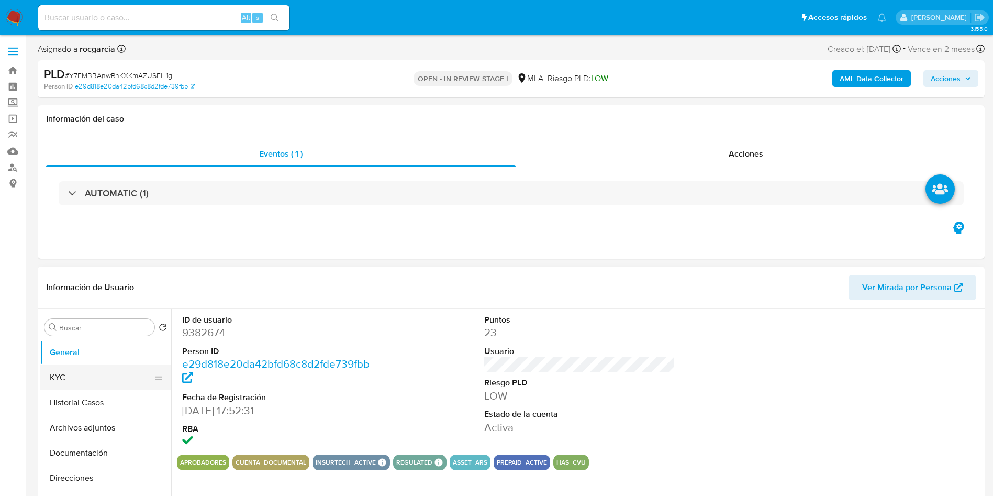
click at [66, 381] on button "KYC" at bounding box center [101, 377] width 123 height 25
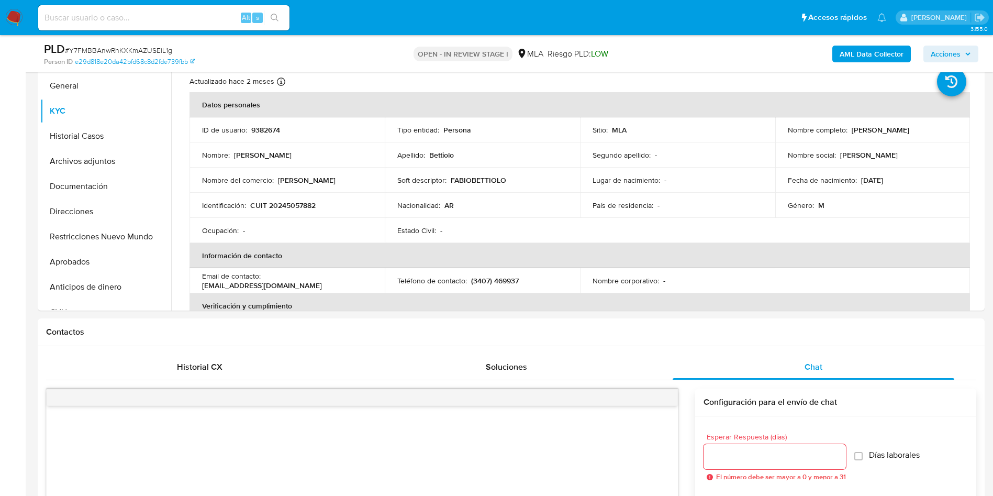
scroll to position [157, 0]
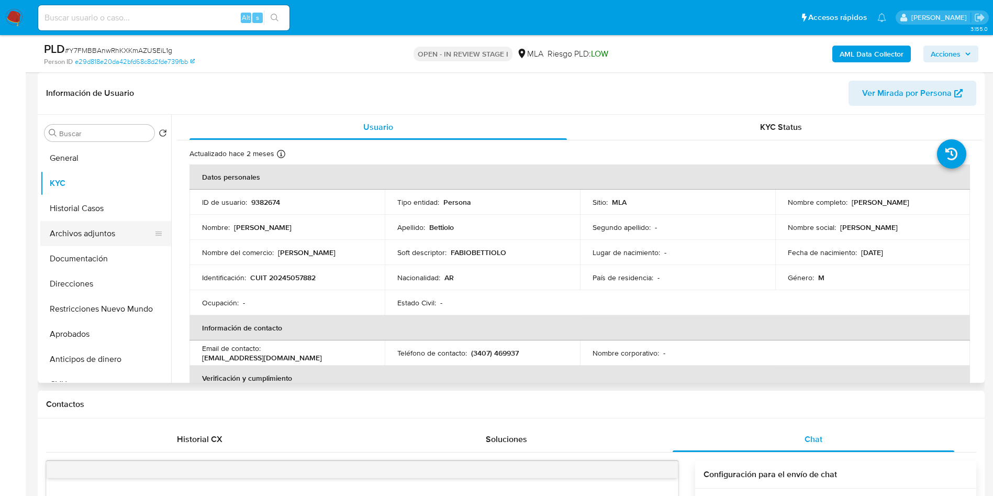
click at [95, 239] on button "Archivos adjuntos" at bounding box center [101, 233] width 123 height 25
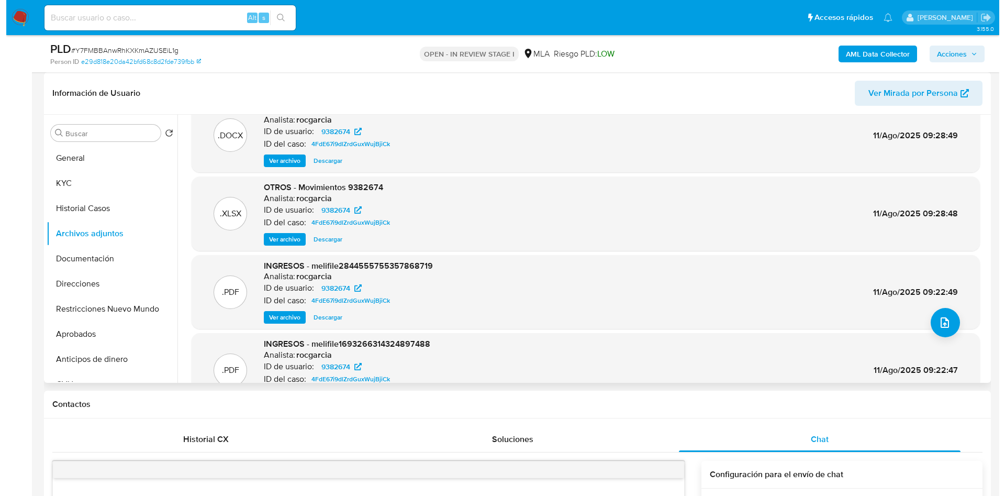
scroll to position [0, 0]
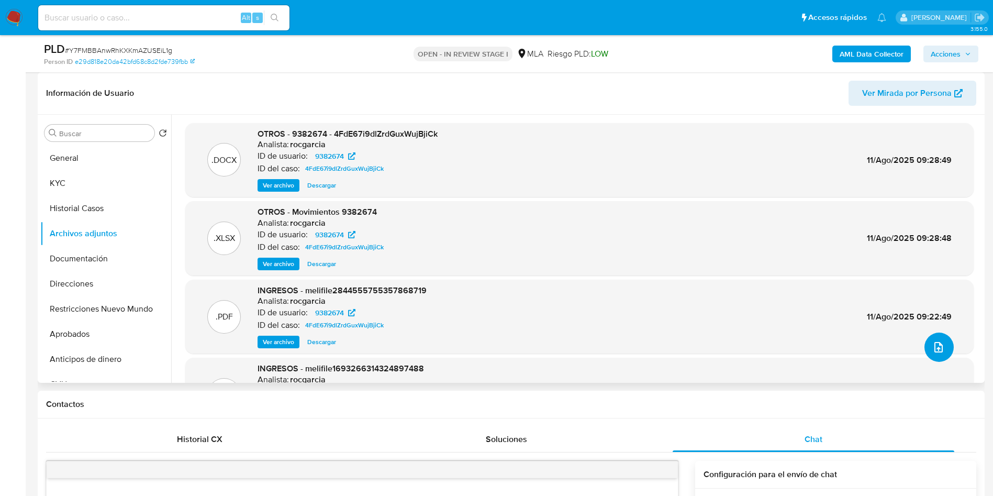
click at [935, 344] on icon "upload-file" at bounding box center [939, 347] width 8 height 10
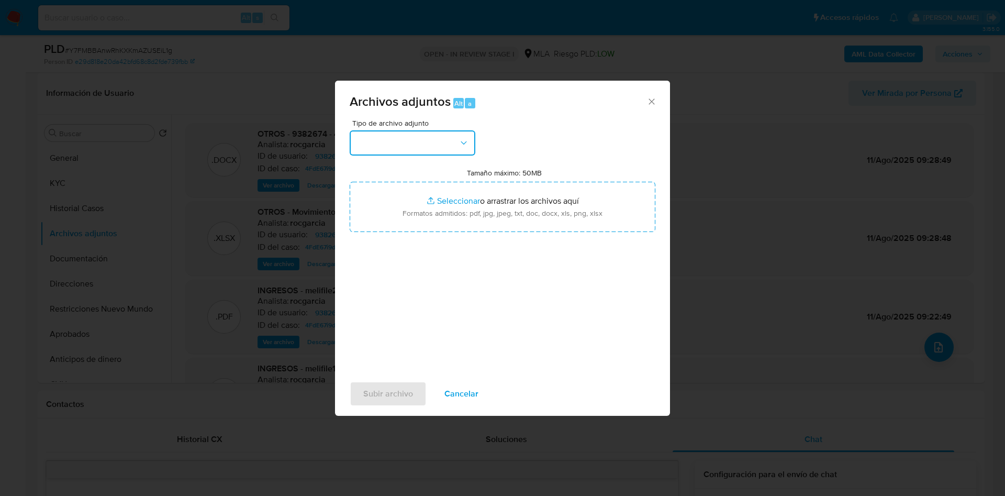
click at [368, 139] on button "button" at bounding box center [413, 142] width 126 height 25
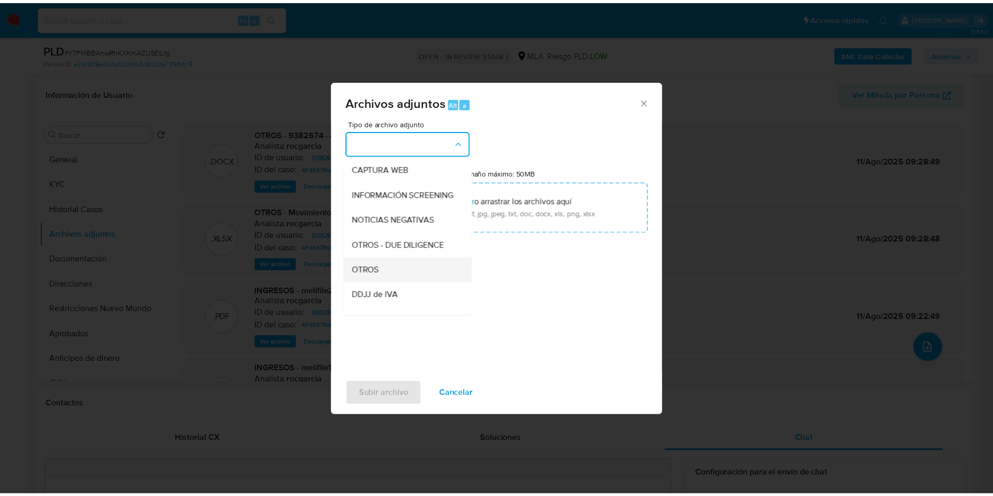
scroll to position [157, 0]
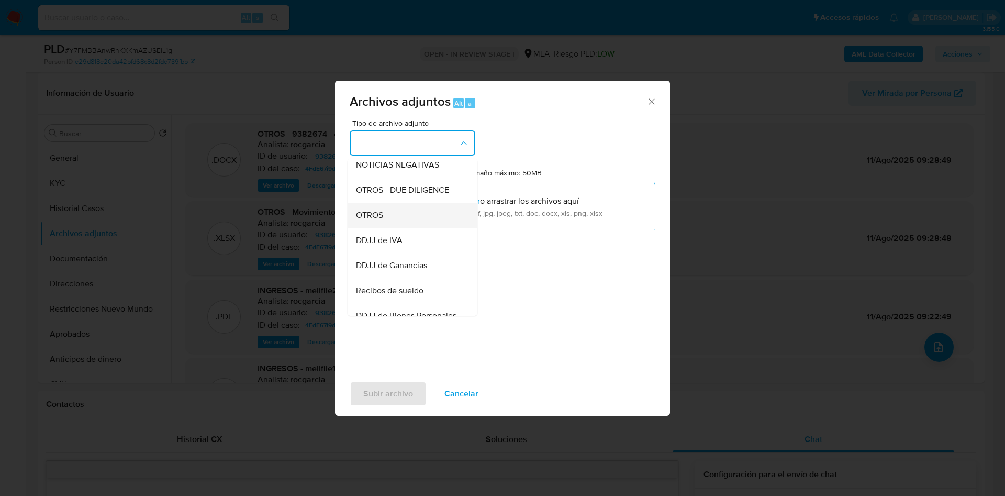
click at [403, 228] on div "OTROS" at bounding box center [409, 215] width 107 height 25
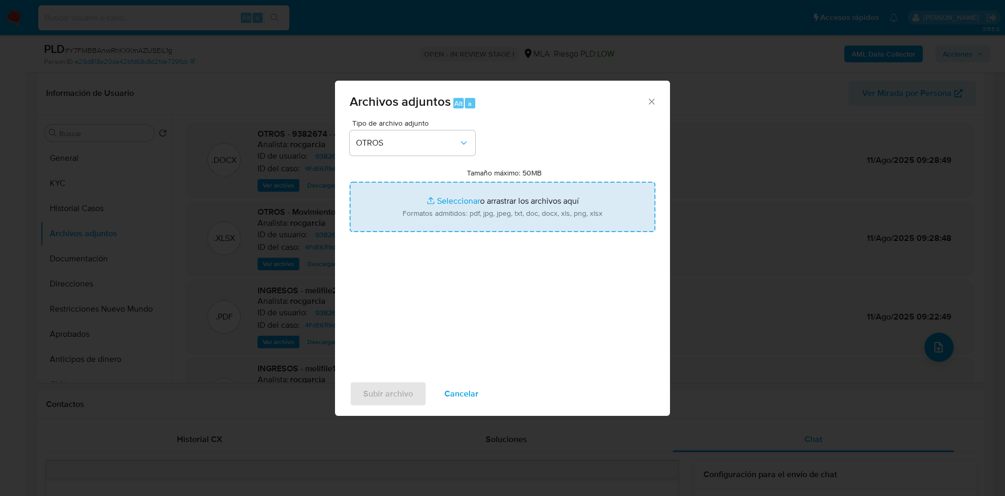
click at [452, 198] on input "Tamaño máximo: 50MB Seleccionar archivos" at bounding box center [503, 207] width 306 height 50
type input "C:\fakepath\Movimientos 9382674 julio 25.xlsx"
click at [451, 199] on input "Tamaño máximo: 50MB Seleccionar archivos" at bounding box center [503, 207] width 306 height 50
type input "C:\fakepath\Caselog Y7FMBBAnwRhKXKmAZUSEiL1g julio 25.docx"
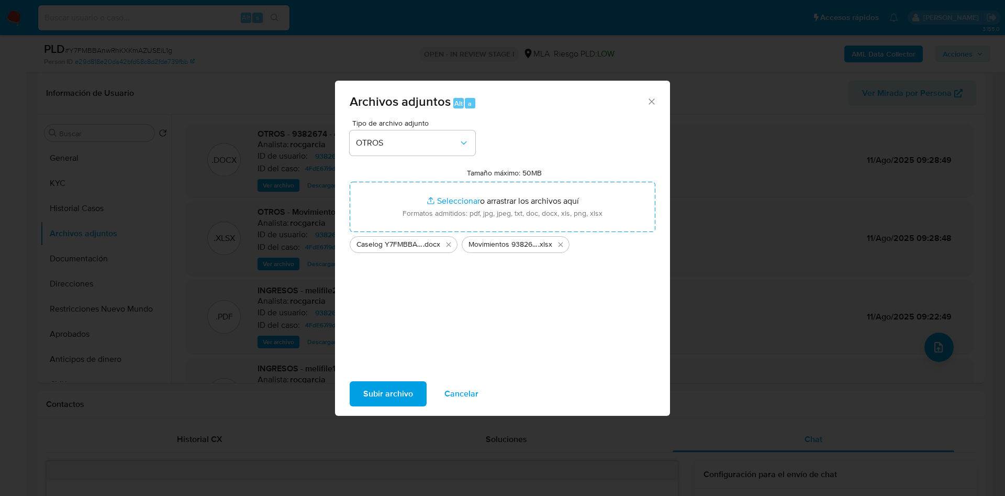
click at [403, 389] on span "Subir archivo" at bounding box center [388, 393] width 50 height 23
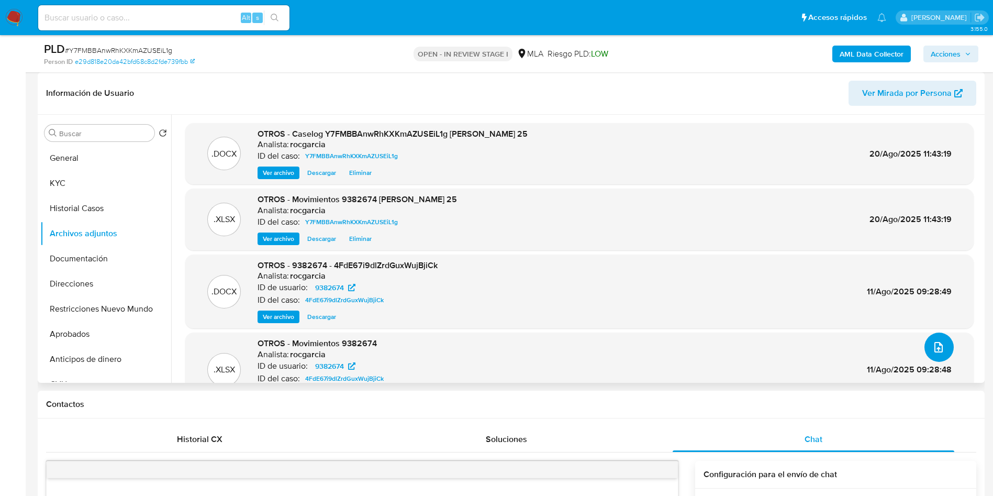
scroll to position [63, 0]
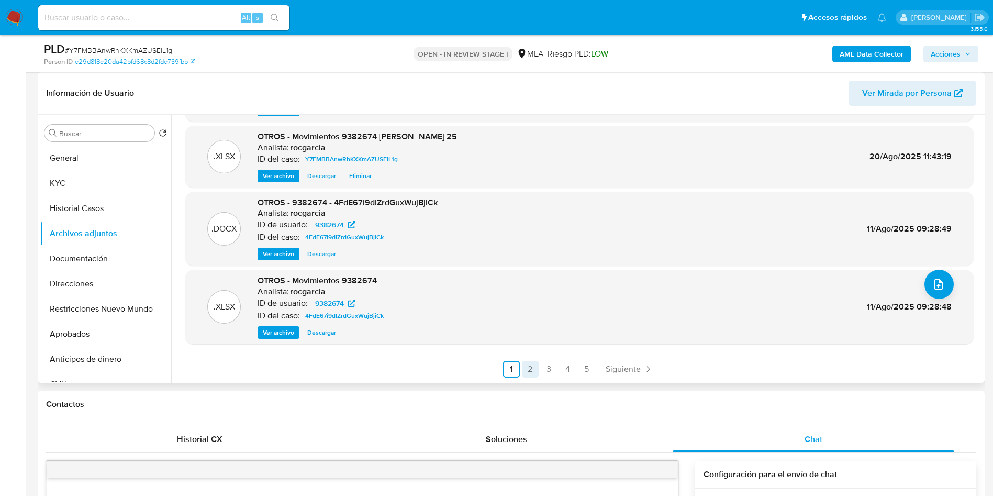
click at [525, 370] on link "2" at bounding box center [530, 369] width 17 height 17
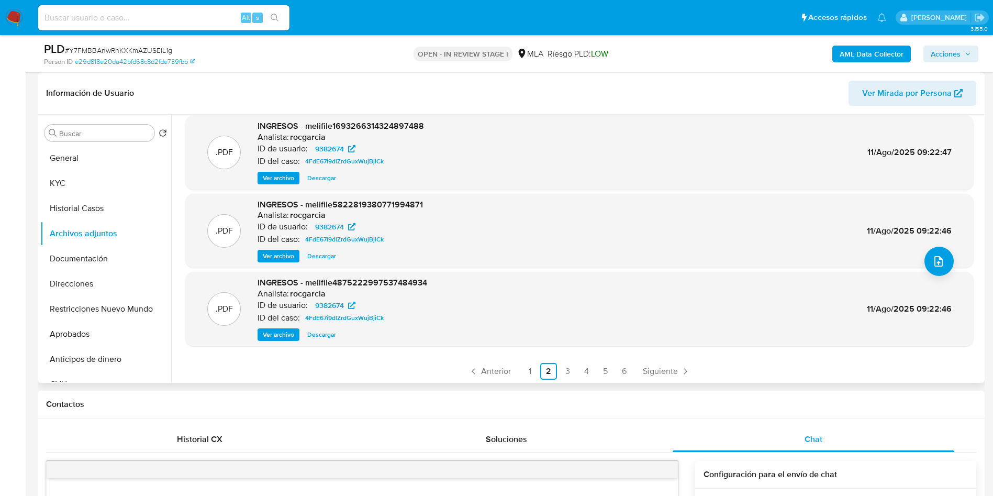
scroll to position [88, 0]
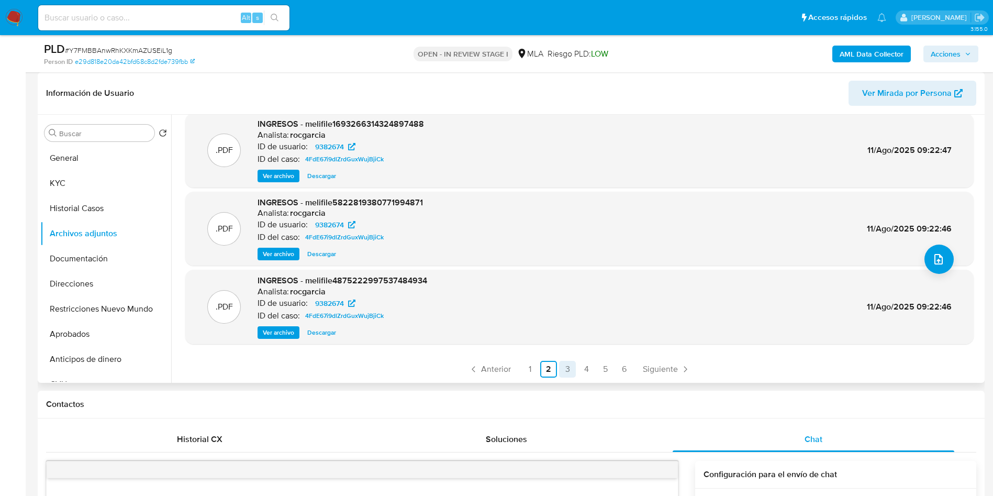
click at [570, 370] on link "3" at bounding box center [567, 369] width 17 height 17
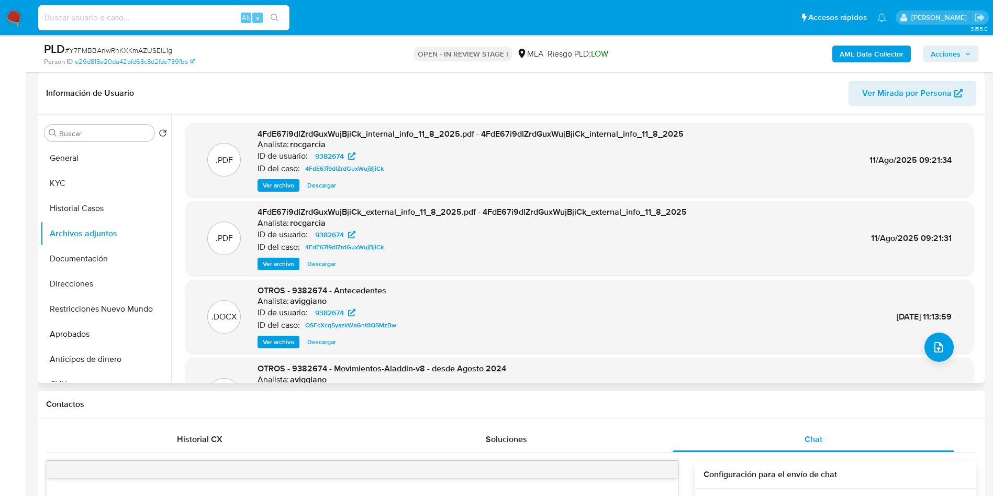
scroll to position [0, 0]
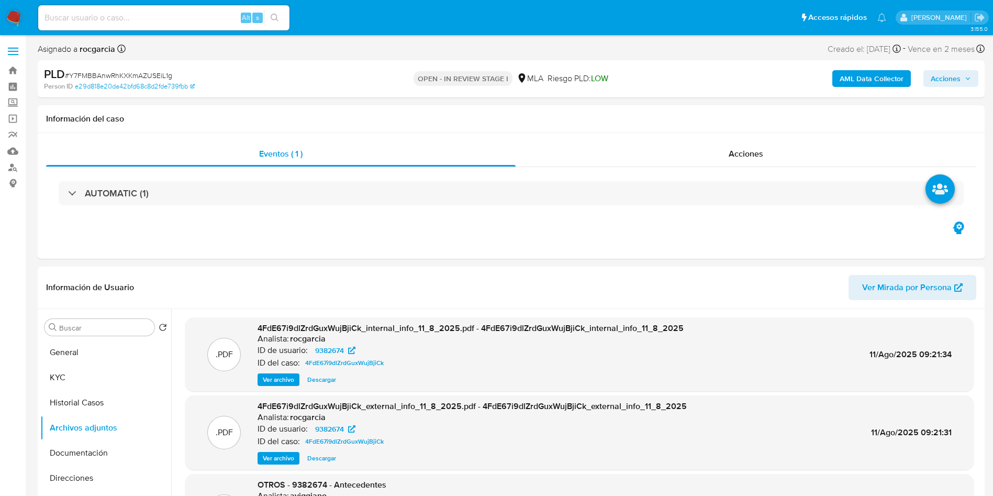
click at [948, 70] on span "Acciones" at bounding box center [946, 78] width 30 height 17
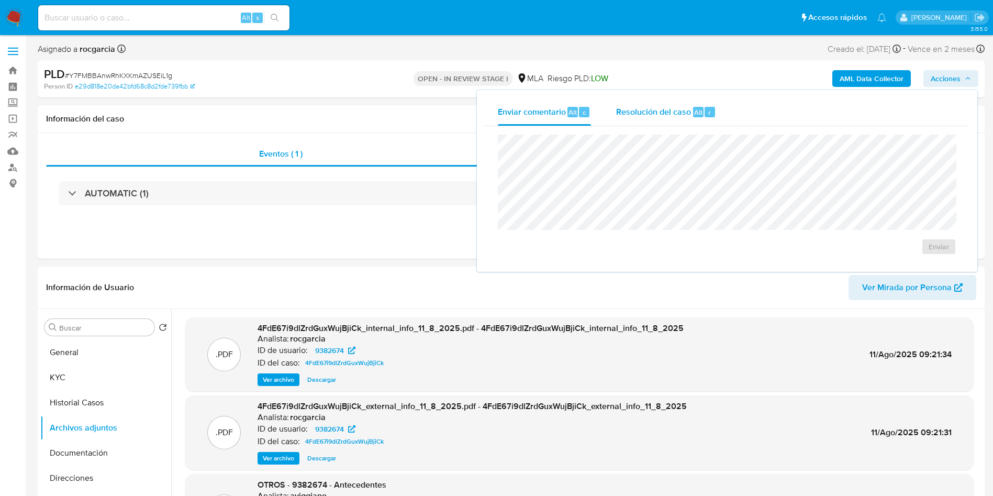
click at [648, 114] on span "Resolución del caso" at bounding box center [653, 112] width 75 height 12
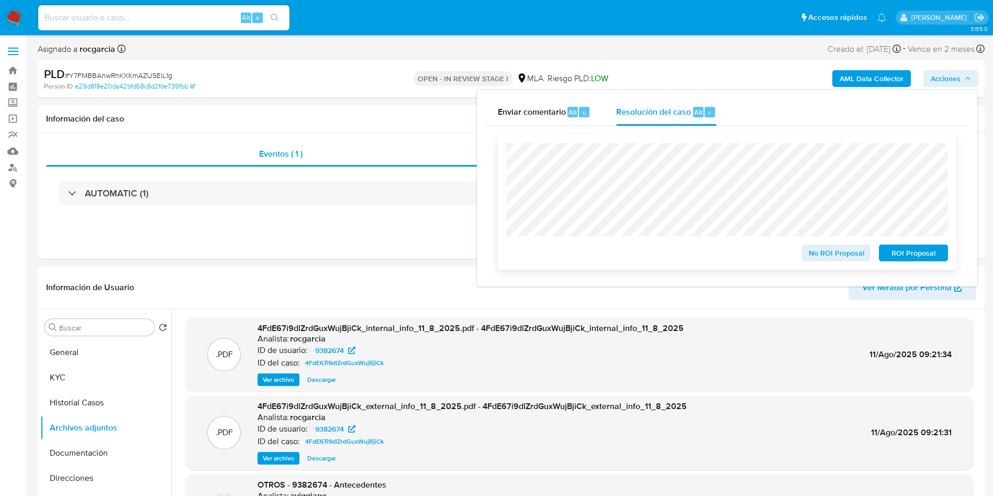
click at [818, 248] on span "No ROI Proposal" at bounding box center [836, 253] width 54 height 15
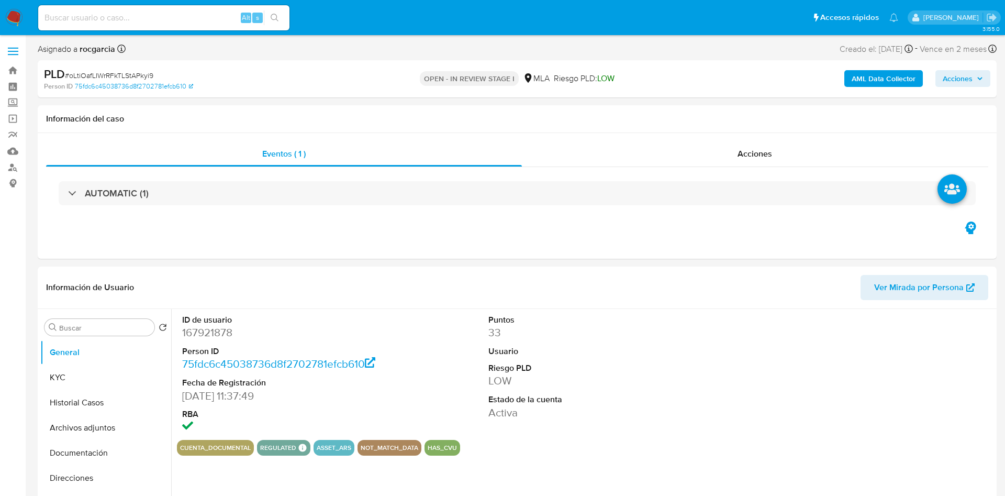
select select "10"
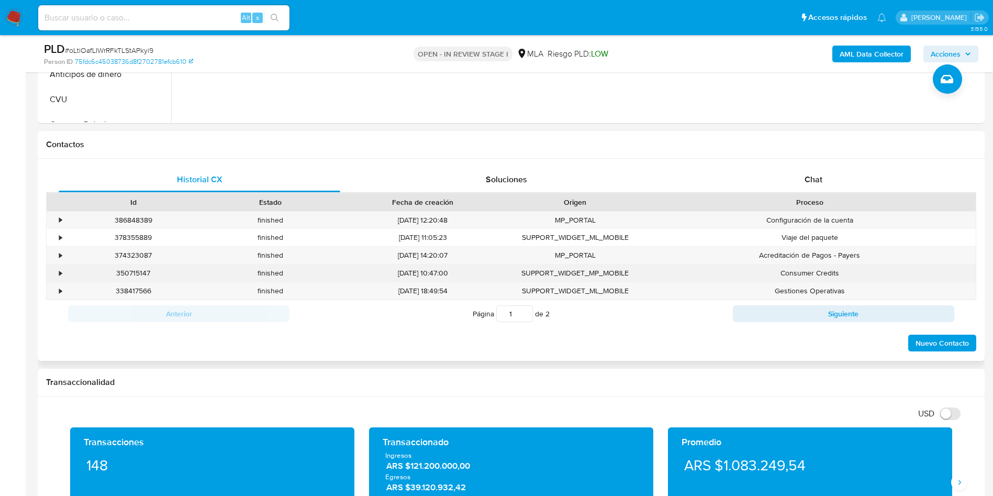
scroll to position [471, 0]
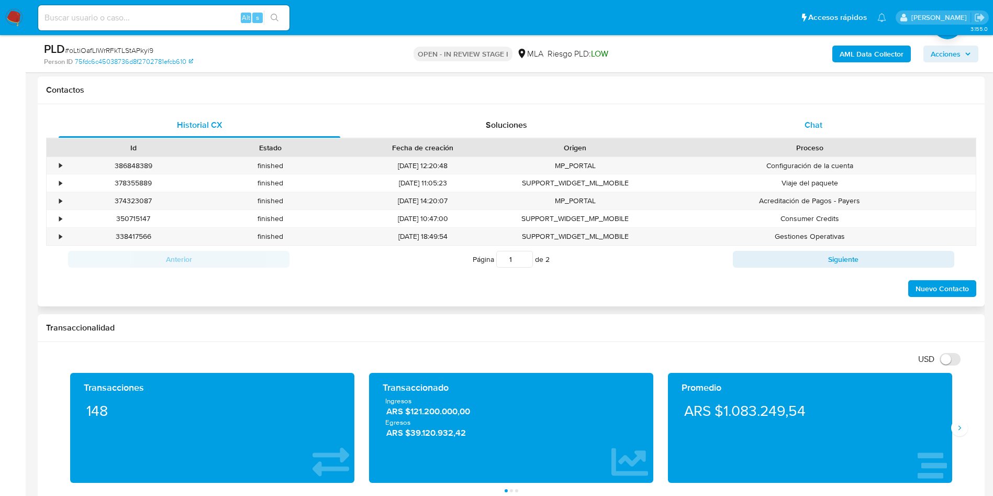
click at [800, 135] on div "Chat" at bounding box center [814, 125] width 282 height 25
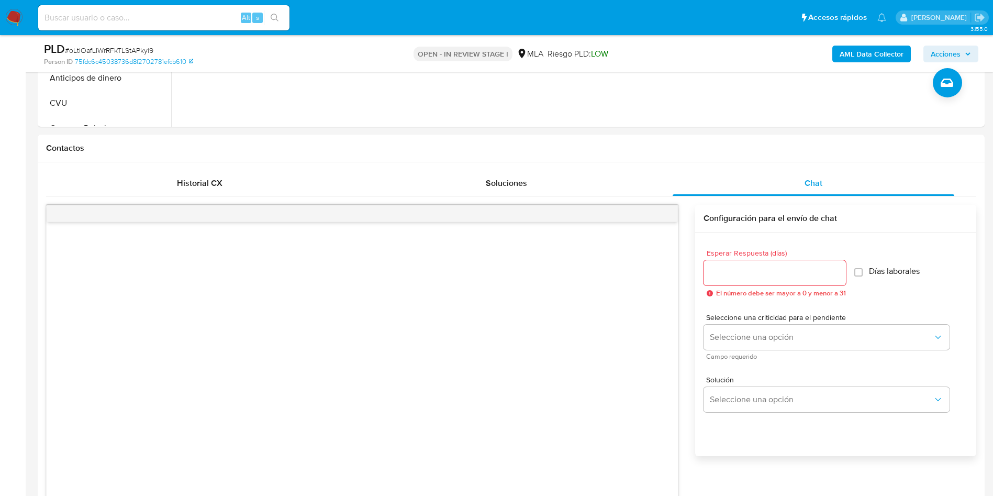
scroll to position [236, 0]
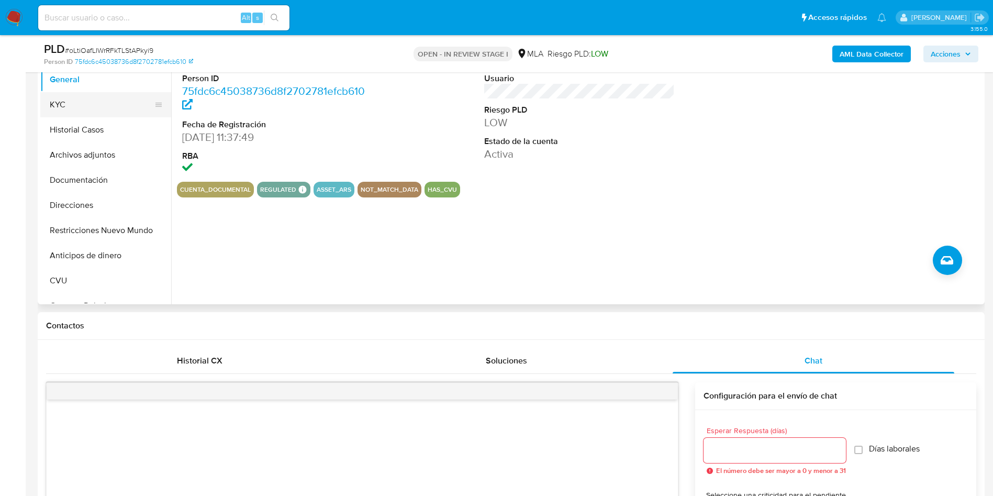
click at [76, 107] on button "KYC" at bounding box center [101, 104] width 123 height 25
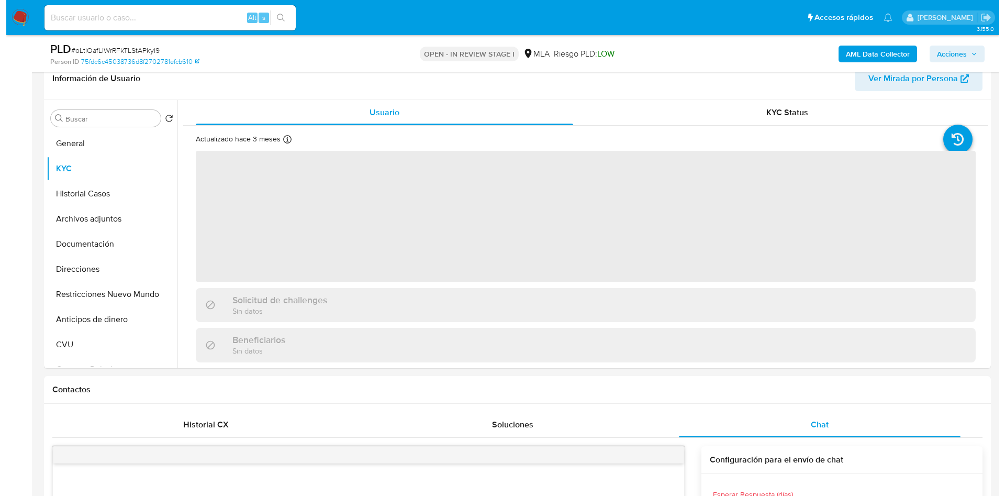
scroll to position [157, 0]
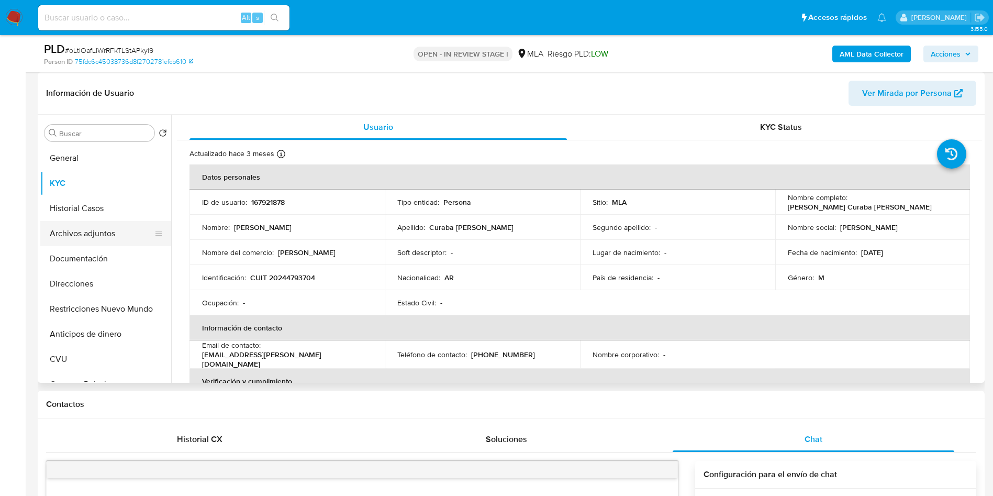
click at [71, 227] on button "Archivos adjuntos" at bounding box center [101, 233] width 123 height 25
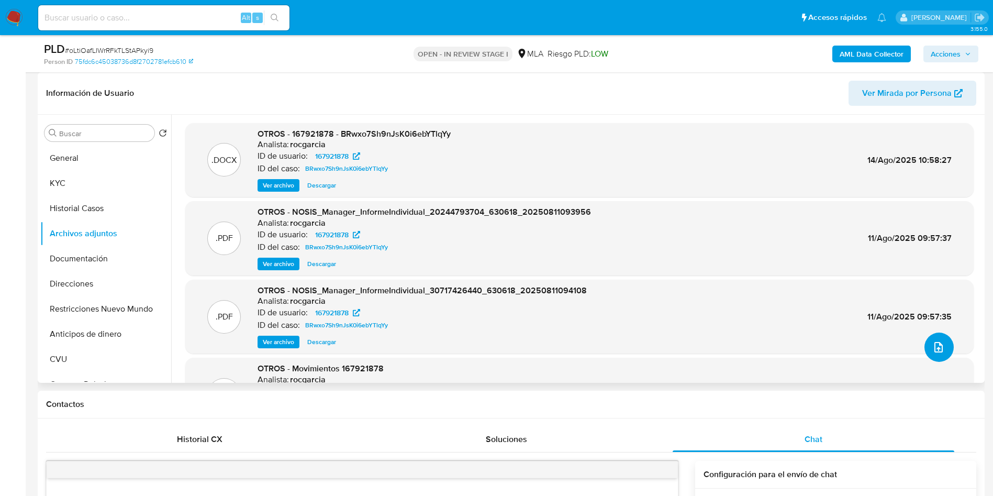
click at [935, 352] on icon "upload-file" at bounding box center [939, 347] width 8 height 10
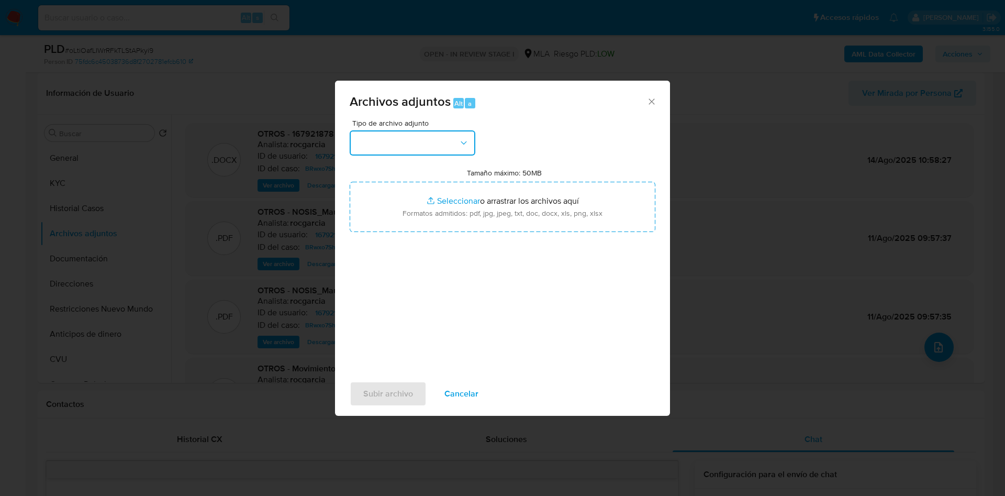
click at [434, 151] on button "button" at bounding box center [413, 142] width 126 height 25
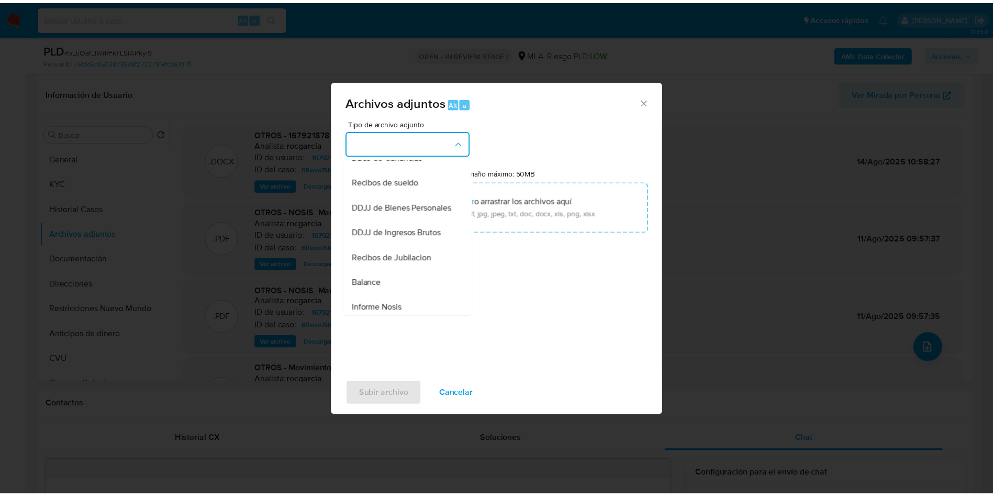
scroll to position [84, 0]
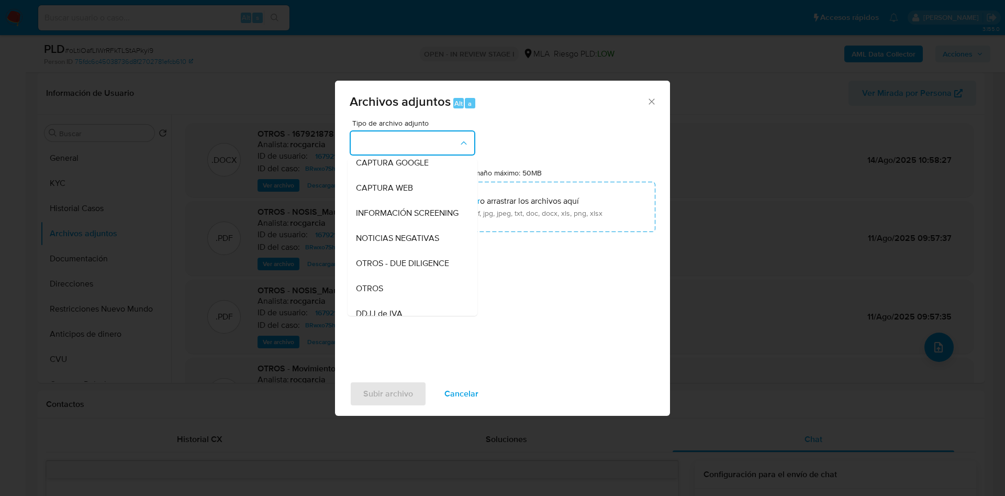
click at [395, 288] on div "OTROS" at bounding box center [409, 288] width 107 height 25
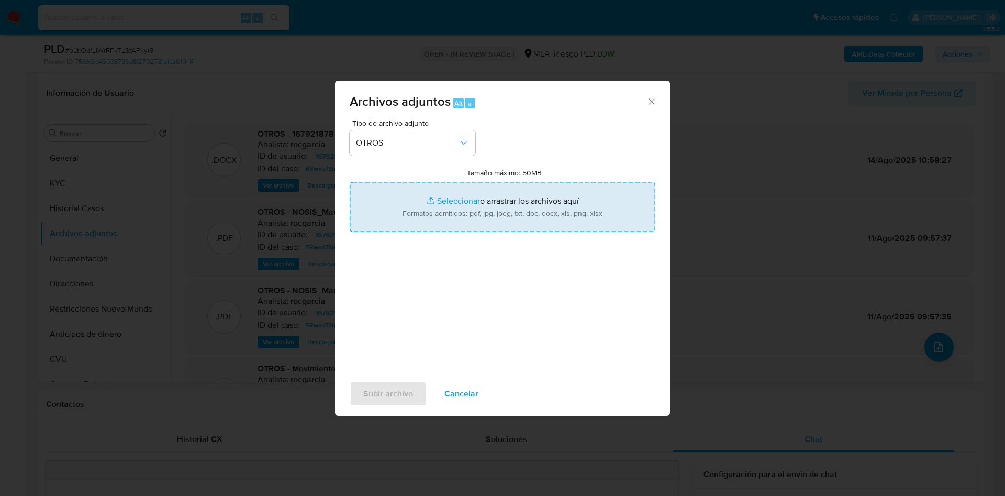
click at [429, 204] on input "Tamaño máximo: 50MB Seleccionar archivos" at bounding box center [503, 207] width 306 height 50
type input "C:\fakepath\Movimientos 167921878 julio 25.xlsx"
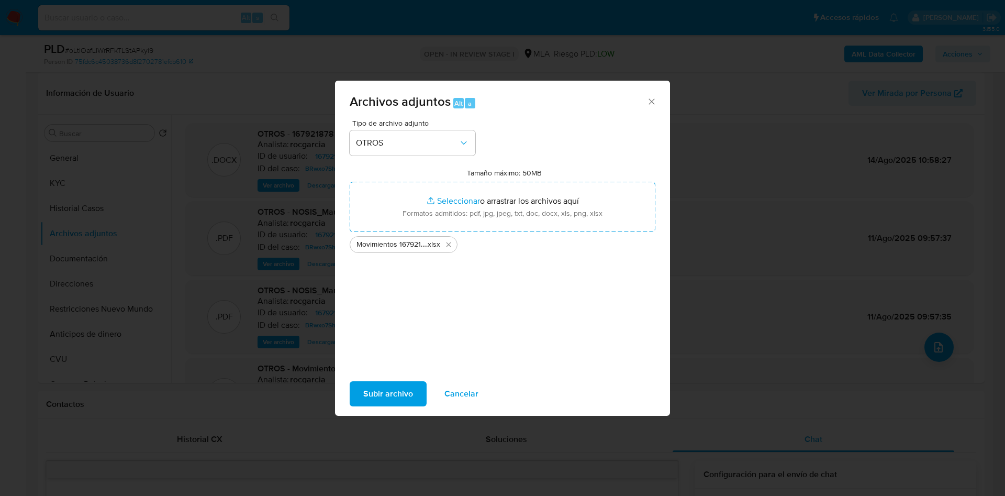
click at [390, 399] on span "Subir archivo" at bounding box center [388, 393] width 50 height 23
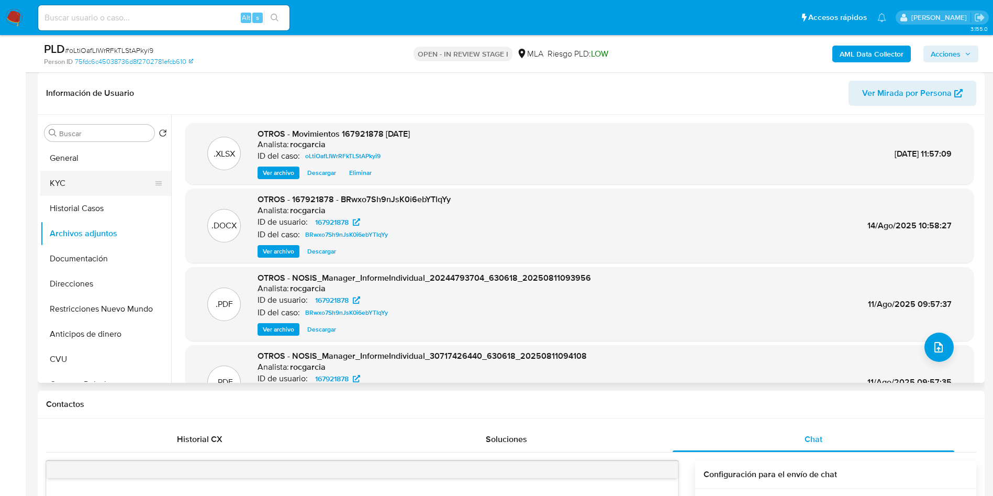
click at [59, 191] on button "KYC" at bounding box center [101, 183] width 123 height 25
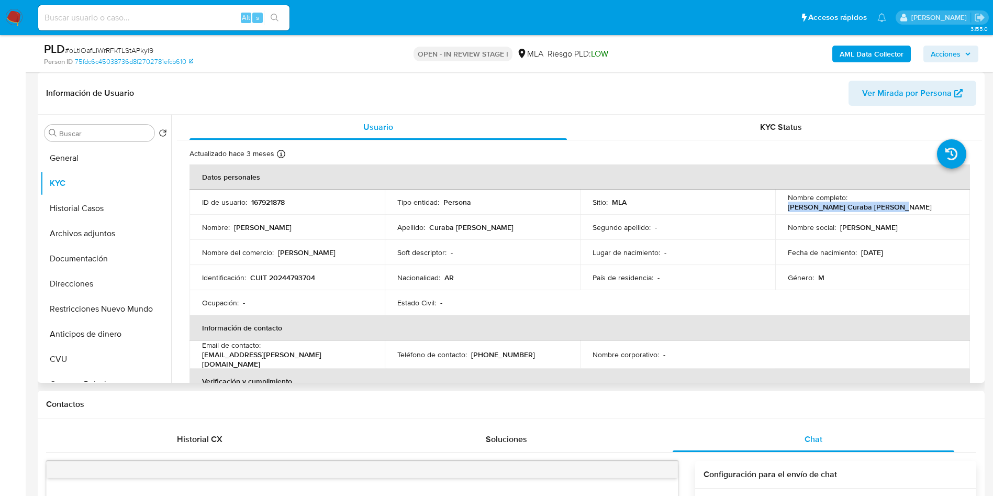
drag, startPoint x: 849, startPoint y: 203, endPoint x: 834, endPoint y: 212, distance: 18.1
click at [960, 202] on td "Nombre completo : Mauricio Luis Curaba Catarain" at bounding box center [872, 202] width 195 height 25
copy p "[PERSON_NAME]"
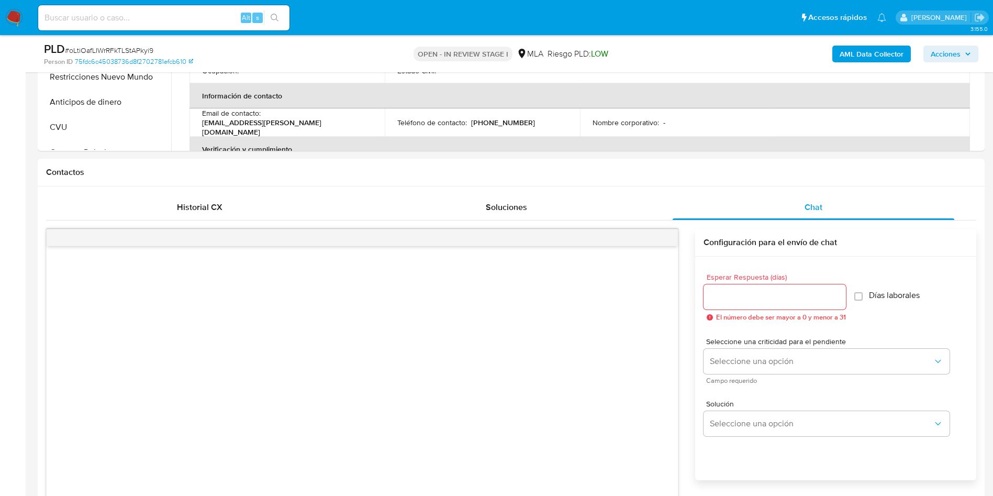
scroll to position [628, 0]
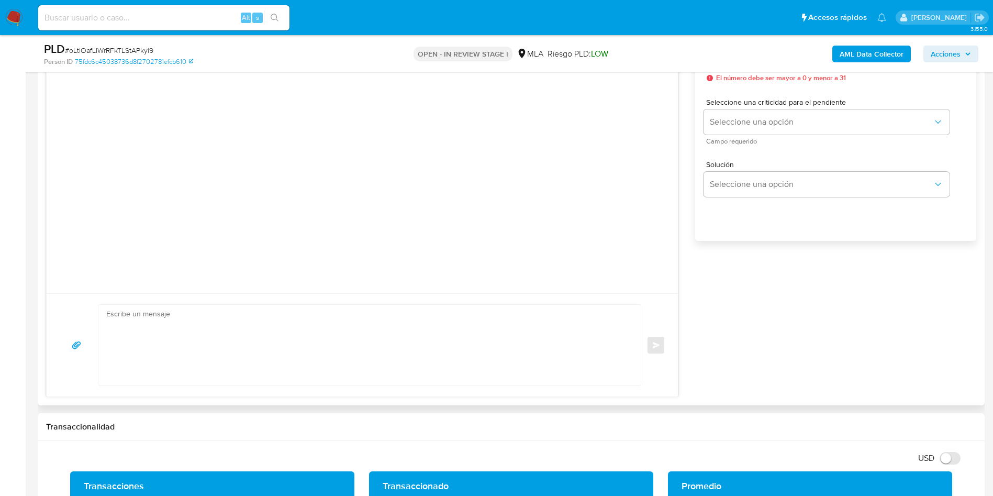
click at [274, 362] on textarea at bounding box center [367, 345] width 522 height 81
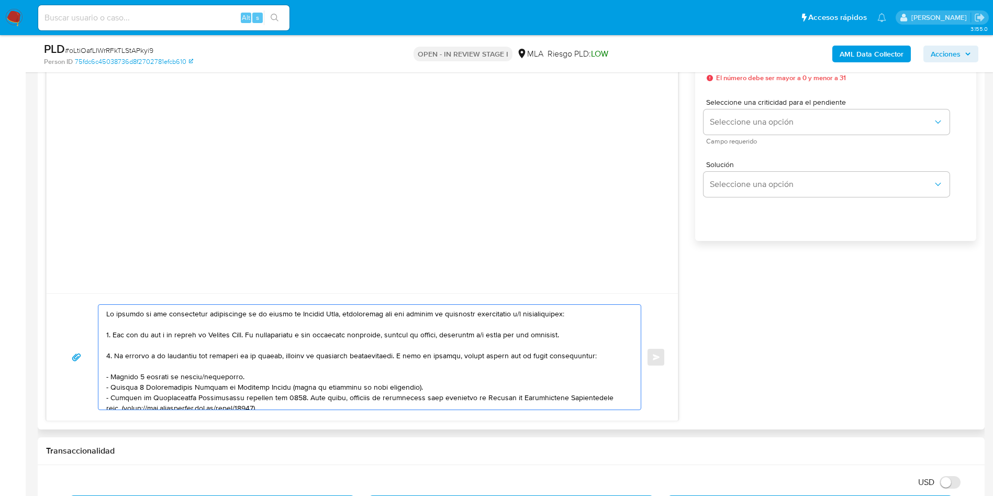
click at [108, 317] on textarea at bounding box center [367, 357] width 522 height 105
paste textarea "[PERSON_NAME]"
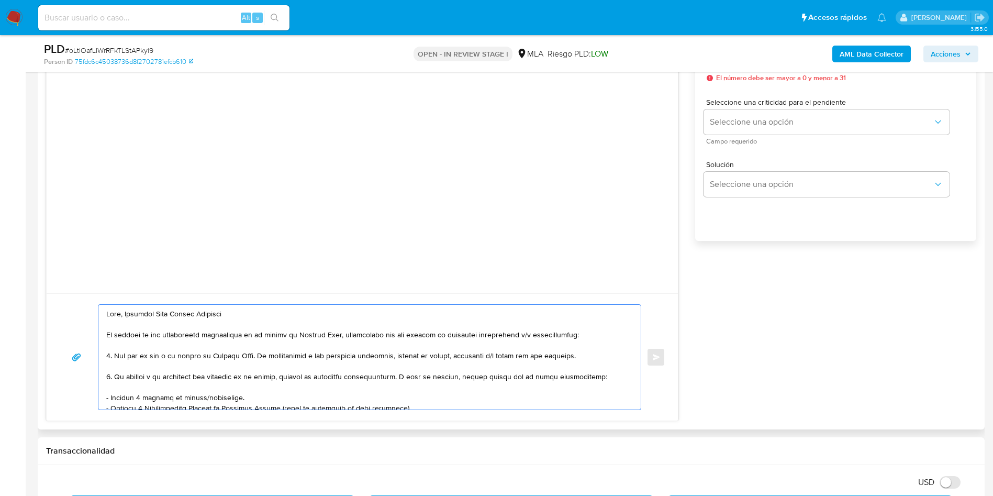
drag, startPoint x: 259, startPoint y: 352, endPoint x: 586, endPoint y: 355, distance: 327.3
click at [586, 355] on textarea at bounding box center [367, 357] width 522 height 105
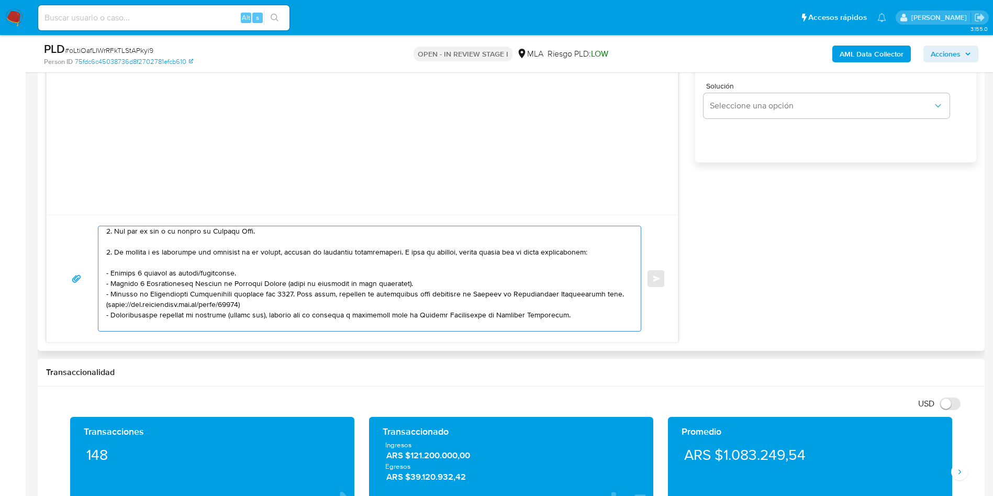
scroll to position [125, 0]
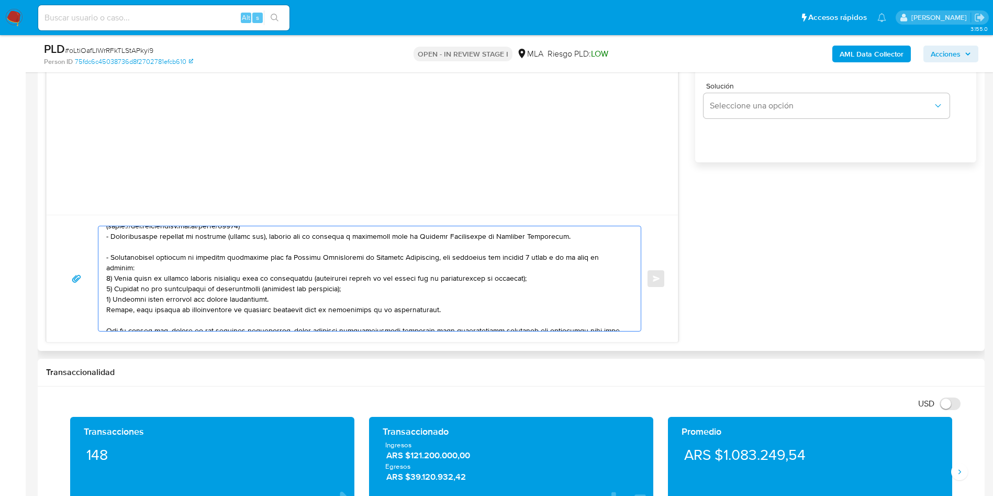
drag, startPoint x: 111, startPoint y: 247, endPoint x: 447, endPoint y: 296, distance: 339.2
click at [447, 296] on textarea at bounding box center [367, 278] width 522 height 105
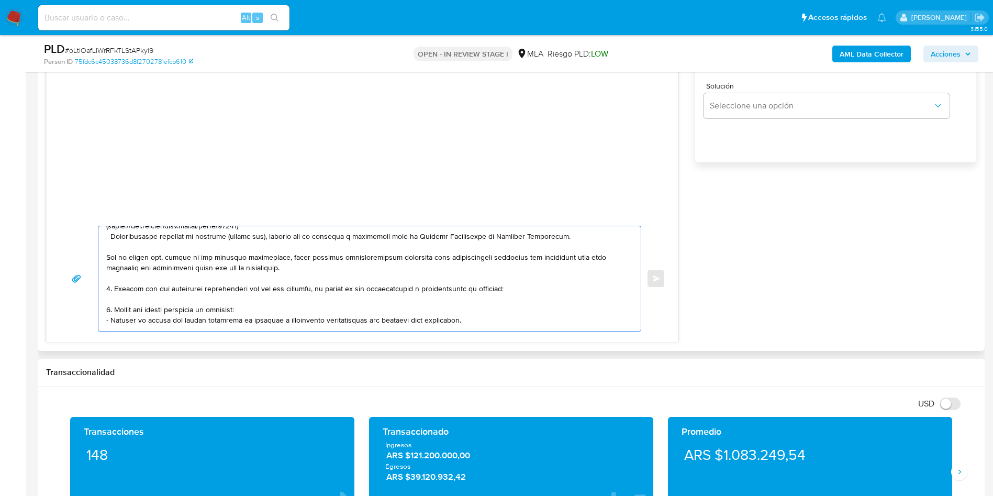
drag, startPoint x: 116, startPoint y: 290, endPoint x: 519, endPoint y: 287, distance: 403.2
click at [519, 287] on textarea at bounding box center [367, 278] width 522 height 105
click at [502, 285] on textarea at bounding box center [367, 278] width 522 height 105
click at [332, 268] on textarea at bounding box center [367, 278] width 522 height 105
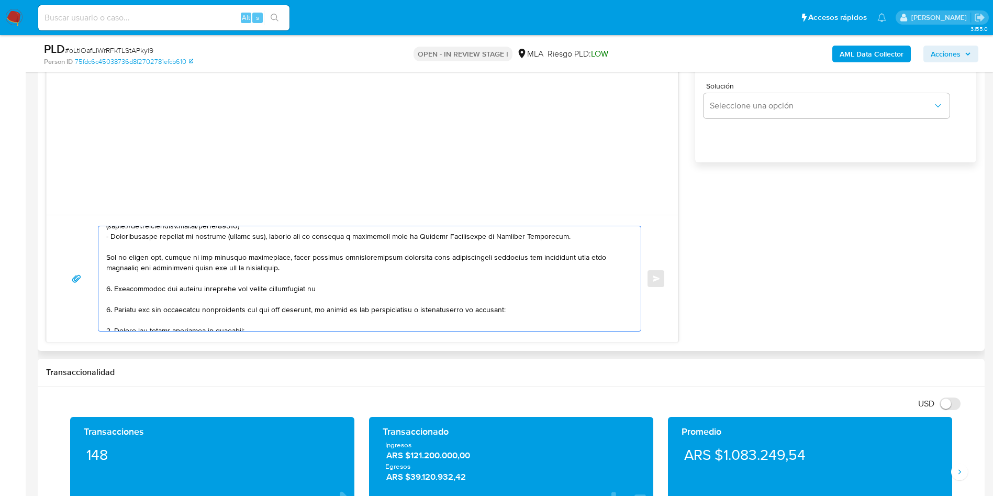
paste textarea "Lulumase S.A. - CUIT 30717426440"
click at [129, 292] on textarea at bounding box center [367, 278] width 522 height 105
click at [0, 0] on lt-span "Docume n tación" at bounding box center [0, 0] width 0 height 0
click at [262, 291] on textarea at bounding box center [367, 278] width 522 height 105
click at [263, 288] on textarea at bounding box center [367, 278] width 522 height 105
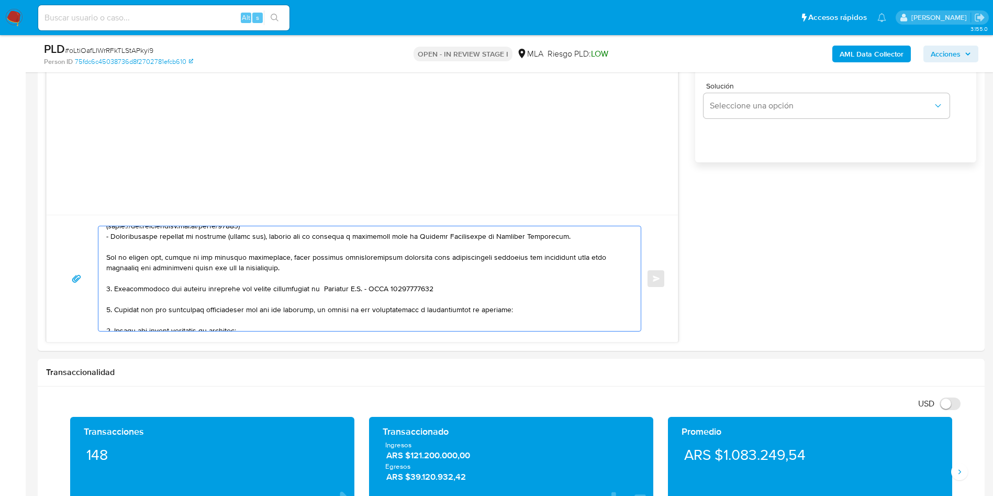
click at [0, 0] on lt-span "fo nd os" at bounding box center [0, 0] width 0 height 0
click at [304, 290] on textarea at bounding box center [367, 278] width 522 height 105
click at [286, 290] on textarea at bounding box center [367, 278] width 522 height 105
click at [0, 0] on lt-strong "en" at bounding box center [0, 0] width 0 height 0
drag, startPoint x: 110, startPoint y: 308, endPoint x: 104, endPoint y: 308, distance: 6.3
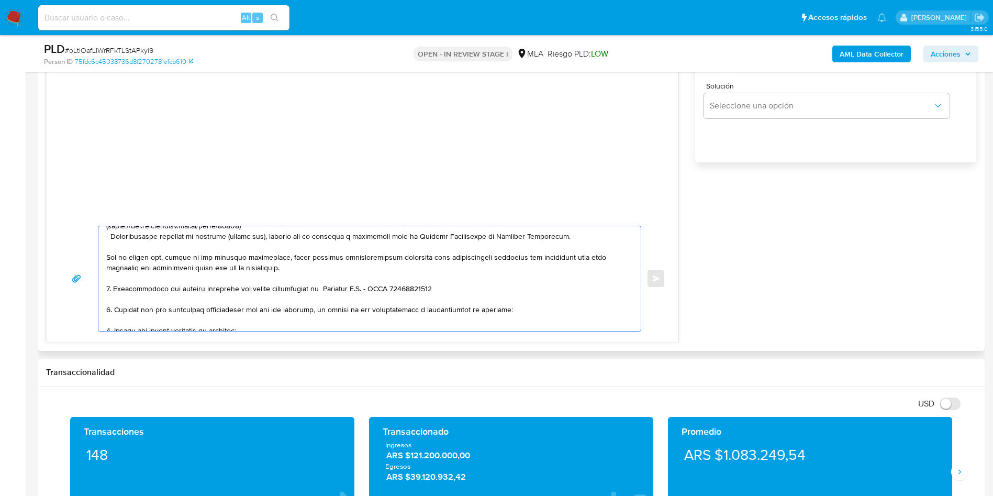
click at [104, 308] on div at bounding box center [366, 278] width 537 height 105
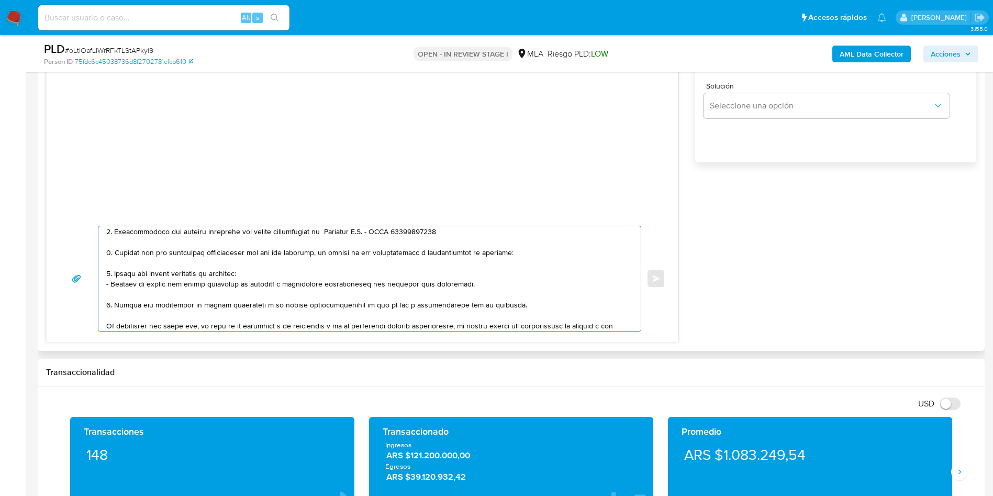
scroll to position [203, 0]
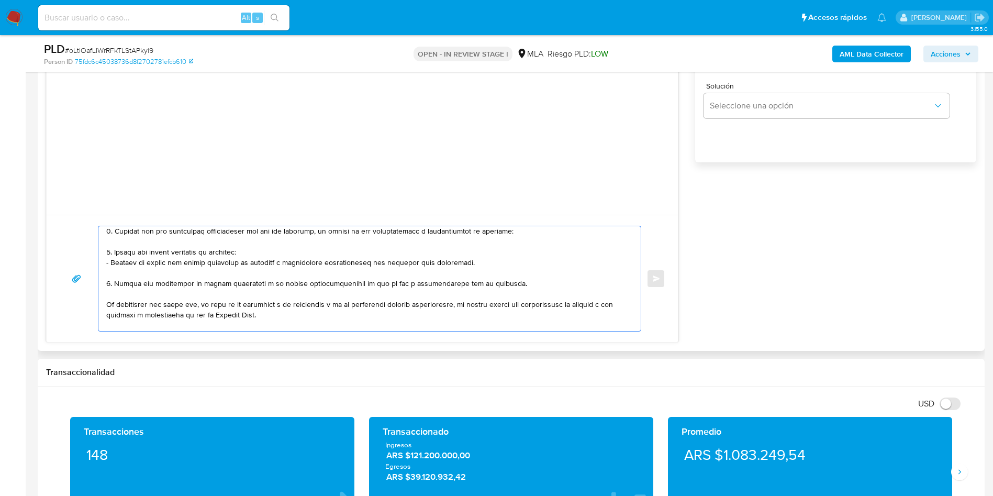
drag, startPoint x: 107, startPoint y: 243, endPoint x: 508, endPoint y: 289, distance: 403.2
click at [508, 289] on textarea at bounding box center [367, 278] width 522 height 105
paste textarea "- Luis Francisco Curaba - CUIT 20060675334 (comparte apellido - ACTIVIDAD: JUBI…"
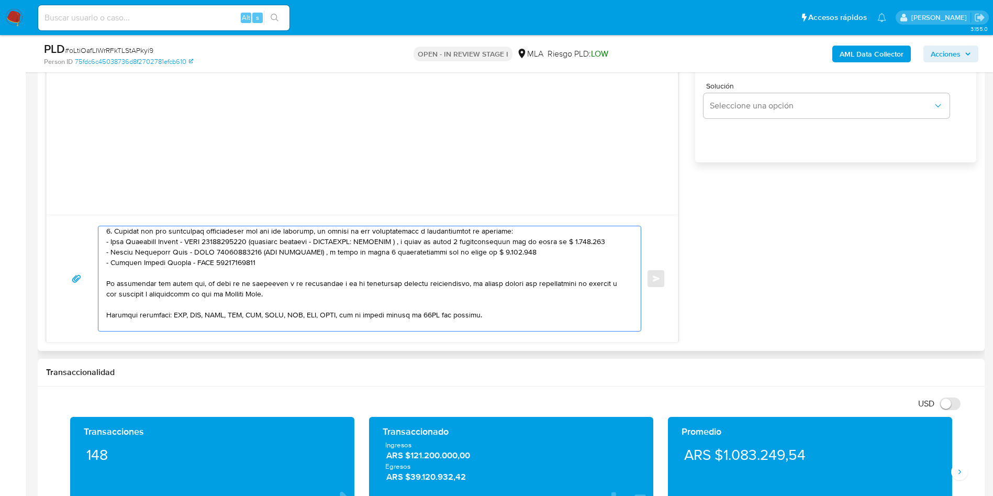
click at [526, 231] on textarea at bounding box center [367, 278] width 522 height 105
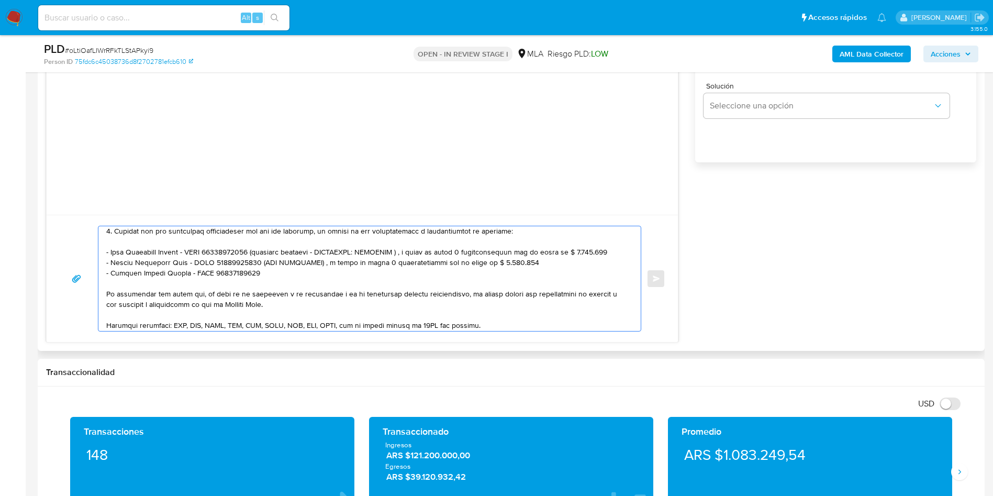
scroll to position [213, 0]
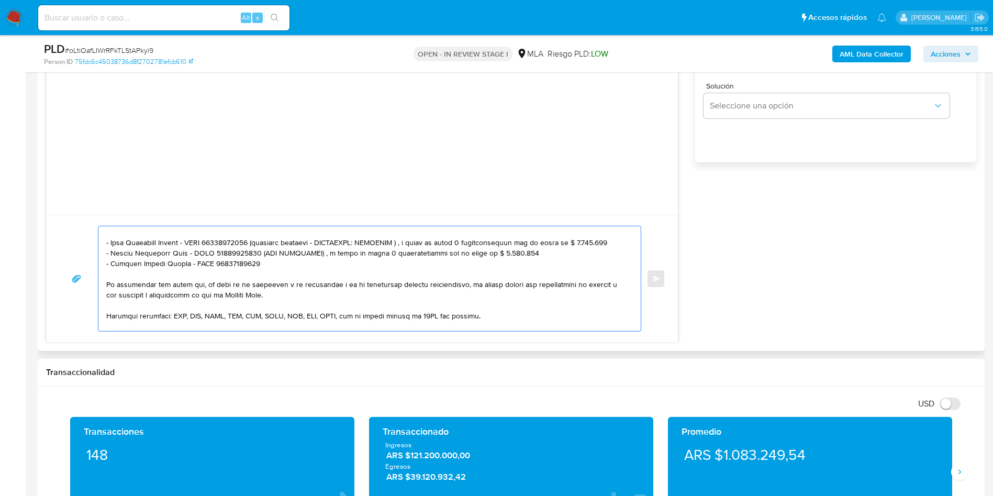
drag, startPoint x: 251, startPoint y: 243, endPoint x: 603, endPoint y: 246, distance: 351.9
click at [603, 246] on textarea at bounding box center [367, 278] width 522 height 105
drag, startPoint x: 251, startPoint y: 252, endPoint x: 505, endPoint y: 253, distance: 254.5
click at [505, 253] on textarea at bounding box center [367, 278] width 522 height 105
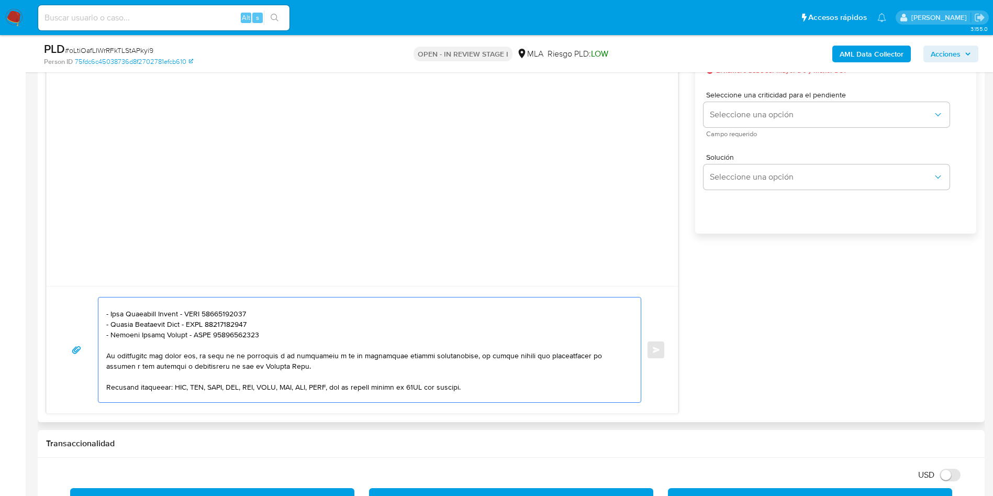
scroll to position [550, 0]
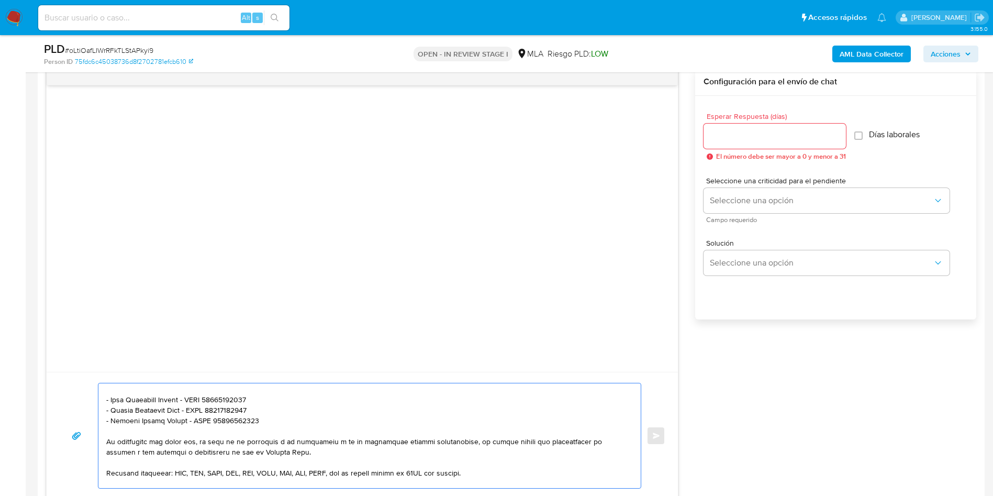
type textarea "Hola, Mauricio Luis Curaba Catarain En función de las operaciones registradas e…"
click at [728, 145] on div at bounding box center [775, 136] width 142 height 25
click at [729, 134] on input "Esperar Respuesta (días)" at bounding box center [775, 136] width 142 height 14
type input "3"
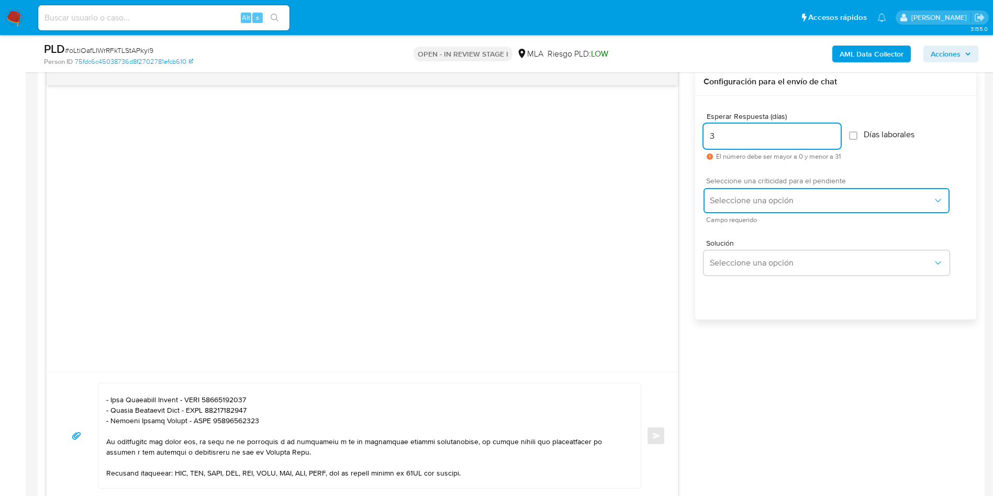
drag, startPoint x: 749, startPoint y: 196, endPoint x: 757, endPoint y: 209, distance: 15.0
click at [749, 197] on span "Seleccione una opción" at bounding box center [821, 200] width 223 height 10
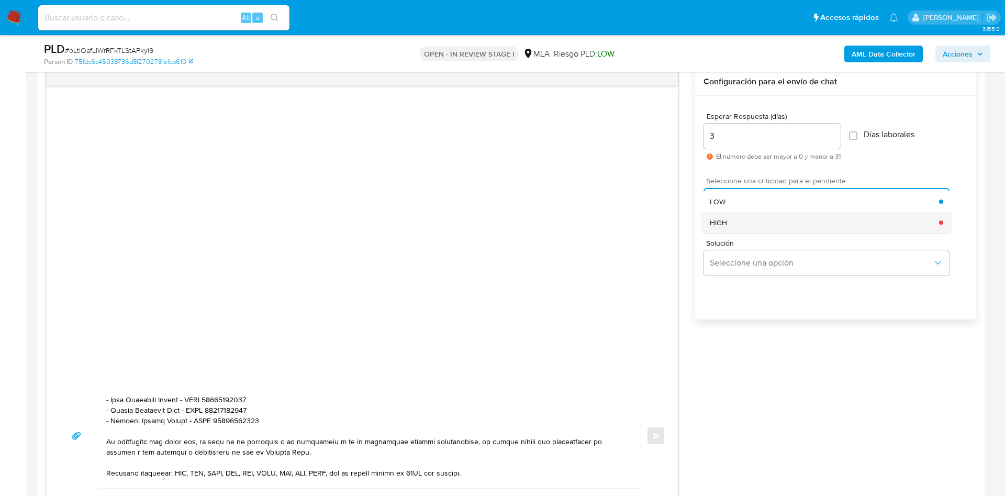
click at [762, 223] on div "HIGH" at bounding box center [824, 222] width 229 height 21
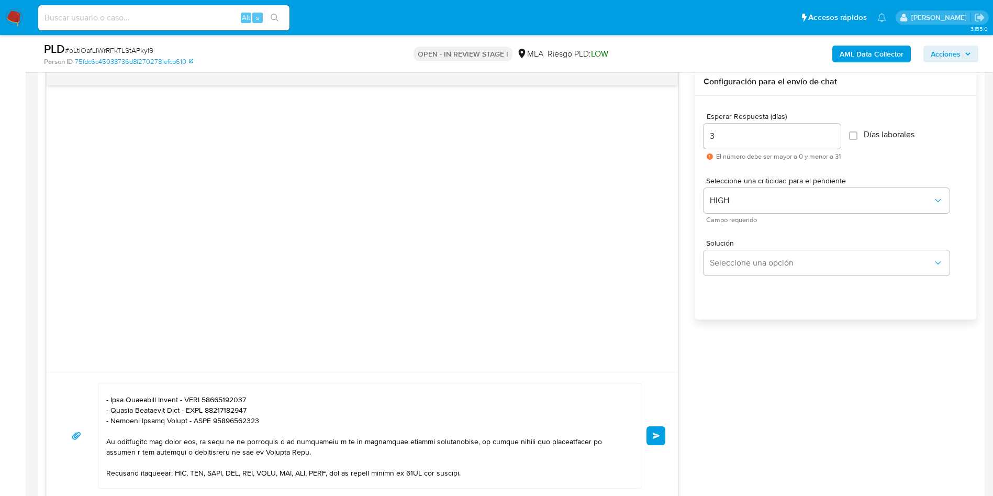
click at [648, 439] on button "Enviar" at bounding box center [656, 435] width 19 height 19
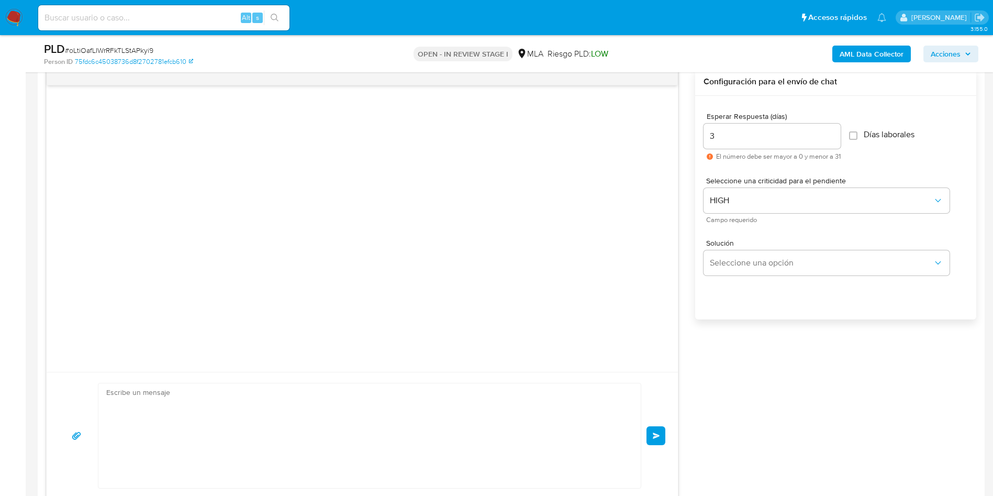
scroll to position [269, 0]
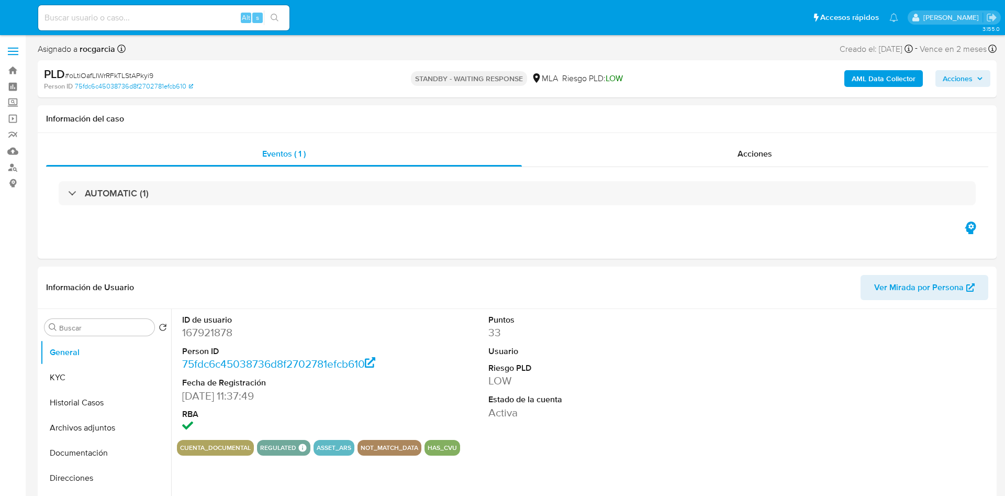
select select "10"
